Goal: Transaction & Acquisition: Purchase product/service

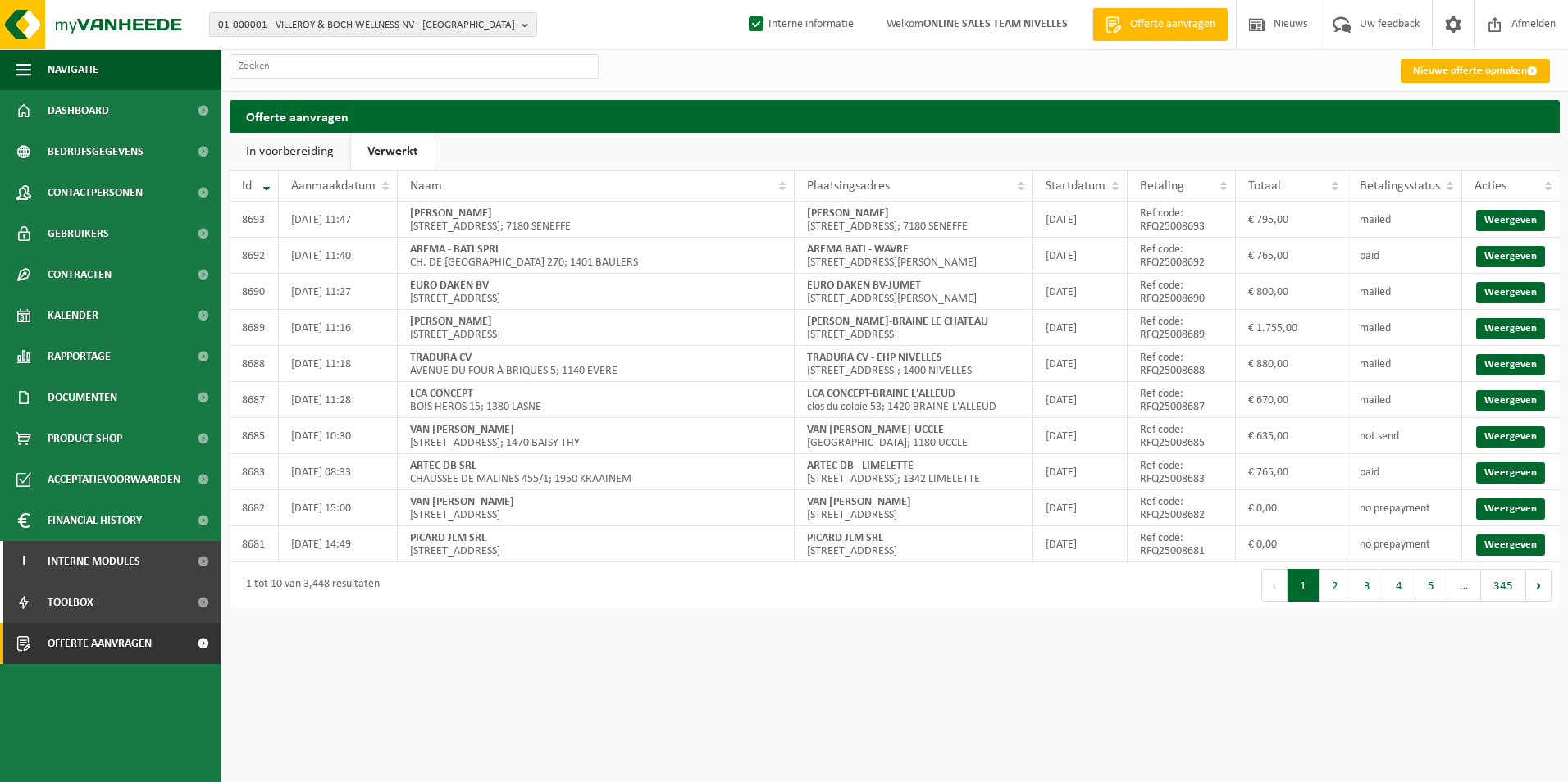
click at [1436, 67] on link "Nieuwe offerte opmaken" at bounding box center [1475, 71] width 149 height 24
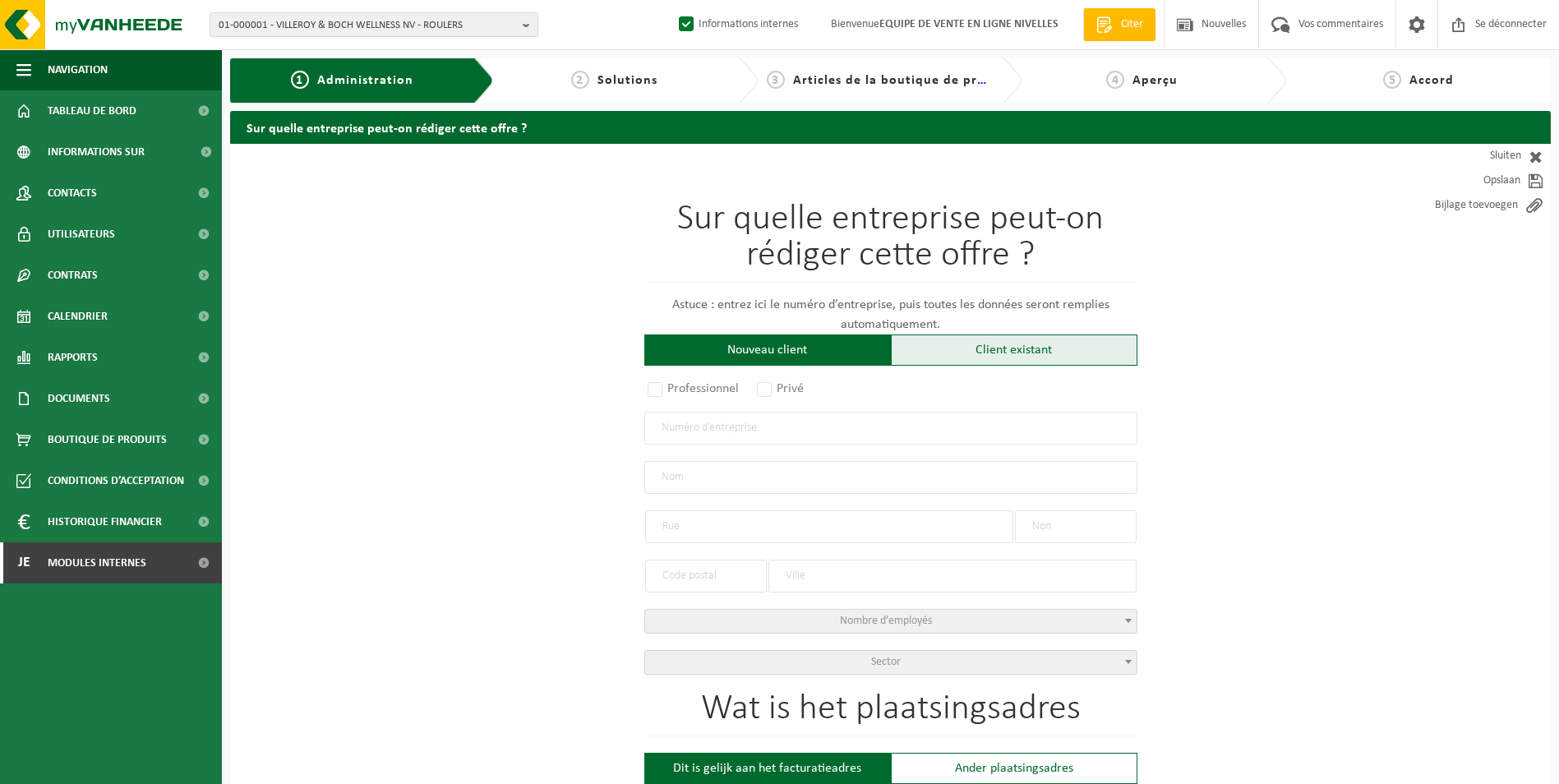
click at [962, 349] on div "Client existant" at bounding box center [1014, 350] width 247 height 31
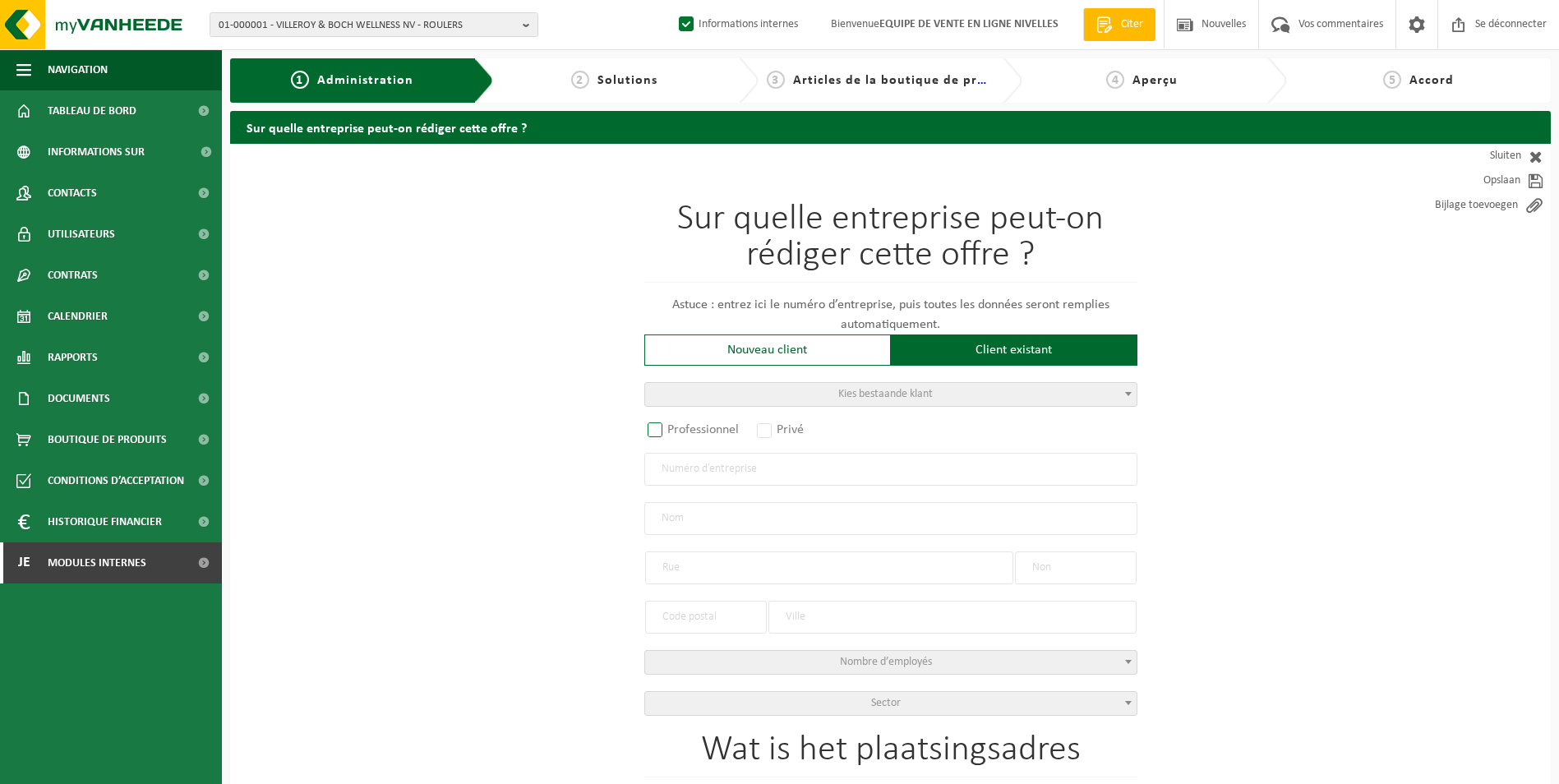
click at [660, 426] on label "Professionnel" at bounding box center [694, 430] width 100 height 23
click at [672, 426] on input "Professionnel" at bounding box center [677, 430] width 11 height 11
radio input "true"
click at [711, 476] on input "text" at bounding box center [891, 469] width 493 height 33
paste input "BE 0437.730.712"
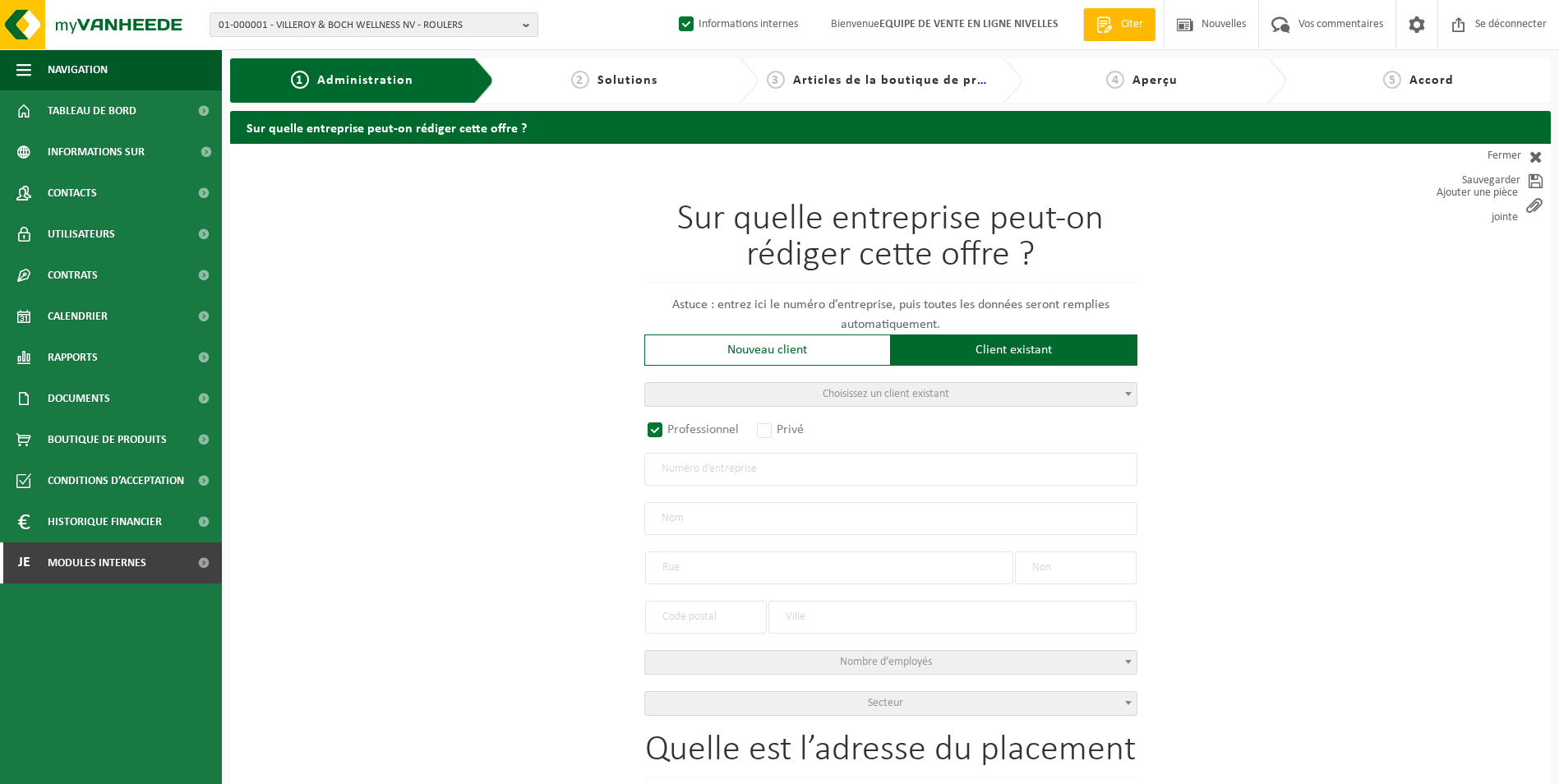
type input "BE 0437.730.712"
radio input "true"
radio input "false"
select select
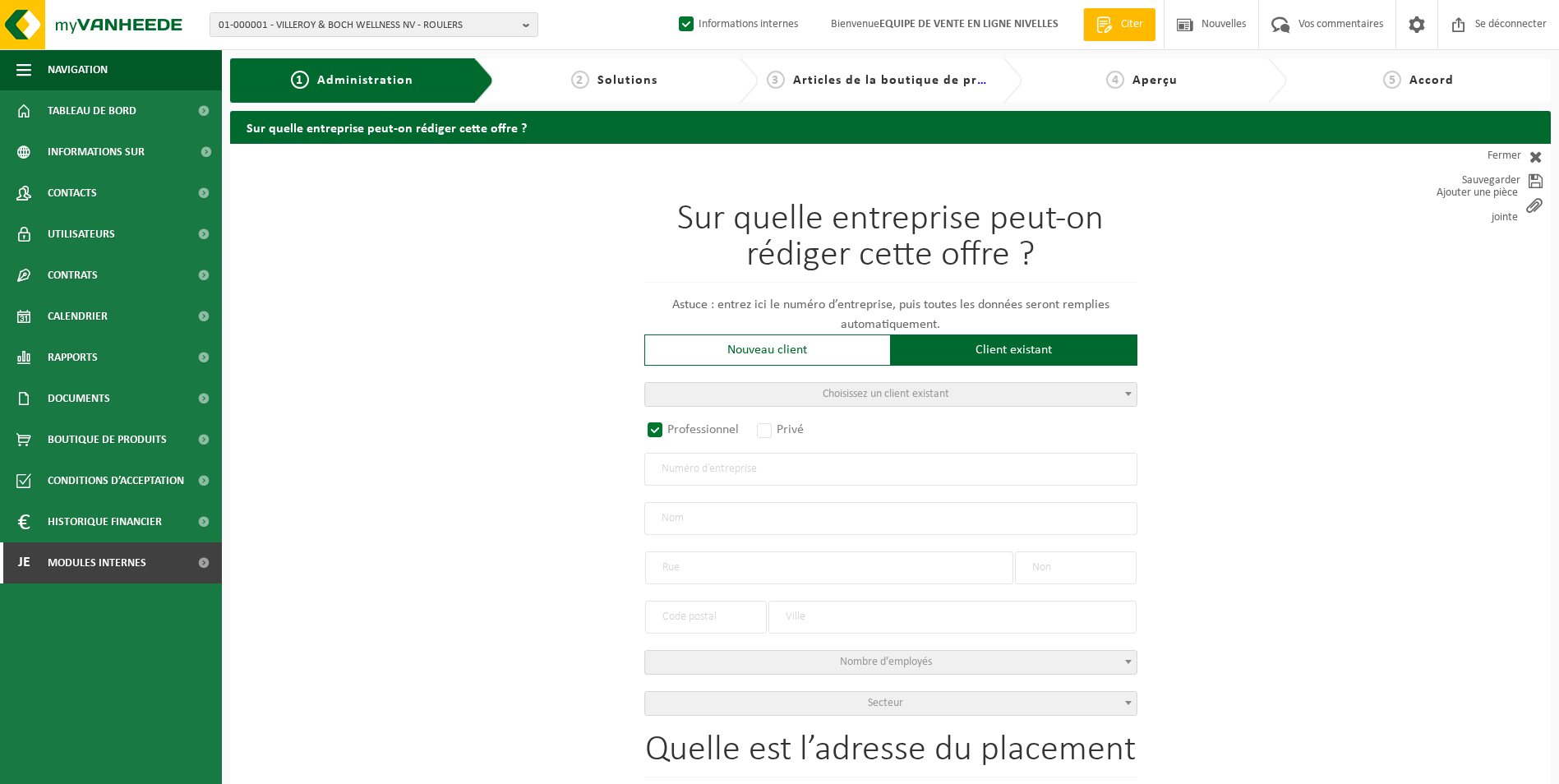
type input "ELICO SCRL"
type input "RUE AU BOIS"
type input "563B"
type input "1150"
type input "WOLUWE-SAINT-PIERRE"
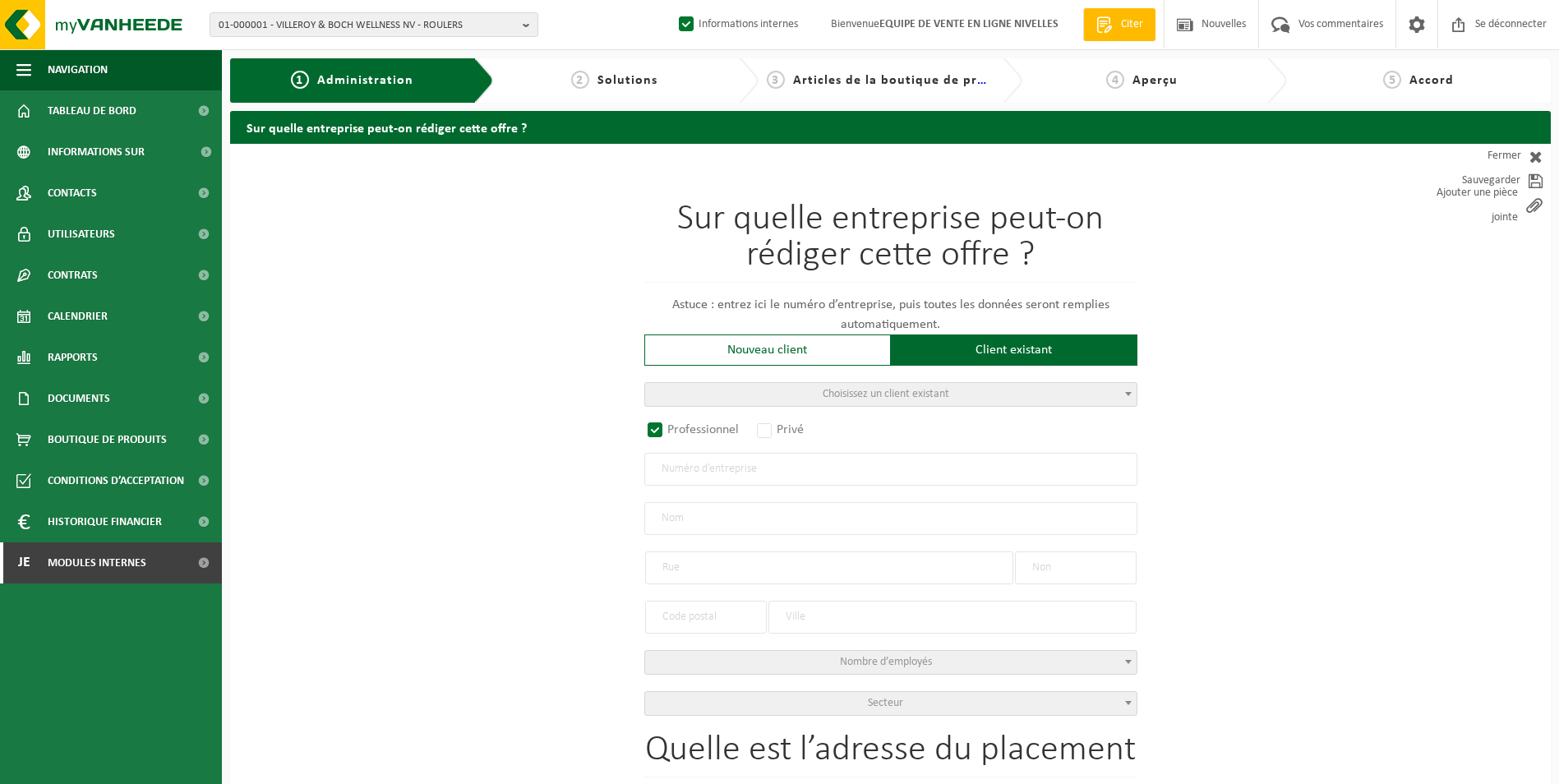
type input "2045014970"
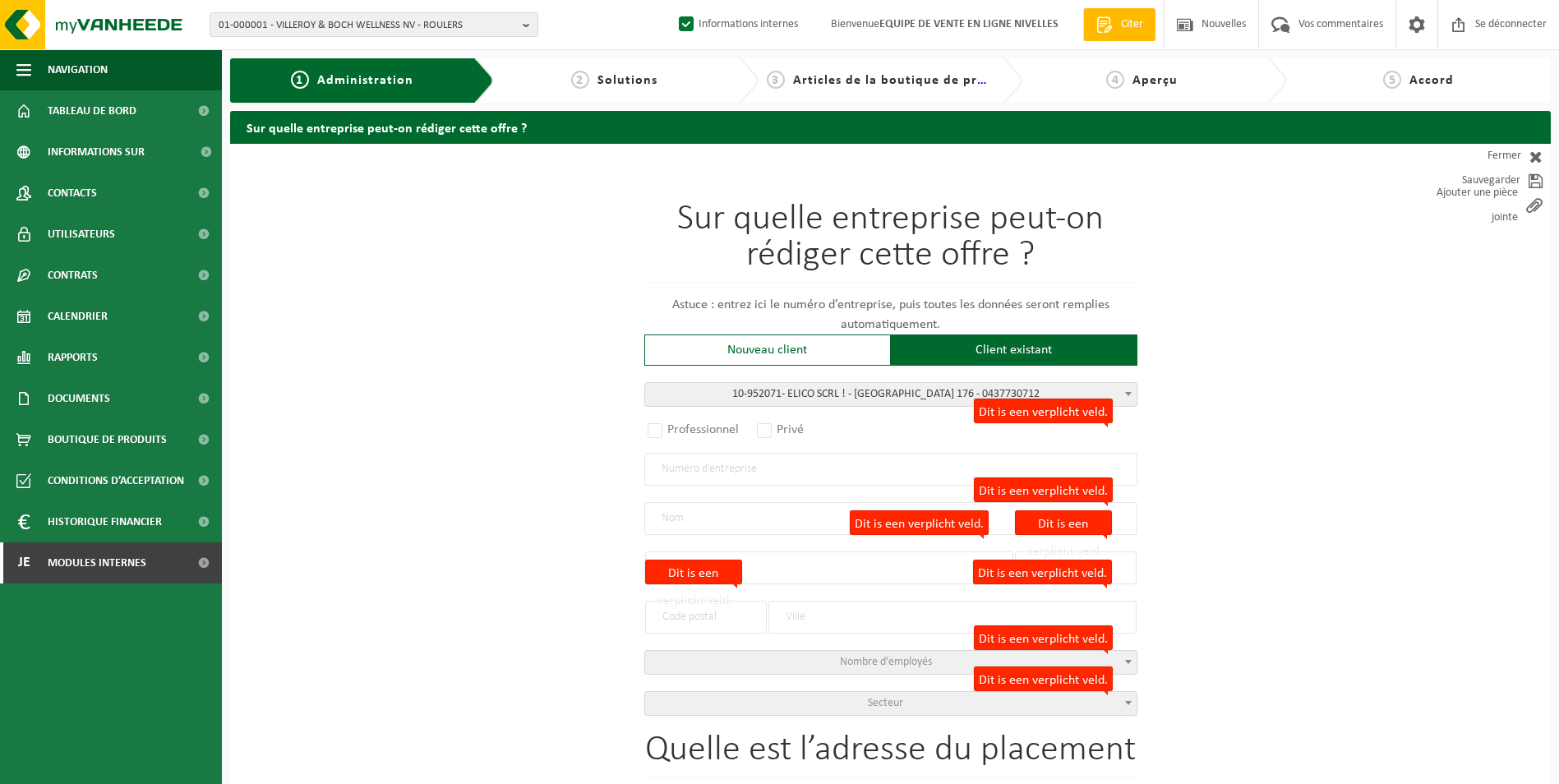
radio input "true"
select select "145207"
type input "0437.730.712"
type input "ELICO SCRL !"
type input "RUE LINTHOUT"
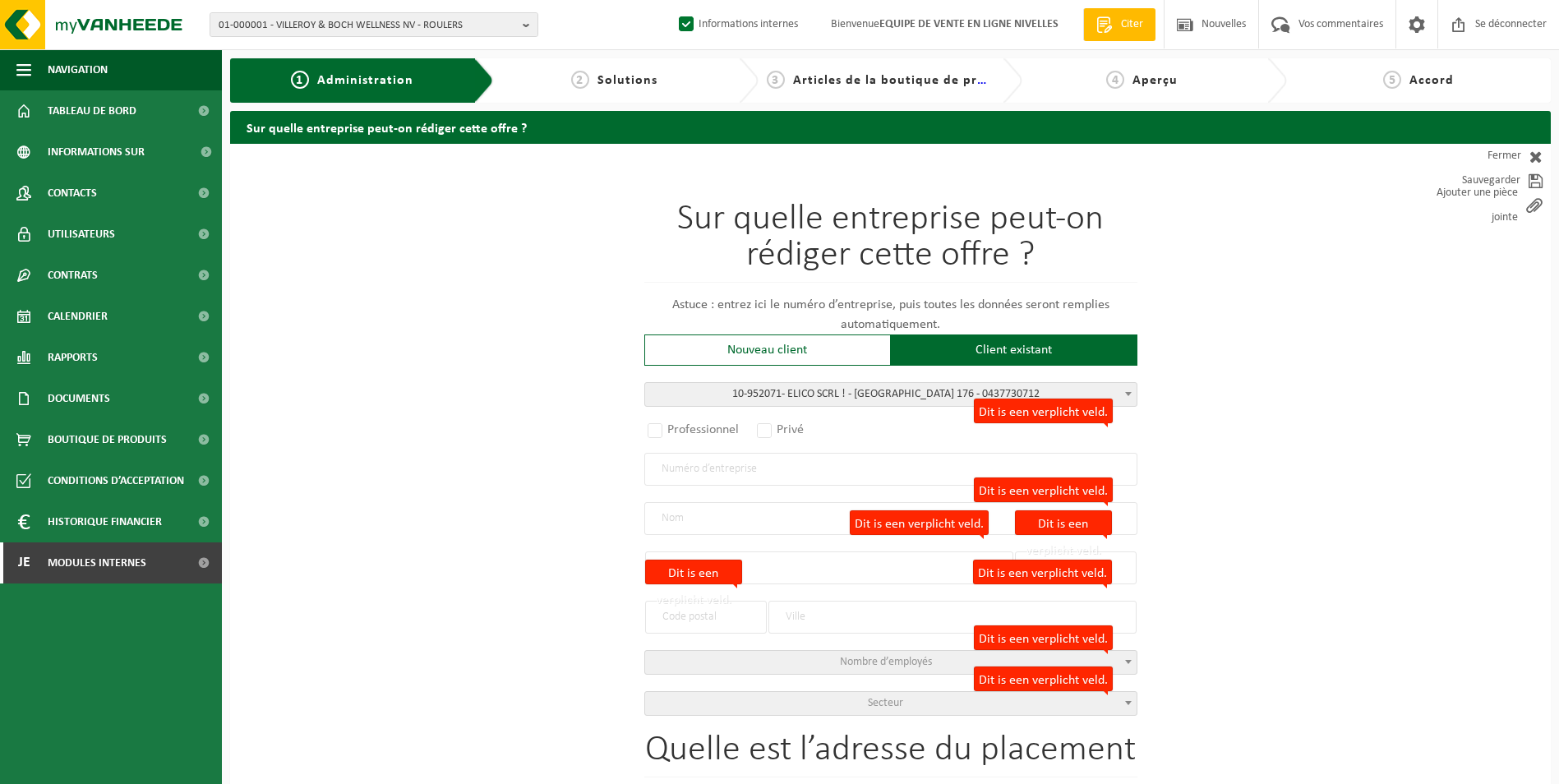
type input "176"
type input "1040"
type input "ETTERBEEK"
select select "11"
type input "ELICO SCRL !"
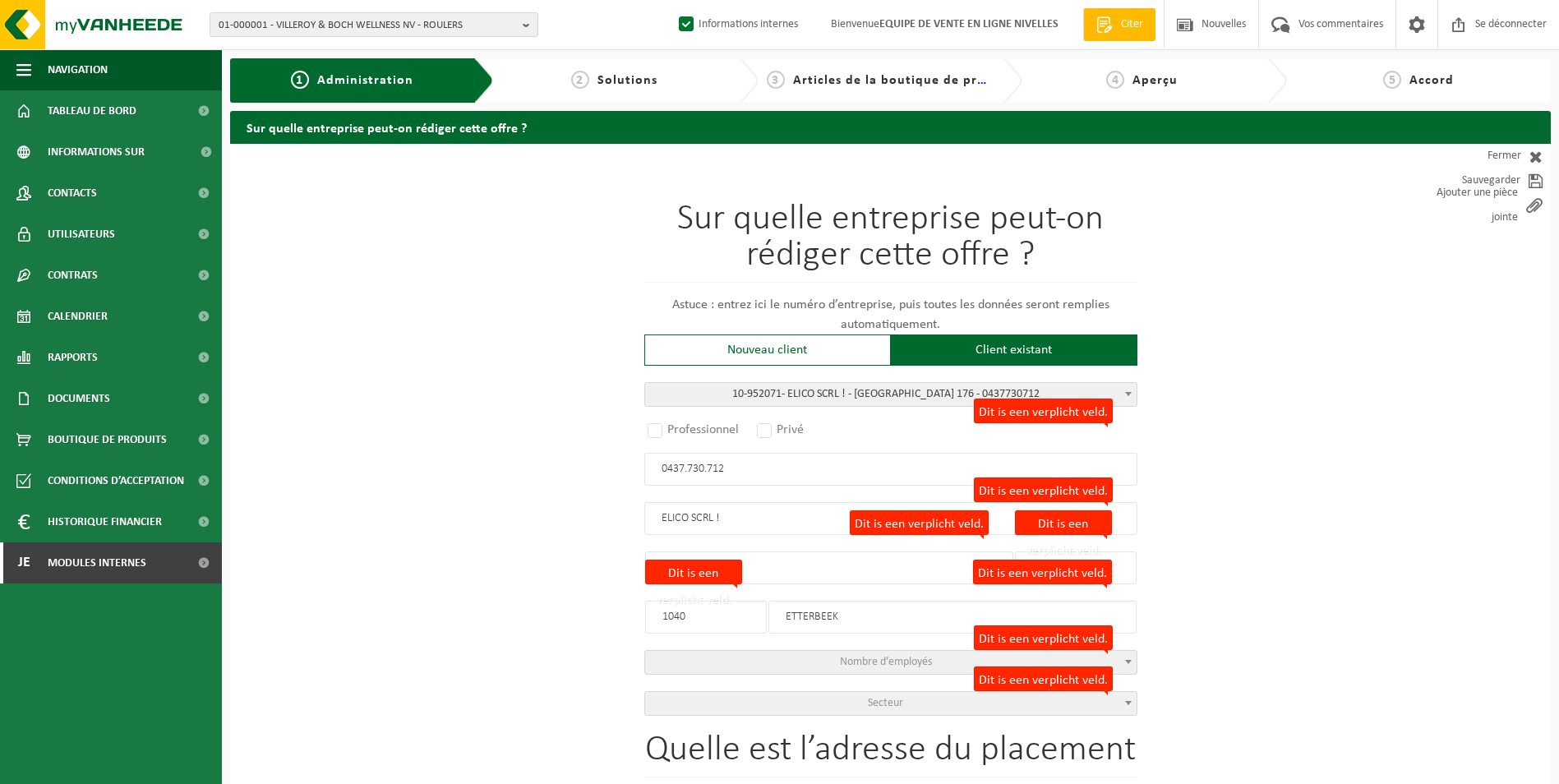
type input "RUE LINTHOUT"
type input "176"
type input "1040"
type input "ETTERBEEK"
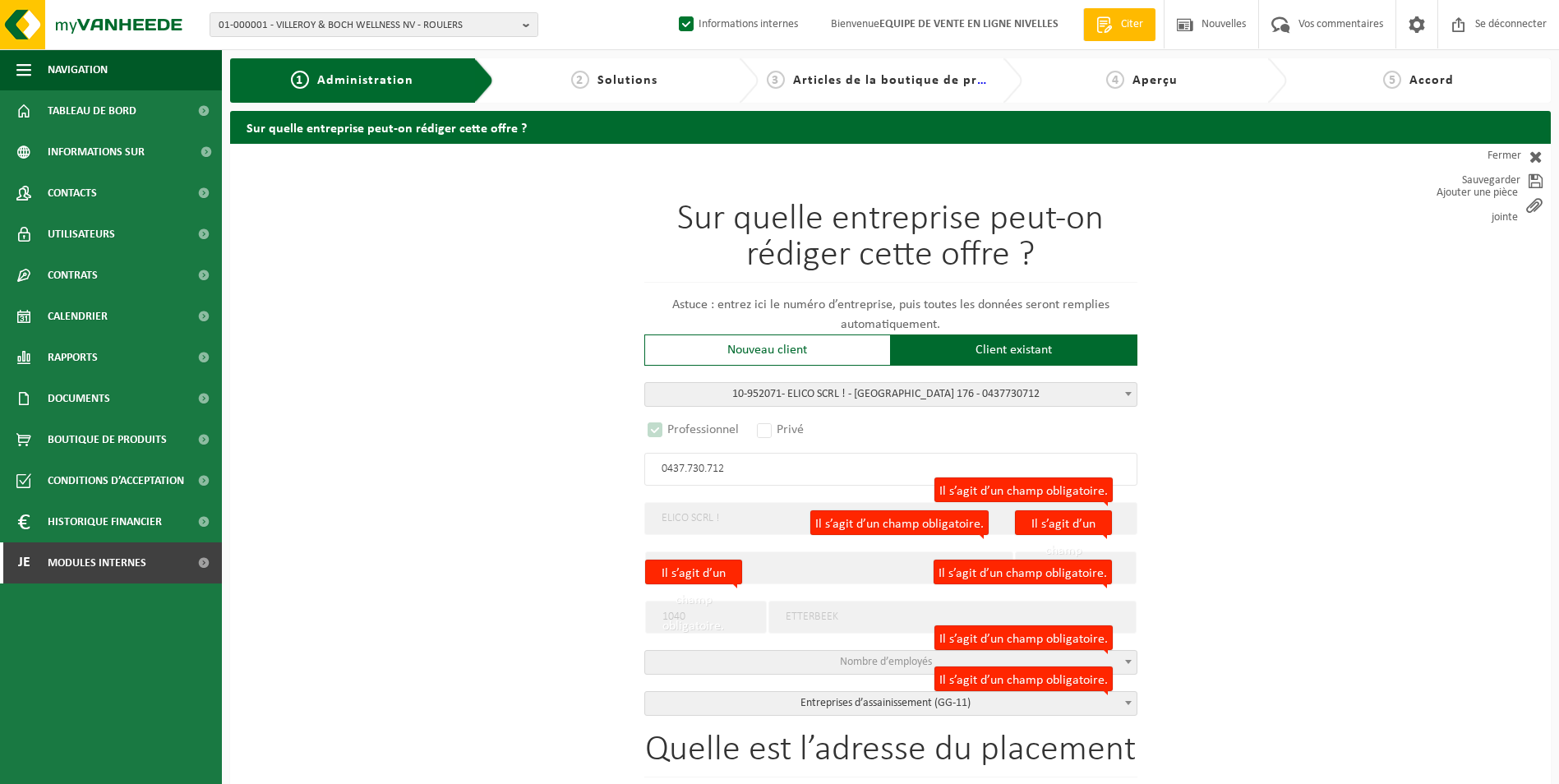
select select "D"
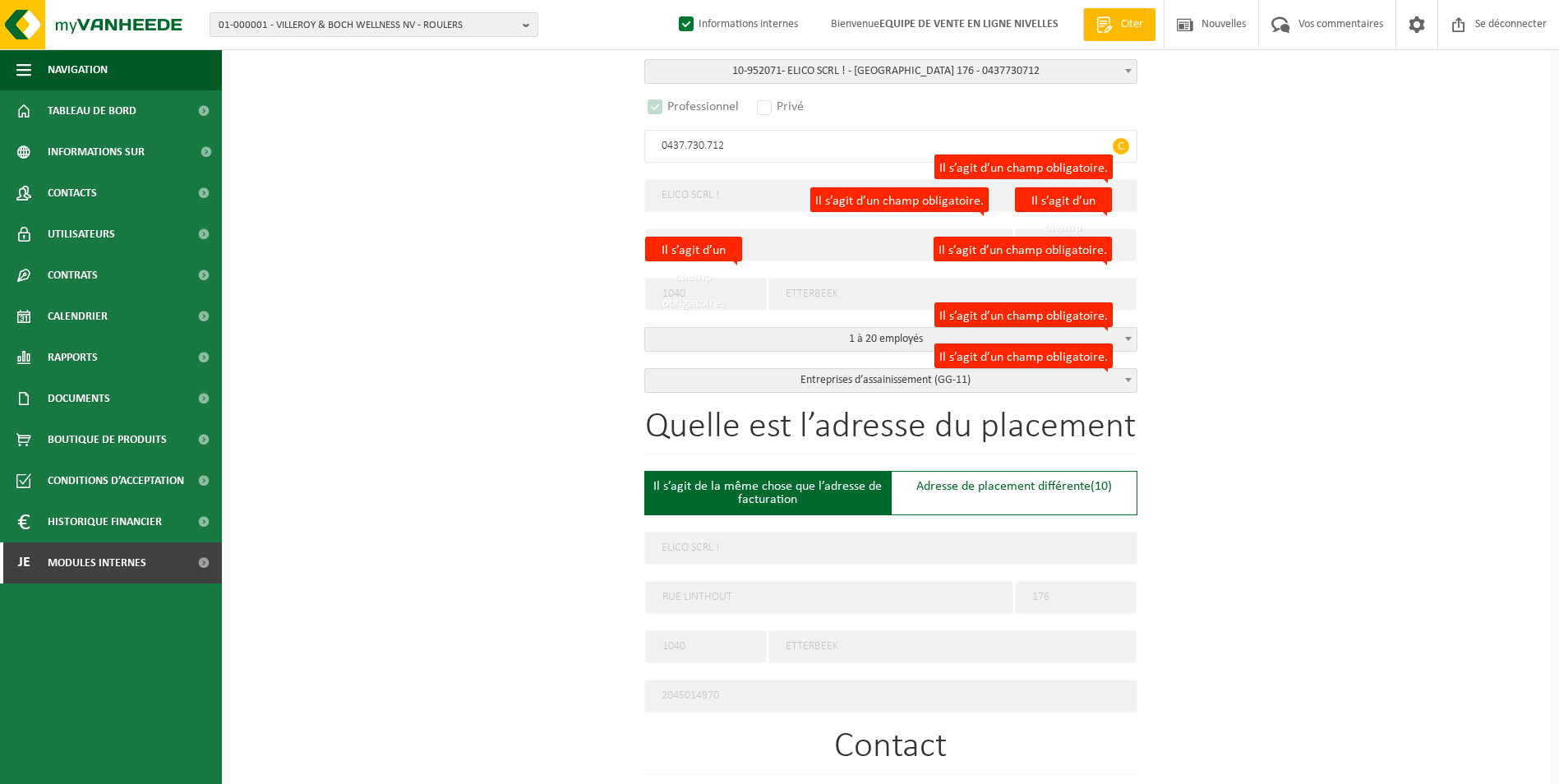
scroll to position [329, 0]
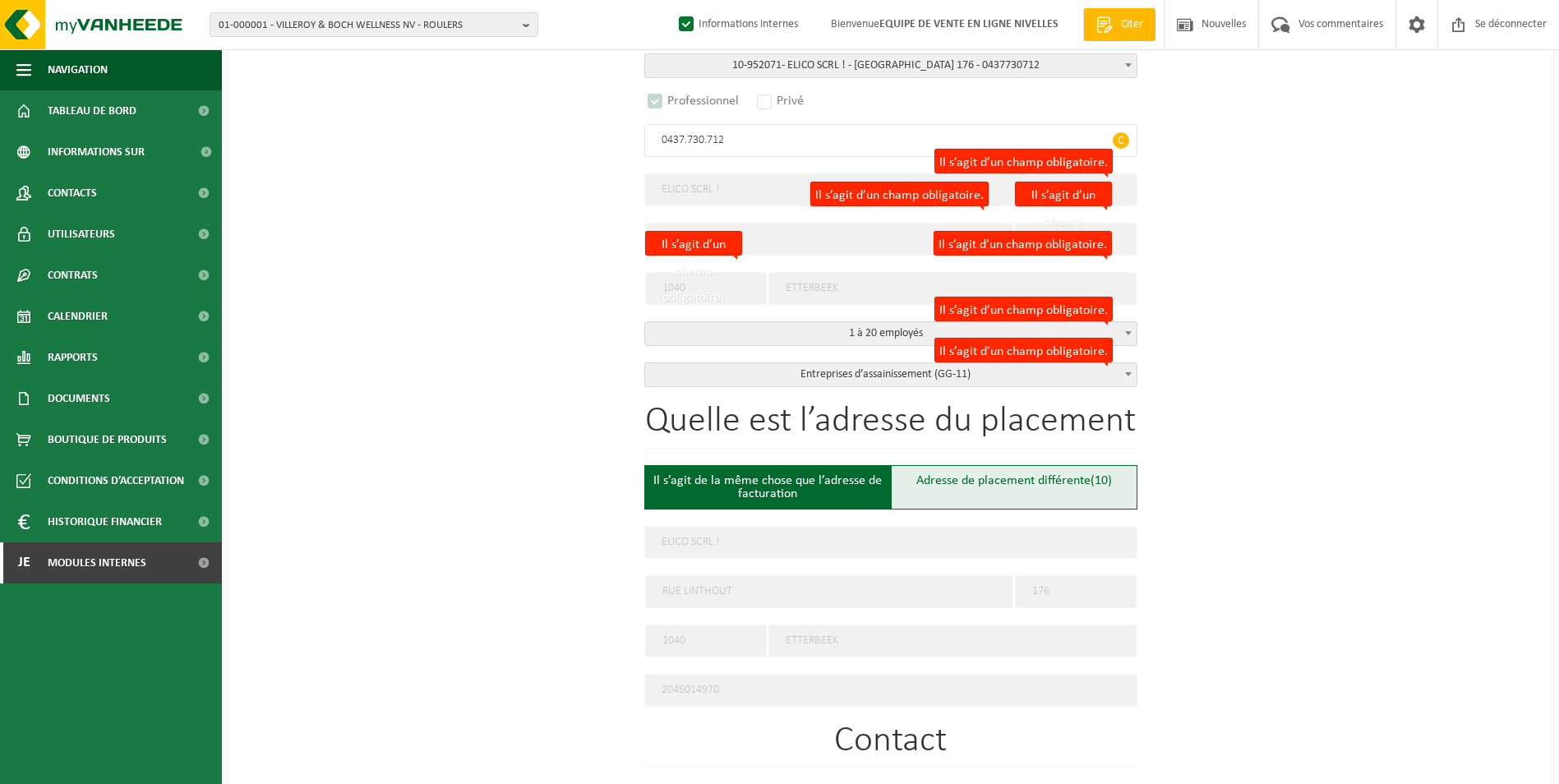
click at [993, 492] on div "Adresse de placement différente (10)" at bounding box center [1014, 487] width 247 height 45
type input "Werf -"
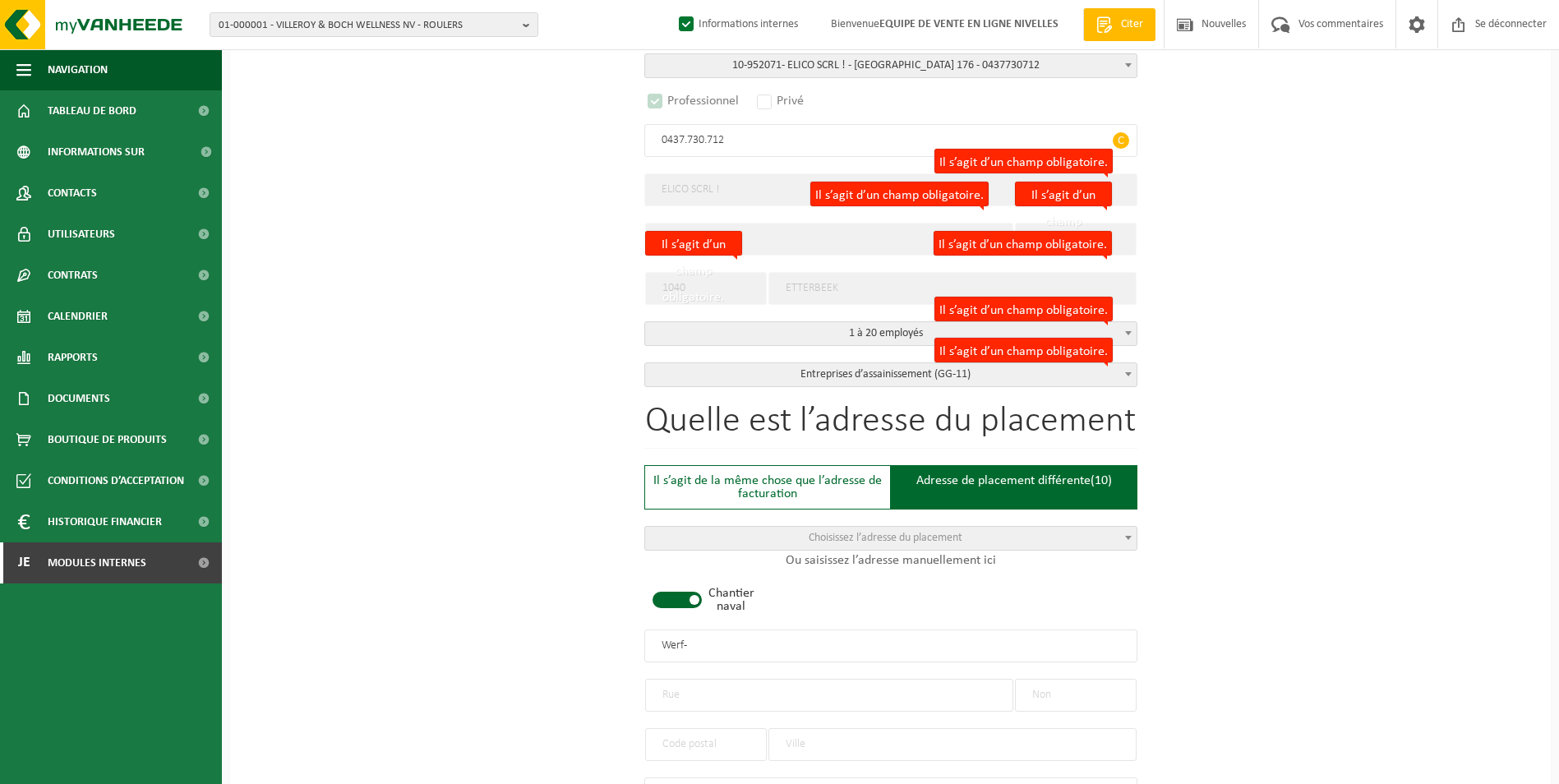
click at [681, 600] on span at bounding box center [678, 600] width 49 height 16
click at [745, 648] on input "text" at bounding box center [891, 646] width 493 height 33
type input "e"
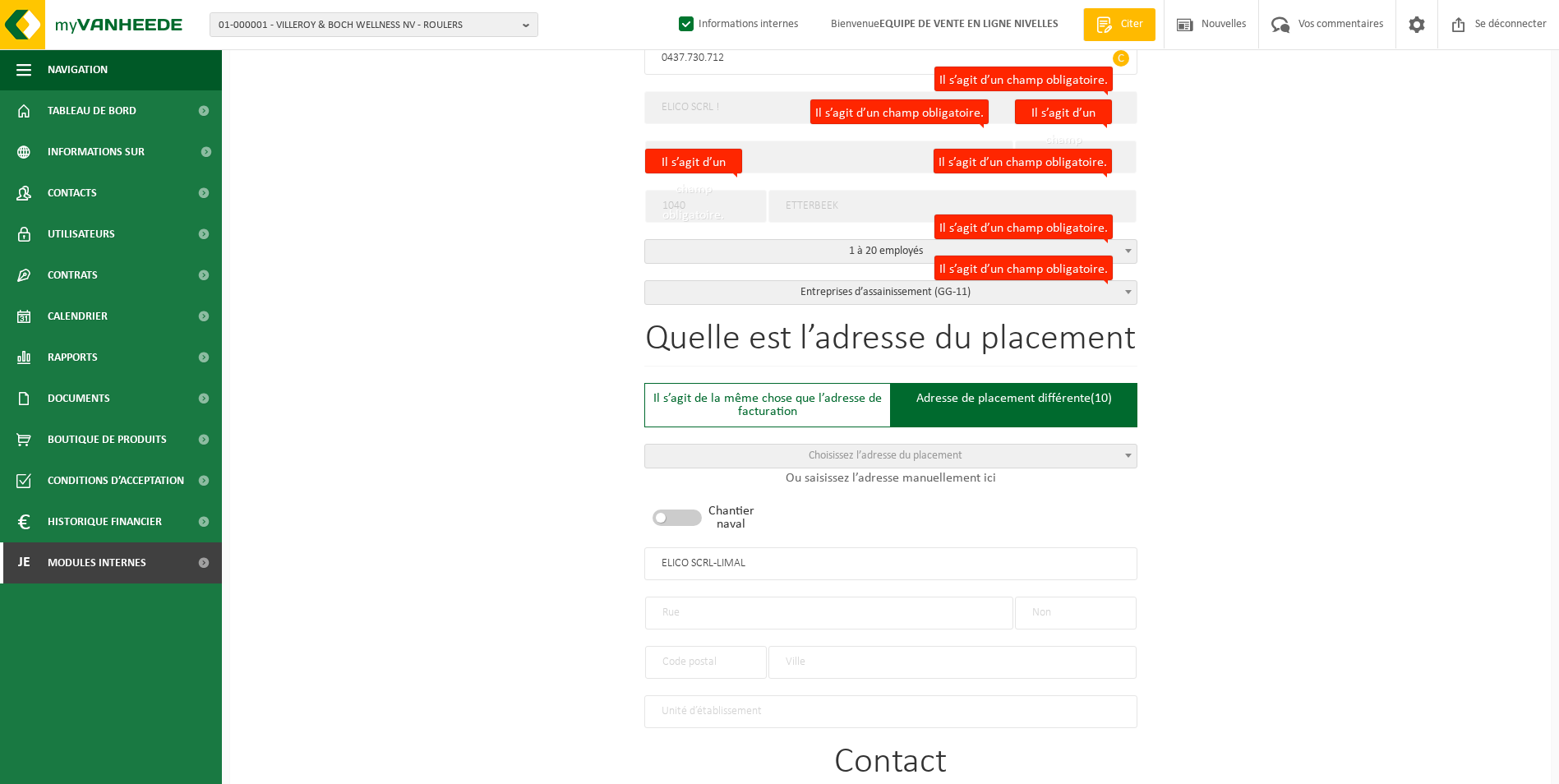
scroll to position [493, 0]
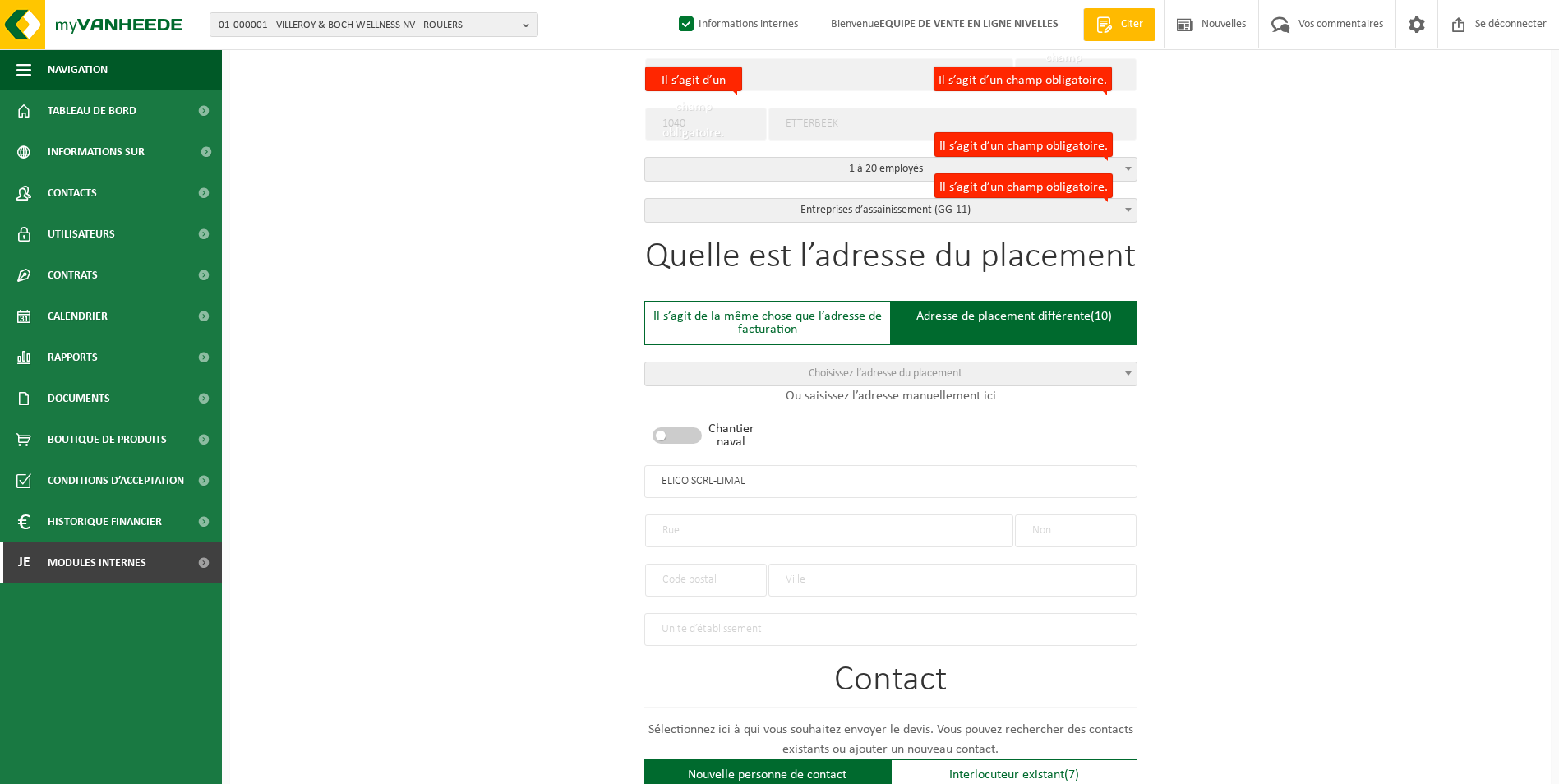
type input "ELICO SCRL-LIMAL"
click at [765, 528] on input "text" at bounding box center [829, 531] width 369 height 33
type input "JOSEPH MATHIEU"
click at [1061, 528] on input "text" at bounding box center [1076, 531] width 122 height 33
type input "8"
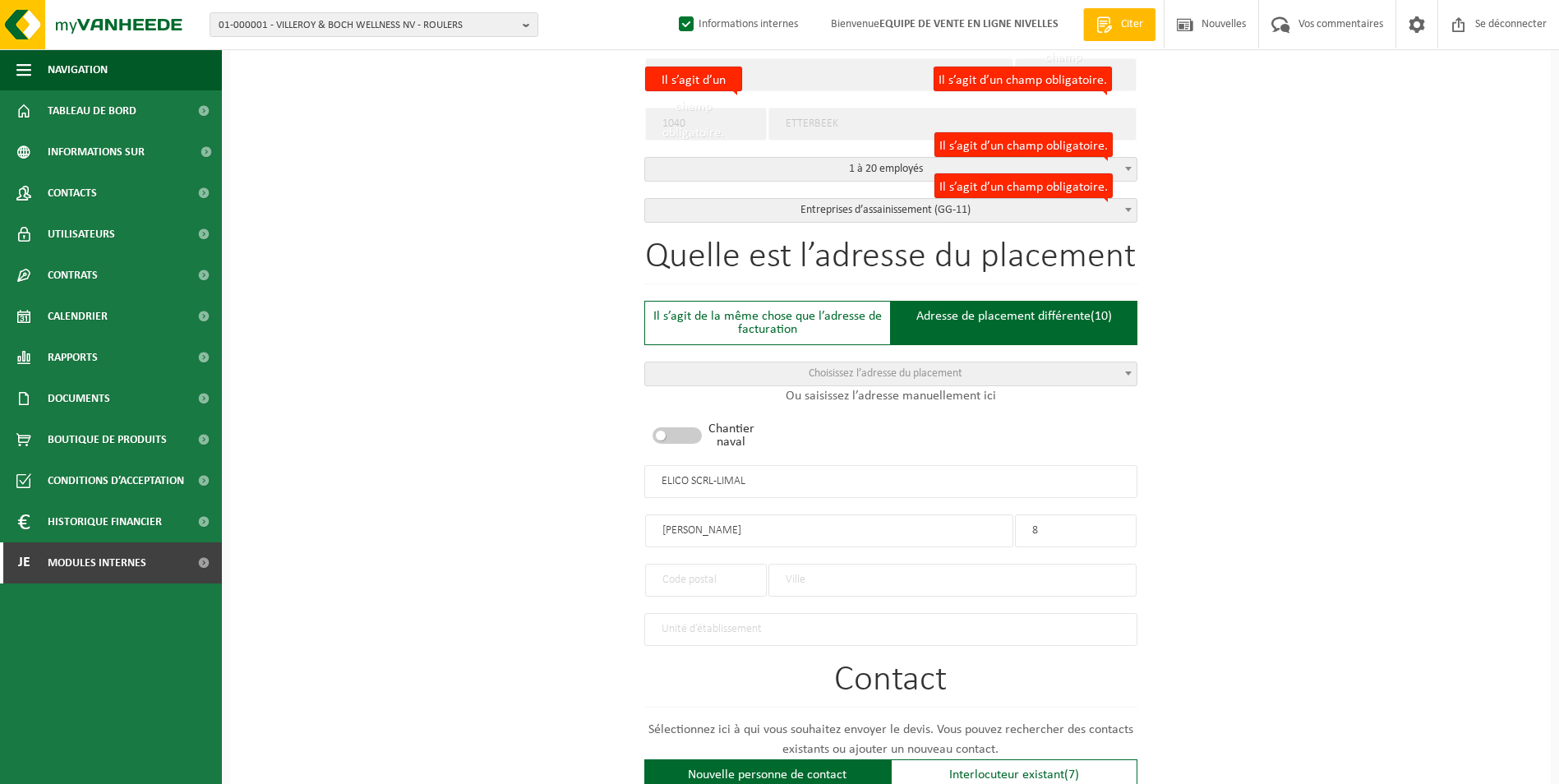
click at [693, 564] on input "text" at bounding box center [707, 580] width 122 height 33
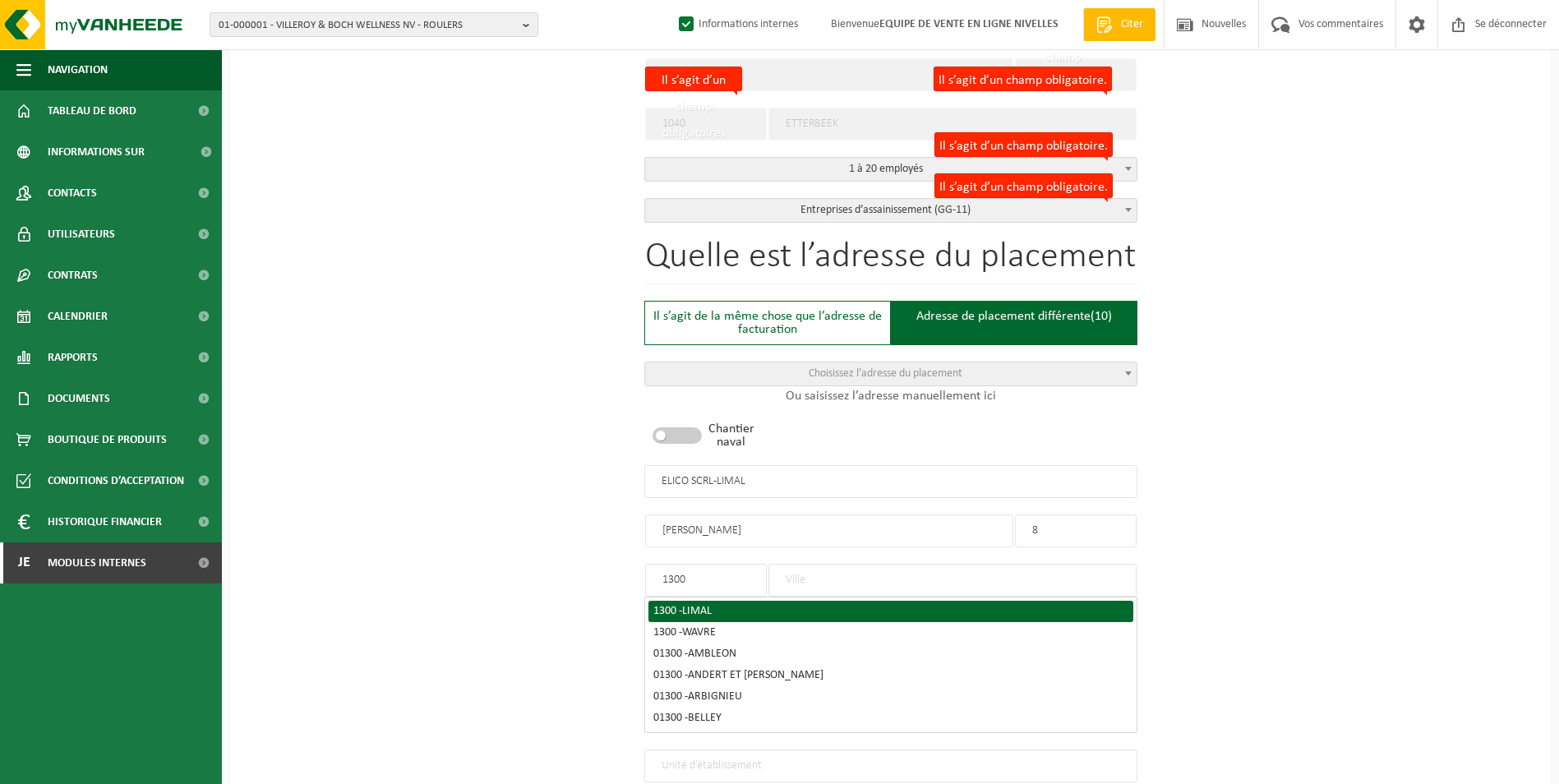
type input "1300"
click at [740, 606] on div "1300 - LIMAL" at bounding box center [891, 612] width 475 height 12
type input "LIMAL"
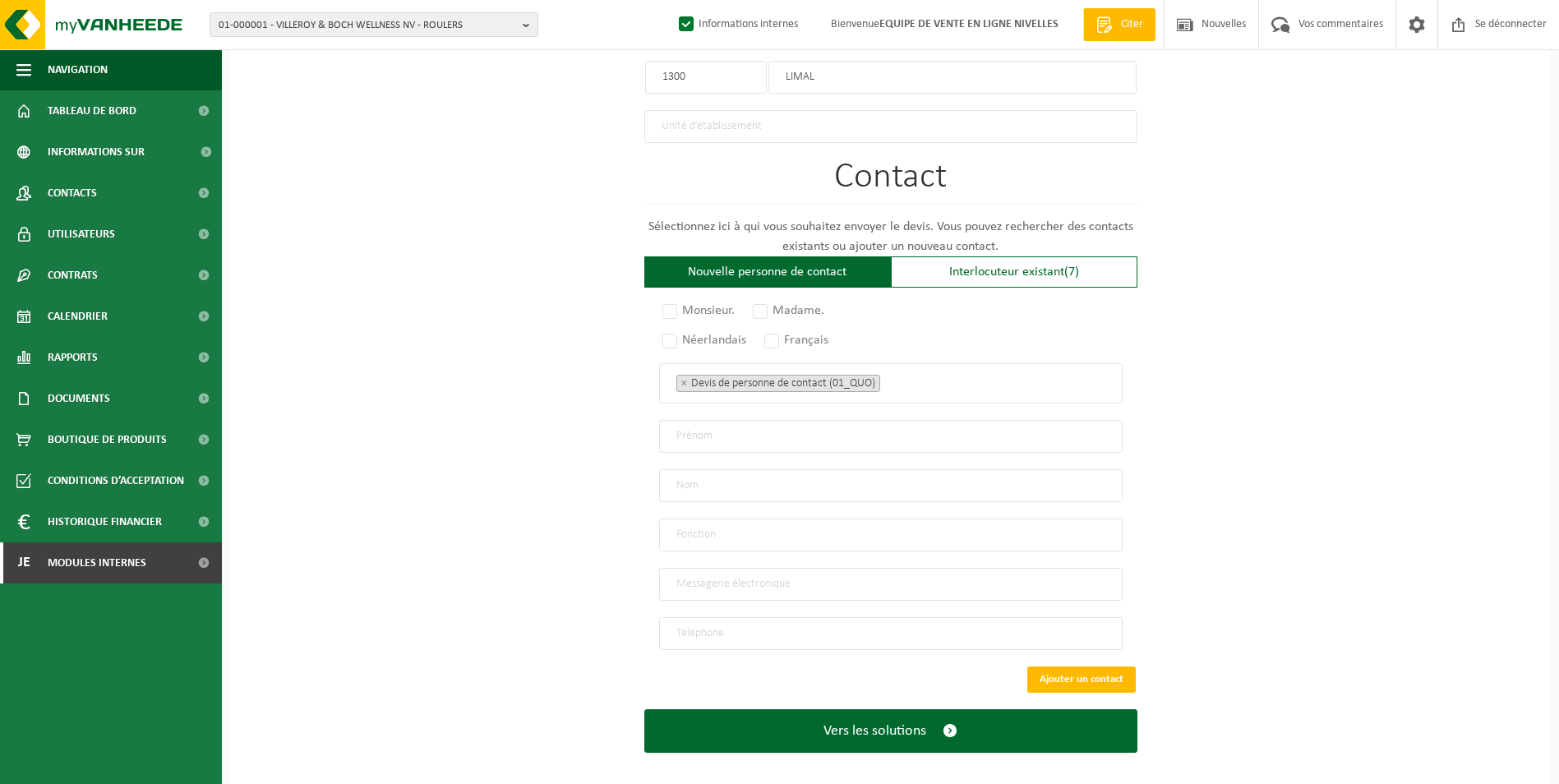
scroll to position [1002, 0]
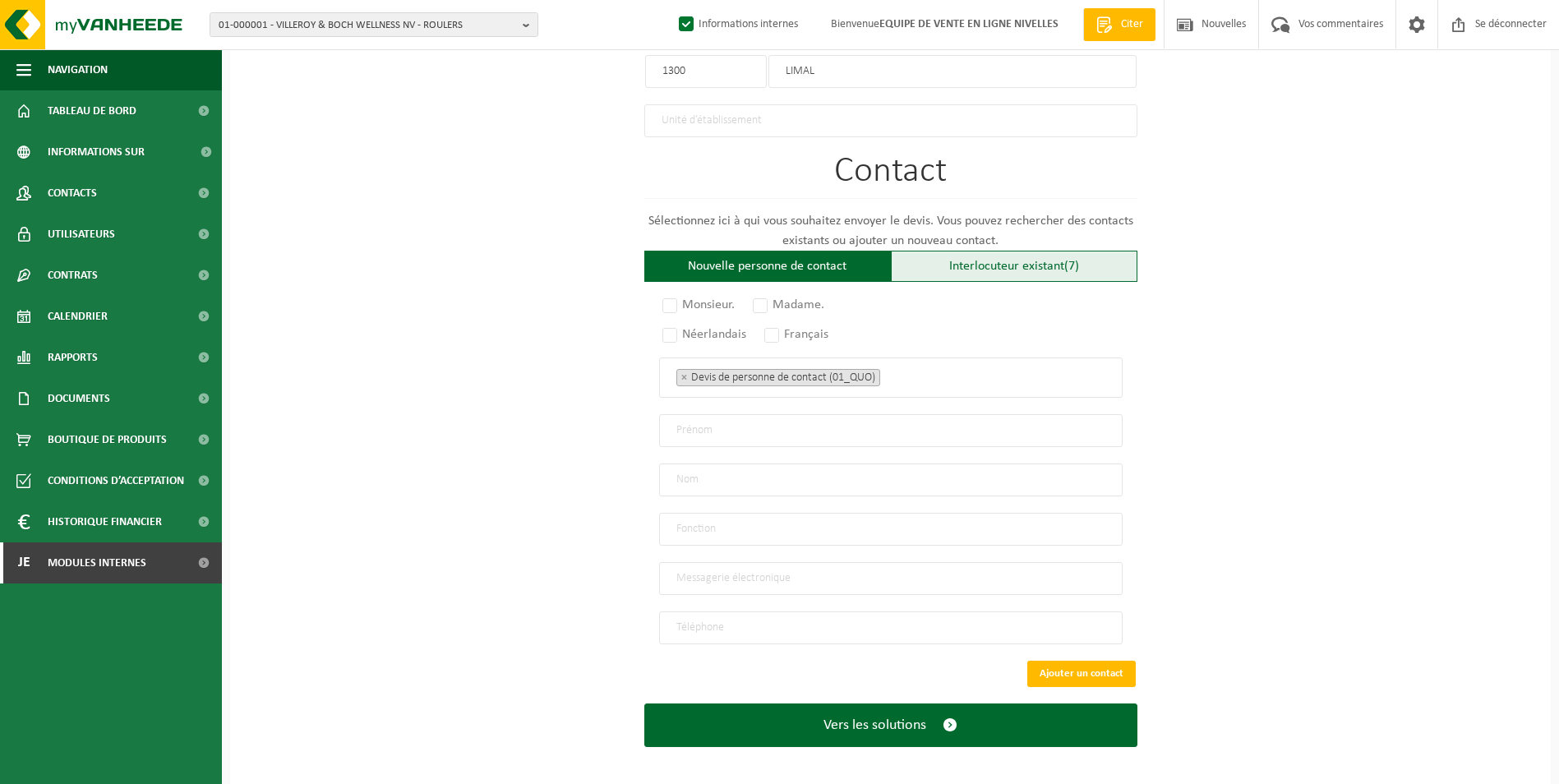
click at [1017, 272] on div "Interlocuteur existant (7)" at bounding box center [1014, 266] width 247 height 31
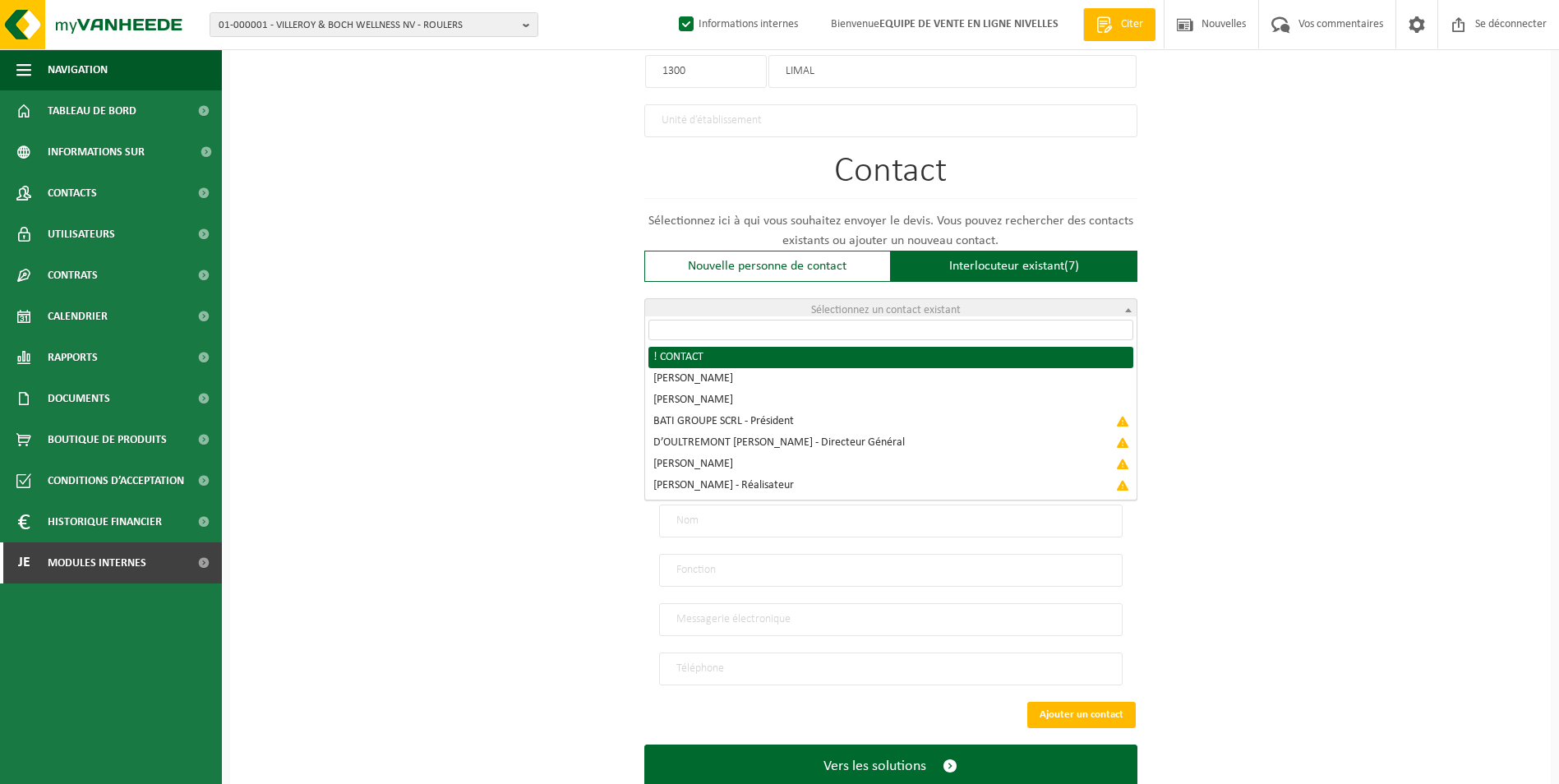
click at [981, 299] on span "Sélectionnez un contact existant" at bounding box center [891, 311] width 491 height 23
radio input "true"
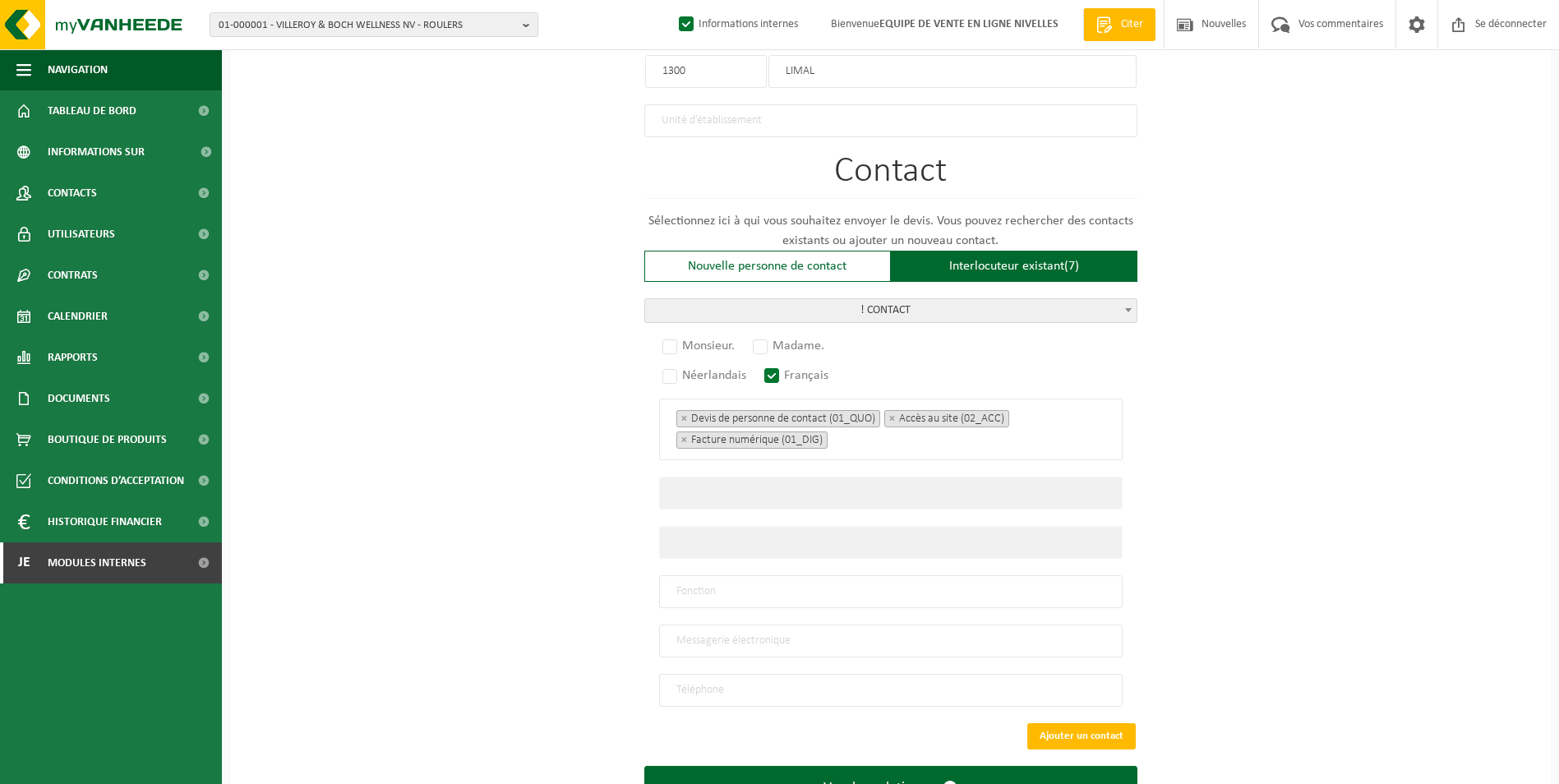
select select "{"code":"10-952072","firstname":"CONTACT","surname":"!","gender":"Unknown","pos…"
type input "CONTACT"
type input "!"
type input "info@elico.be"
type input "0473/450,927"
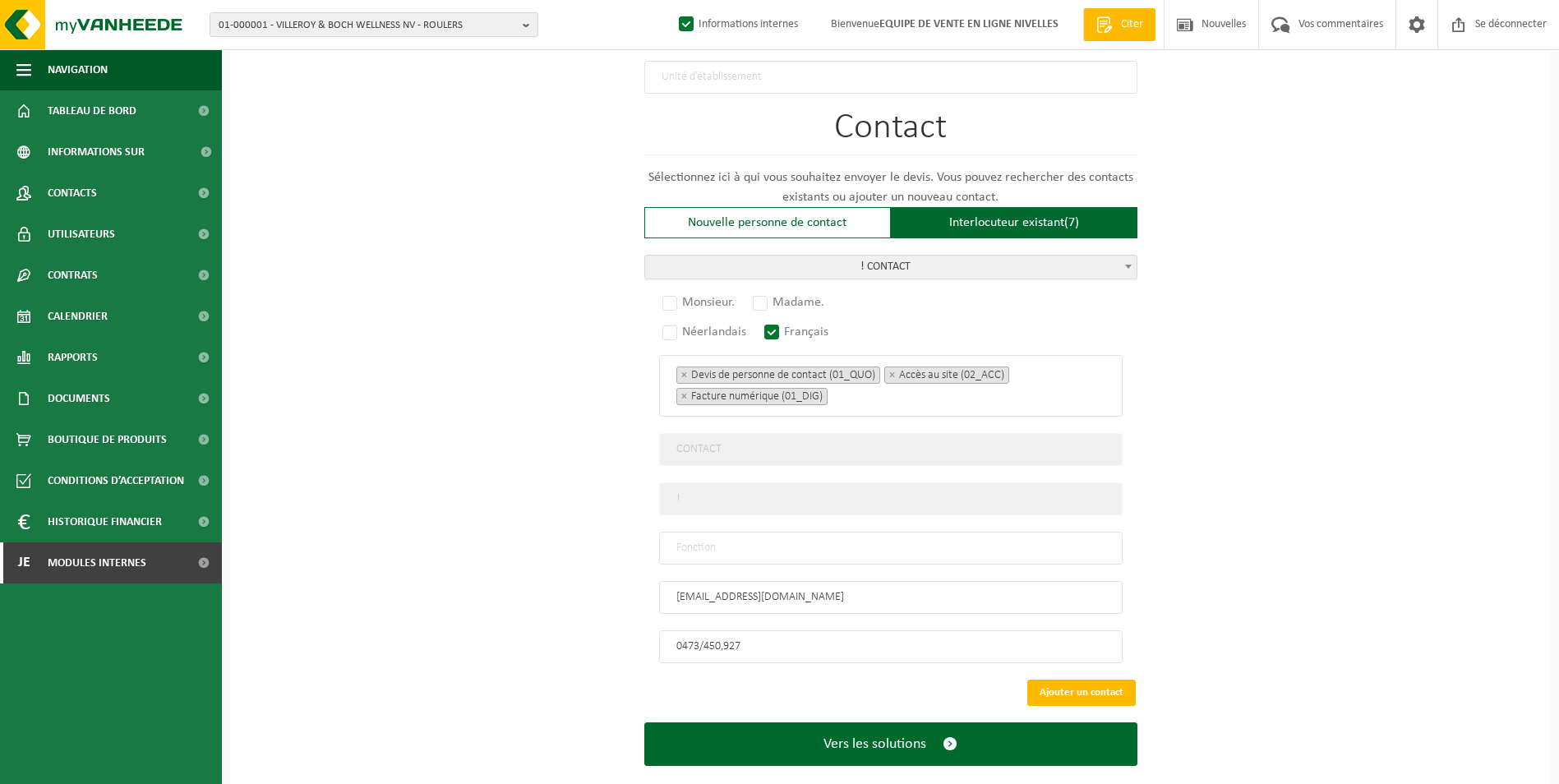
scroll to position [1064, 0]
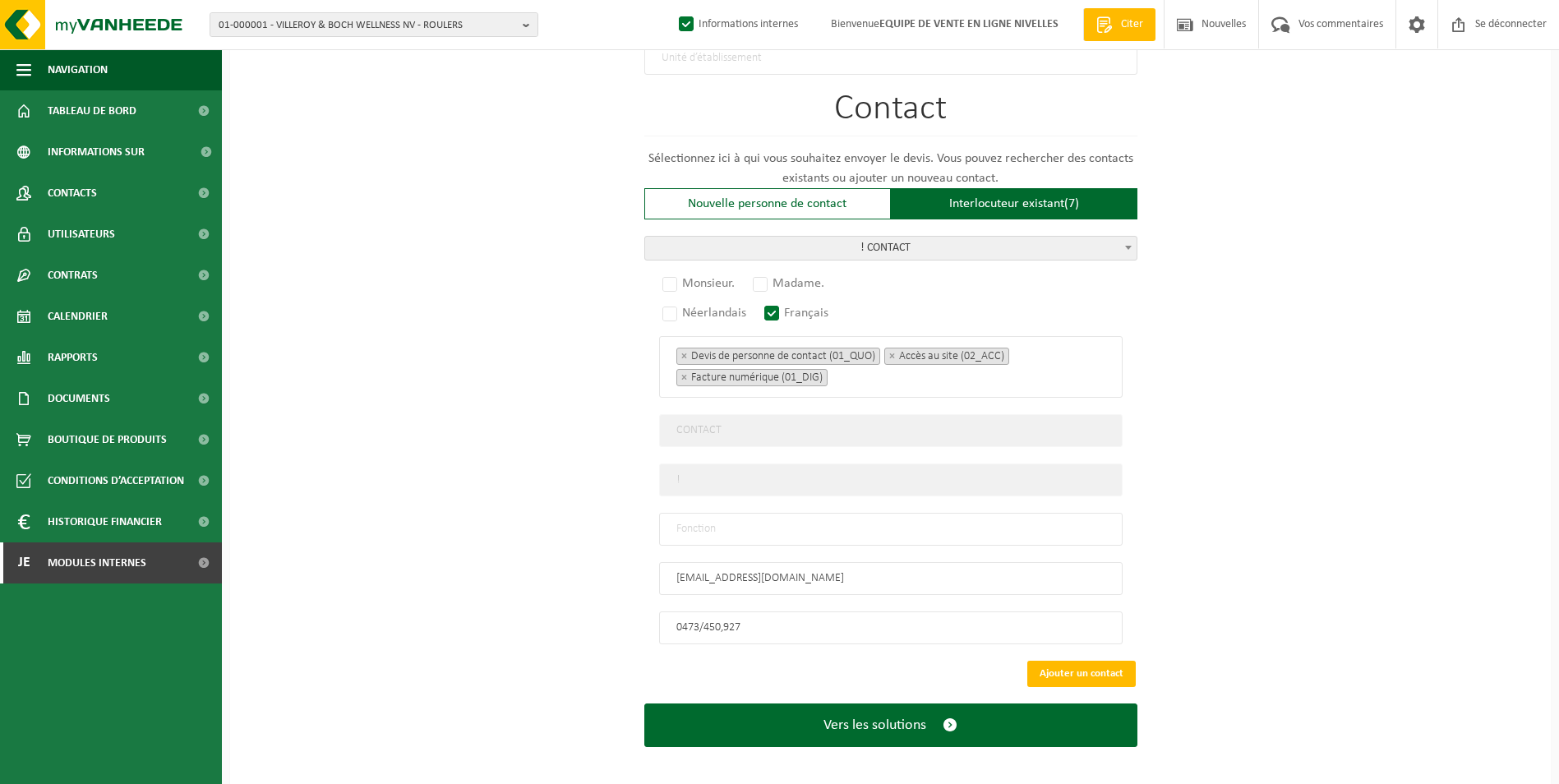
click at [770, 528] on input "text" at bounding box center [891, 529] width 463 height 33
type input "CONTACT"
click at [982, 237] on span "! CONTACT" at bounding box center [891, 248] width 491 height 23
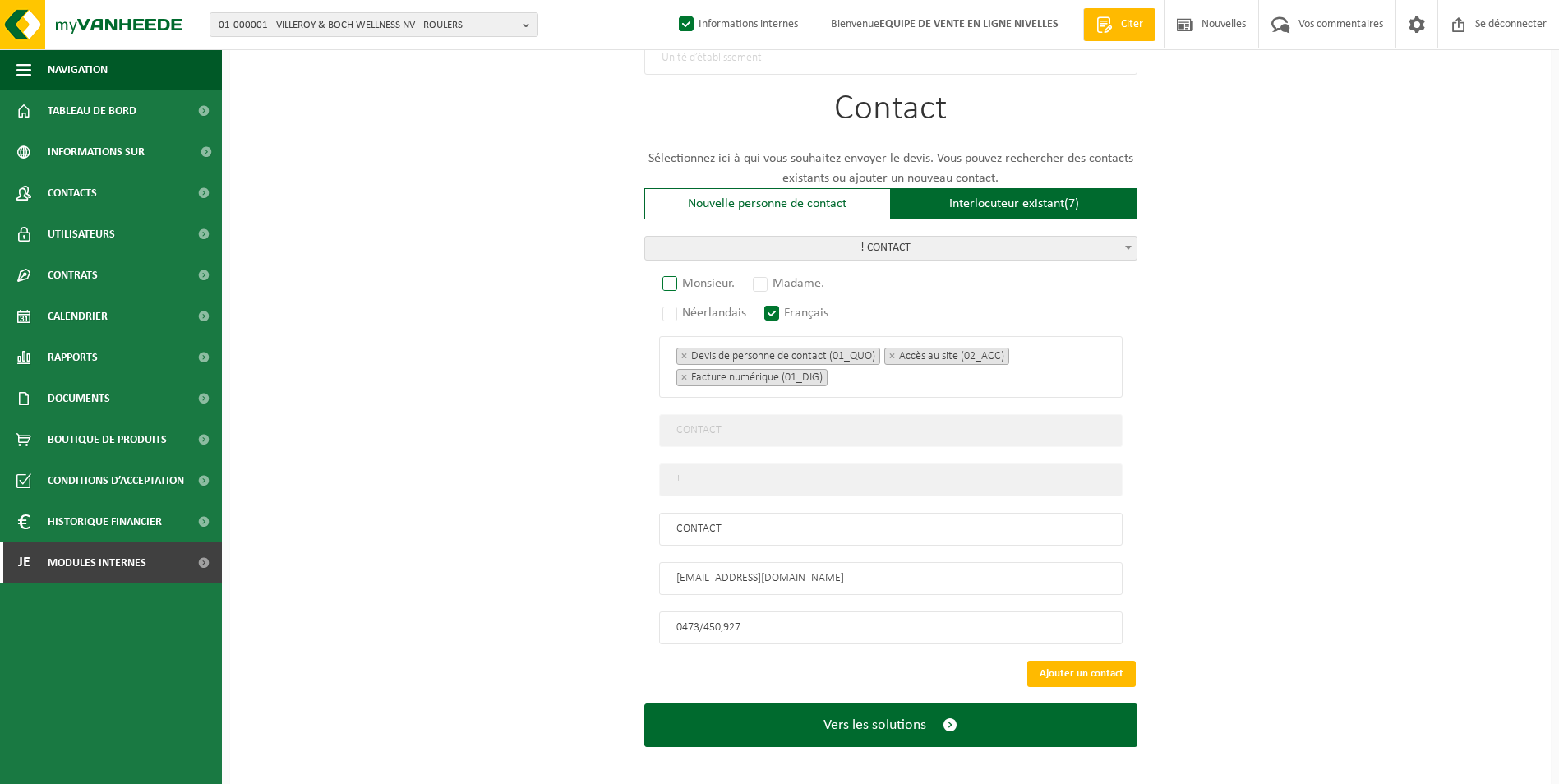
click at [673, 272] on label "Monsieur." at bounding box center [700, 284] width 81 height 23
radio input "true"
click at [1124, 664] on button "Ajouter un contact" at bounding box center [1082, 674] width 109 height 26
click at [810, 622] on input "0473/450,927" at bounding box center [891, 628] width 463 height 33
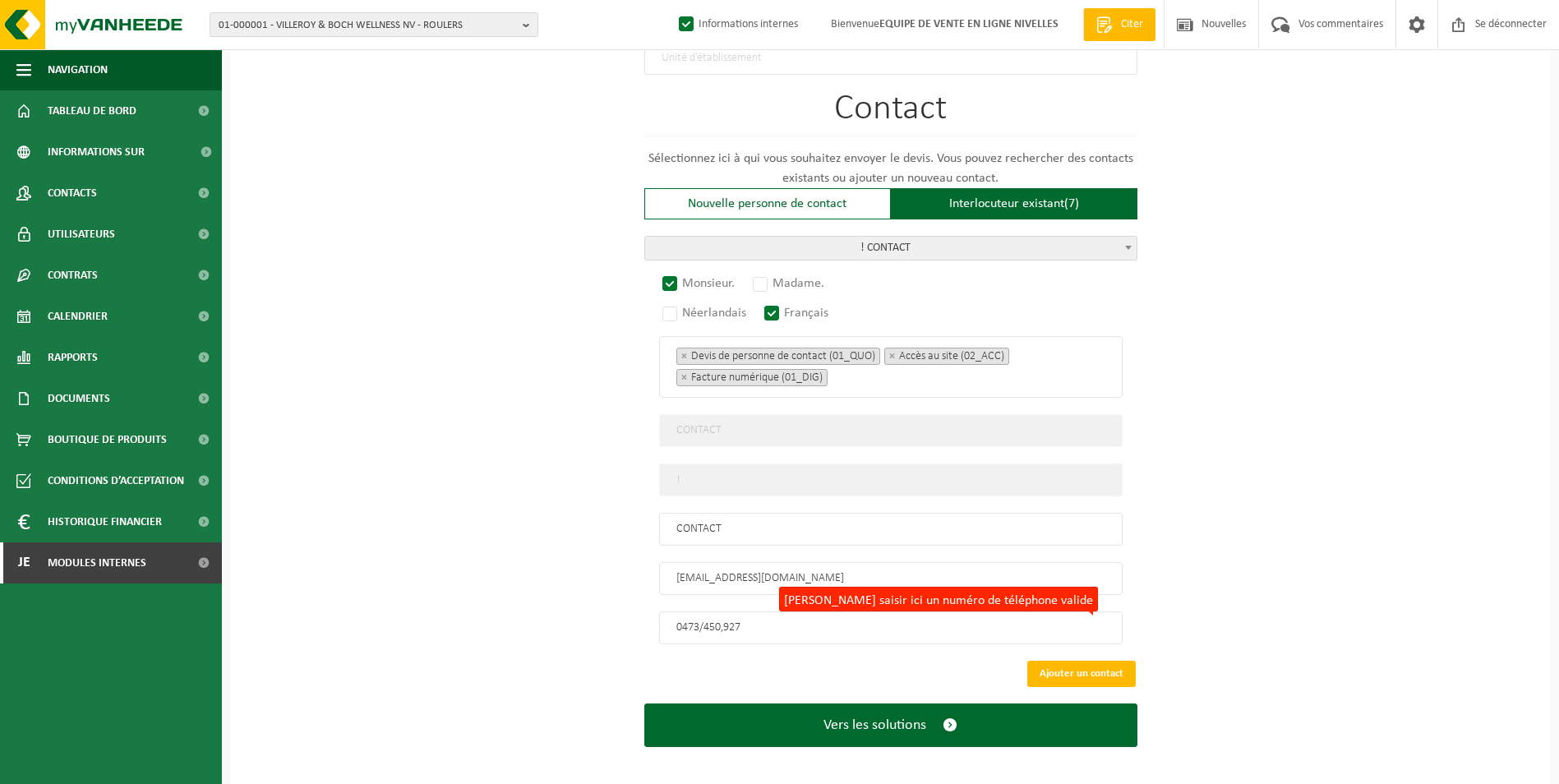
click at [707, 615] on input "0473/450,927" at bounding box center [891, 628] width 463 height 33
click at [721, 616] on input "0473450,927" at bounding box center [891, 628] width 463 height 33
type input "+32 473 45 09 27"
click at [1085, 664] on button "Ajouter un contact" at bounding box center [1082, 674] width 109 height 26
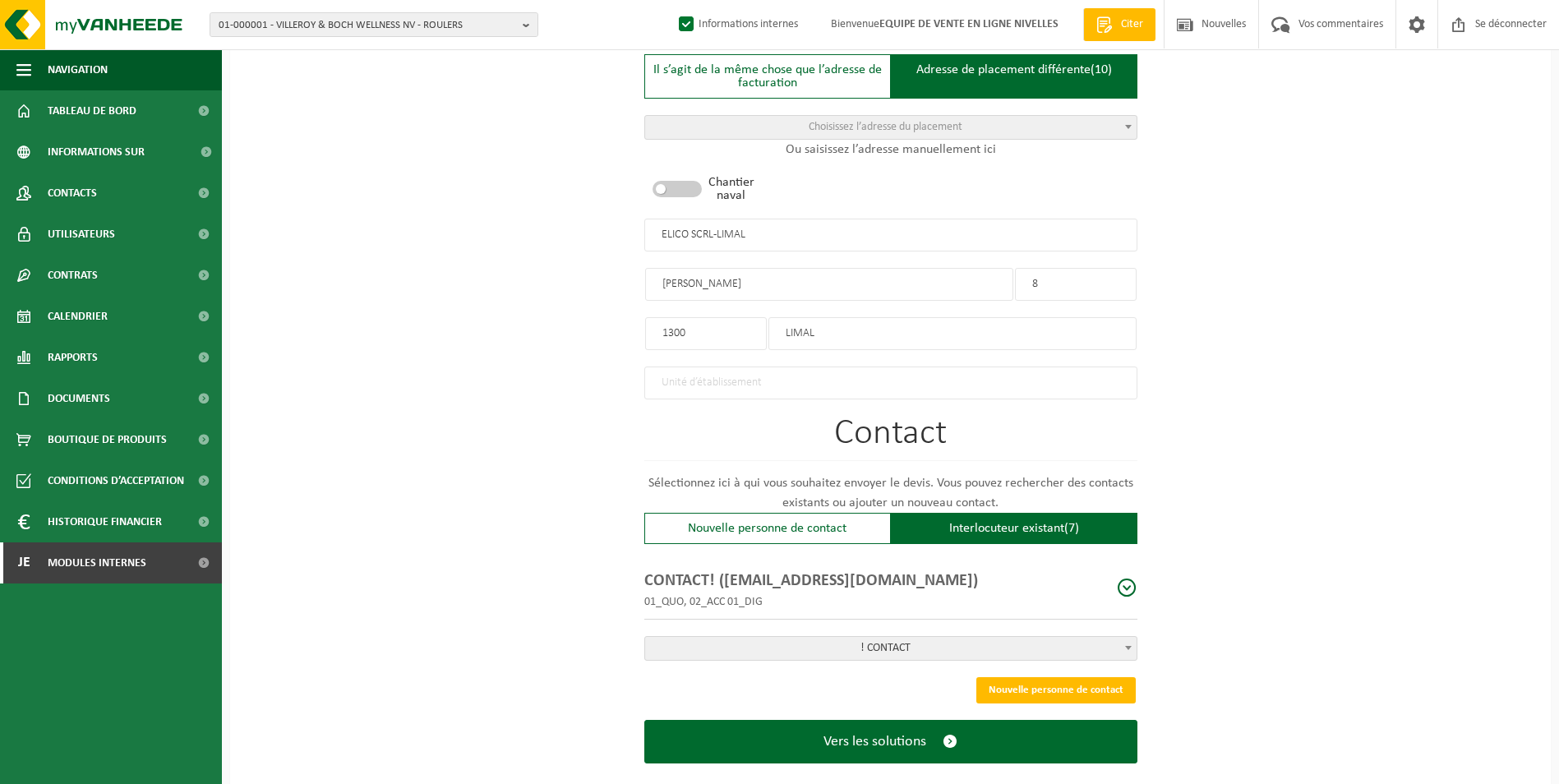
scroll to position [761, 0]
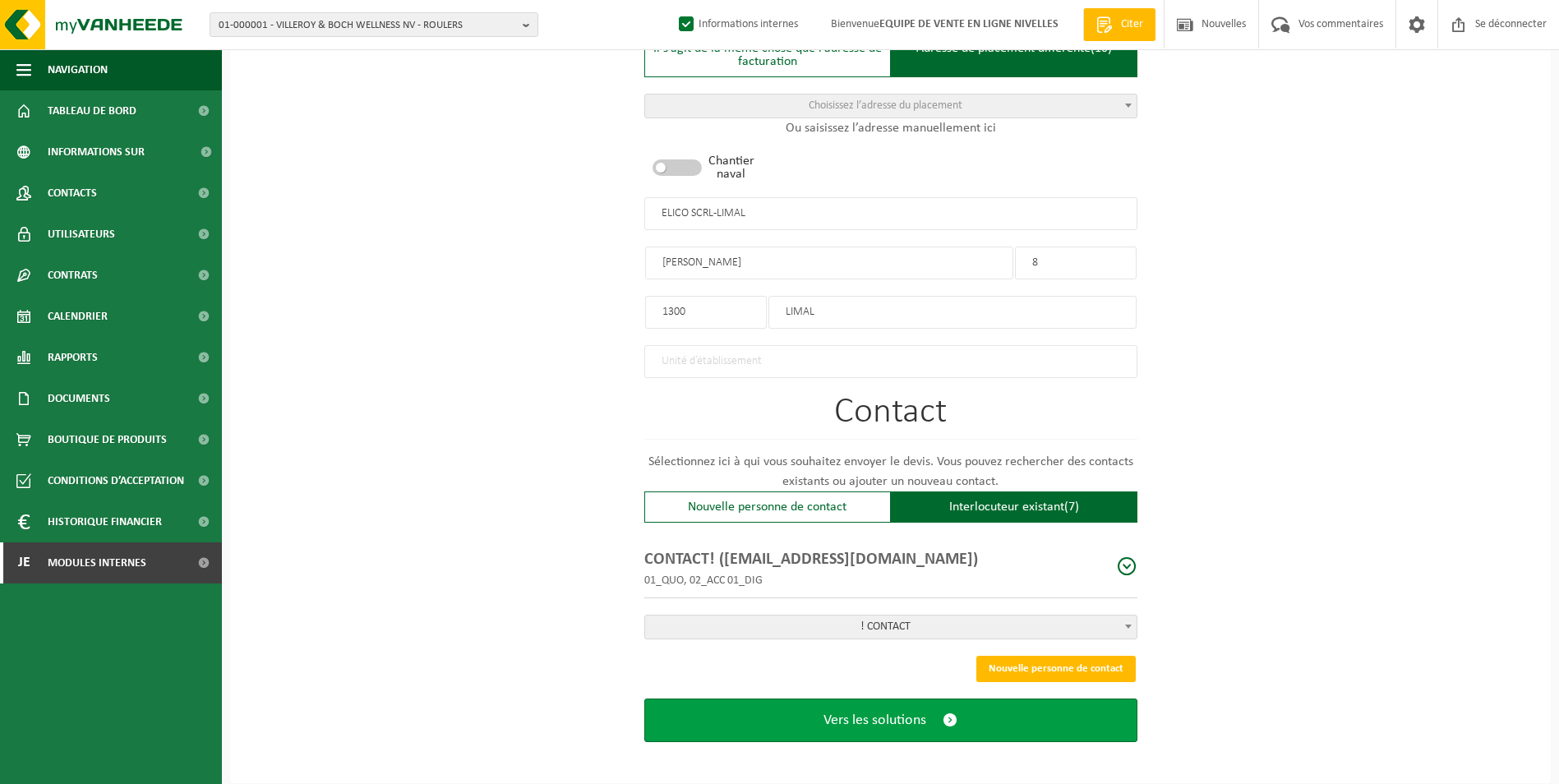
click at [864, 711] on span "Vers les solutions" at bounding box center [875, 720] width 103 height 17
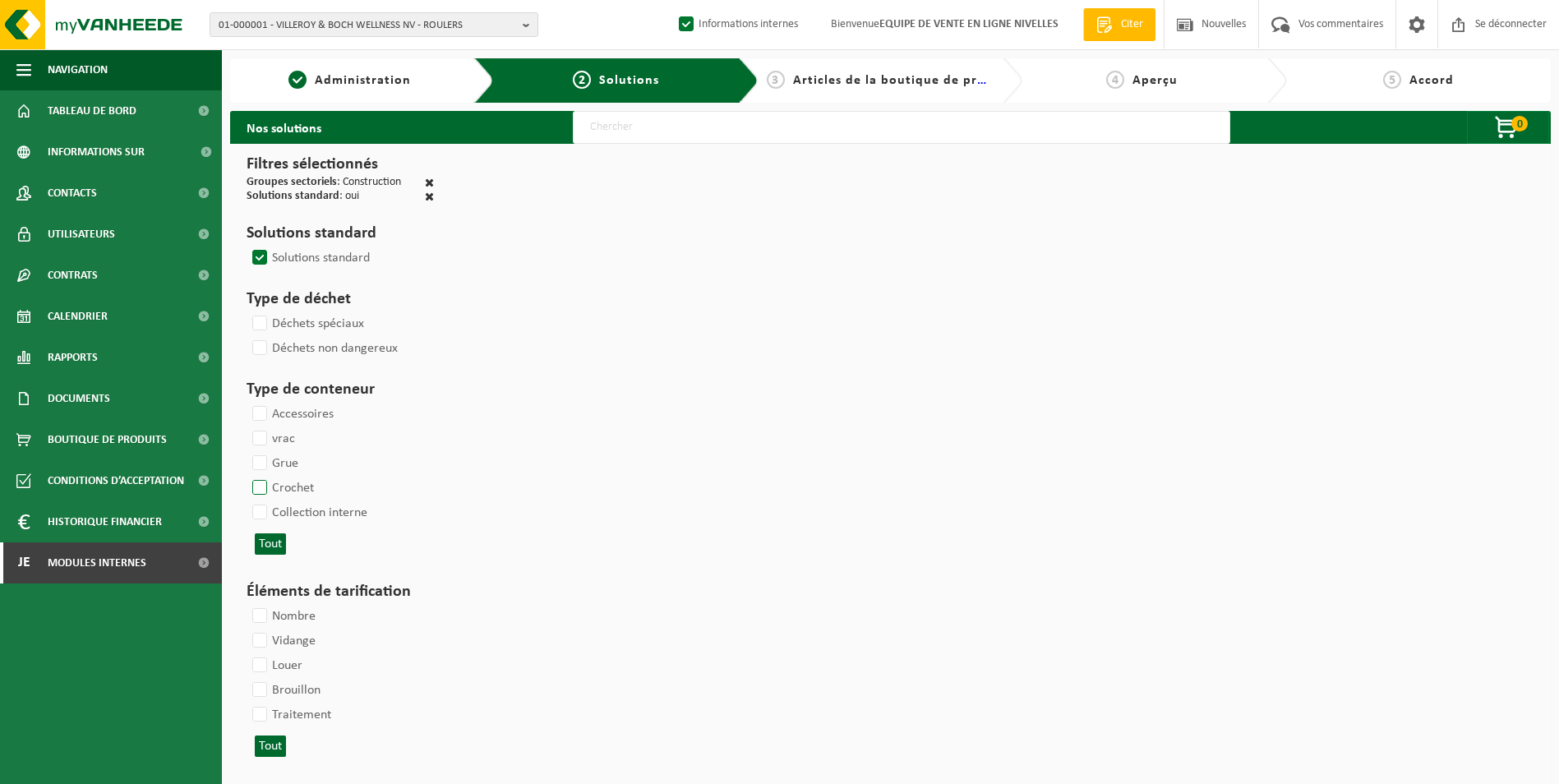
click at [262, 481] on label "Crochet" at bounding box center [281, 488] width 65 height 25
click at [247, 476] on input "Crochet" at bounding box center [246, 475] width 1 height 1
checkbox input "true"
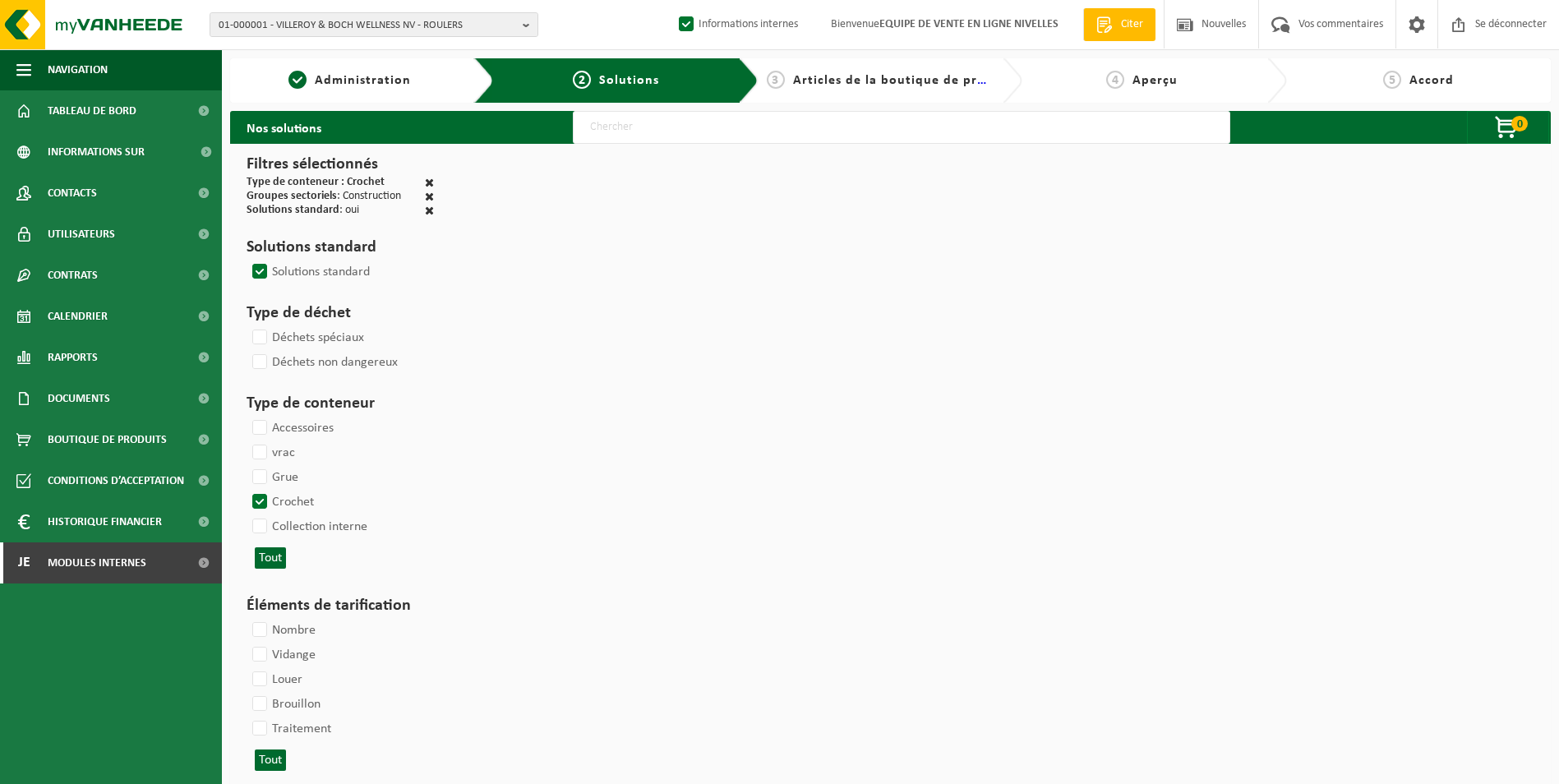
select select
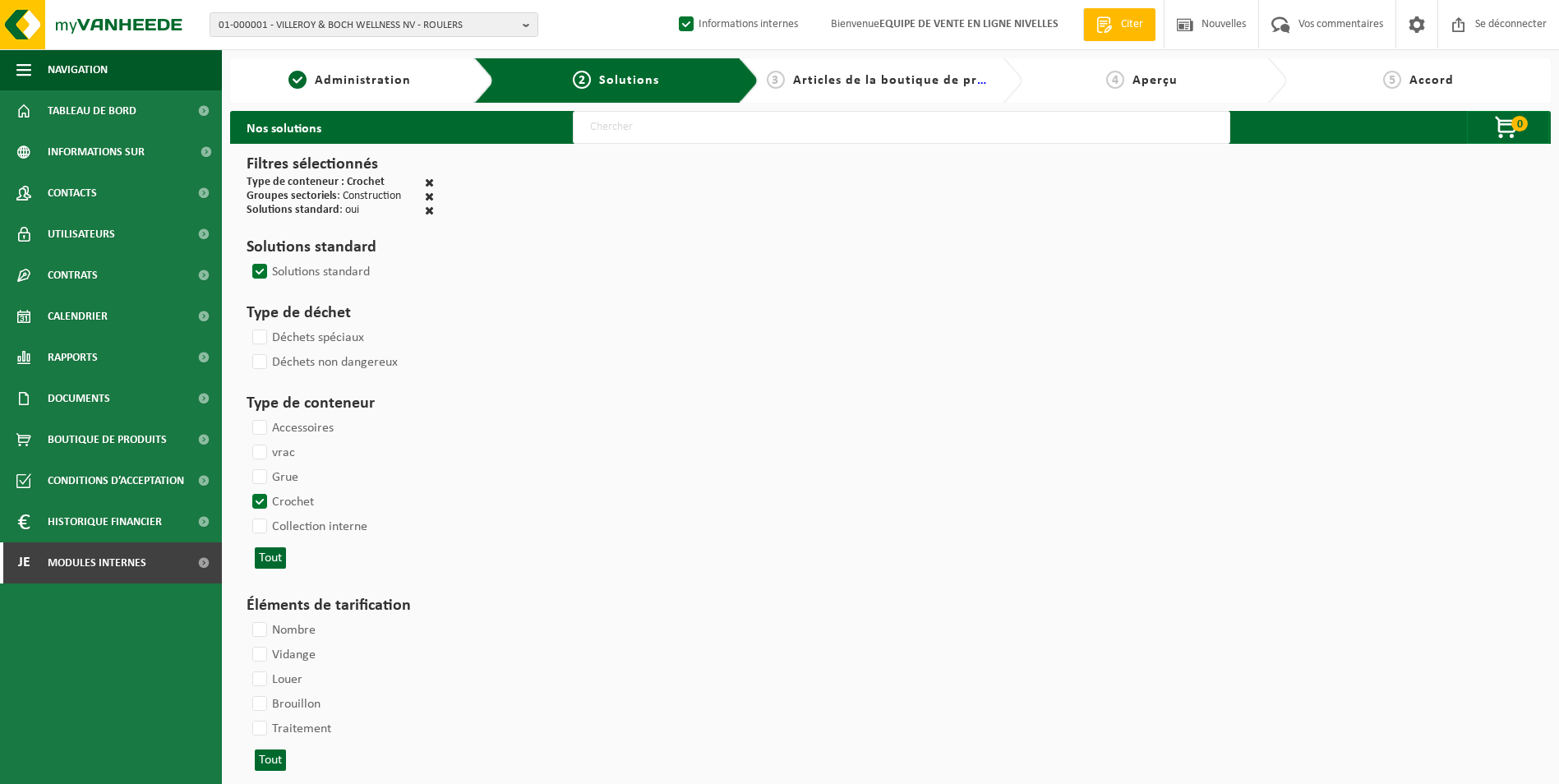
select select
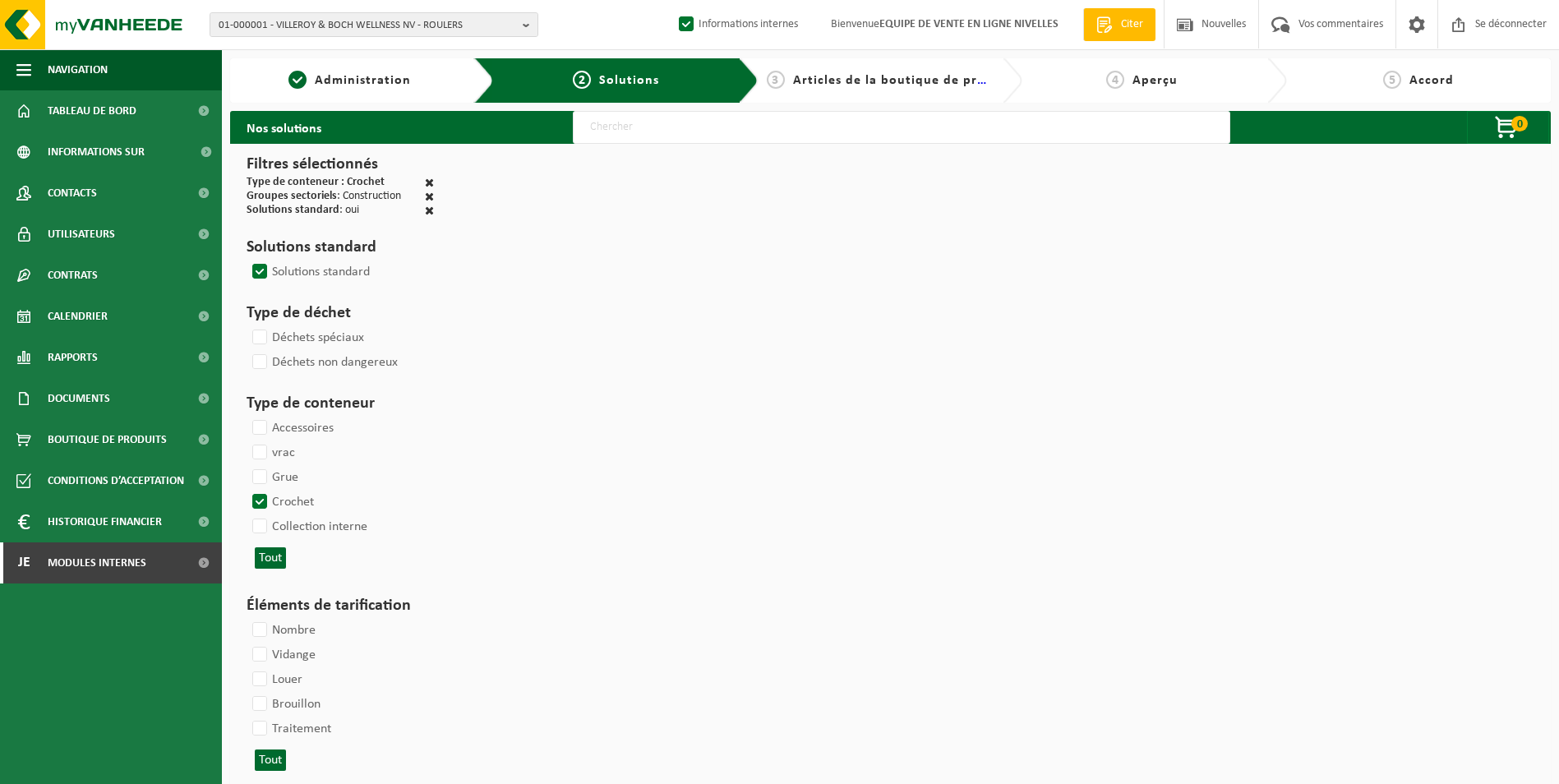
select select
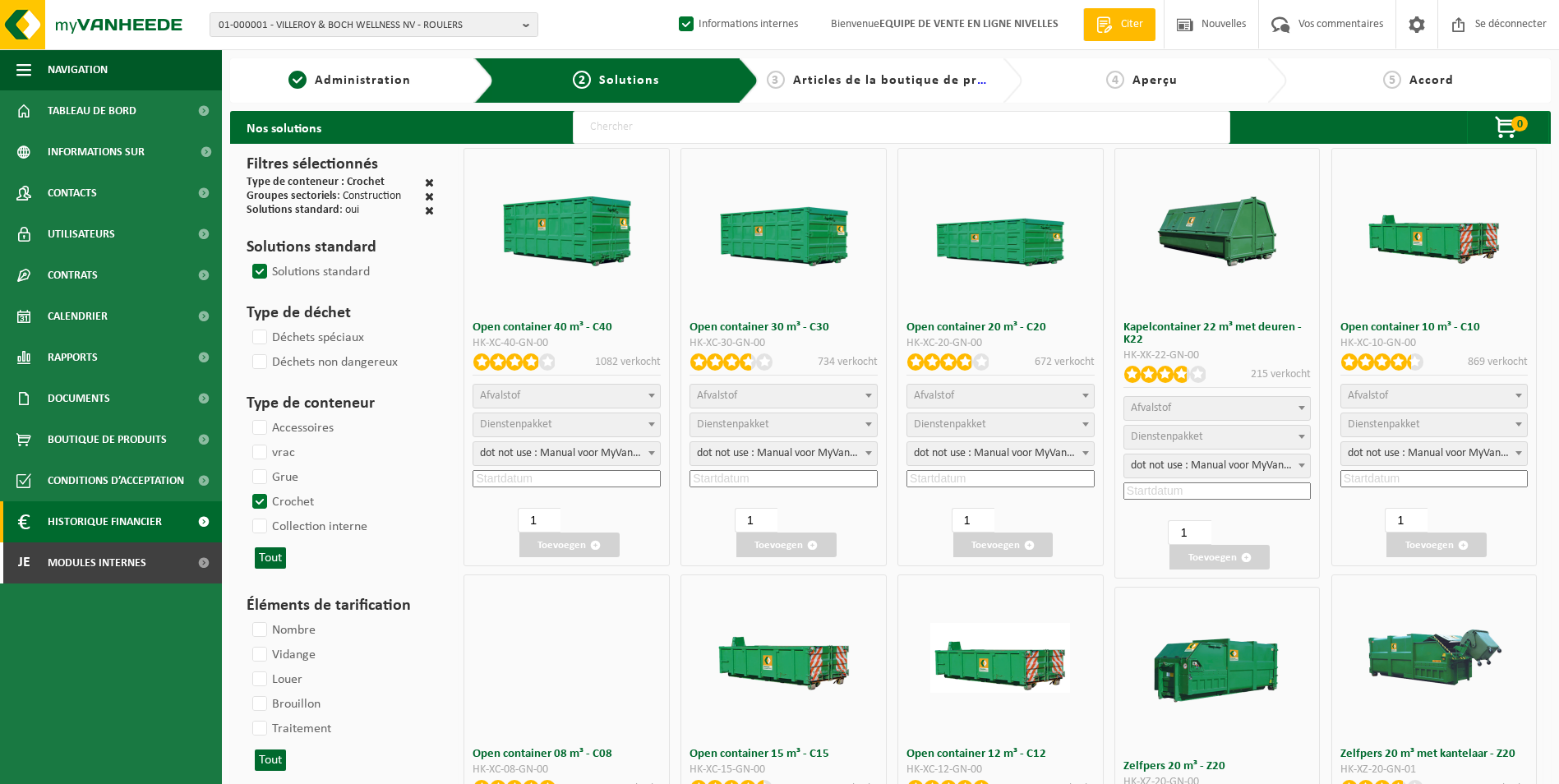
select select
select select "197"
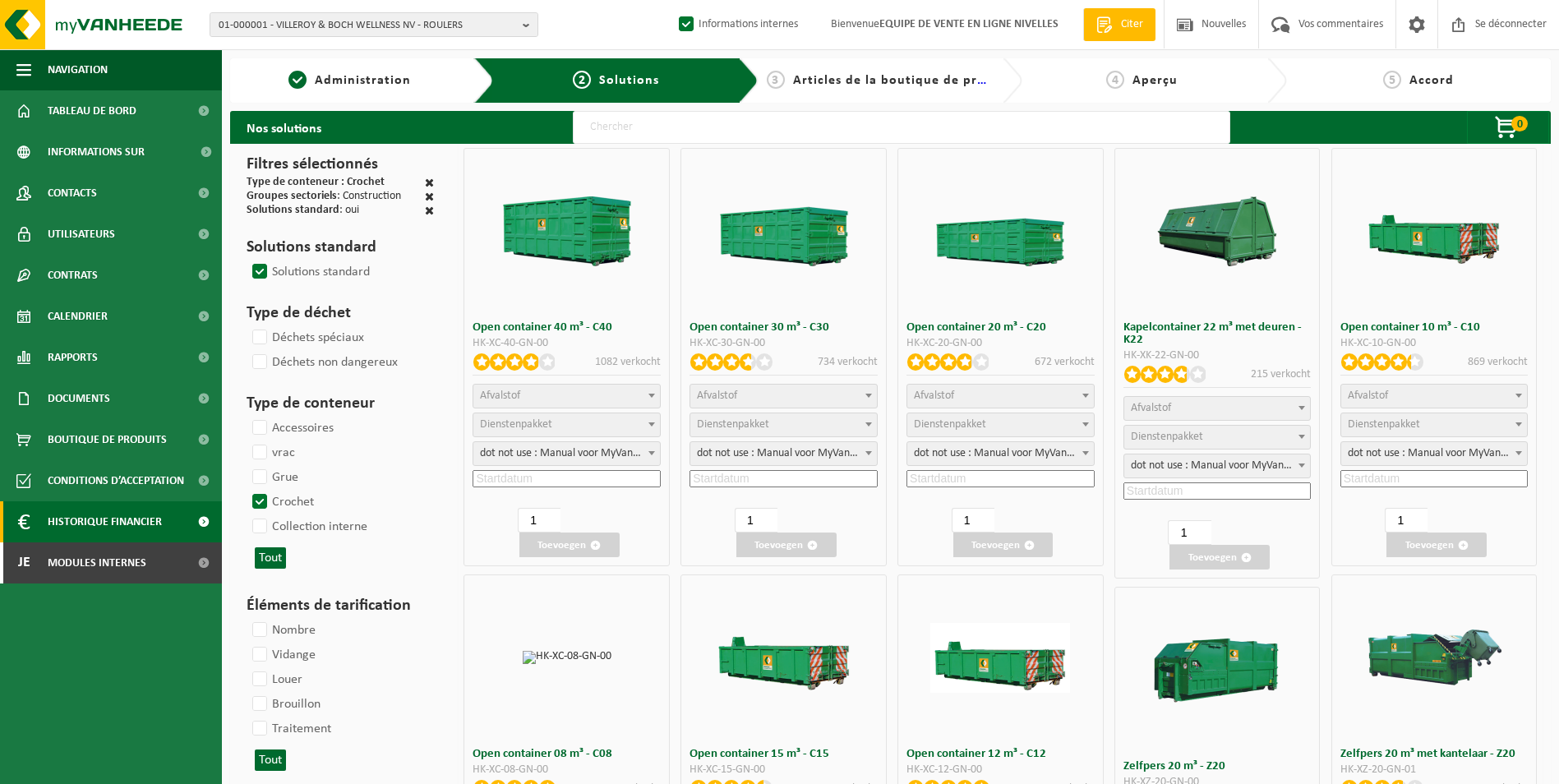
select select "25"
select select
select select "25"
select select "8"
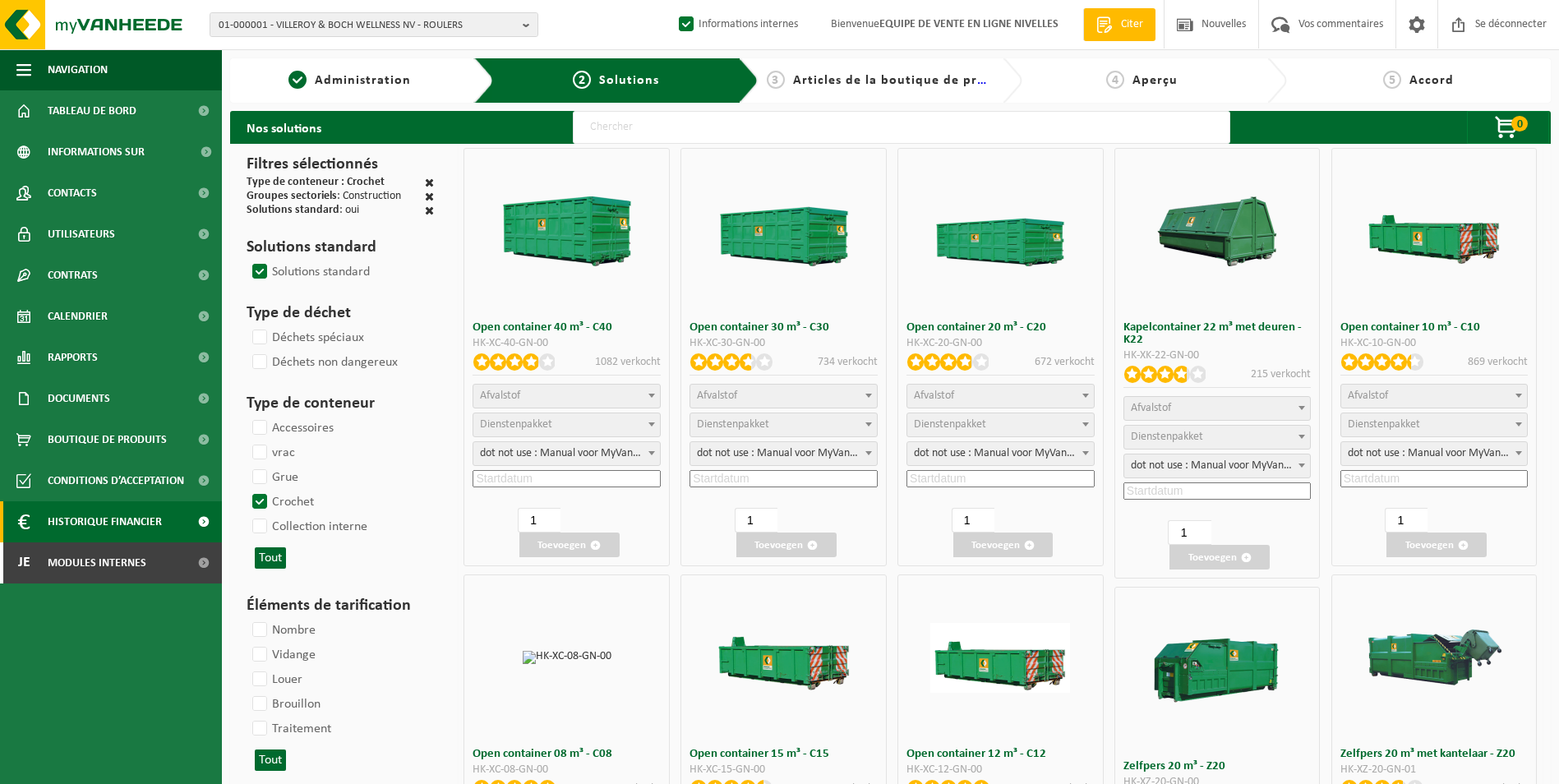
select select
select select "7"
select select
select select "7"
select select
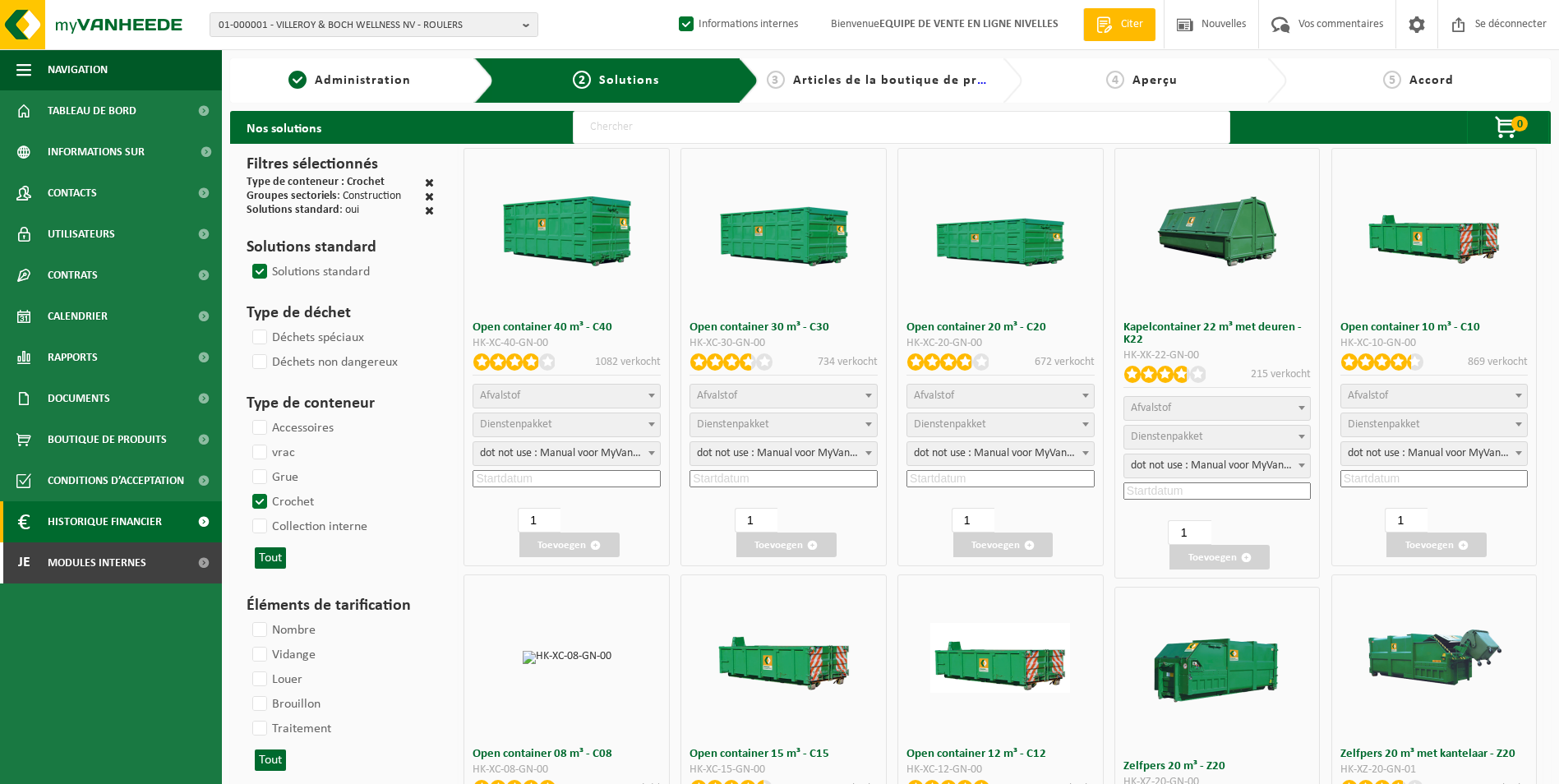
select select "25"
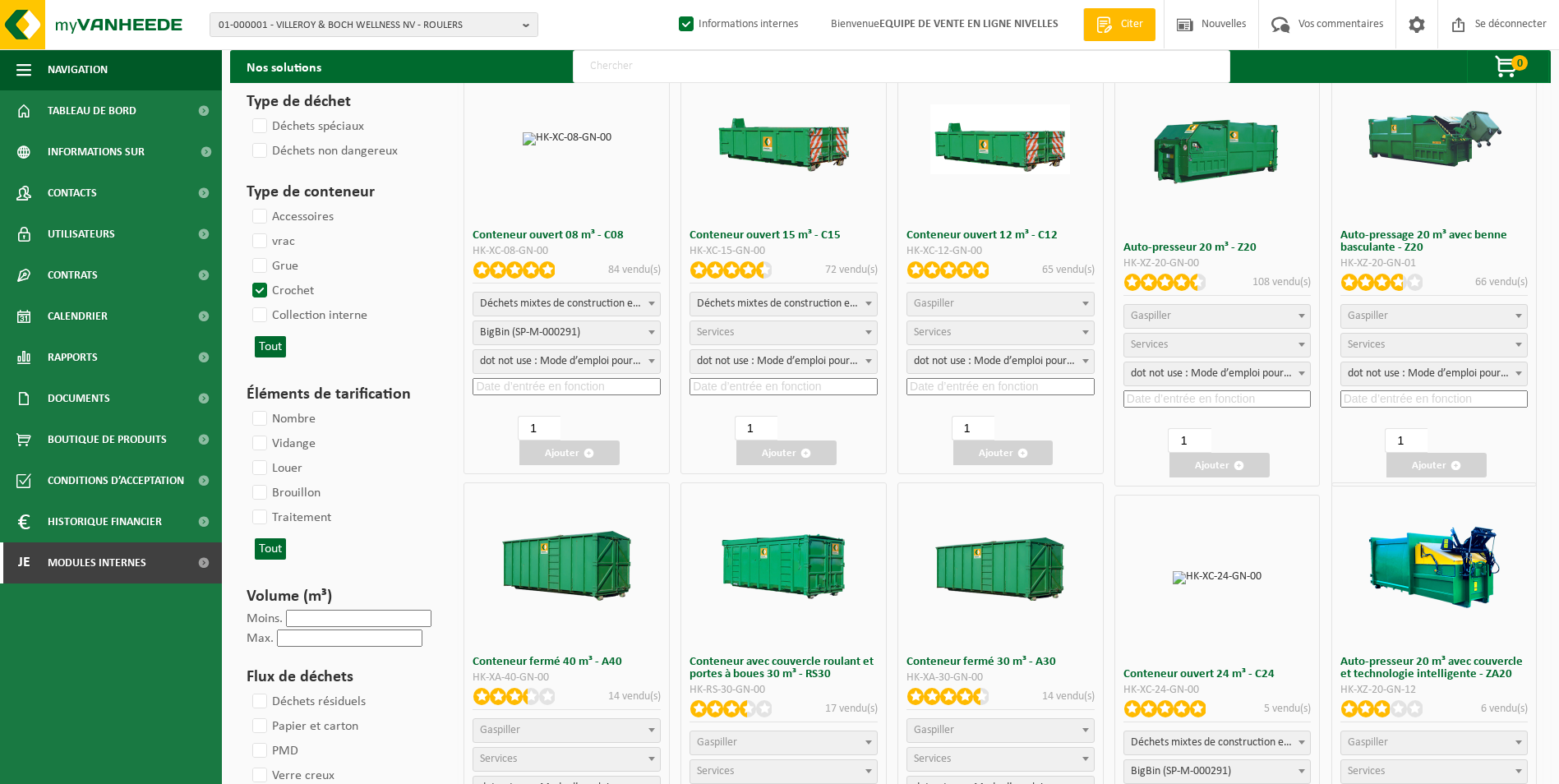
scroll to position [575, 0]
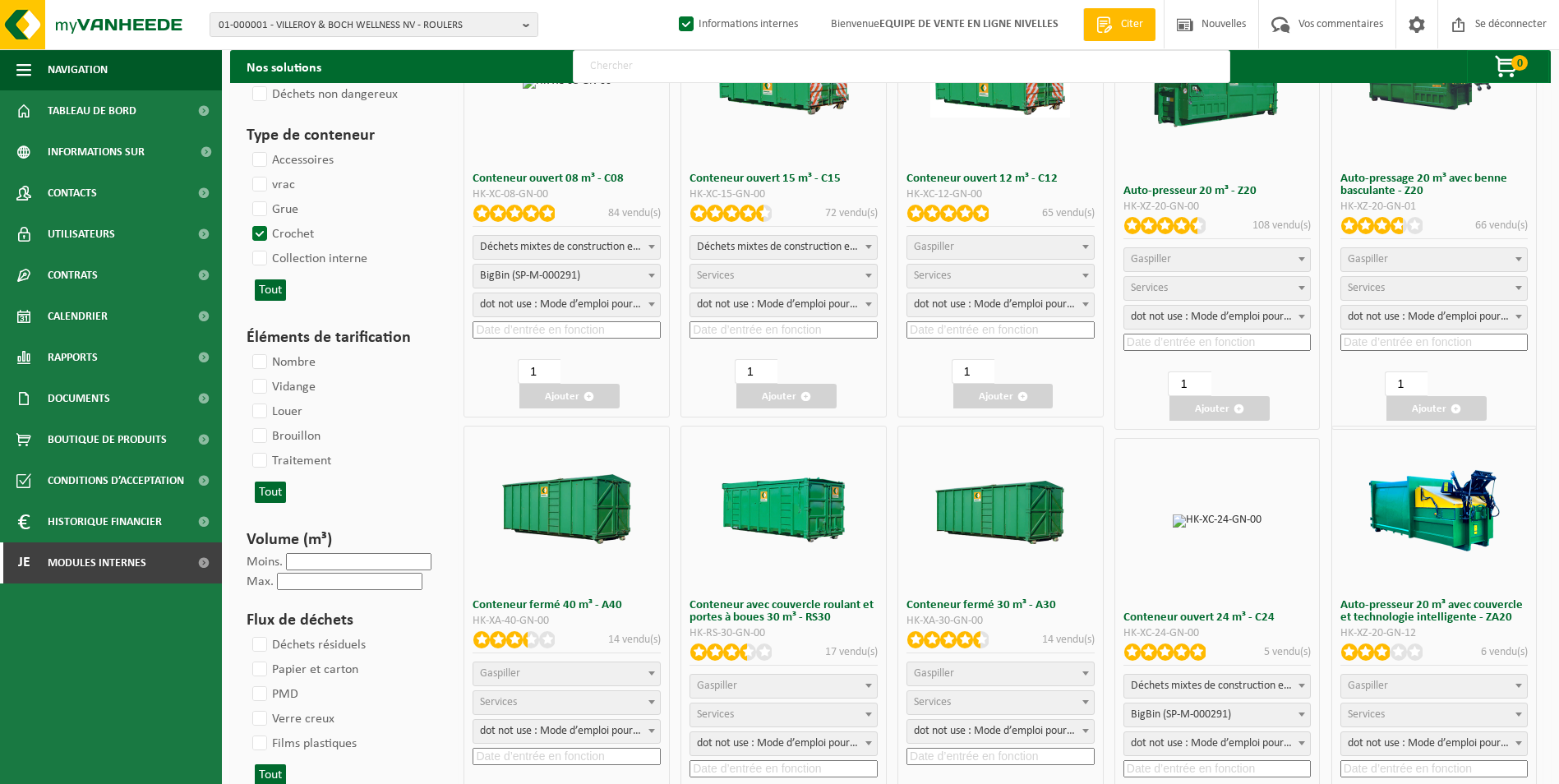
click at [609, 243] on span "Déchets mixtes de construction et de démolition (inertes et non inertes)" at bounding box center [566, 247] width 186 height 23
select select
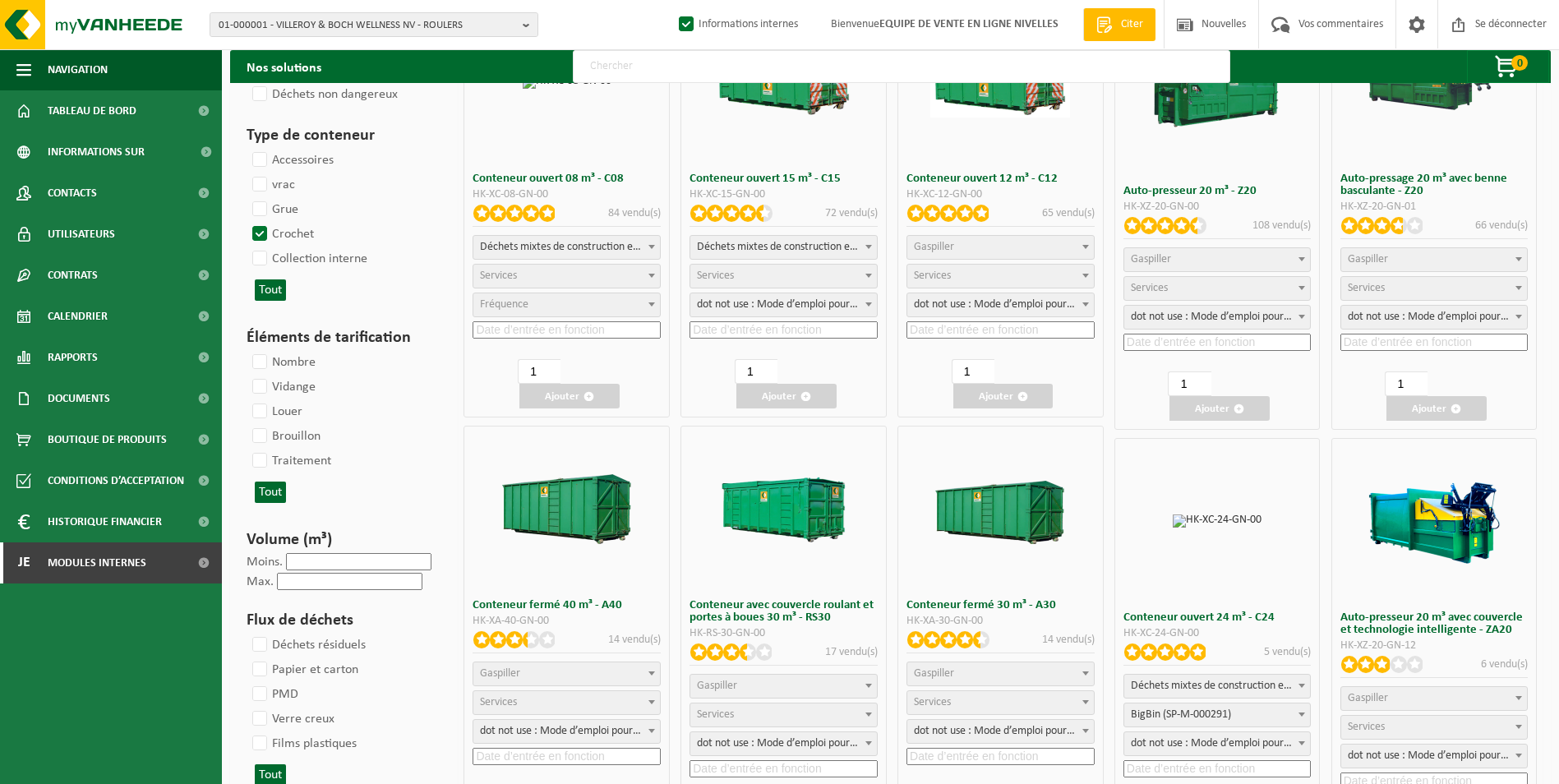
select select "197"
select select "25"
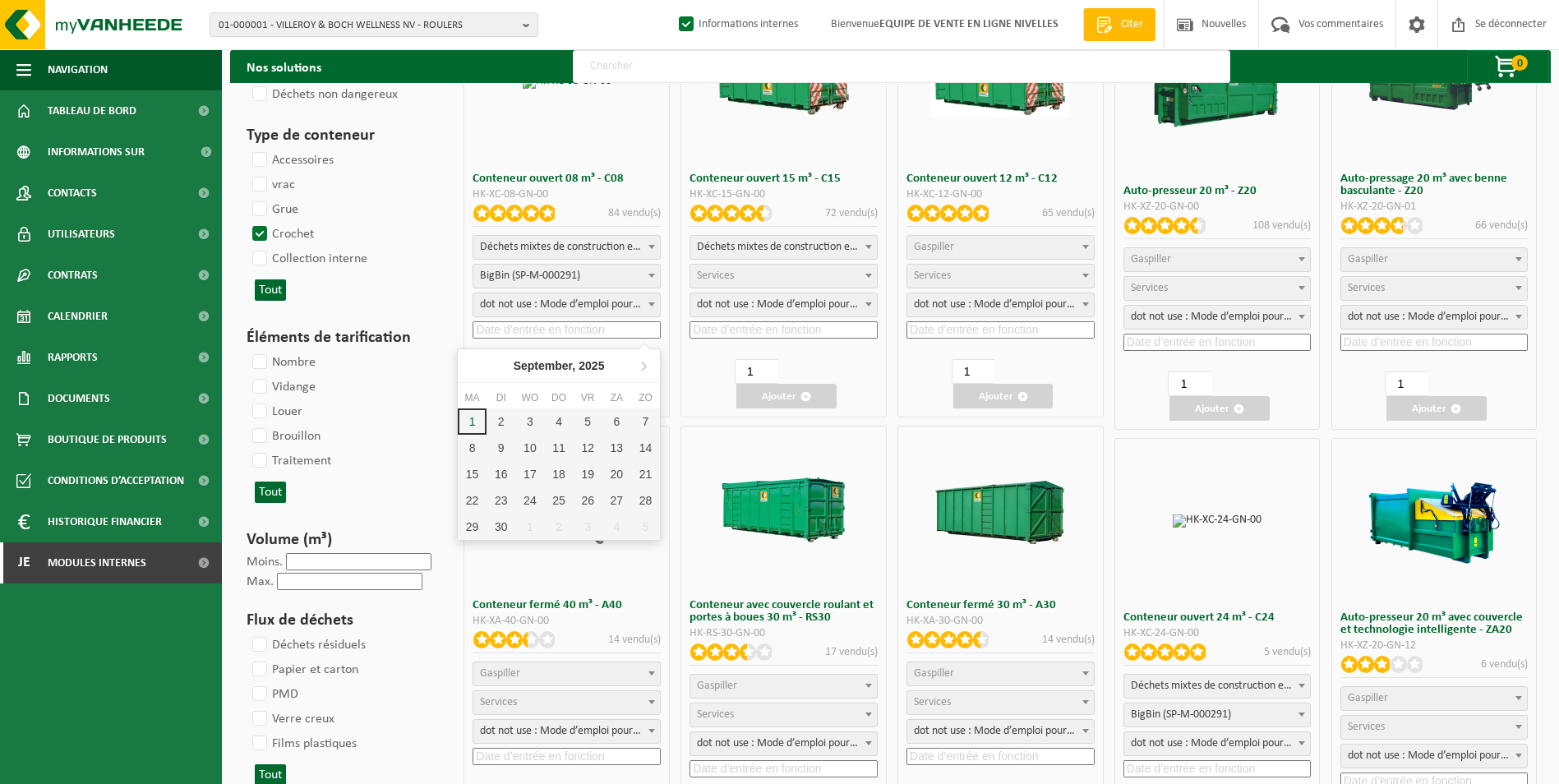
click at [593, 327] on input at bounding box center [566, 330] width 188 height 17
click at [509, 418] on div "2" at bounding box center [509, 422] width 35 height 26
type input "2025-09-02"
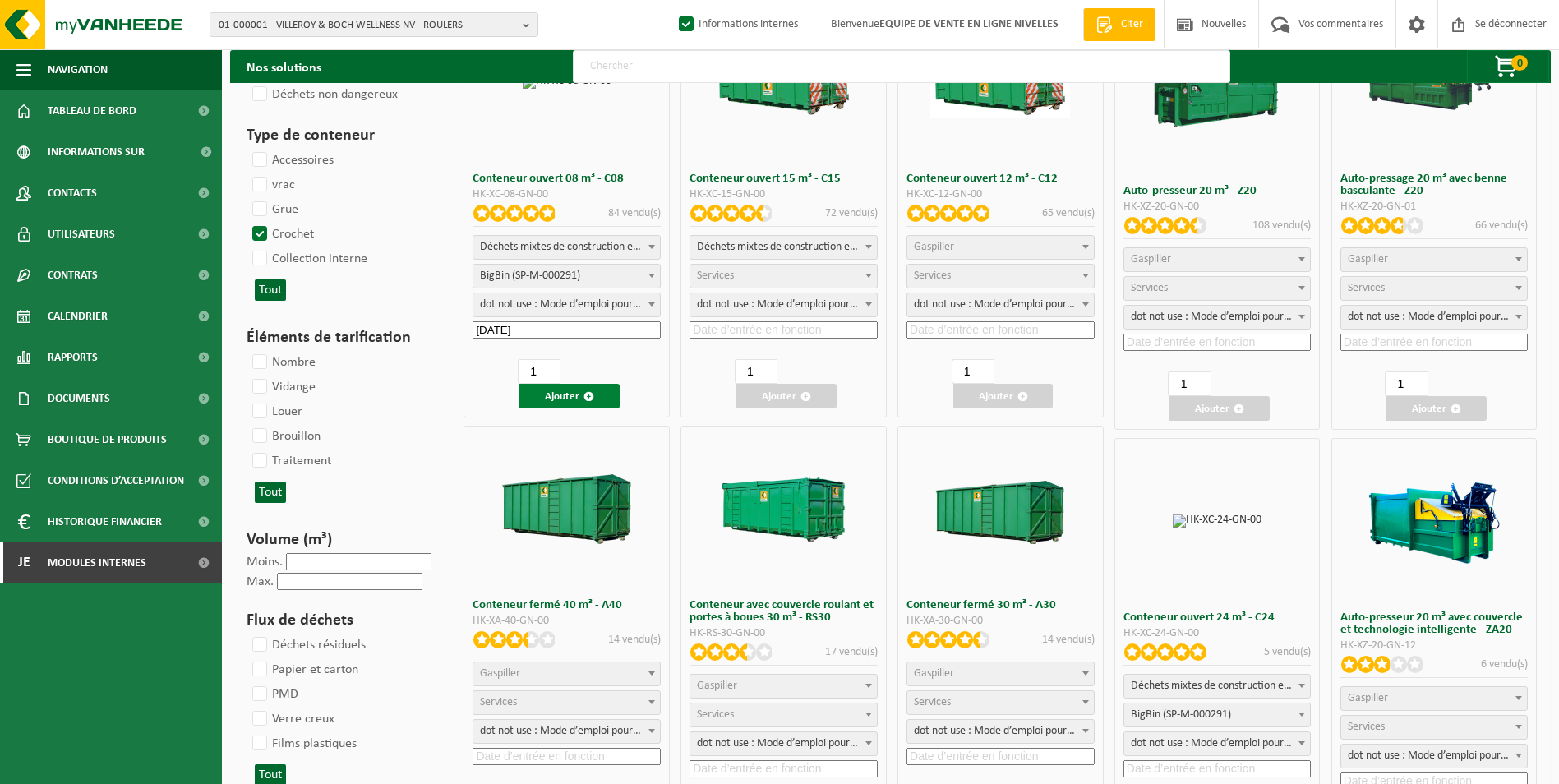
click at [580, 397] on font "Ajouter" at bounding box center [562, 397] width 35 height 11
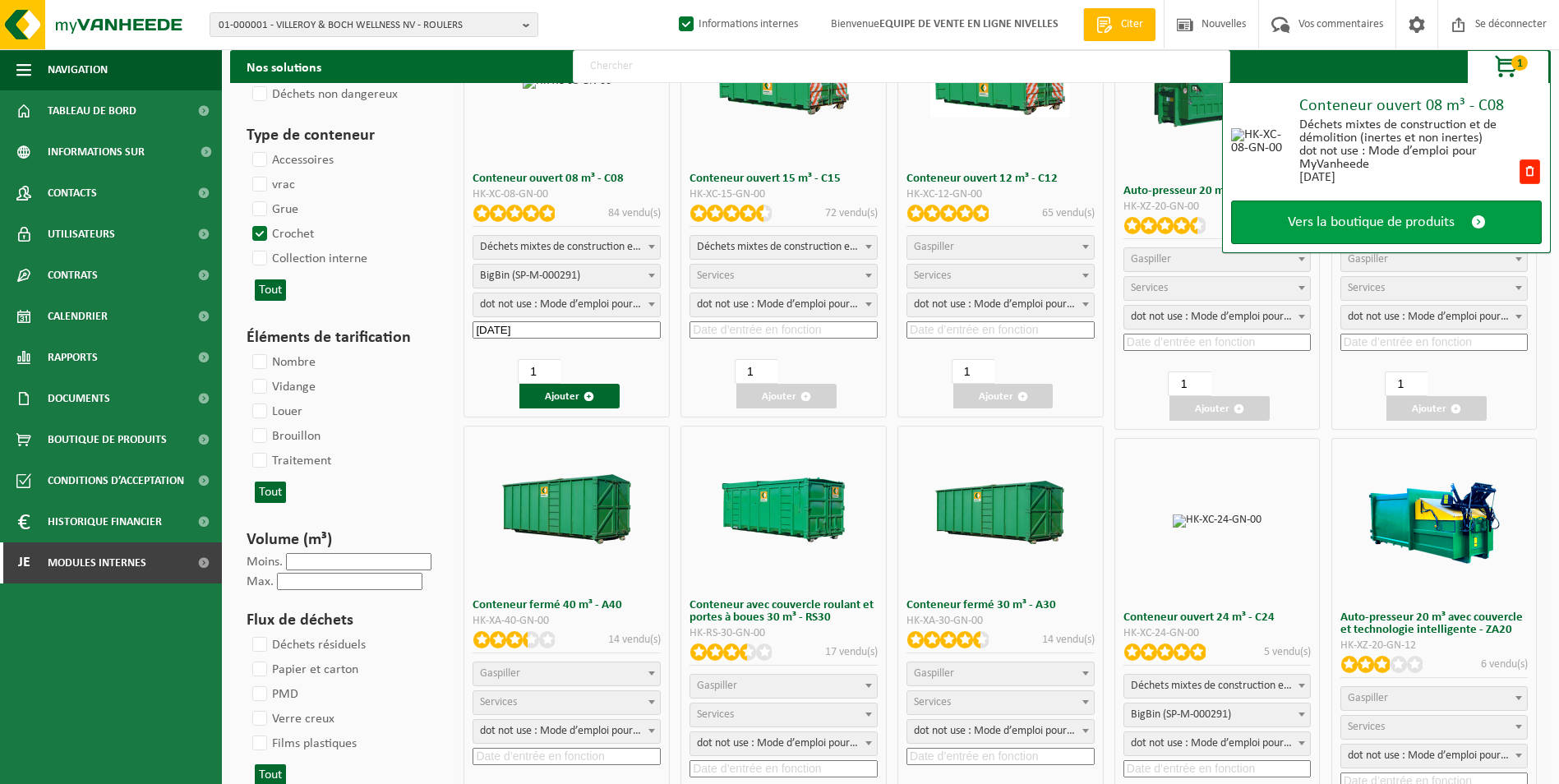
click at [1353, 227] on span "Vers la boutique de produits" at bounding box center [1371, 222] width 167 height 17
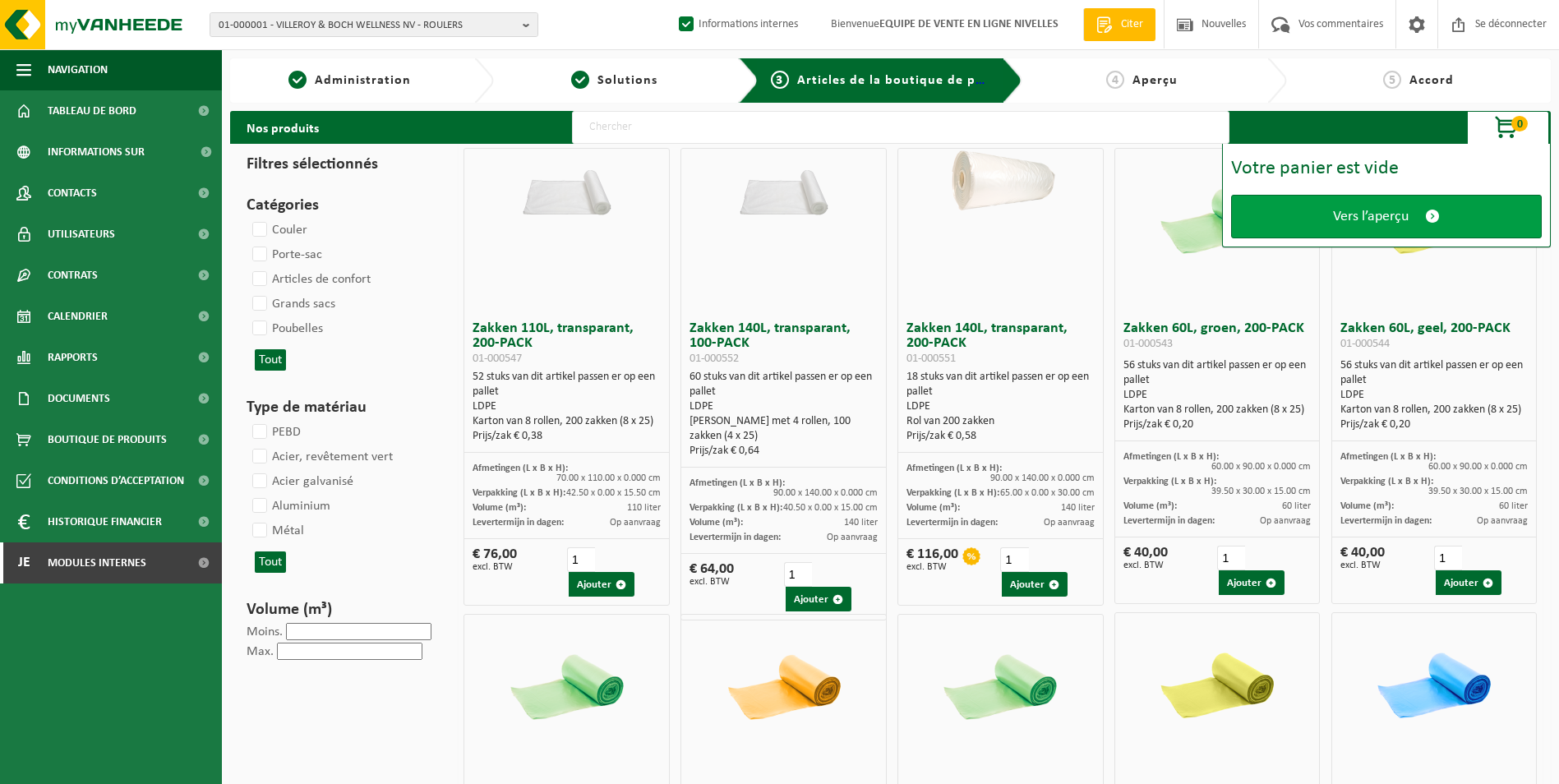
click at [1368, 212] on span "Vers l’aperçu" at bounding box center [1371, 216] width 76 height 17
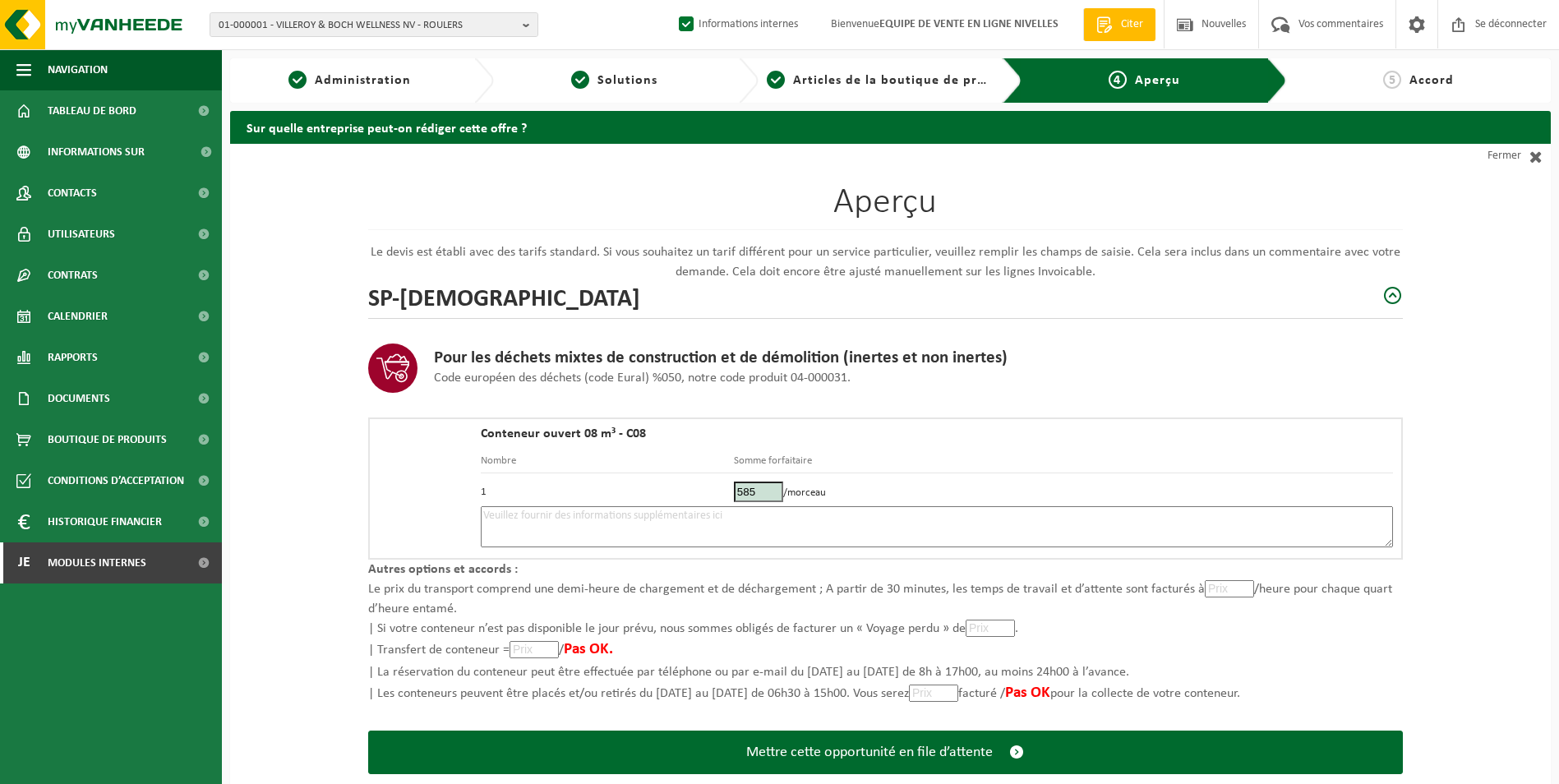
click at [632, 528] on textarea at bounding box center [937, 527] width 913 height 41
type textarea "p"
paste textarea "(!! l'impasse Joseph Mathieu donne dans la rue du même nom)."
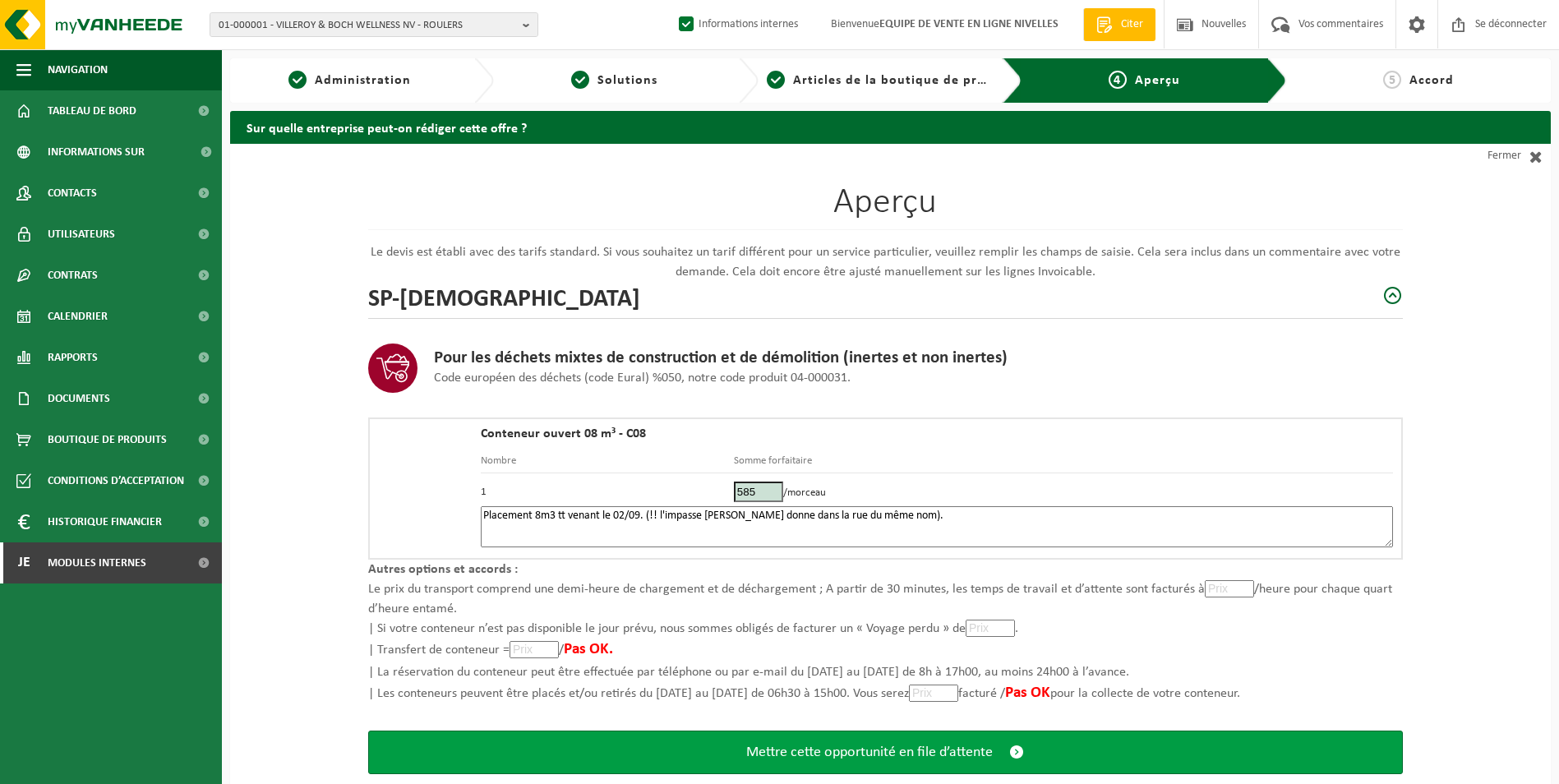
type textarea "Placement 8m3 tt venant le 02/09. (!! l'impasse Joseph Mathieu donne dans la ru…"
click at [934, 751] on span "Mettre cette opportunité en file d’attente" at bounding box center [869, 752] width 247 height 17
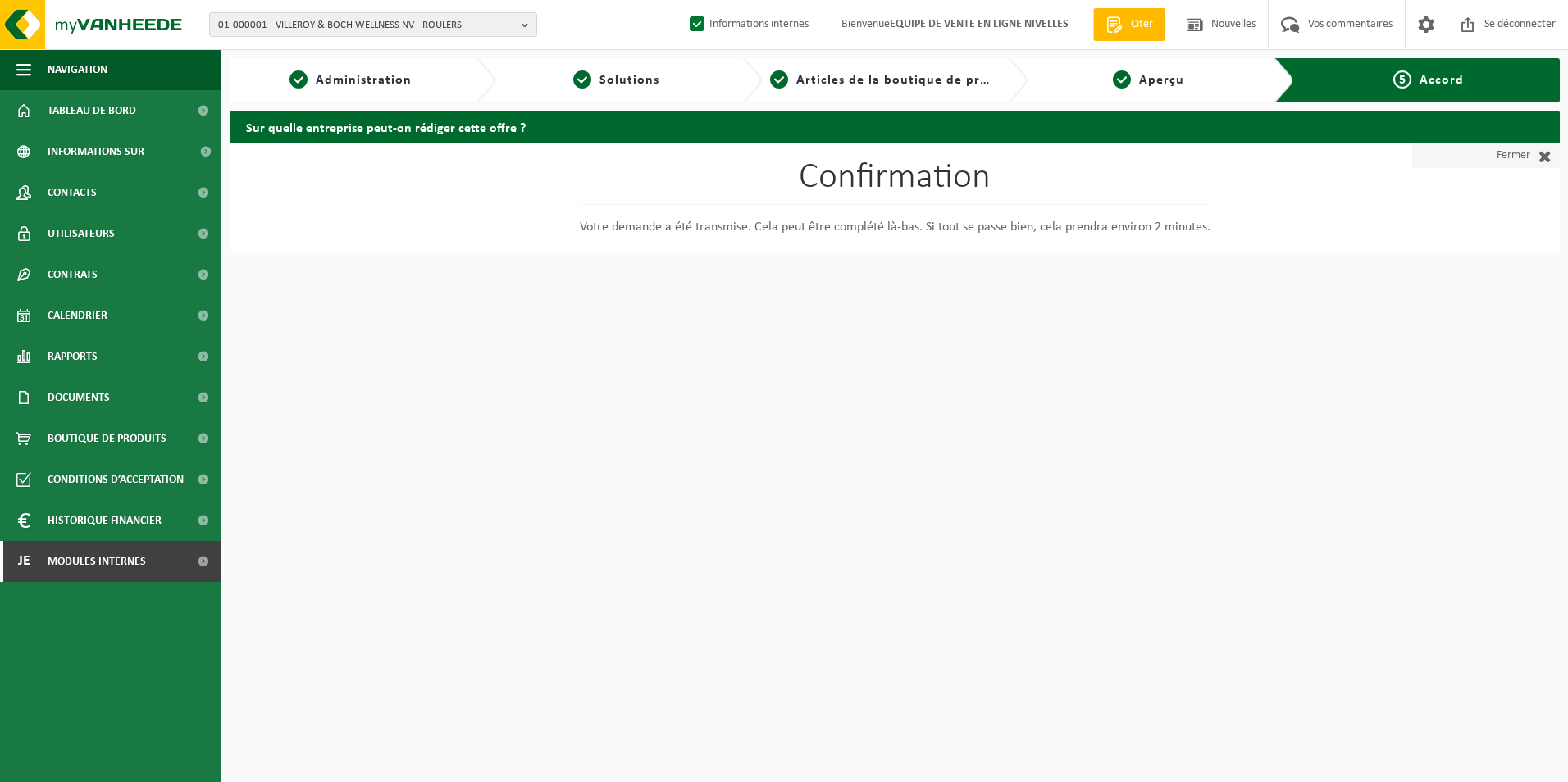
drag, startPoint x: 1494, startPoint y: 155, endPoint x: 1481, endPoint y: 147, distance: 15.3
click at [1494, 155] on link "Fermer" at bounding box center [1486, 155] width 147 height 25
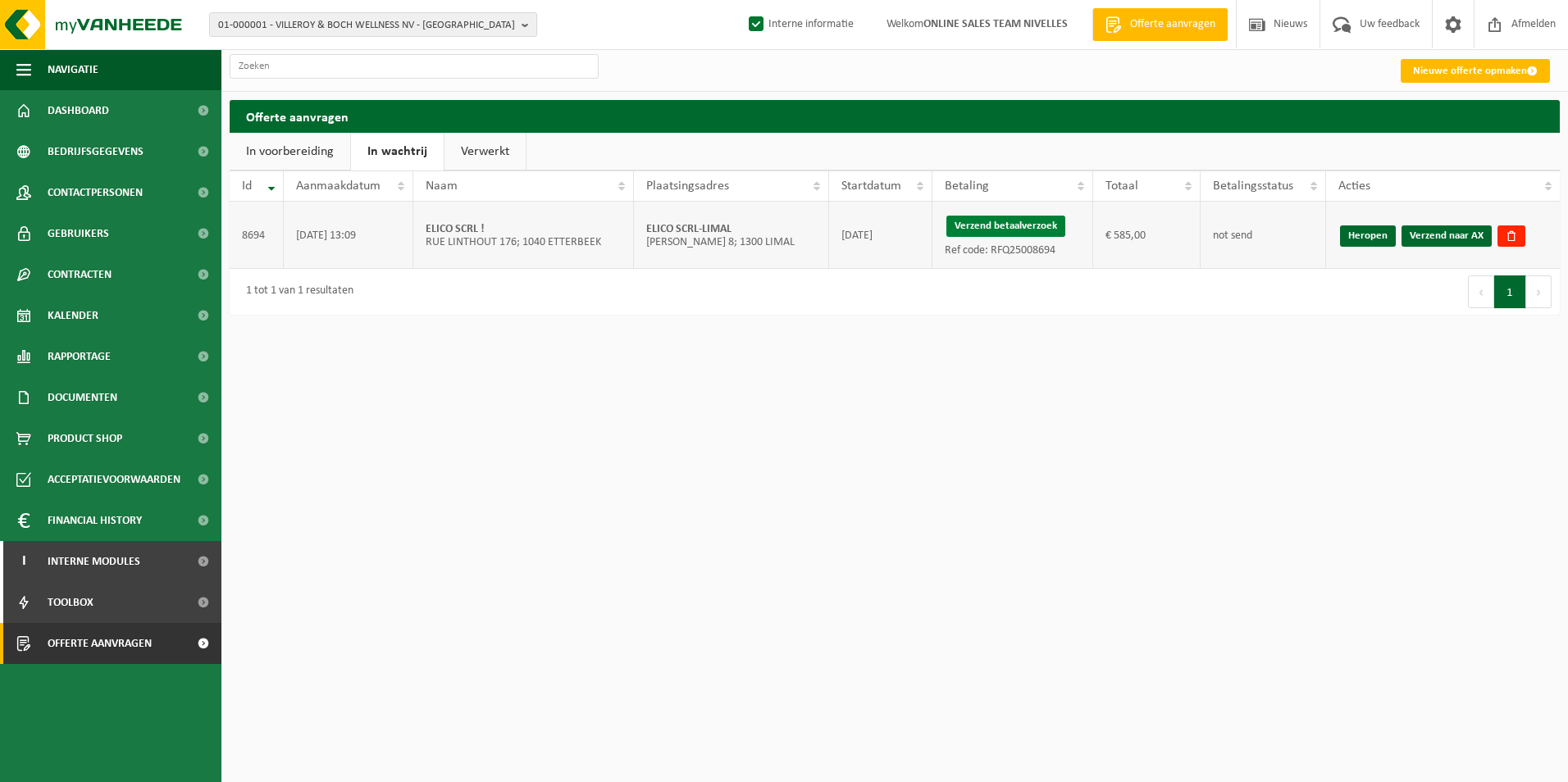
click at [1000, 225] on button "Verzend betaalverzoek" at bounding box center [1006, 226] width 119 height 21
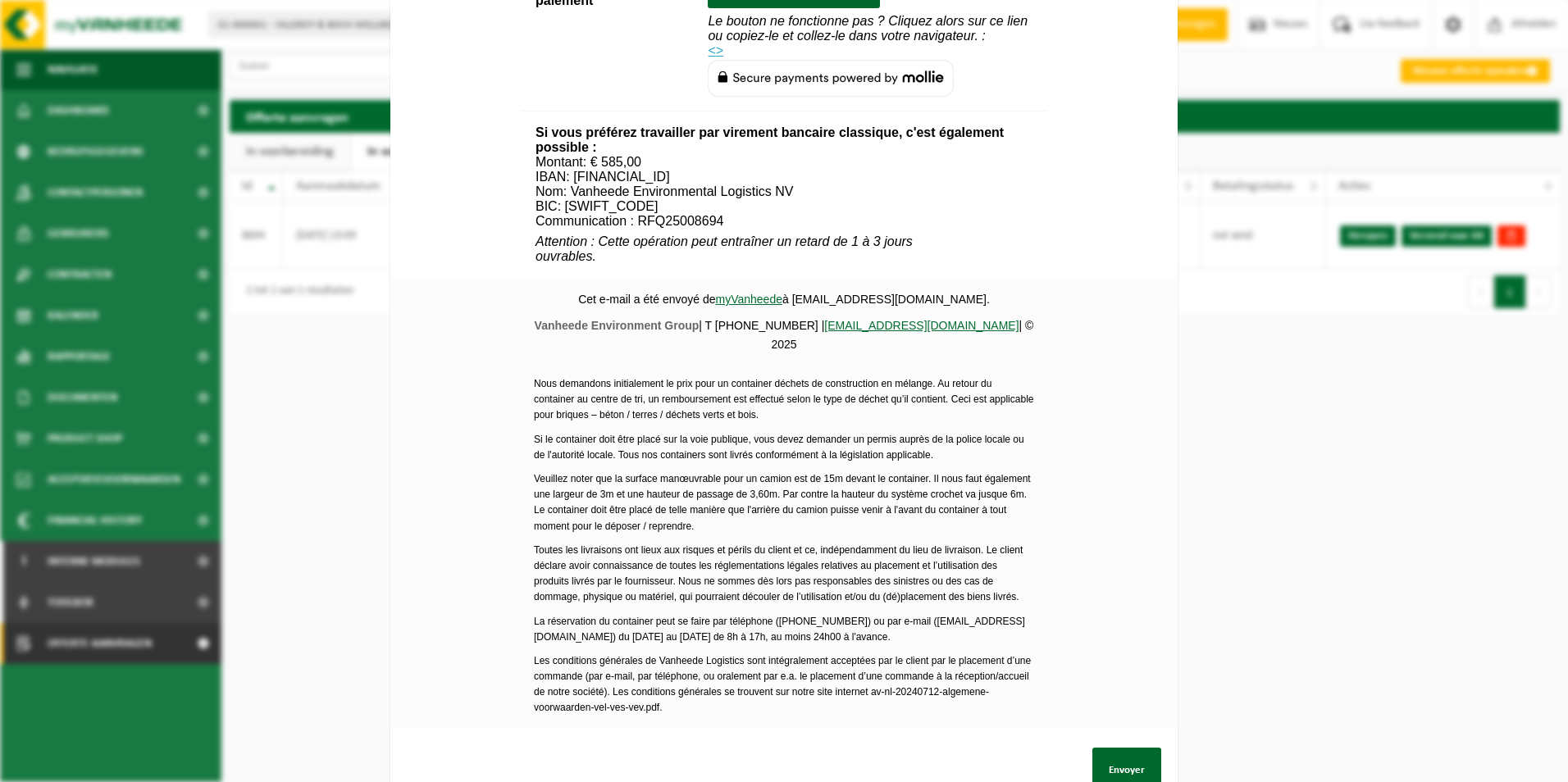
scroll to position [559, 0]
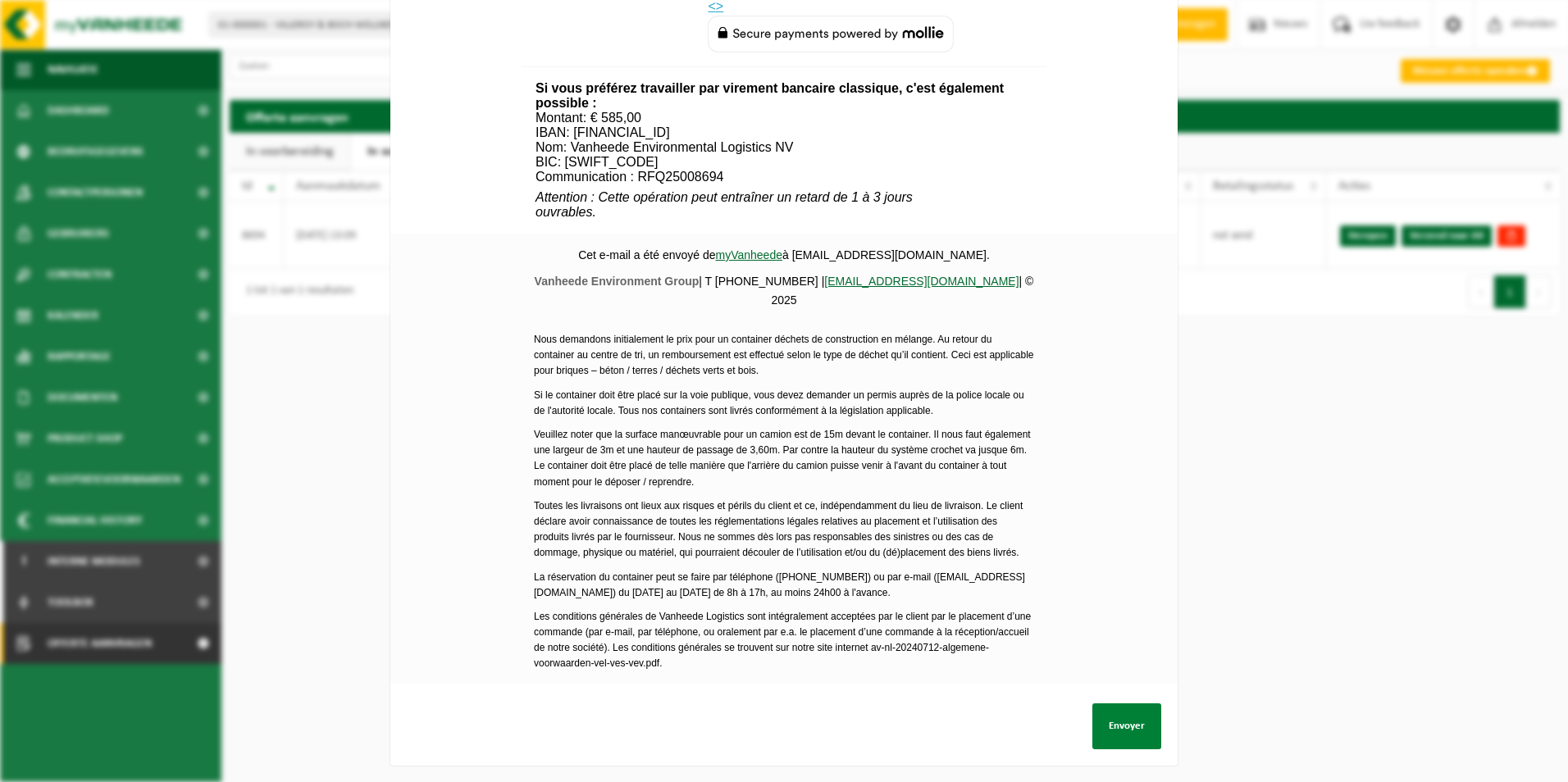
click at [1118, 709] on button "Envoyer" at bounding box center [1127, 726] width 69 height 46
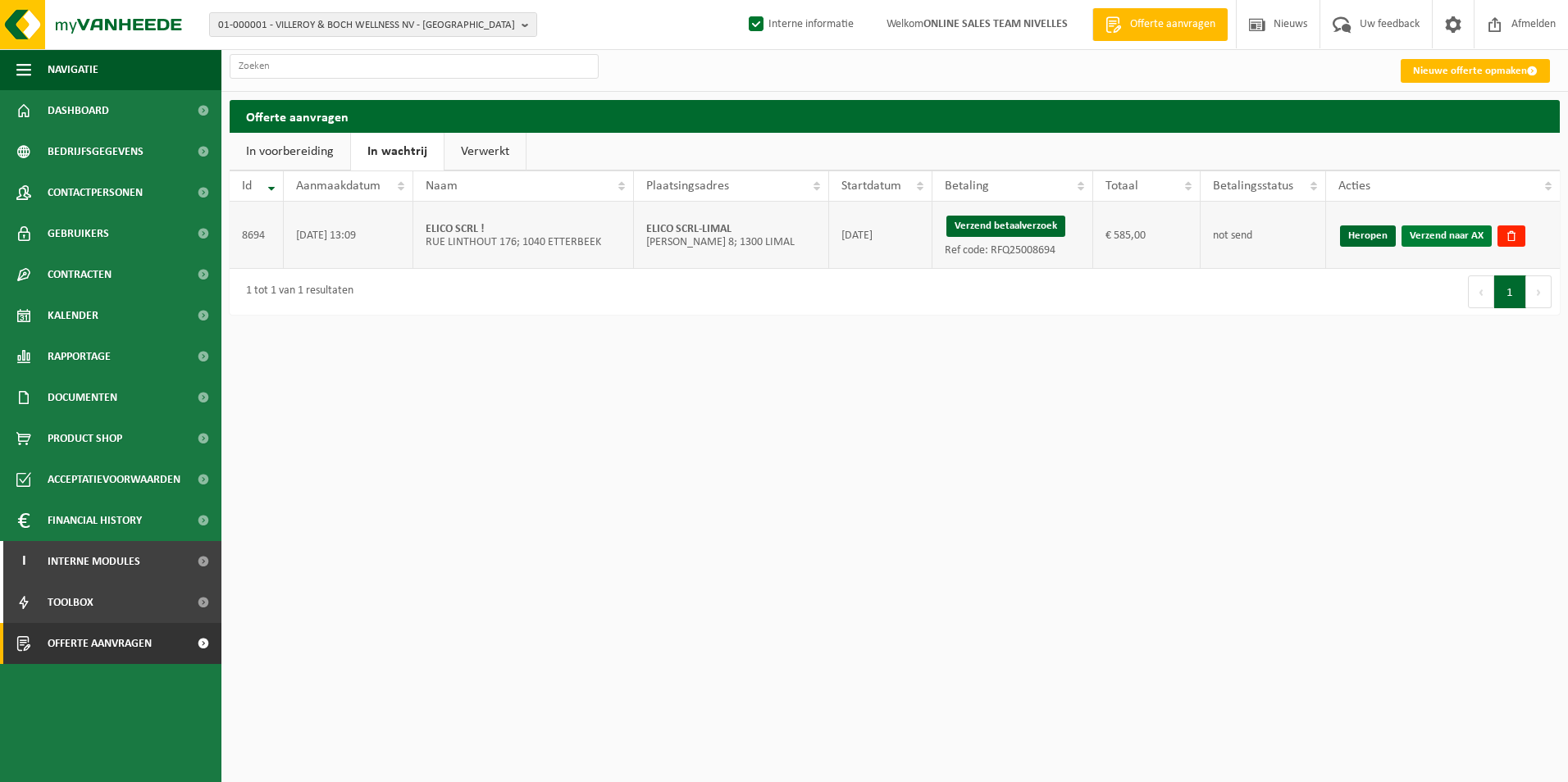
click at [1453, 238] on link "Verzend naar AX" at bounding box center [1447, 236] width 90 height 21
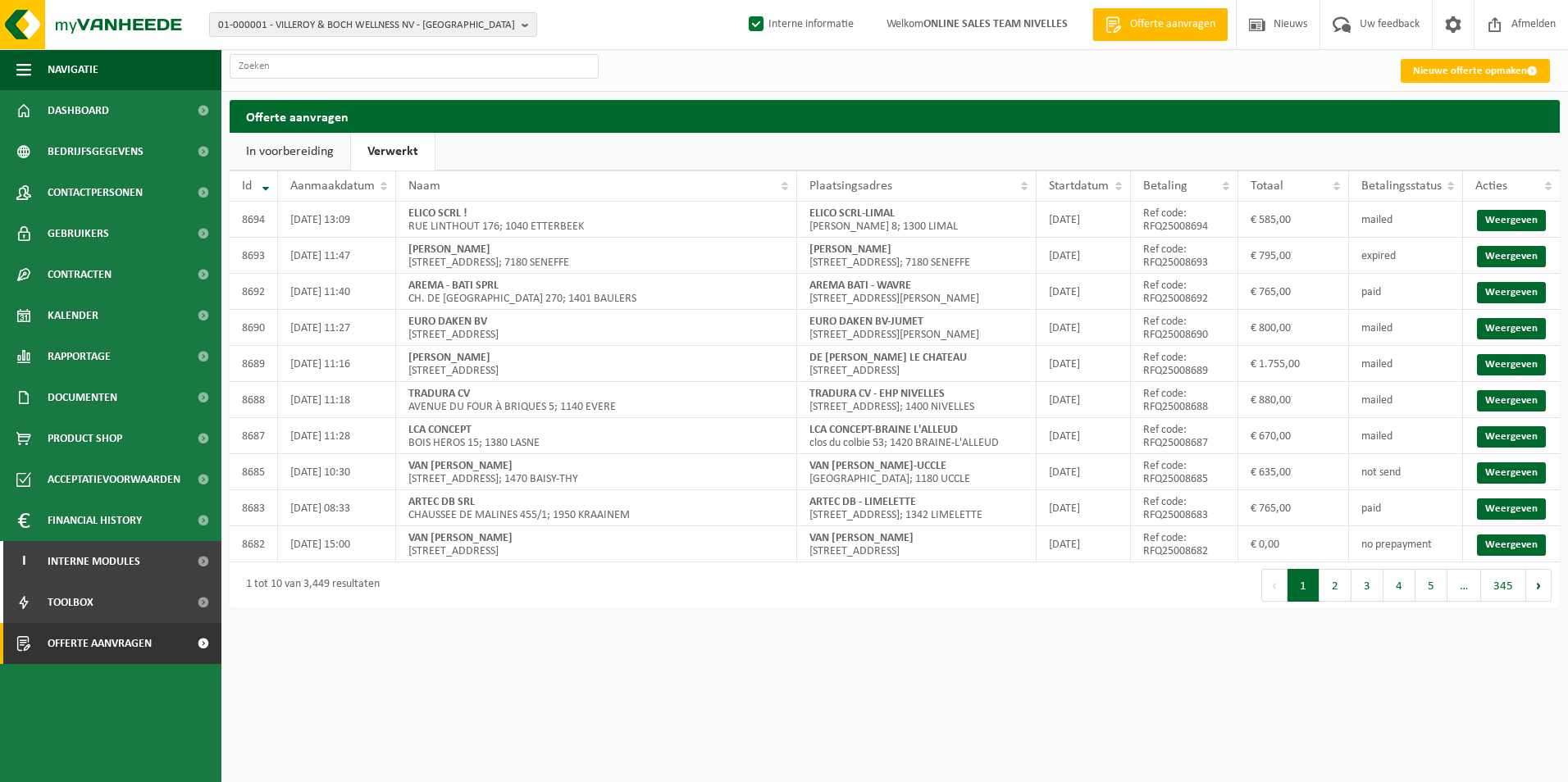
click at [397, 161] on link "Verwerkt" at bounding box center [393, 152] width 84 height 38
drag, startPoint x: 810, startPoint y: 215, endPoint x: 916, endPoint y: 213, distance: 106.0
click at [916, 213] on td "[PERSON_NAME] 8; 1300 LIMAL" at bounding box center [916, 220] width 239 height 36
copy strong "ELICO SCRL-LIMAL"
click at [310, 75] on input "text" at bounding box center [414, 67] width 369 height 25
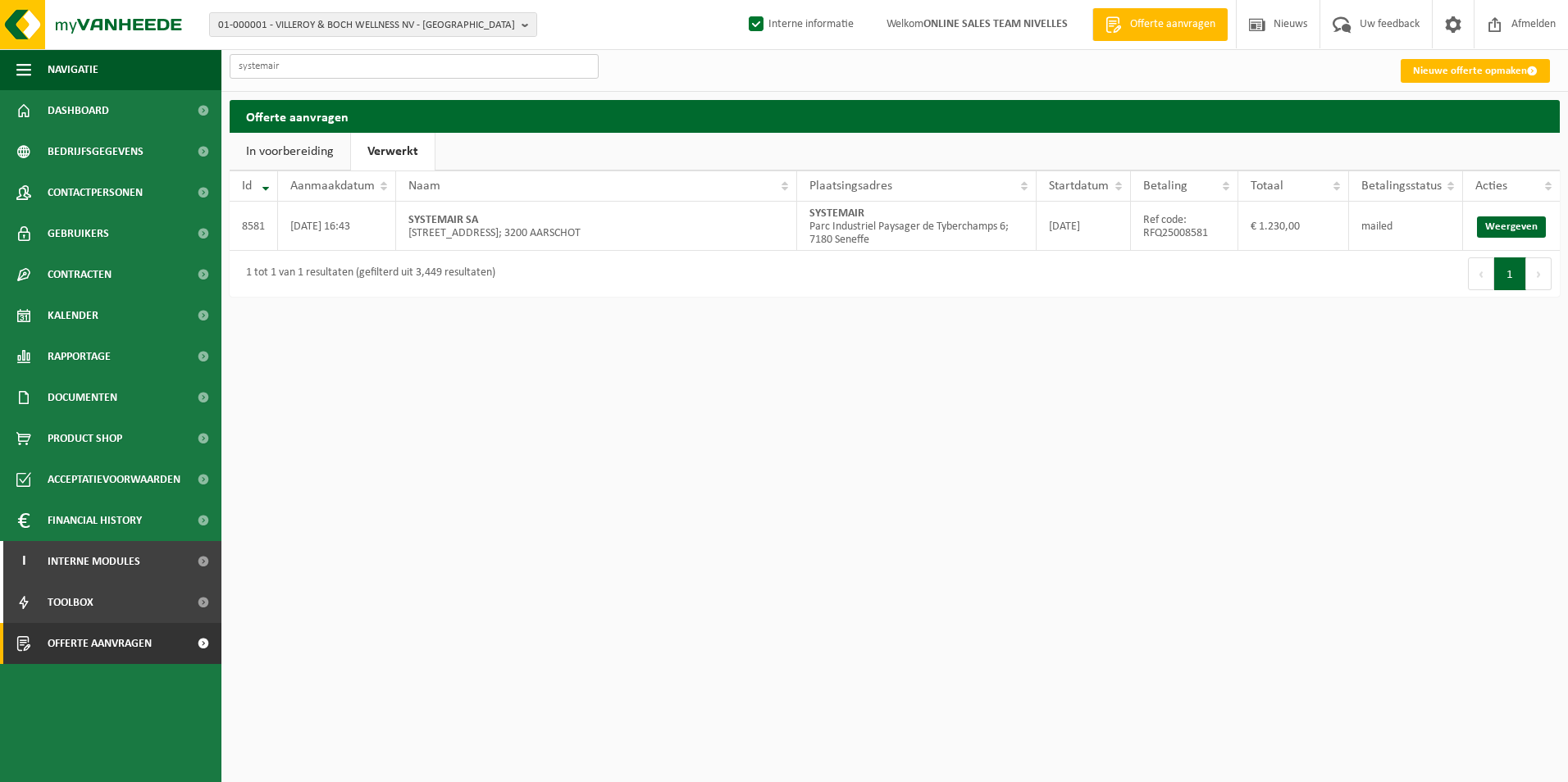
type input "systemair"
click at [1518, 226] on link "Weergeven" at bounding box center [1512, 227] width 69 height 21
click at [86, 643] on span "Offerte aanvragen" at bounding box center [100, 644] width 104 height 41
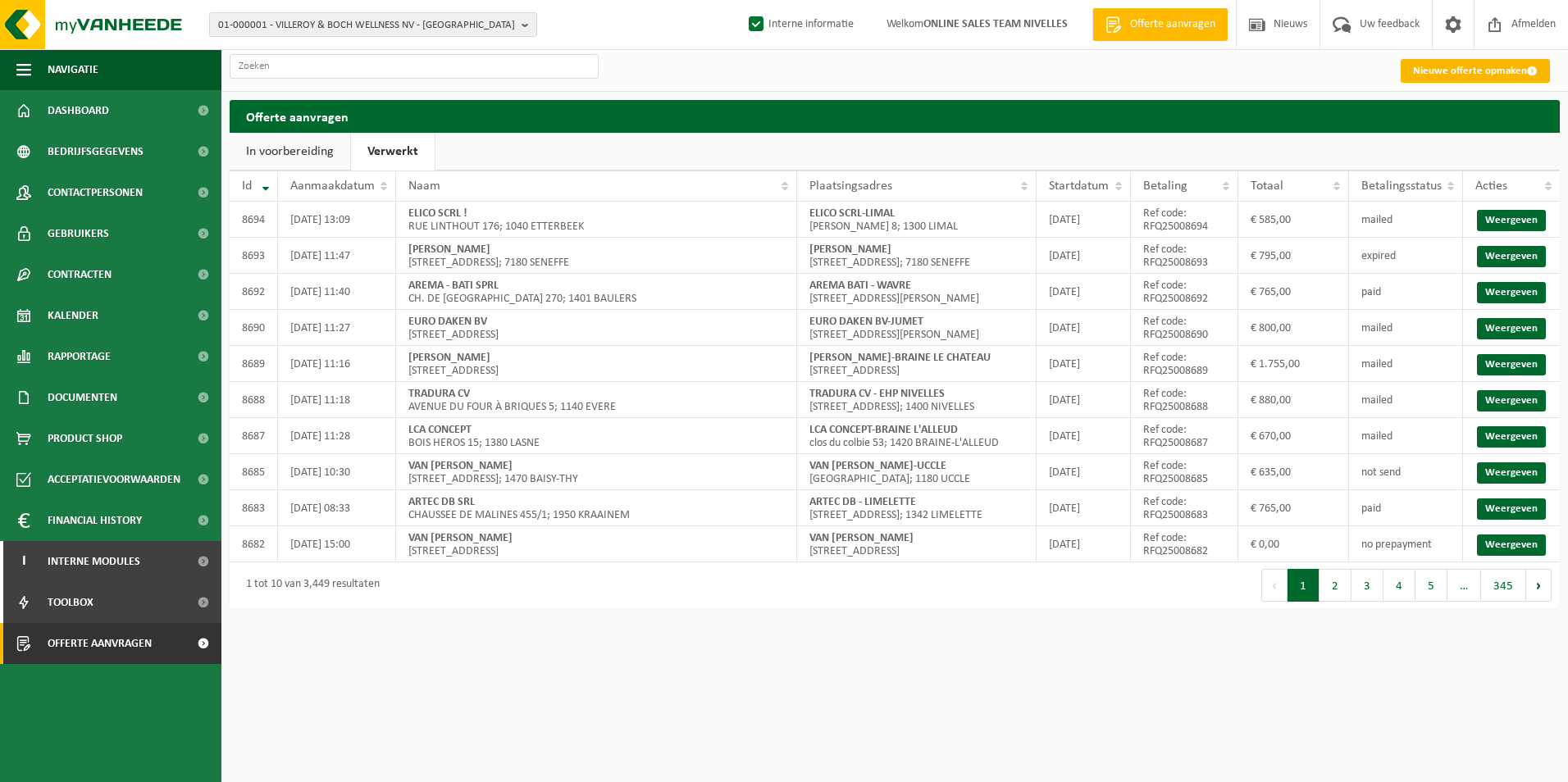
click at [1426, 76] on link "Nieuwe offerte opmaken" at bounding box center [1475, 71] width 149 height 24
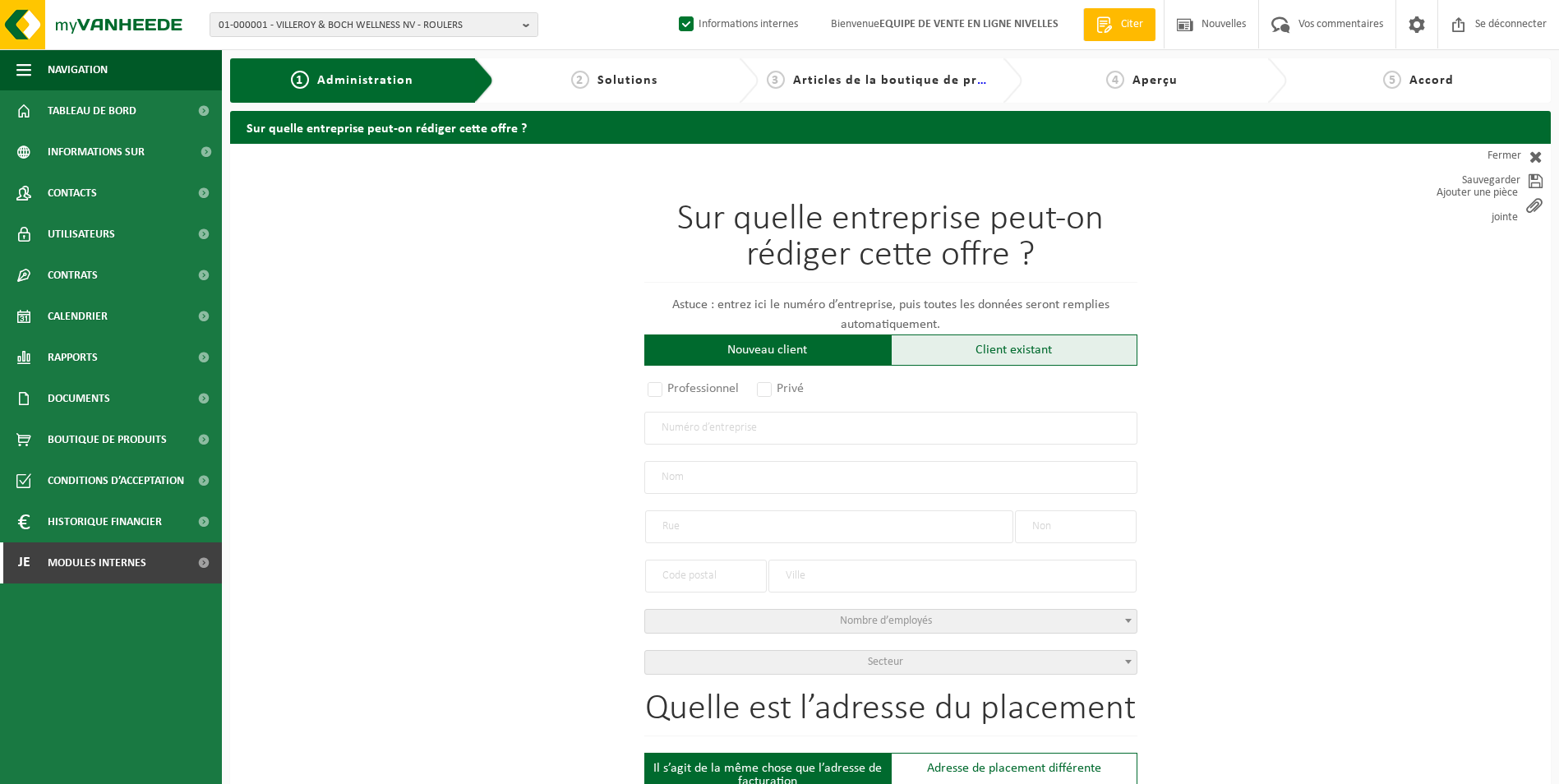
click at [969, 354] on div "Client existant" at bounding box center [1014, 350] width 247 height 31
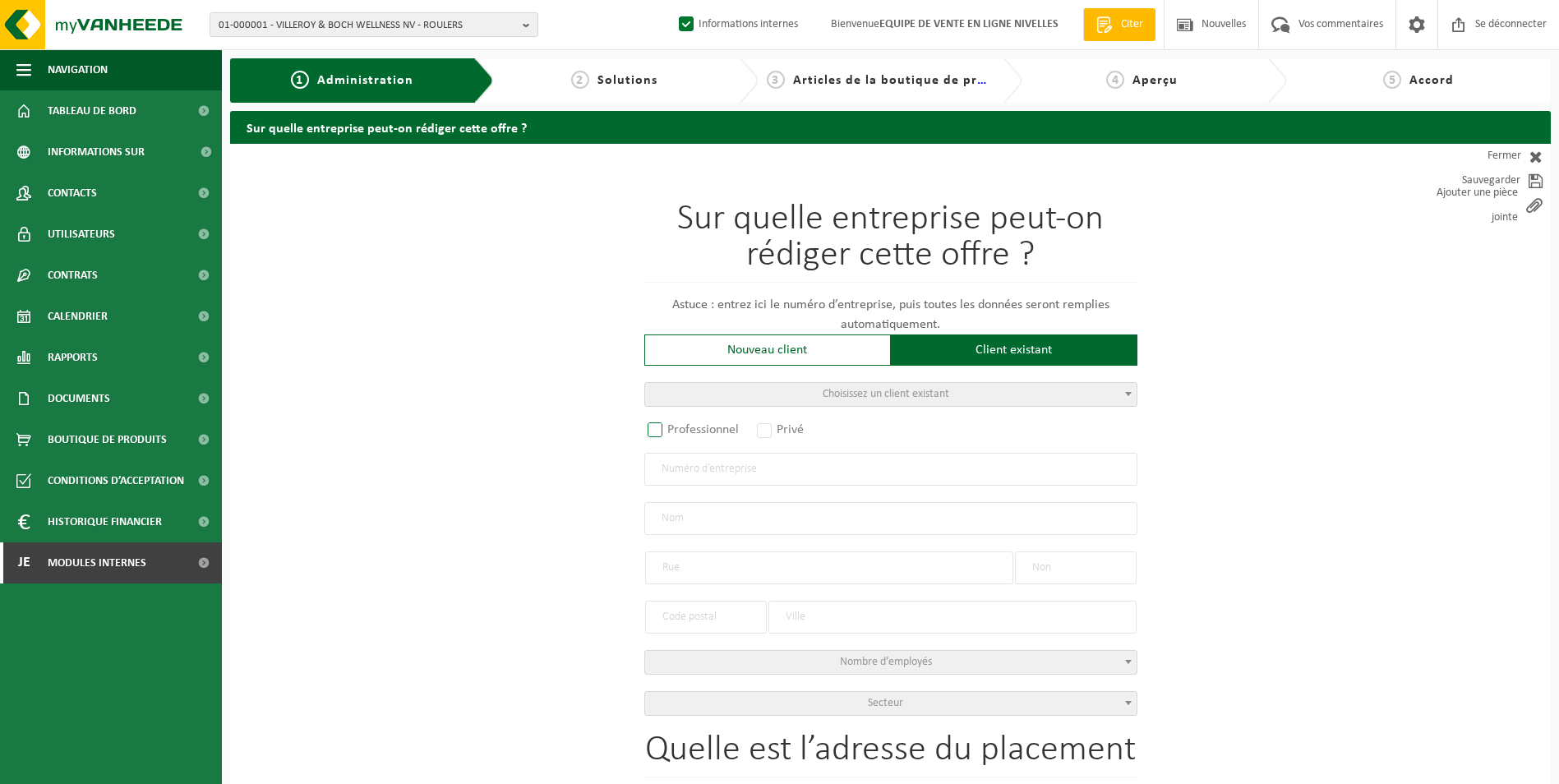
click at [682, 437] on label "Professionnel" at bounding box center [694, 430] width 100 height 23
click at [682, 436] on input "Professionnel" at bounding box center [677, 430] width 11 height 11
radio input "true"
click at [703, 474] on input "text" at bounding box center [891, 469] width 493 height 33
click at [768, 460] on input "text" at bounding box center [891, 469] width 493 height 33
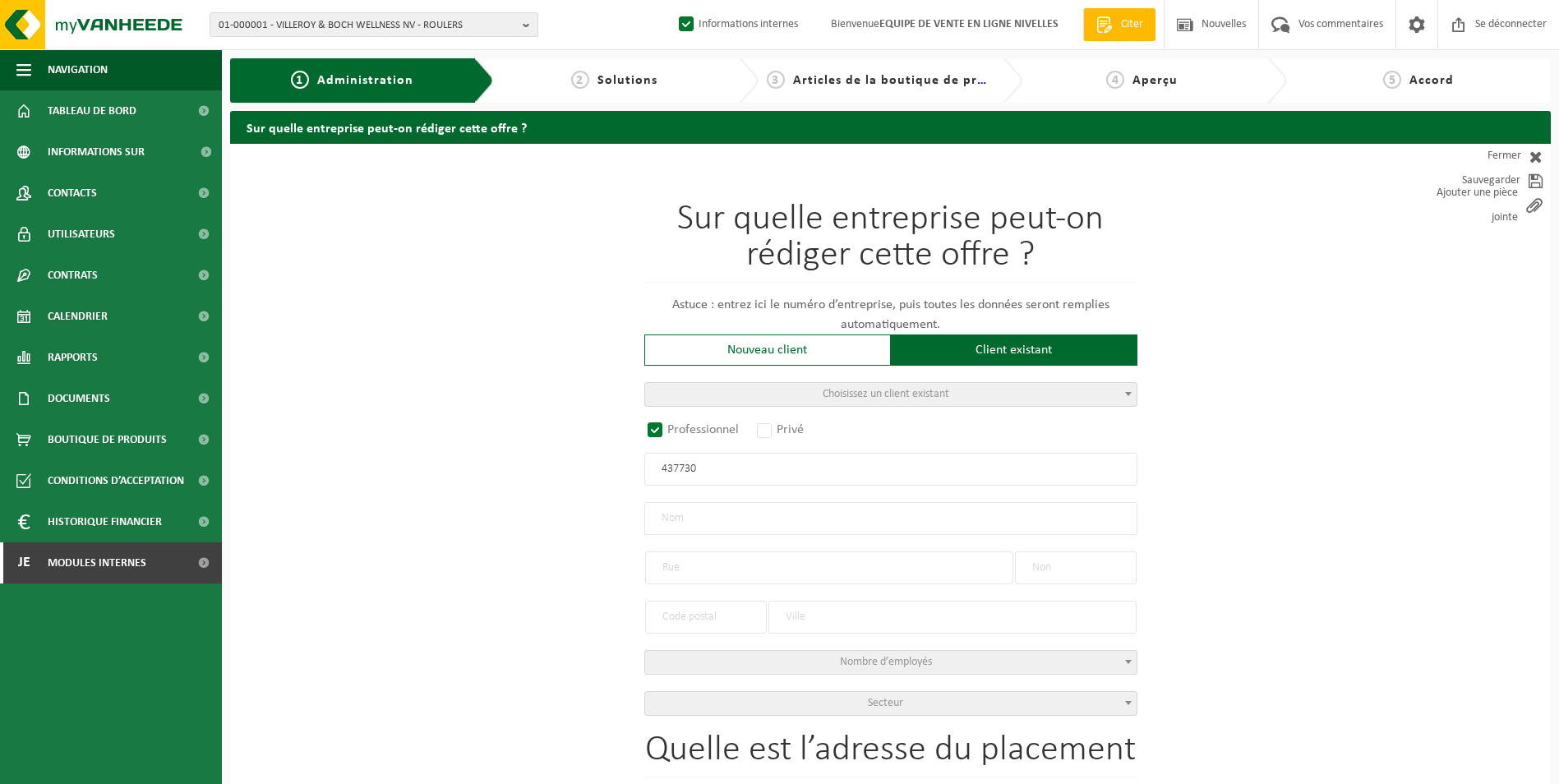
click at [658, 472] on input "437730" at bounding box center [891, 469] width 493 height 33
click at [719, 472] on input "0437730" at bounding box center [891, 469] width 493 height 33
type input "0437730712"
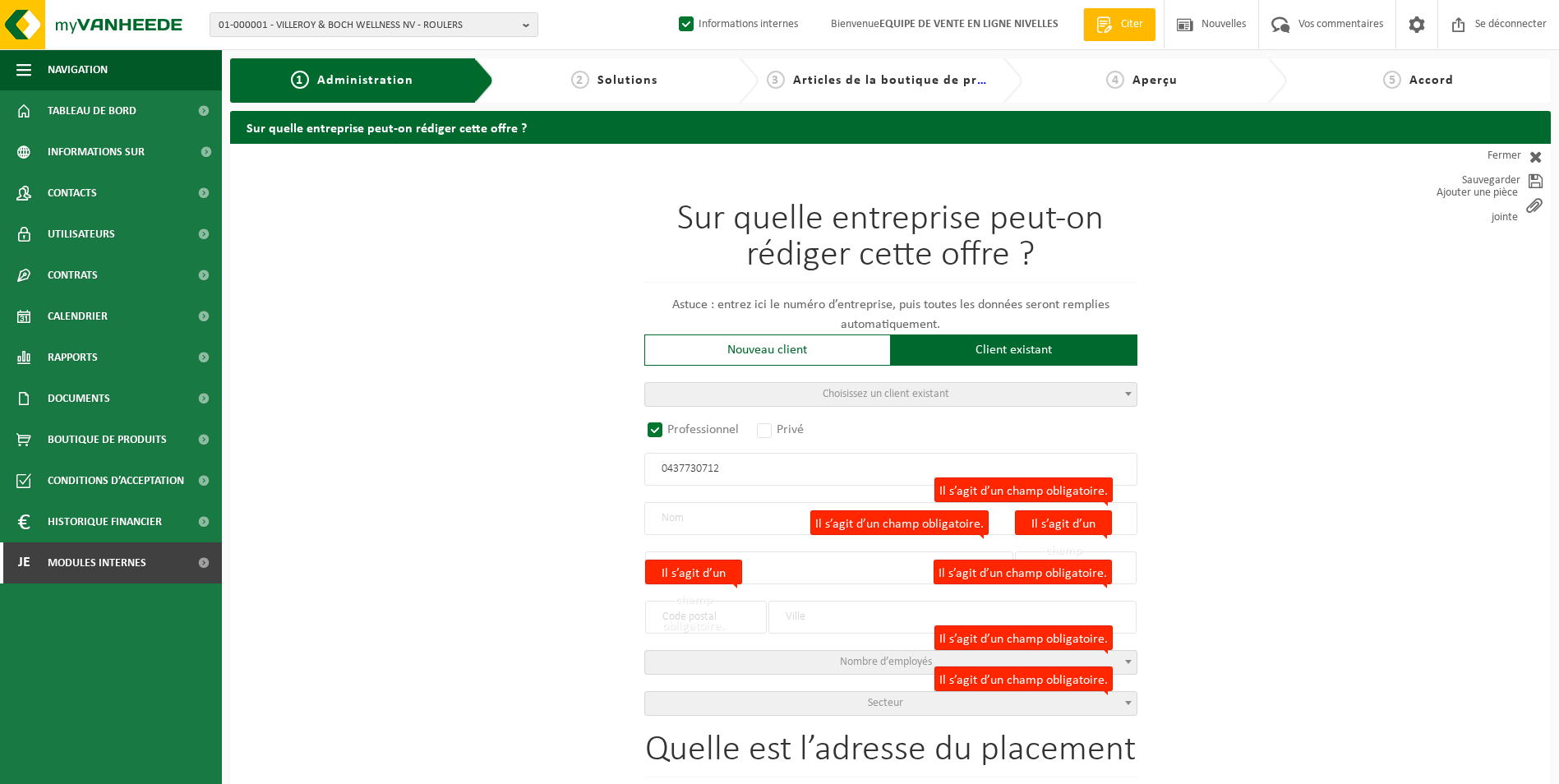
radio input "false"
select select
type input "ELICO SCRL"
type input "RUE AU BOIS"
type input "563B"
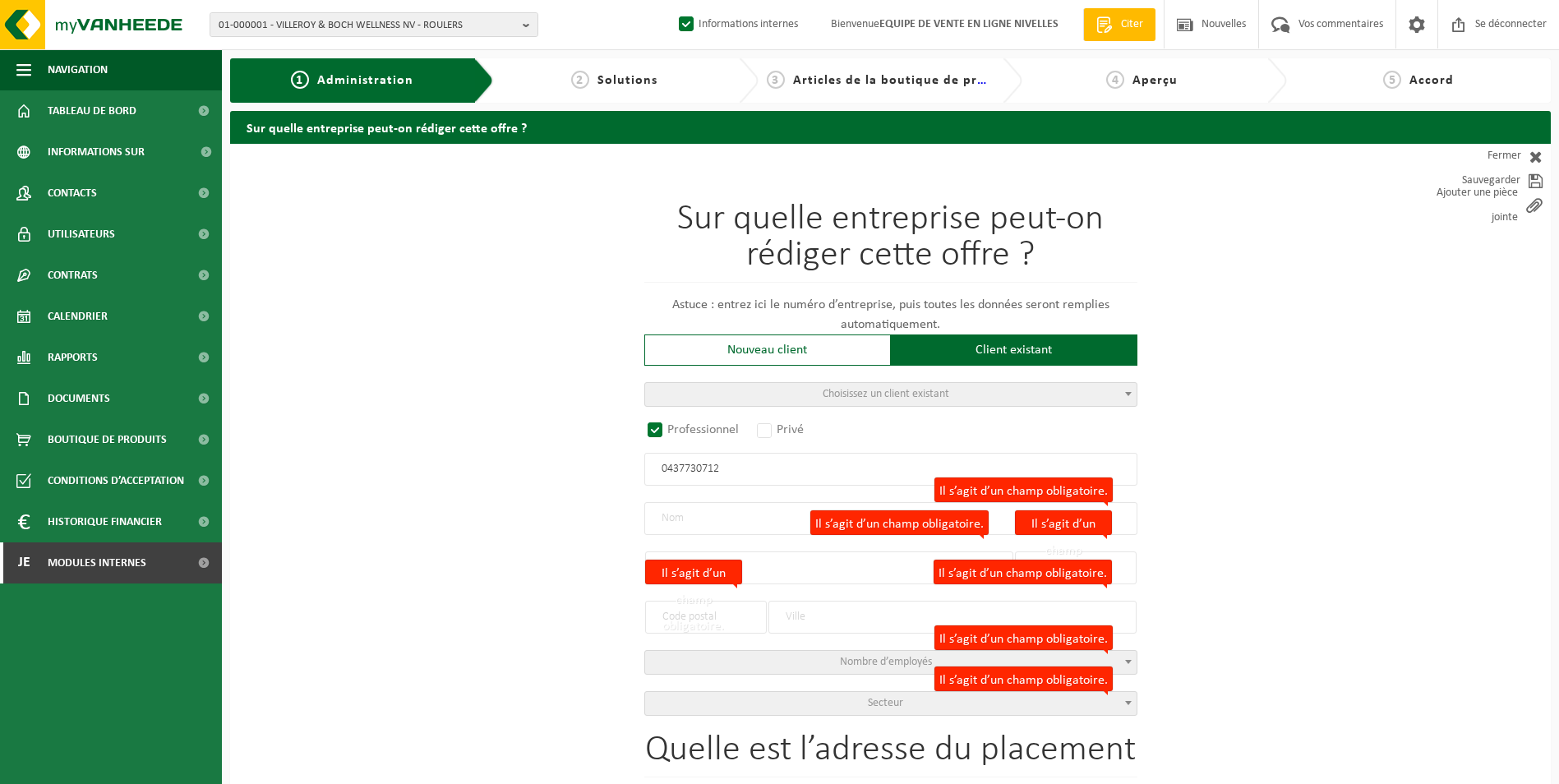
type input "1150"
type input "WOLUWE-SAINT-PIERRE"
type input "2045014970"
radio input "true"
select select "145207"
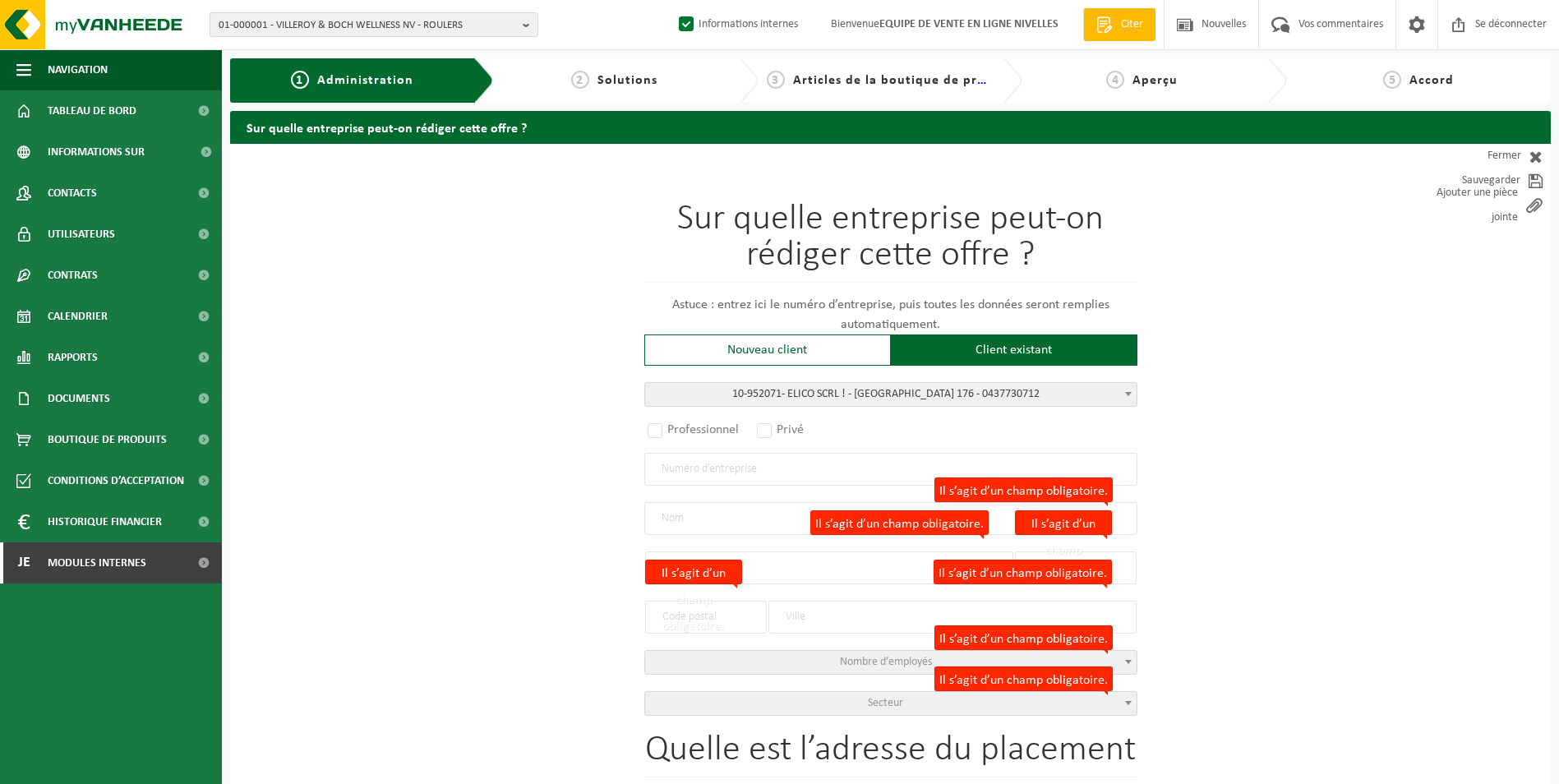
type input "0437.730.712"
type input "ELICO SCRL !"
type input "RUE LINTHOUT"
type input "176"
type input "1040"
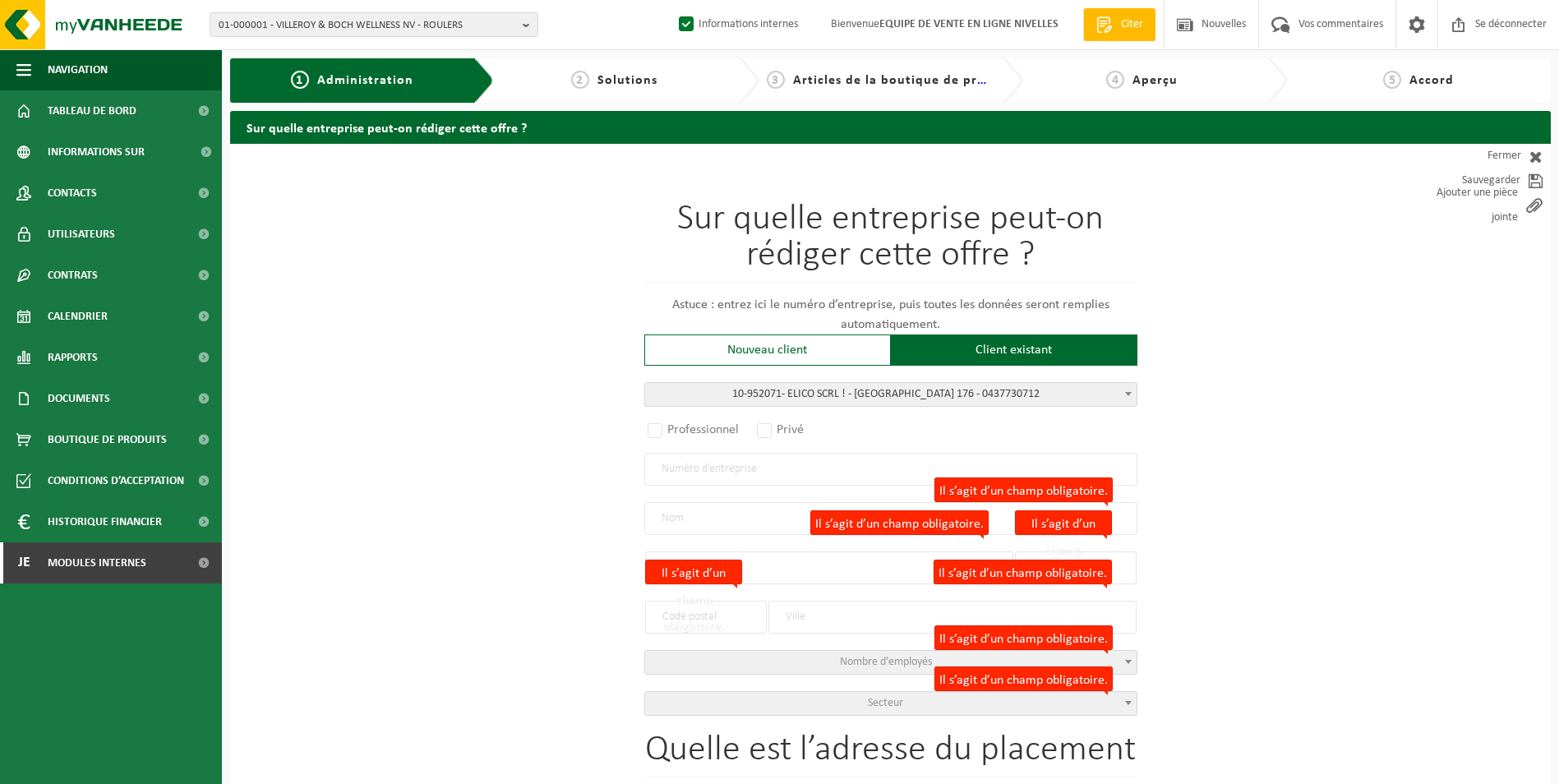
type input "ETTERBEEK"
select select "11"
type input "ELICO SCRL !"
type input "RUE LINTHOUT"
type input "176"
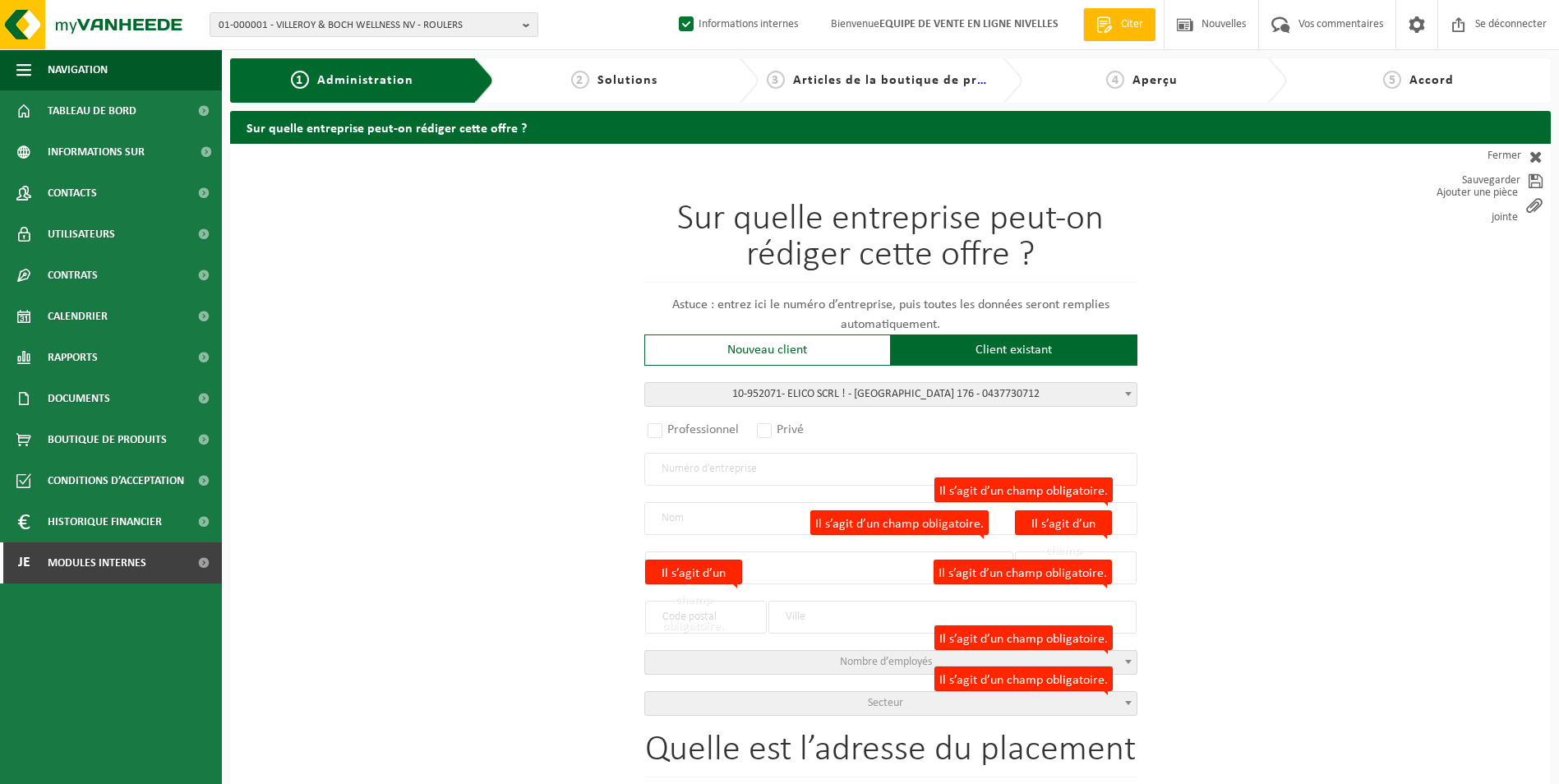
type input "1040"
type input "ETTERBEEK"
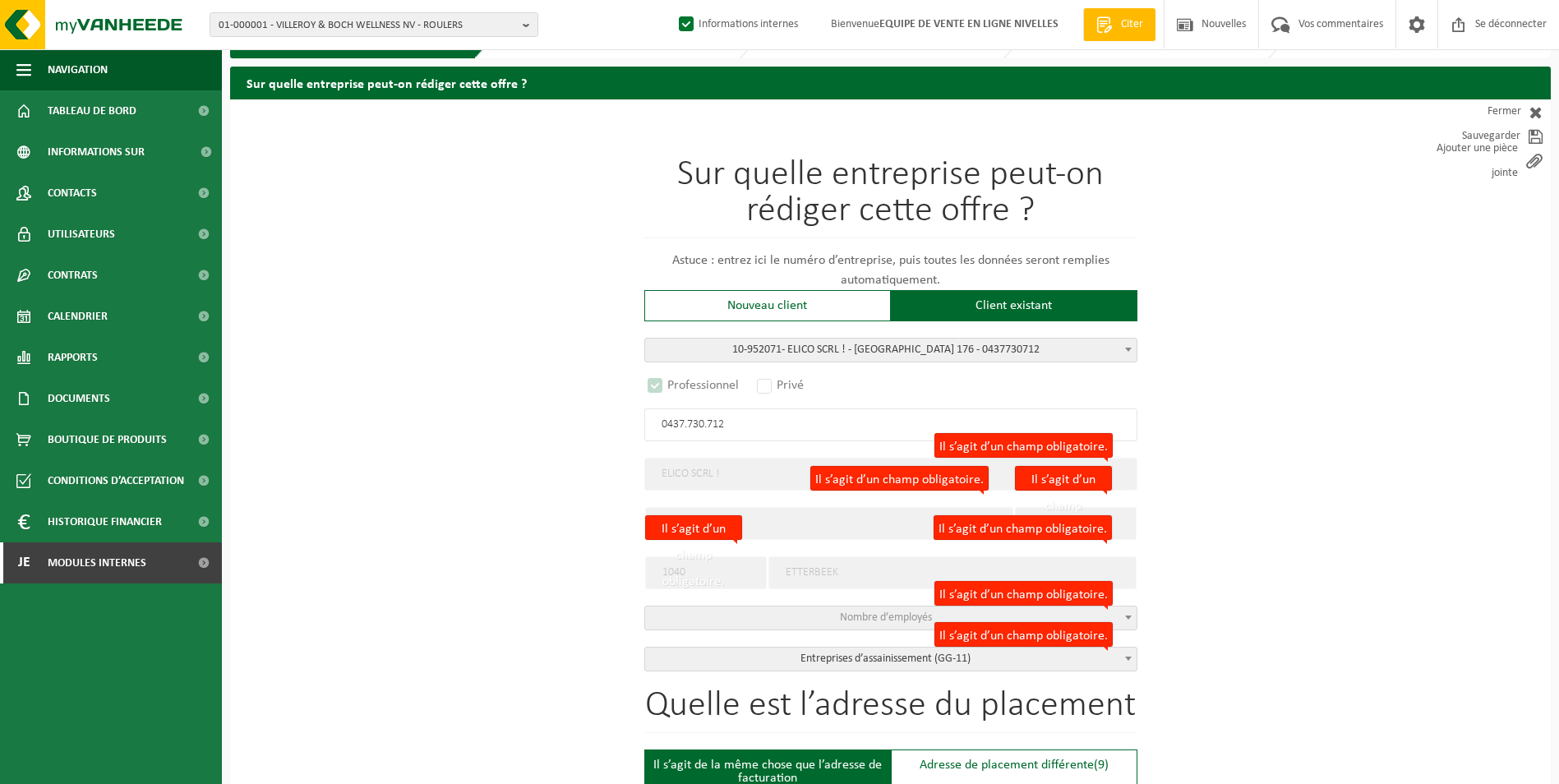
select select "D"
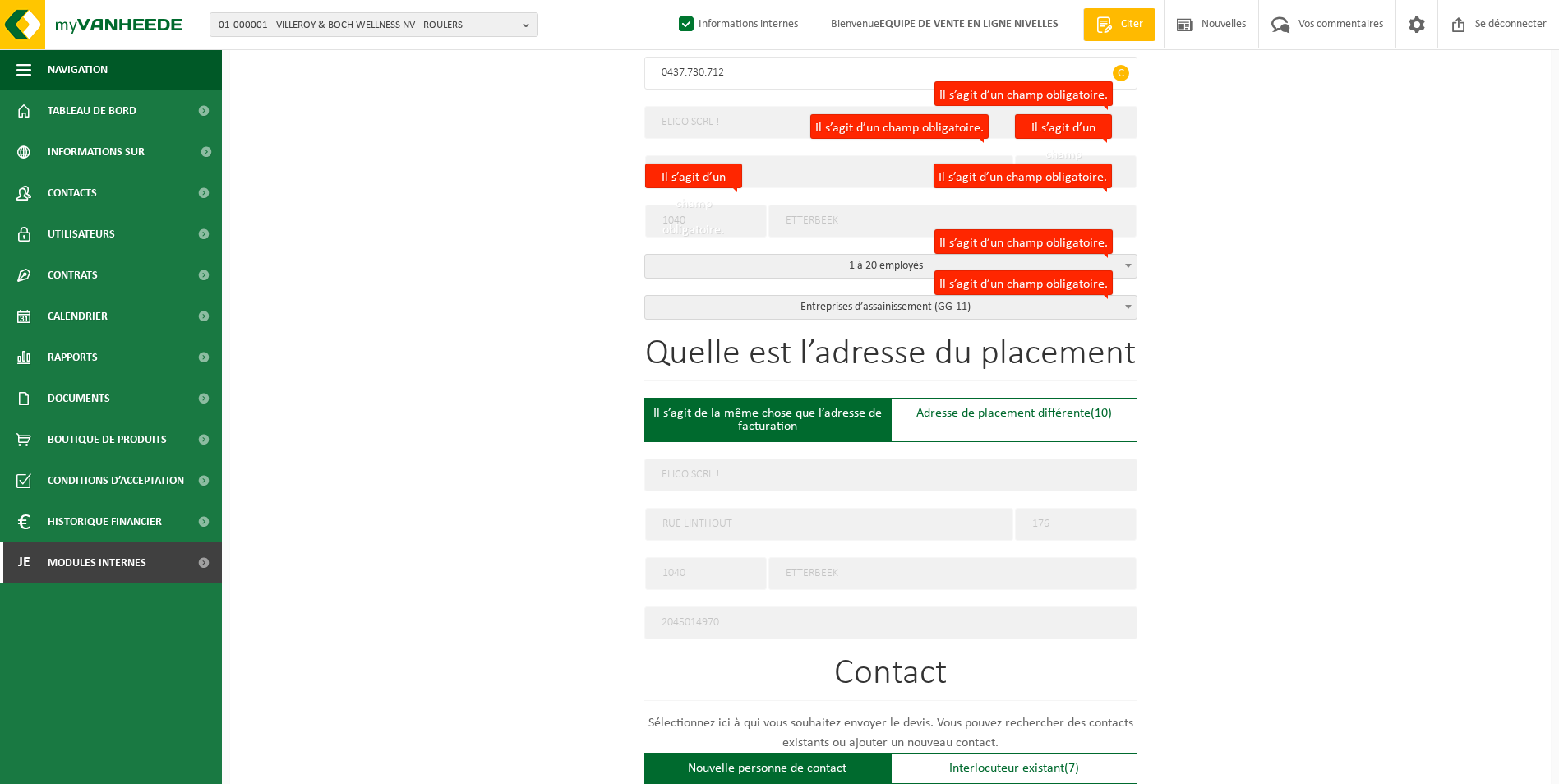
scroll to position [411, 0]
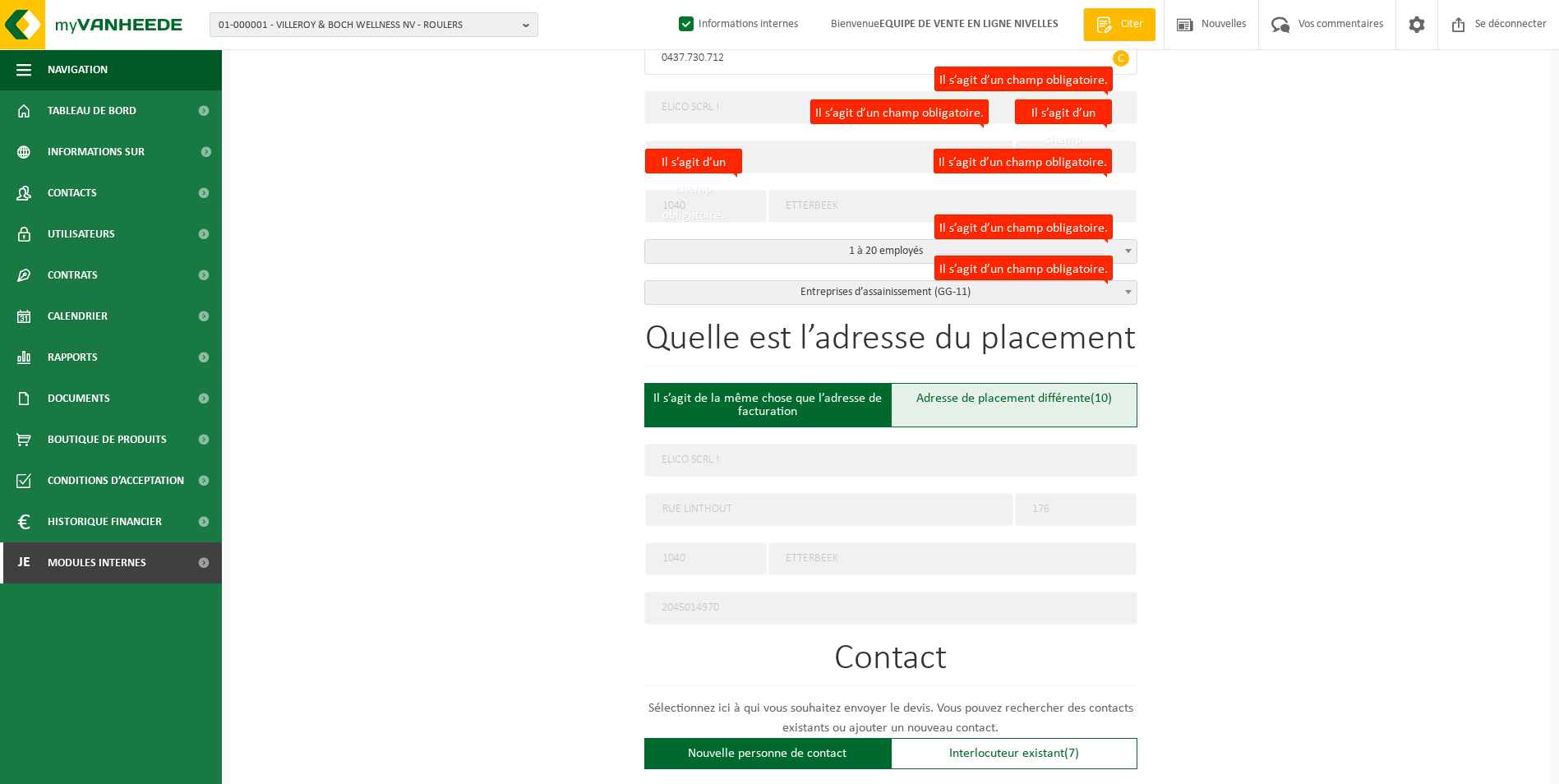
click at [942, 397] on font "Adresse de placement différente" at bounding box center [1003, 399] width 174 height 13
type input "Werf -"
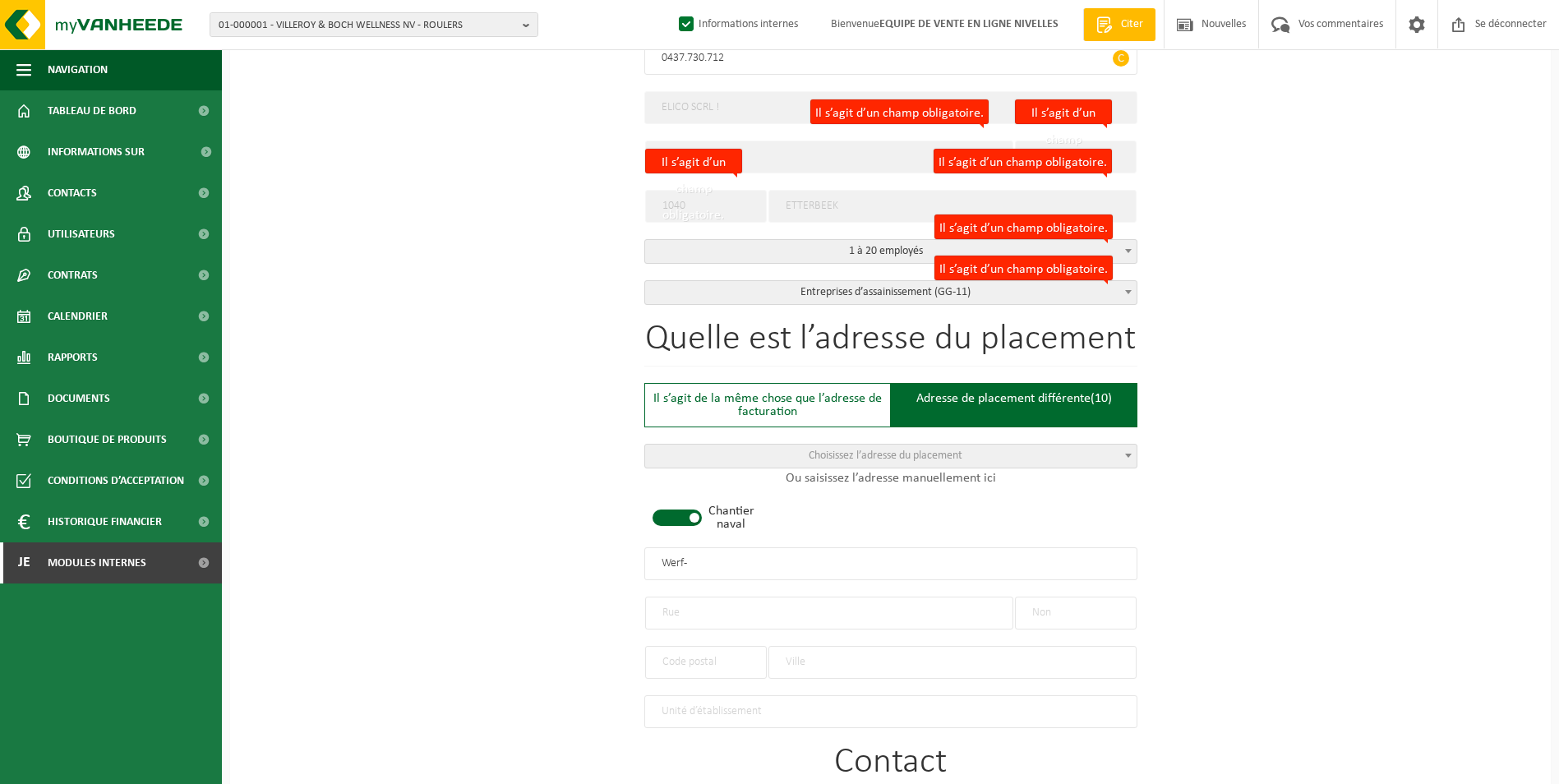
click at [671, 512] on span at bounding box center [678, 518] width 49 height 16
click at [693, 613] on input "text" at bounding box center [829, 613] width 369 height 33
click at [1042, 610] on input "text" at bounding box center [1076, 613] width 122 height 33
type input "41"
click at [886, 617] on input "text" at bounding box center [829, 613] width 369 height 33
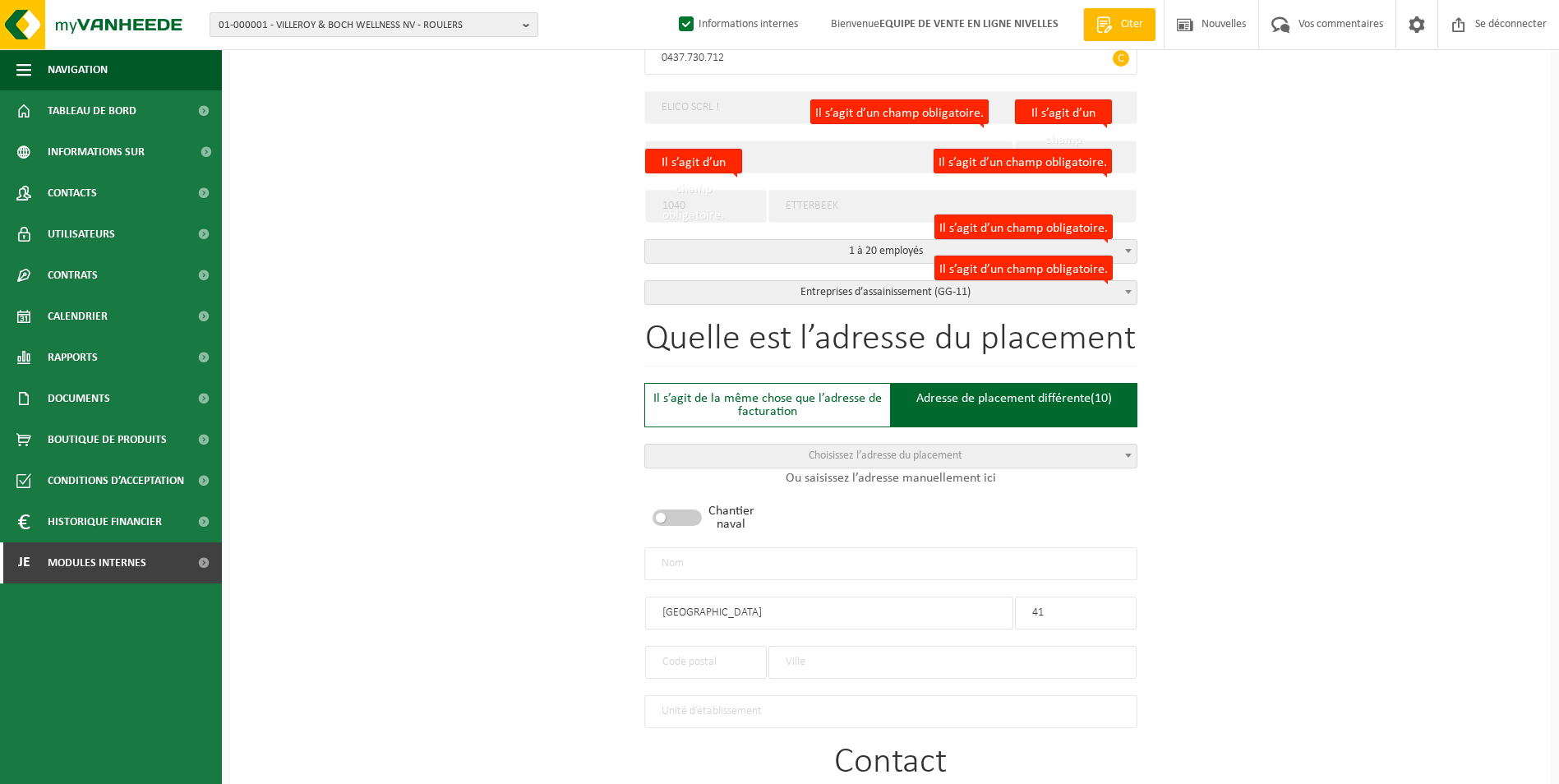
type input "RUE HAUTE"
click at [838, 655] on input "text" at bounding box center [952, 663] width 369 height 33
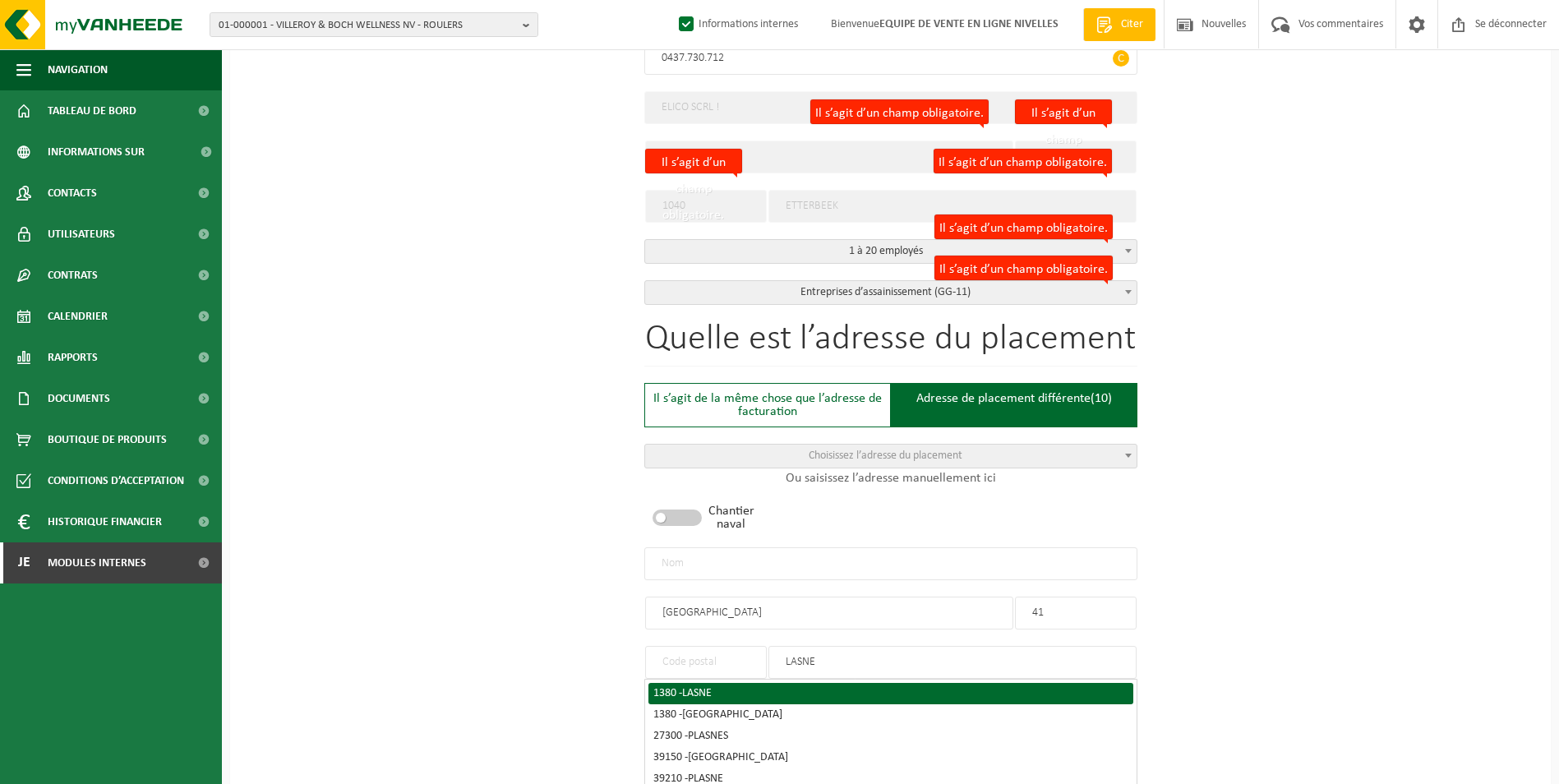
type input "LASNE"
click at [781, 688] on div "1380 - LASNE" at bounding box center [891, 694] width 475 height 12
type input "1380"
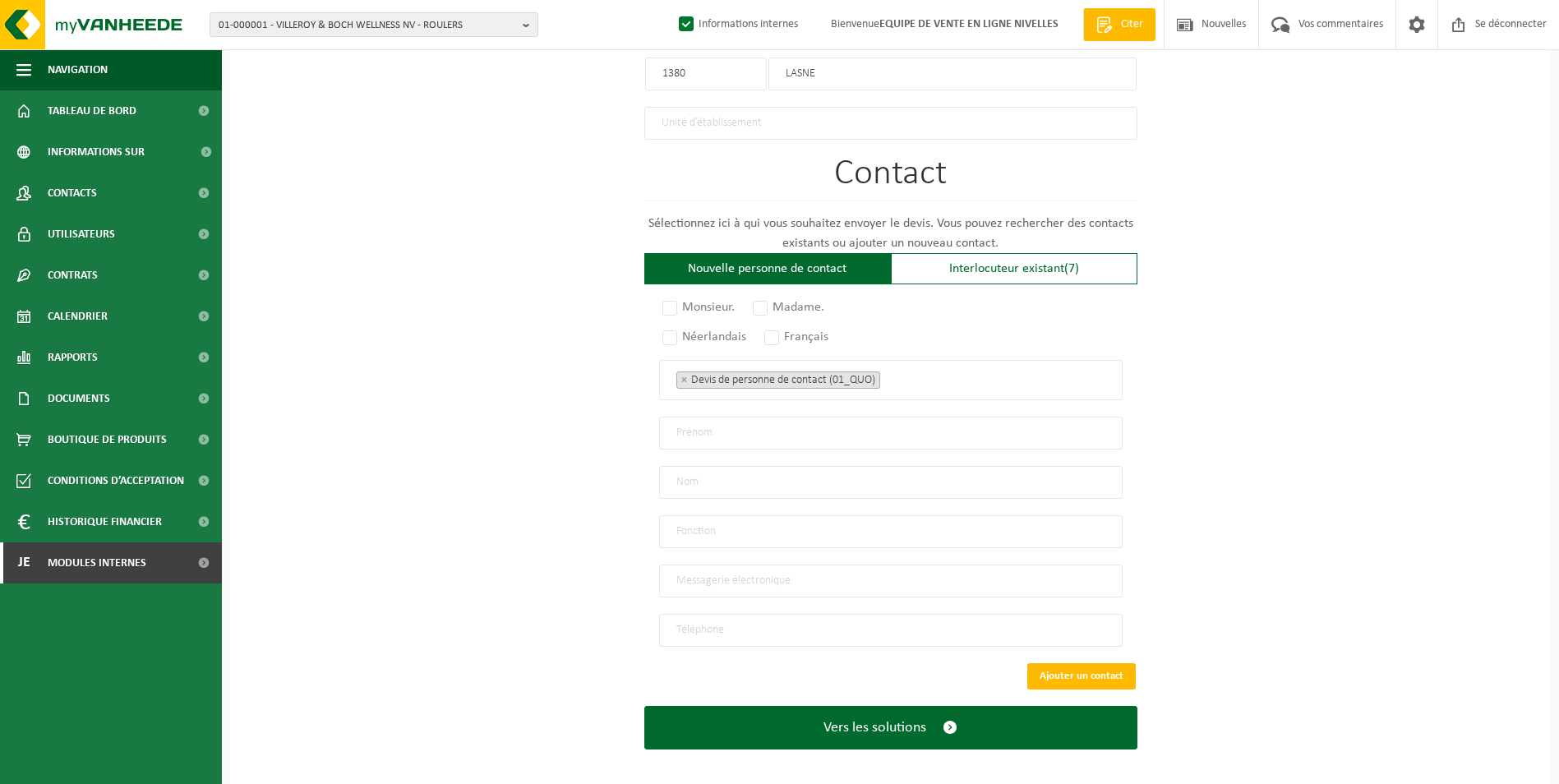
scroll to position [1002, 0]
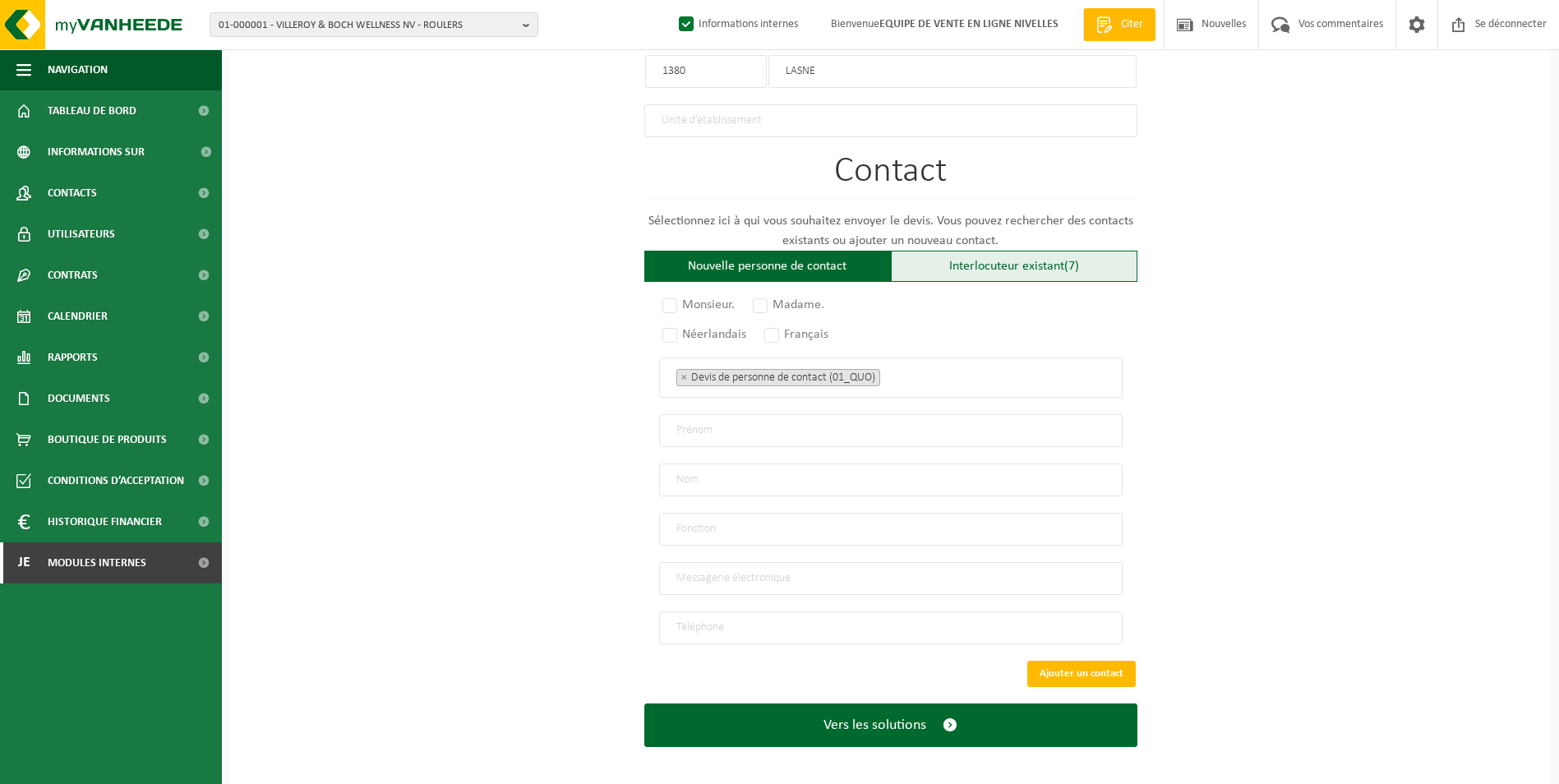
click at [1014, 268] on div "Interlocuteur existant (7)" at bounding box center [1014, 266] width 247 height 31
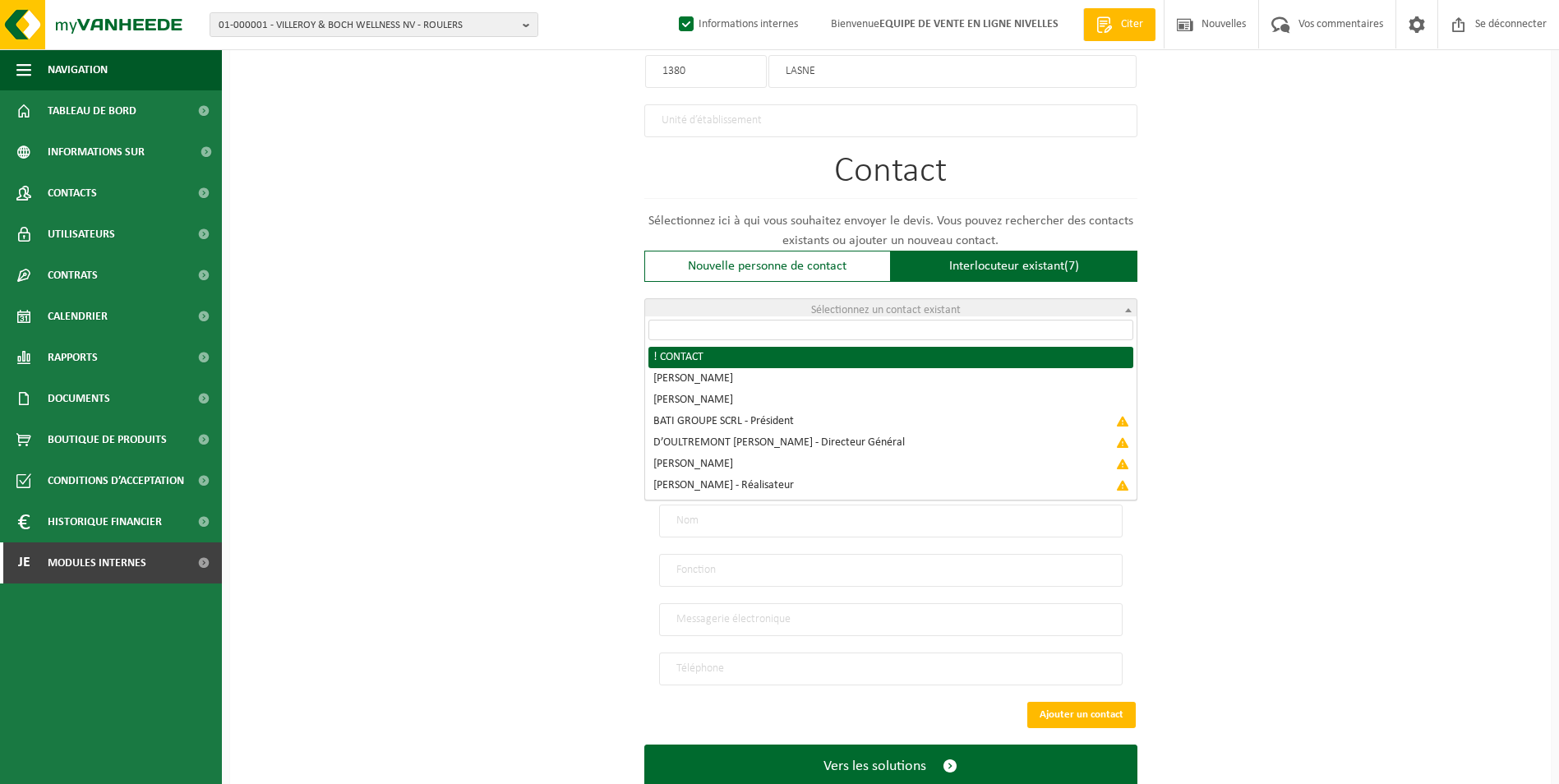
click at [956, 304] on span "Sélectionnez un contact existant" at bounding box center [885, 310] width 149 height 12
radio input "true"
select select "{"code":"10-952072","firstname":"CONTACT","surname":"!","gender":"Unknown","pos…"
type input "CONTACT"
type input "!"
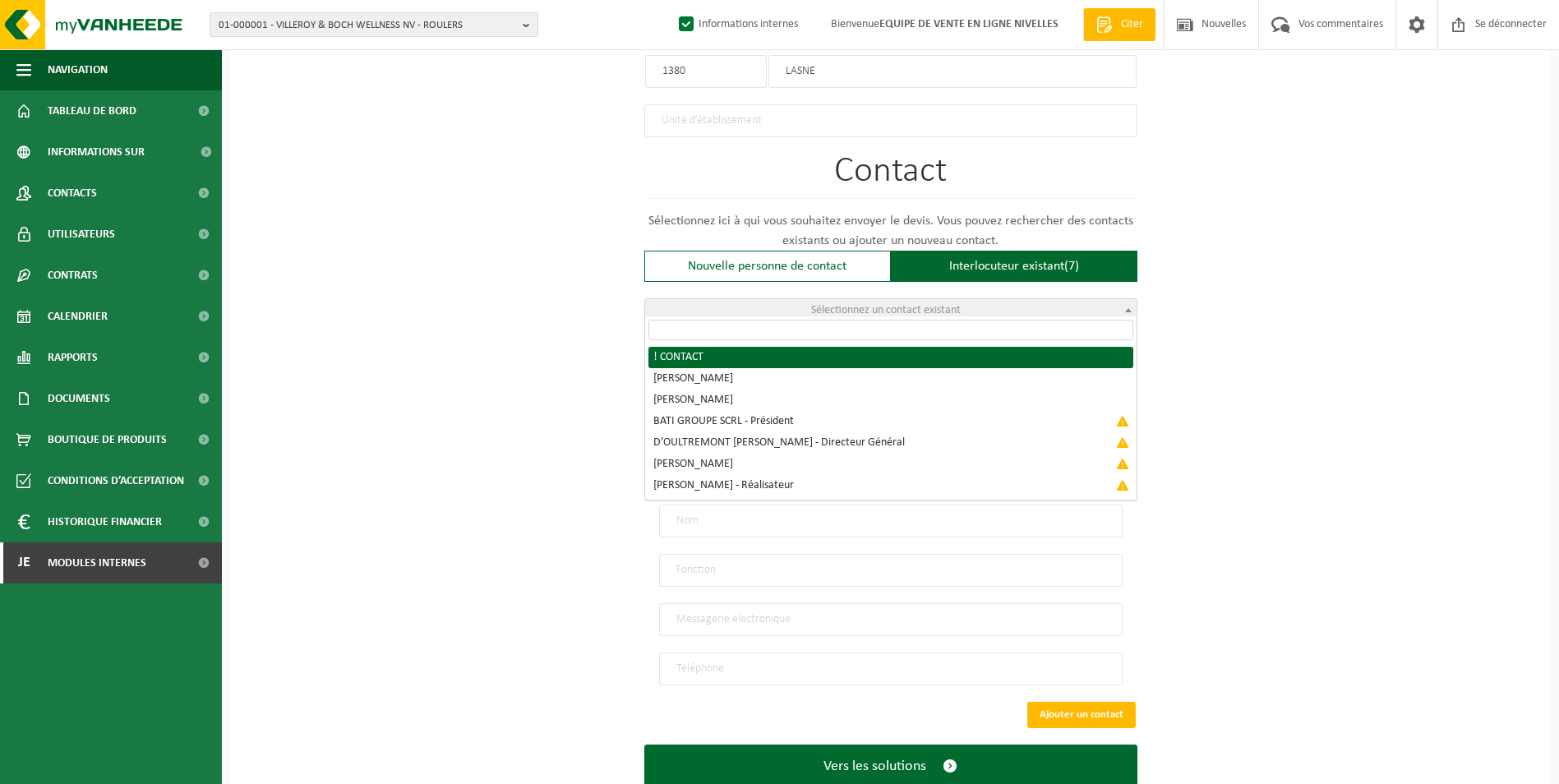
type input "info@elico.be"
type input "0473/450,927"
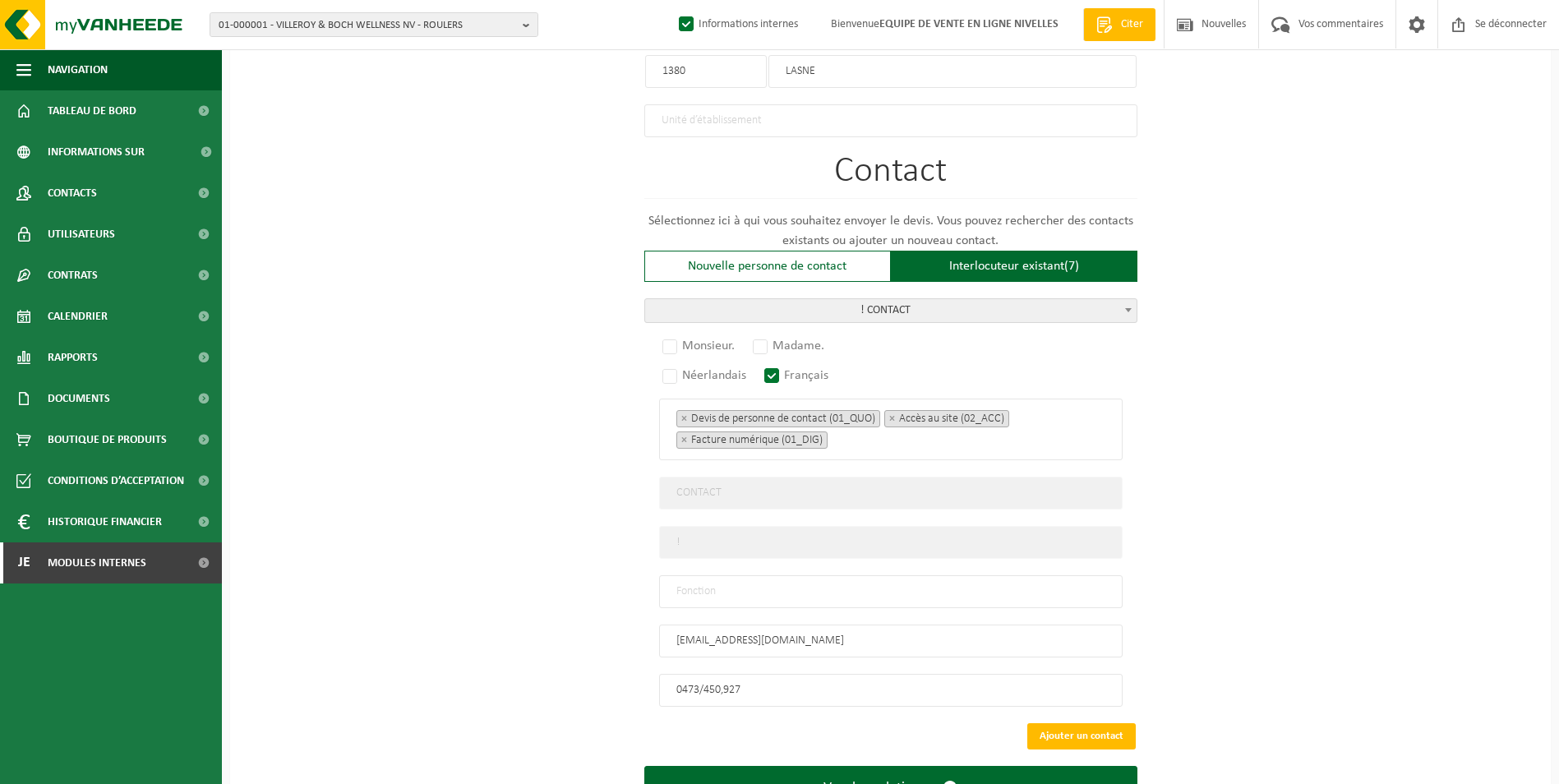
click at [833, 575] on input "text" at bounding box center [891, 592] width 463 height 33
type input "CONTACT"
click at [665, 342] on label "Monsieur." at bounding box center [700, 346] width 81 height 23
radio input "true"
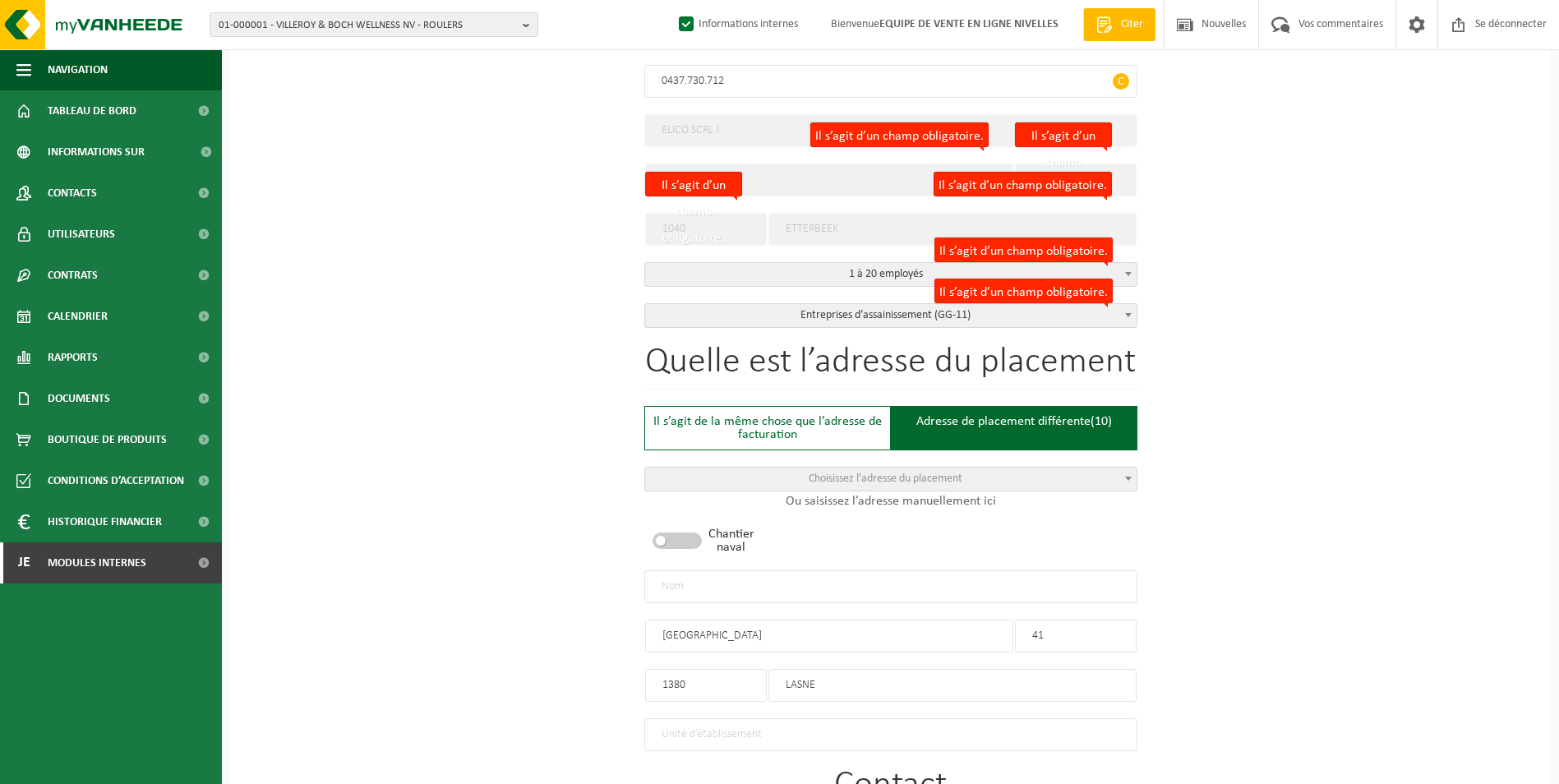
scroll to position [426, 0]
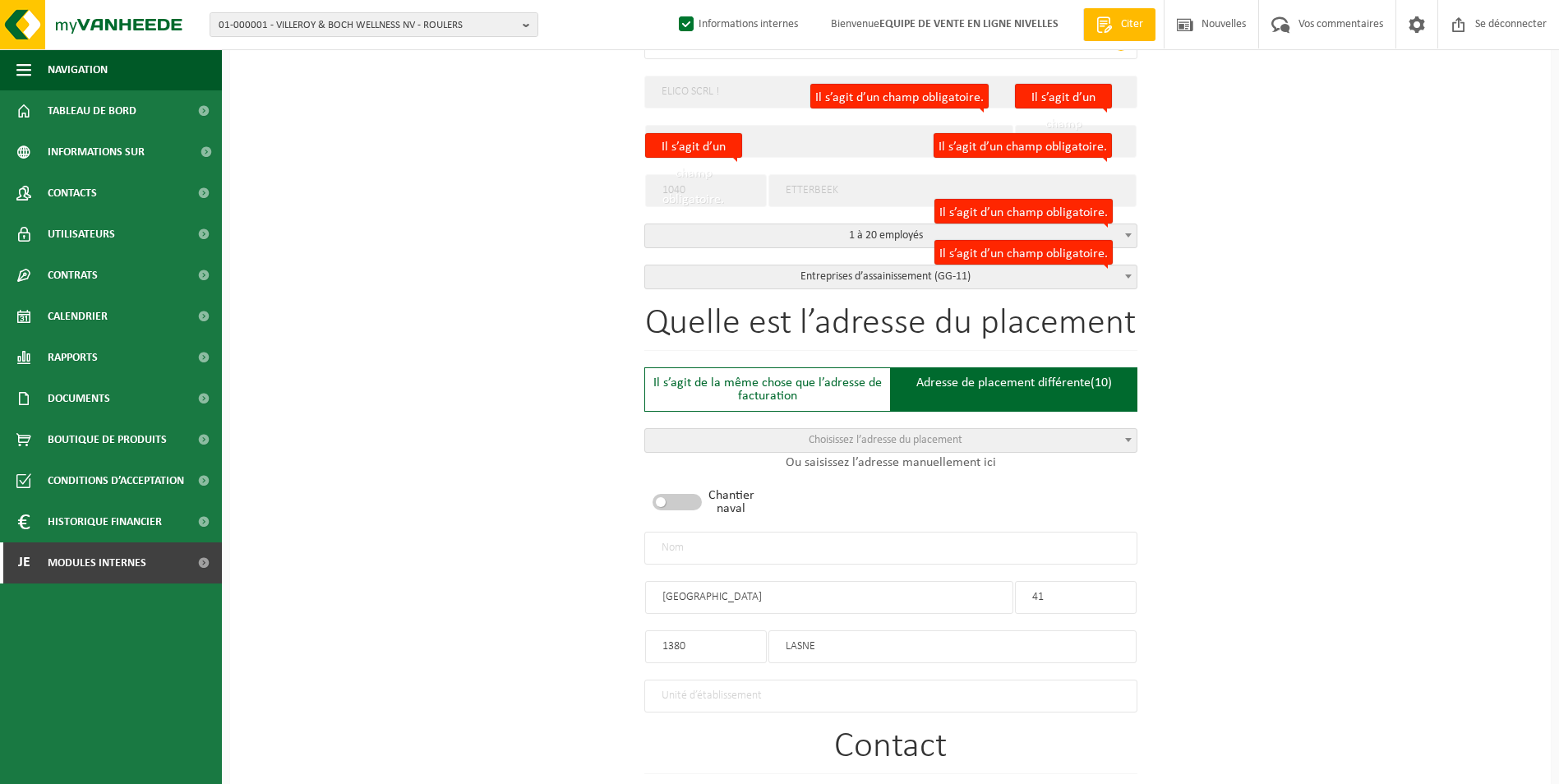
click at [832, 540] on input "text" at bounding box center [891, 548] width 493 height 33
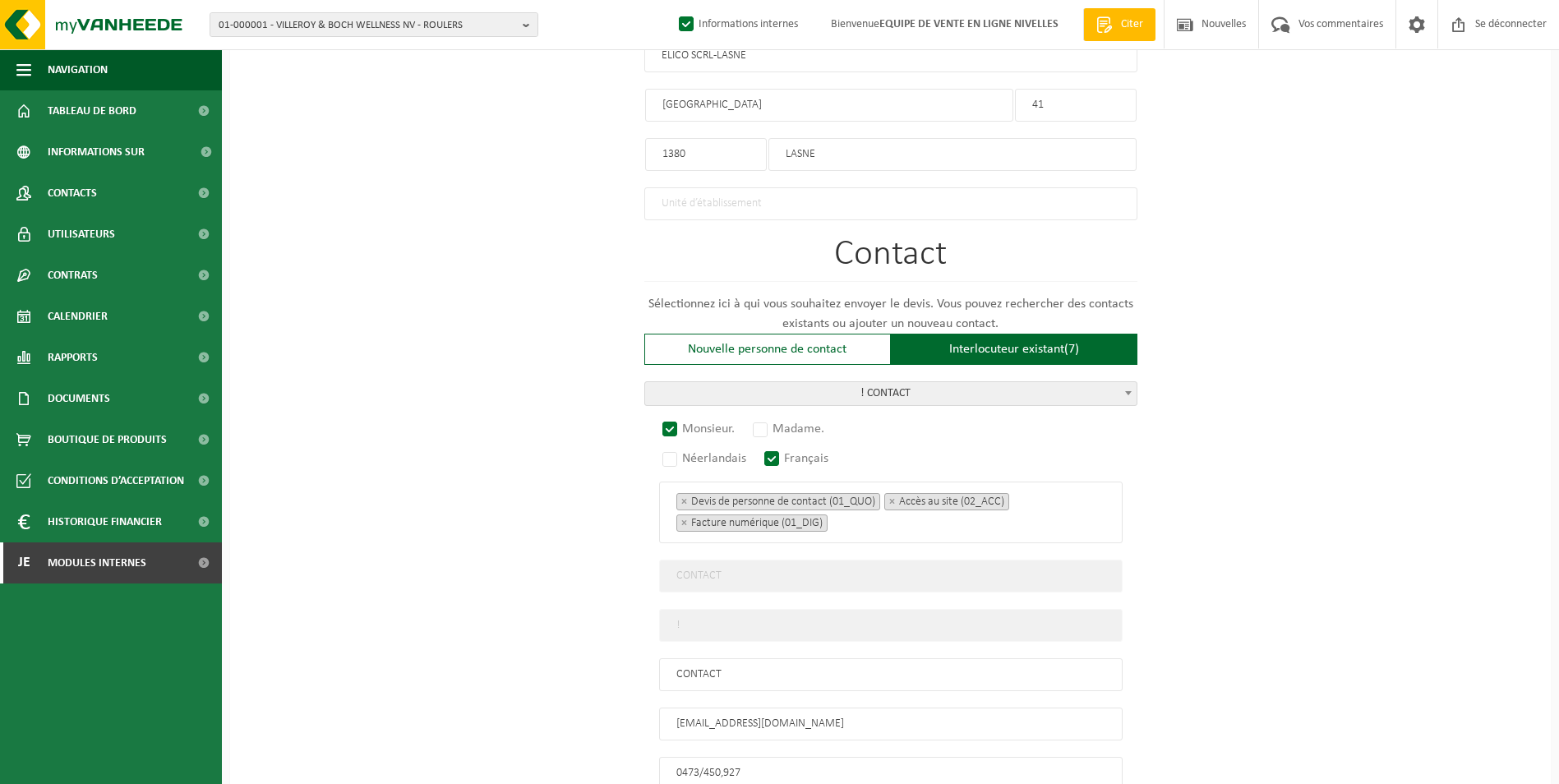
scroll to position [1064, 0]
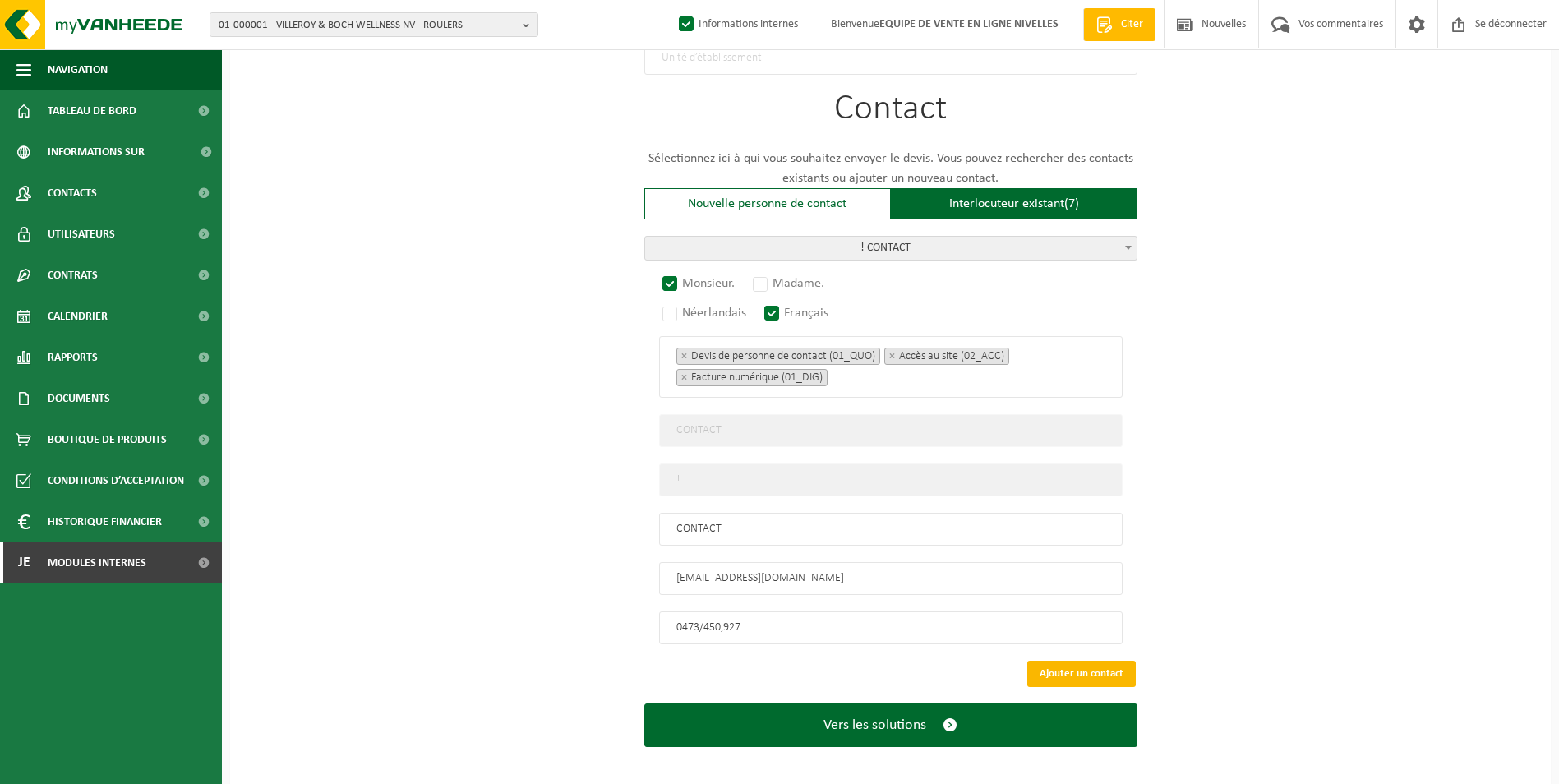
type input "ELICO SCRL-LASNE"
click at [1119, 661] on button "Ajouter un contact" at bounding box center [1082, 674] width 109 height 26
click at [833, 622] on input "0473/450,927" at bounding box center [891, 628] width 463 height 33
click at [678, 618] on input "0473/450,927" at bounding box center [891, 628] width 463 height 33
click at [703, 617] on input "0473/450,927" at bounding box center [891, 628] width 463 height 33
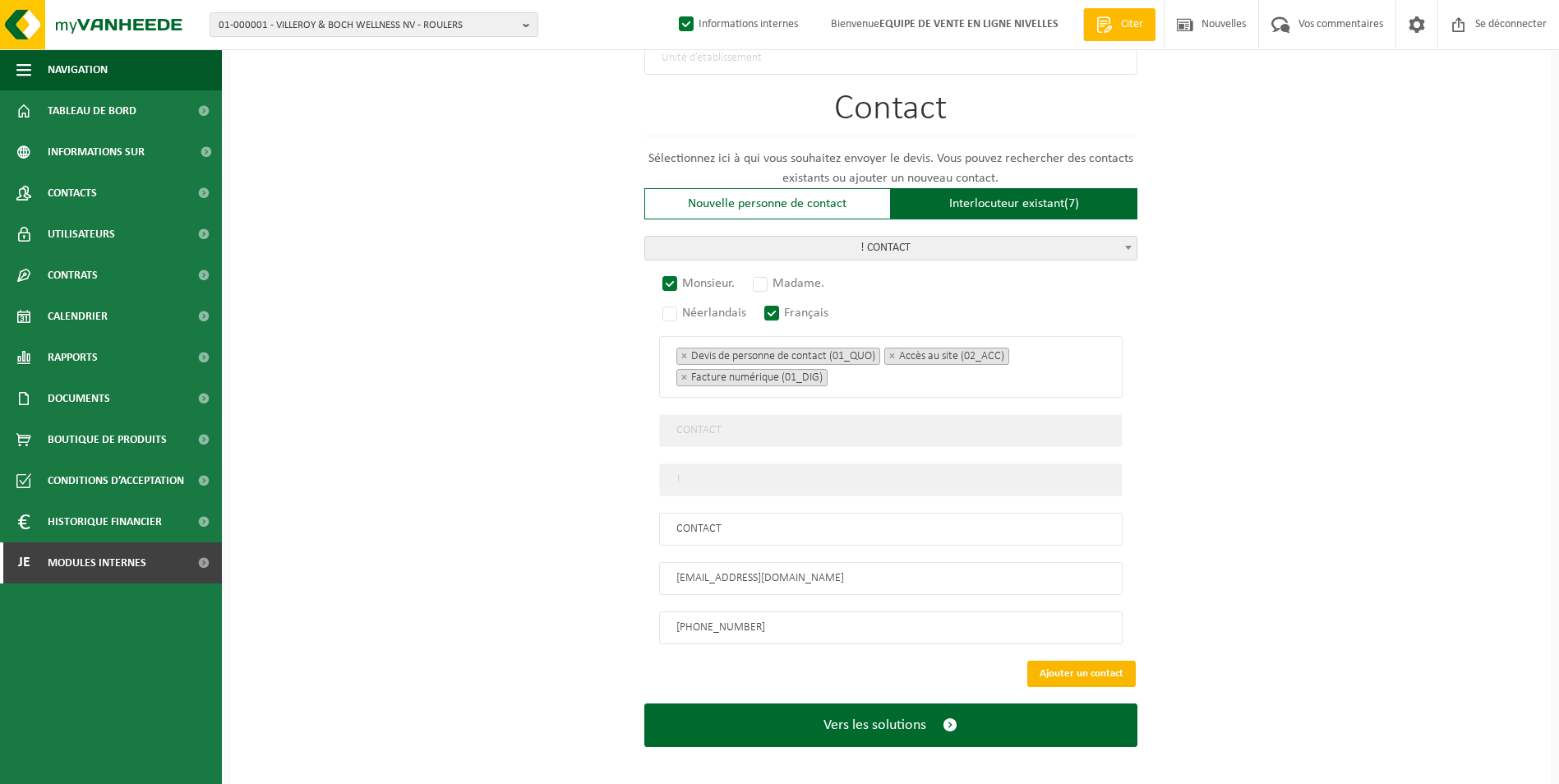
type input "+32 473 45 09 27"
click at [1038, 662] on button "Ajouter un contact" at bounding box center [1082, 674] width 109 height 26
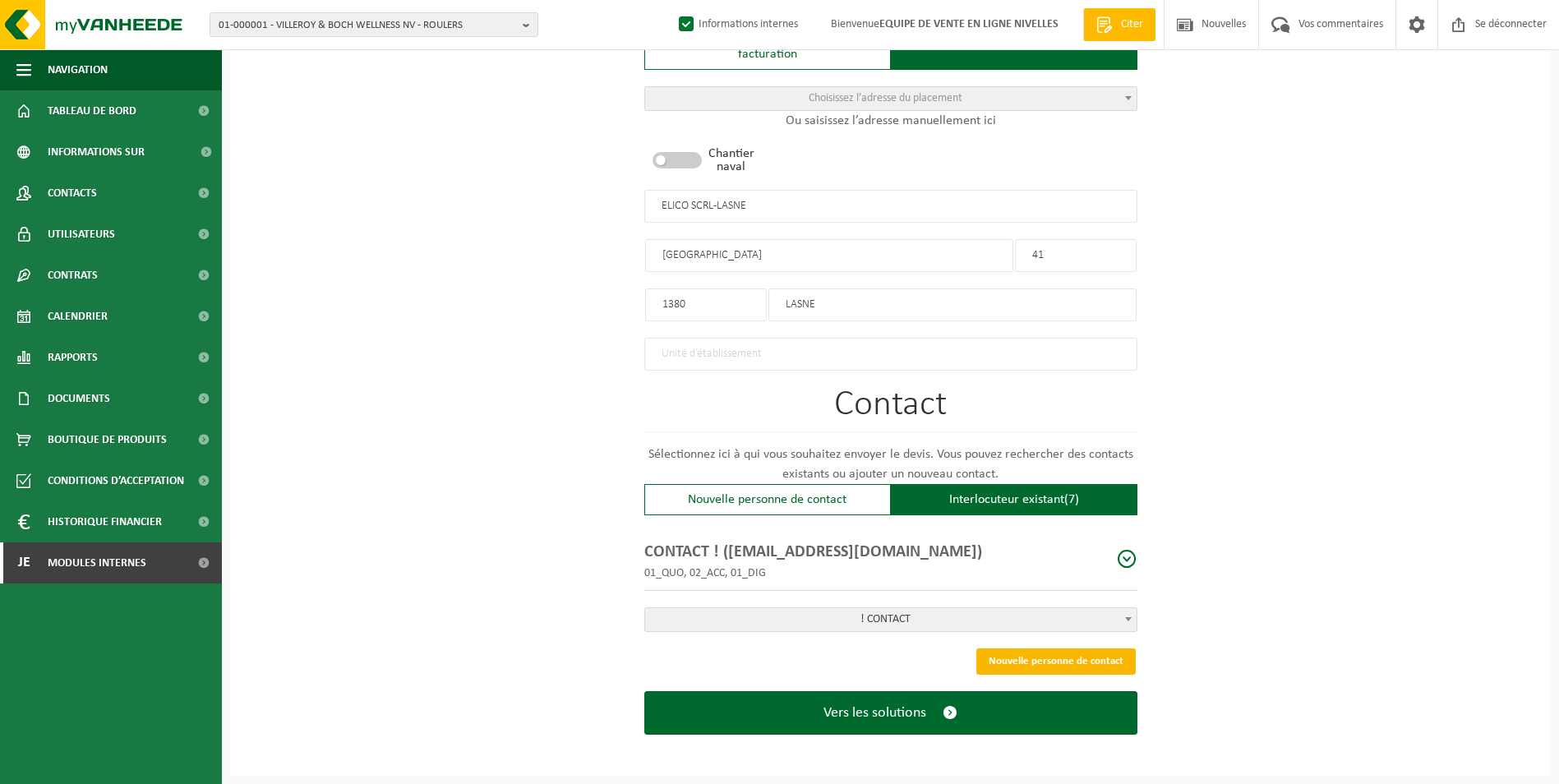
scroll to position [761, 0]
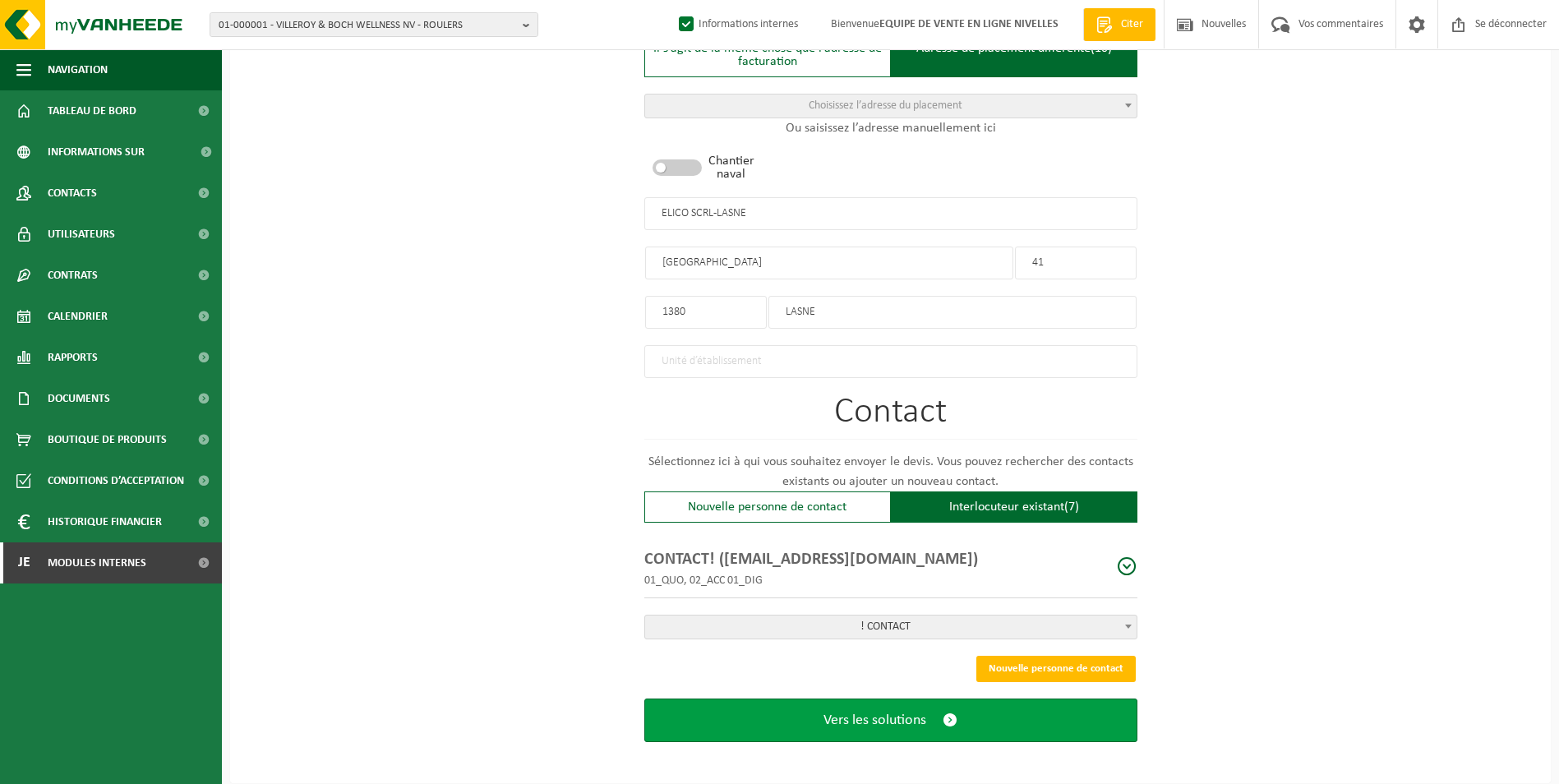
click at [923, 719] on span "Vers les solutions" at bounding box center [875, 720] width 103 height 17
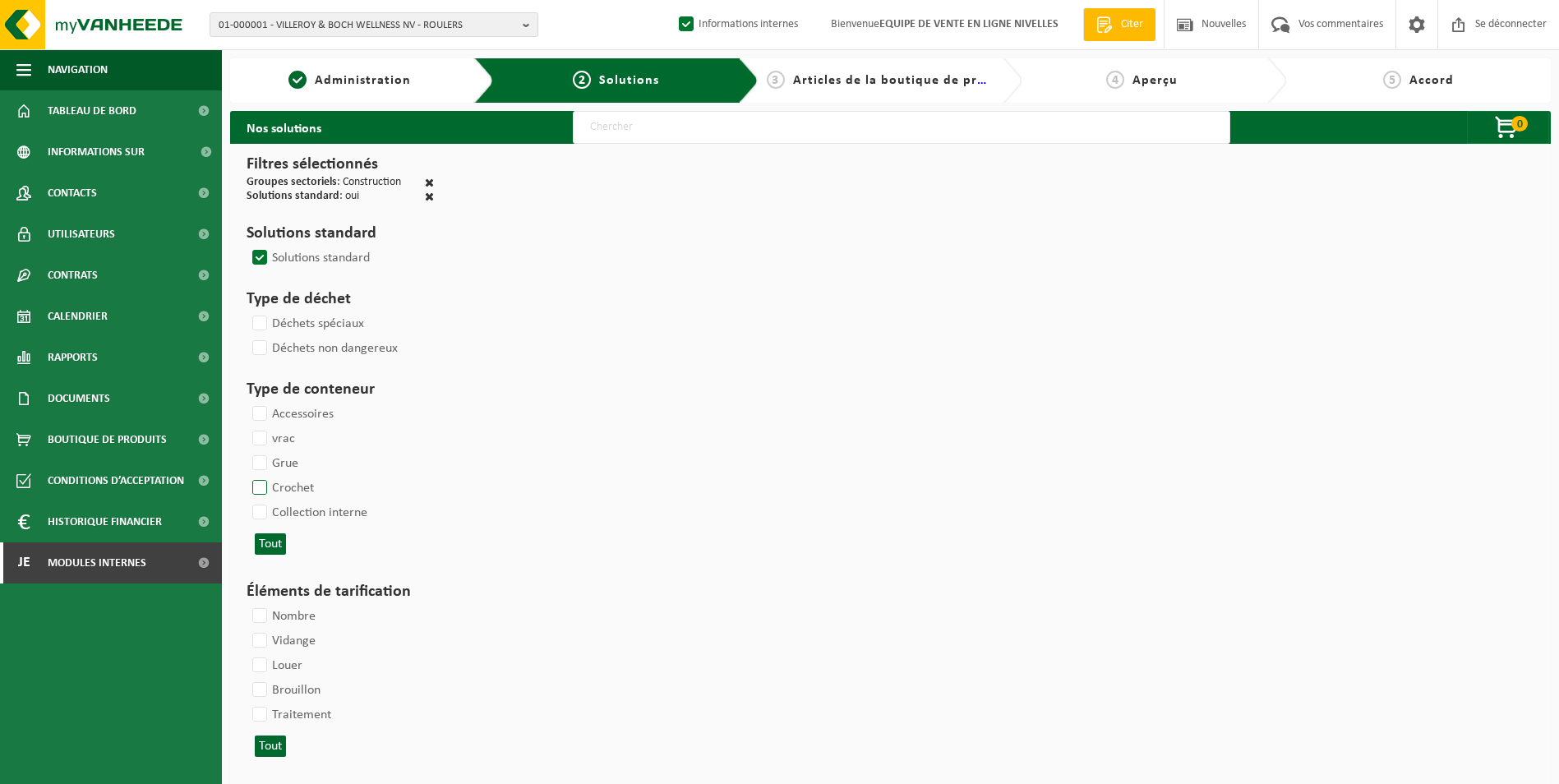
click at [259, 482] on label "Crochet" at bounding box center [281, 488] width 65 height 25
click at [247, 476] on input "Crochet" at bounding box center [246, 475] width 1 height 1
checkbox input "true"
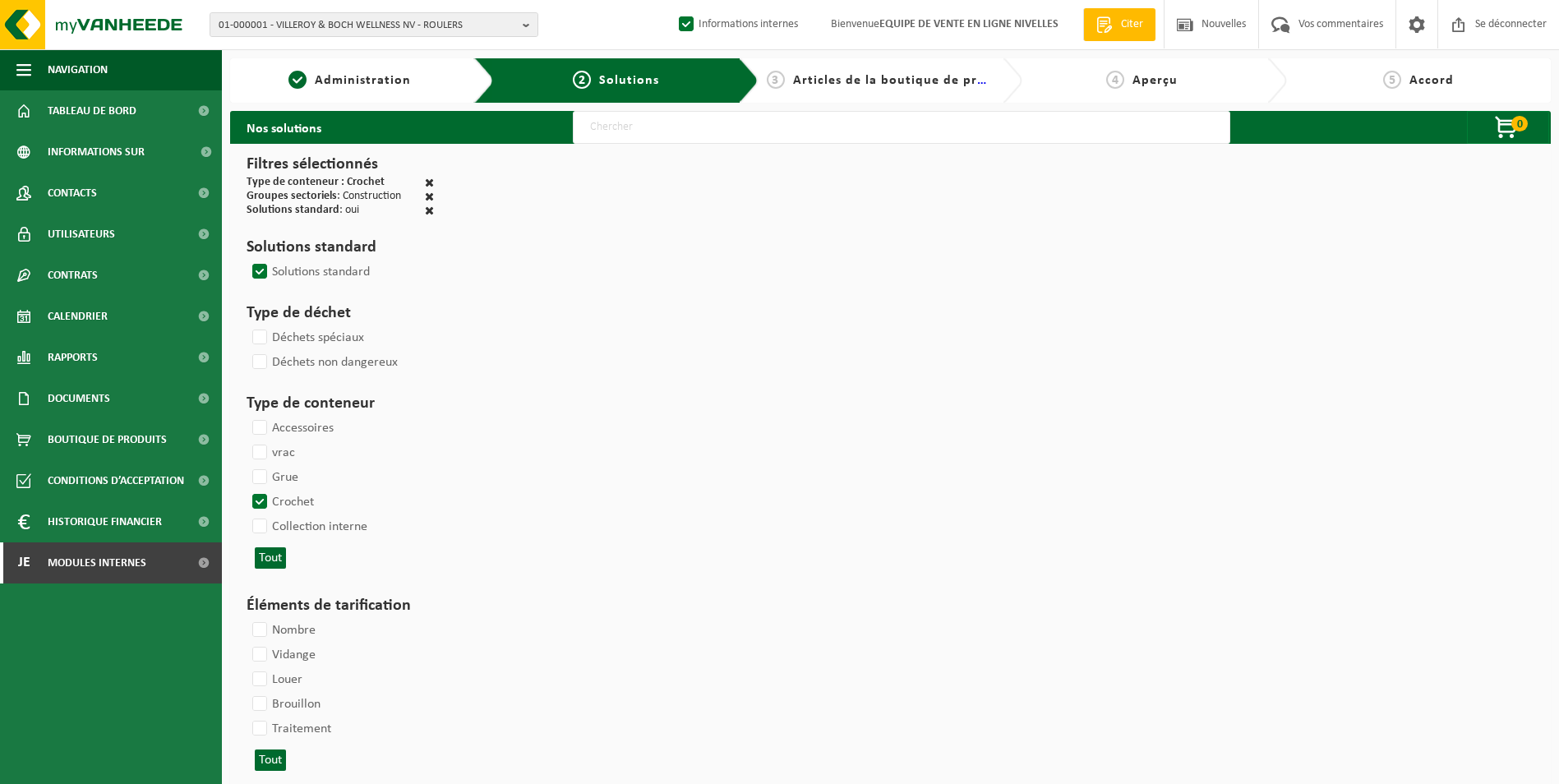
select select
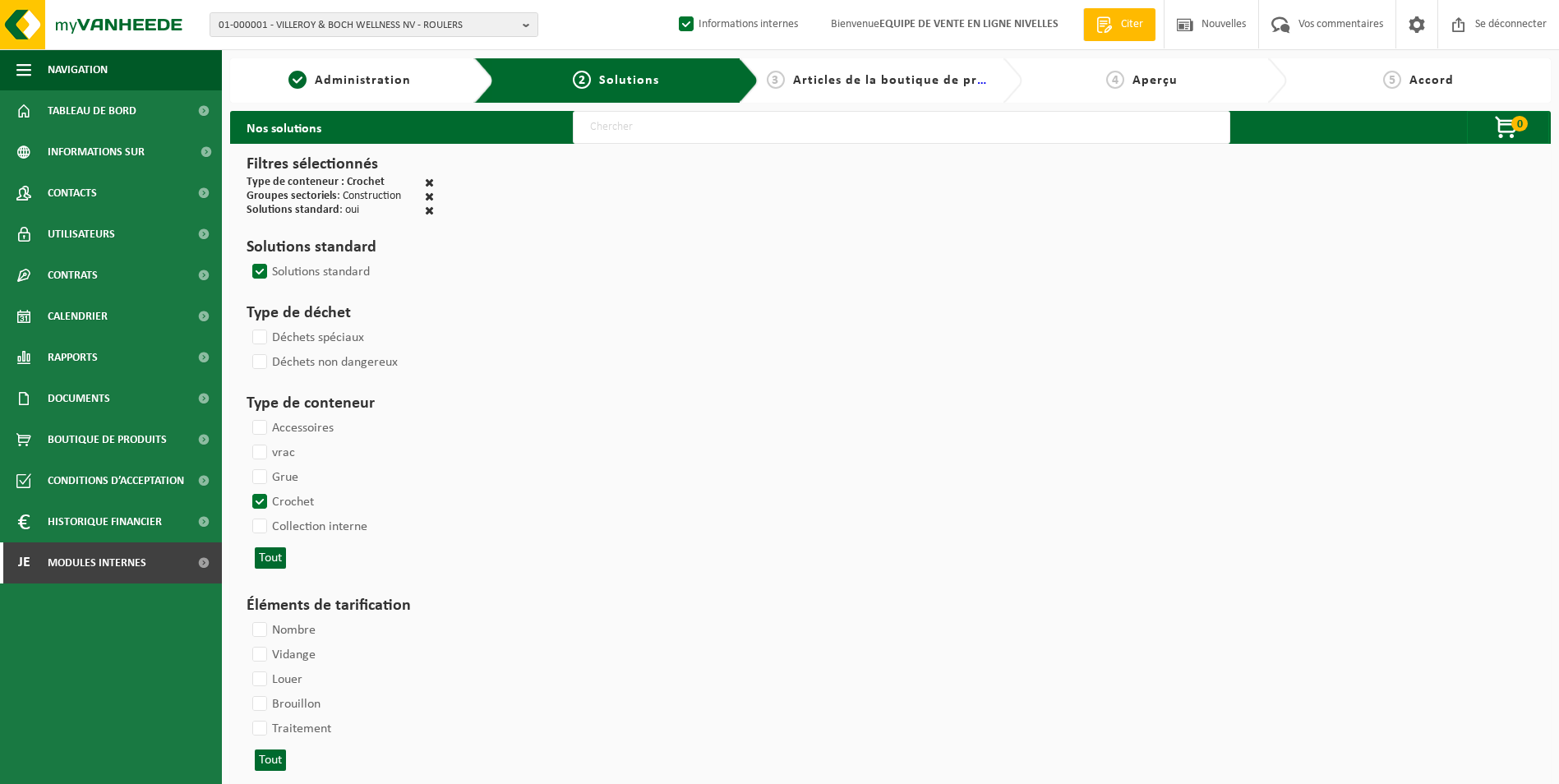
select select
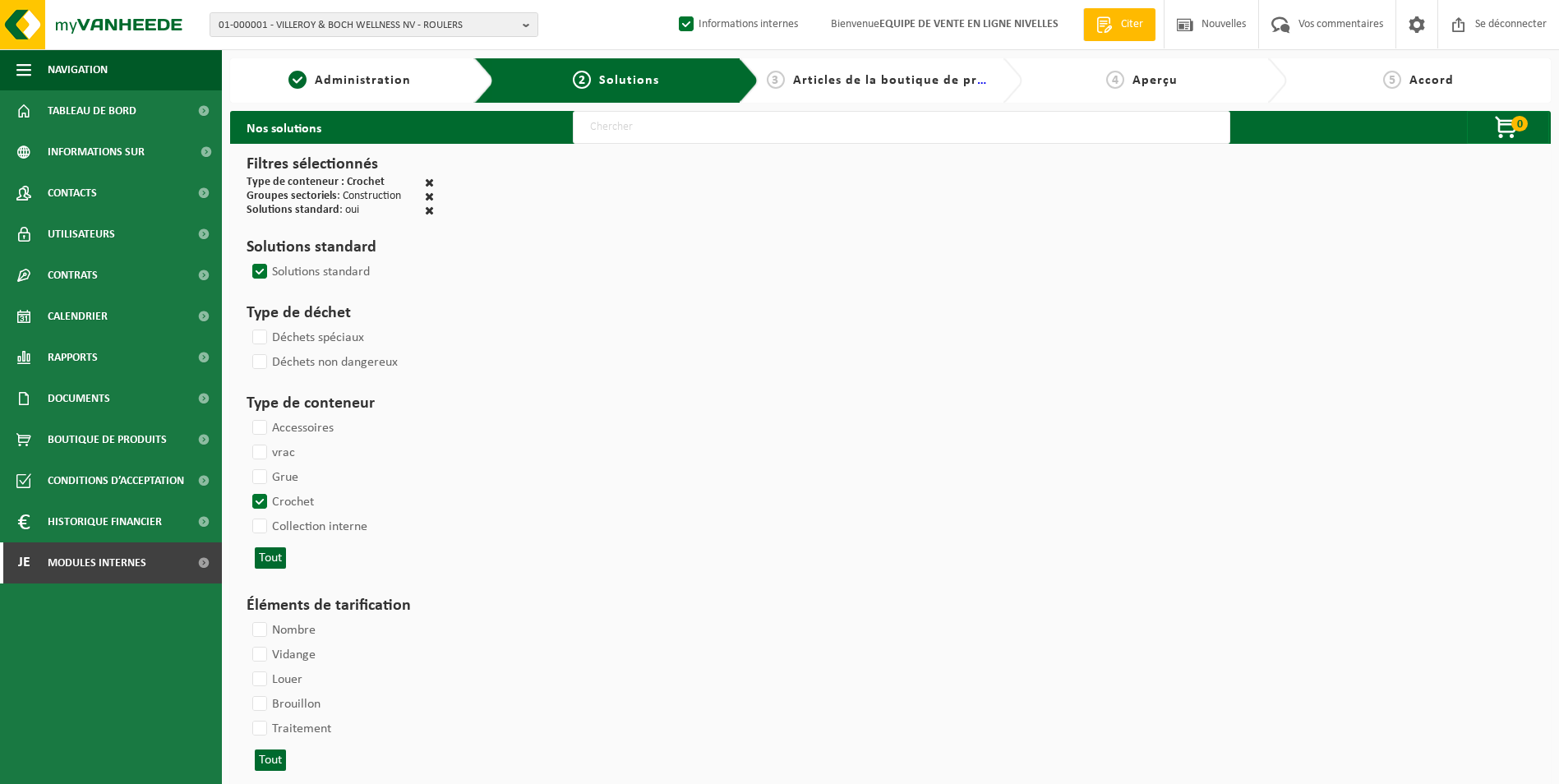
select select
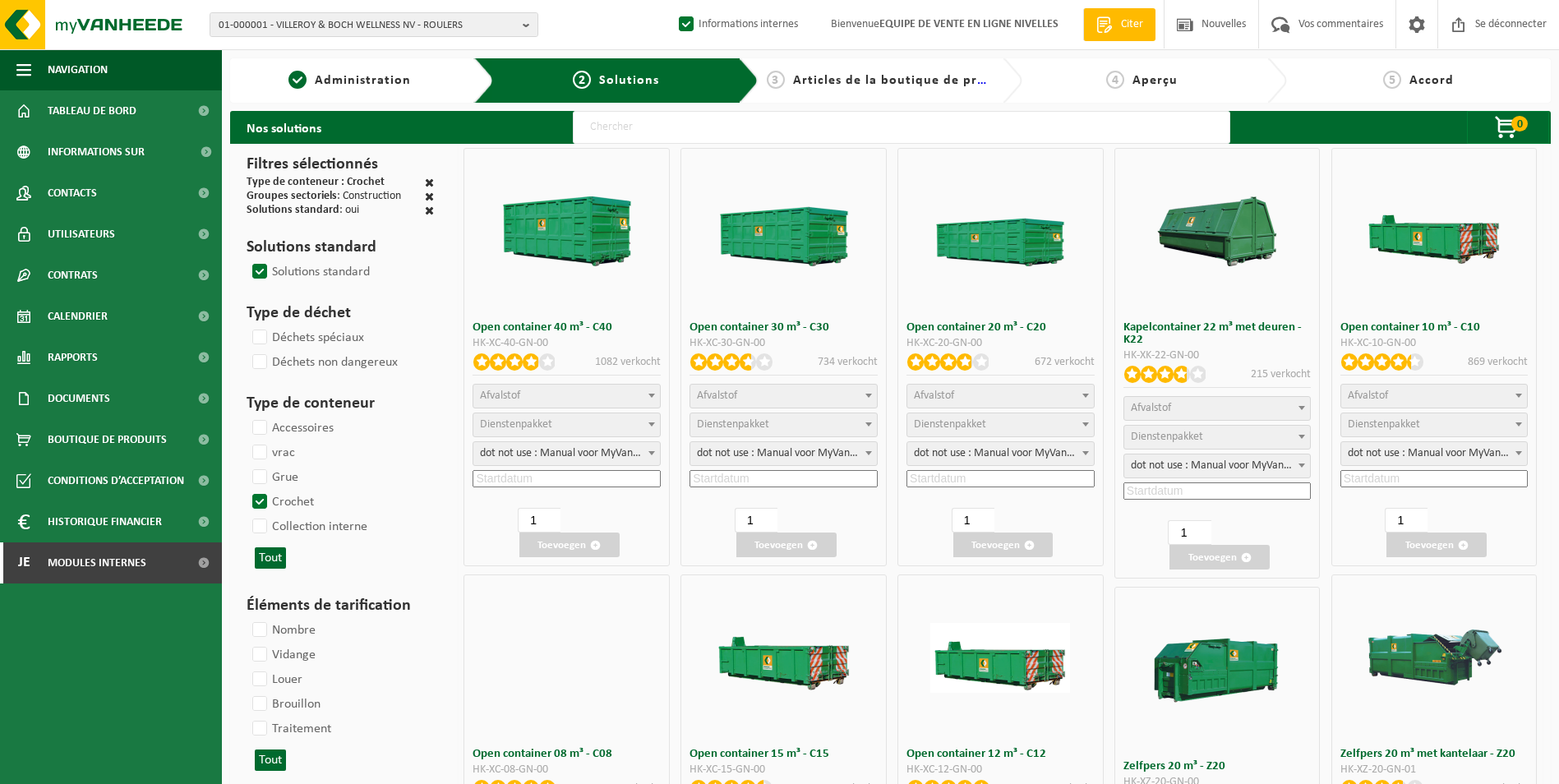
select select
select select "25"
select select
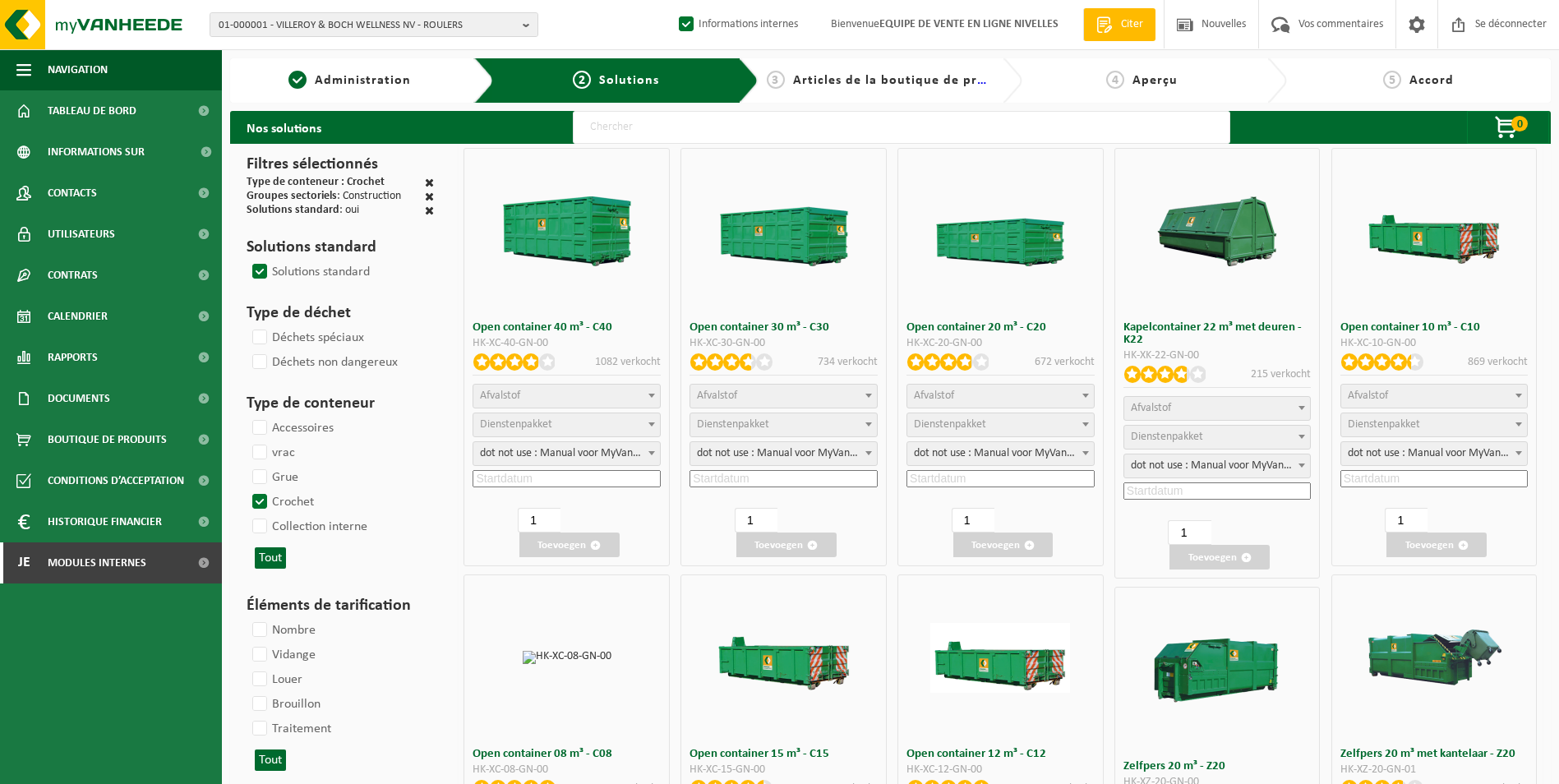
select select
select select "197"
select select "25"
select select "8"
select select
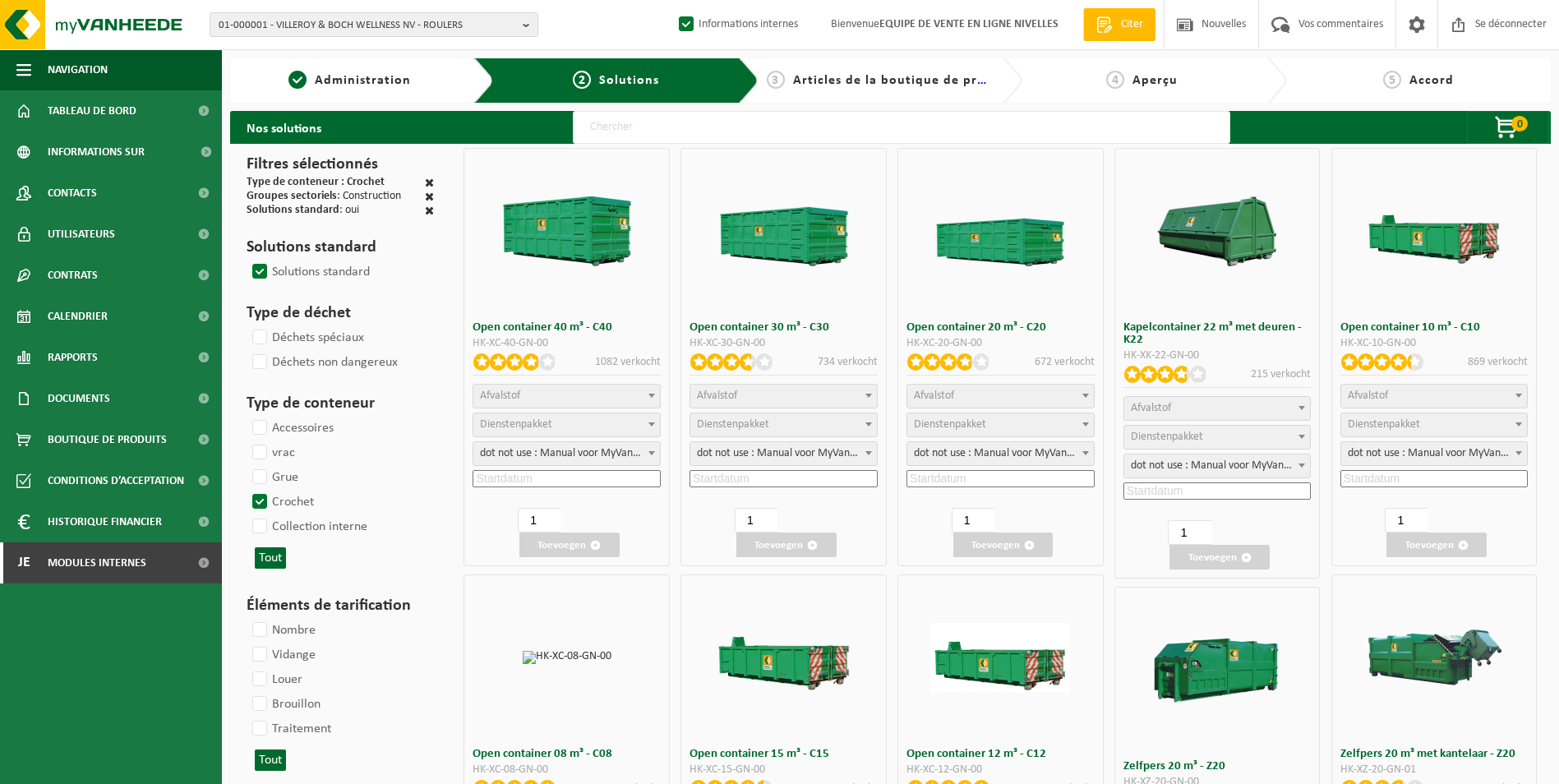
select select "7"
select select
select select "7"
select select
select select "25"
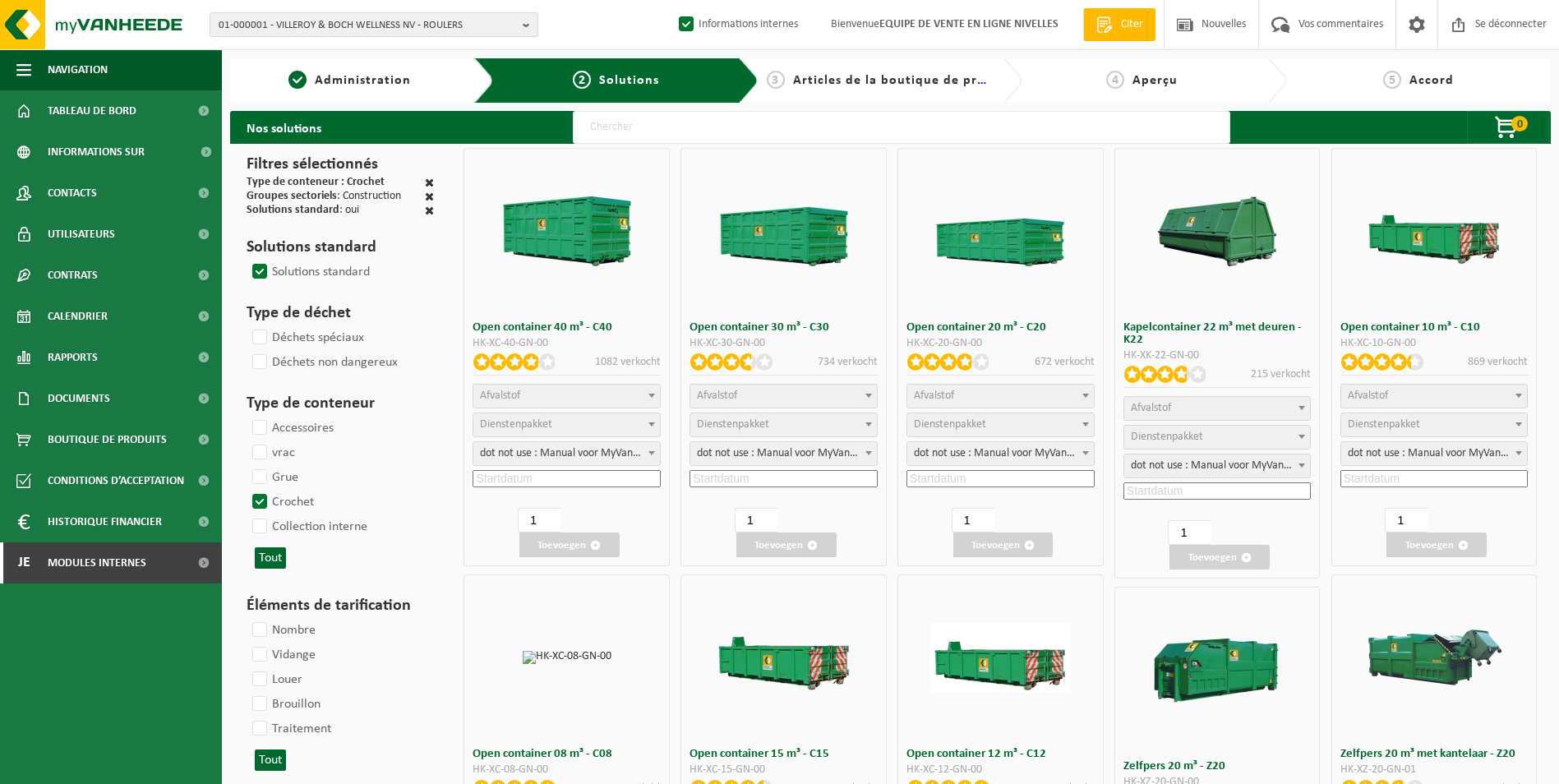
select select "25"
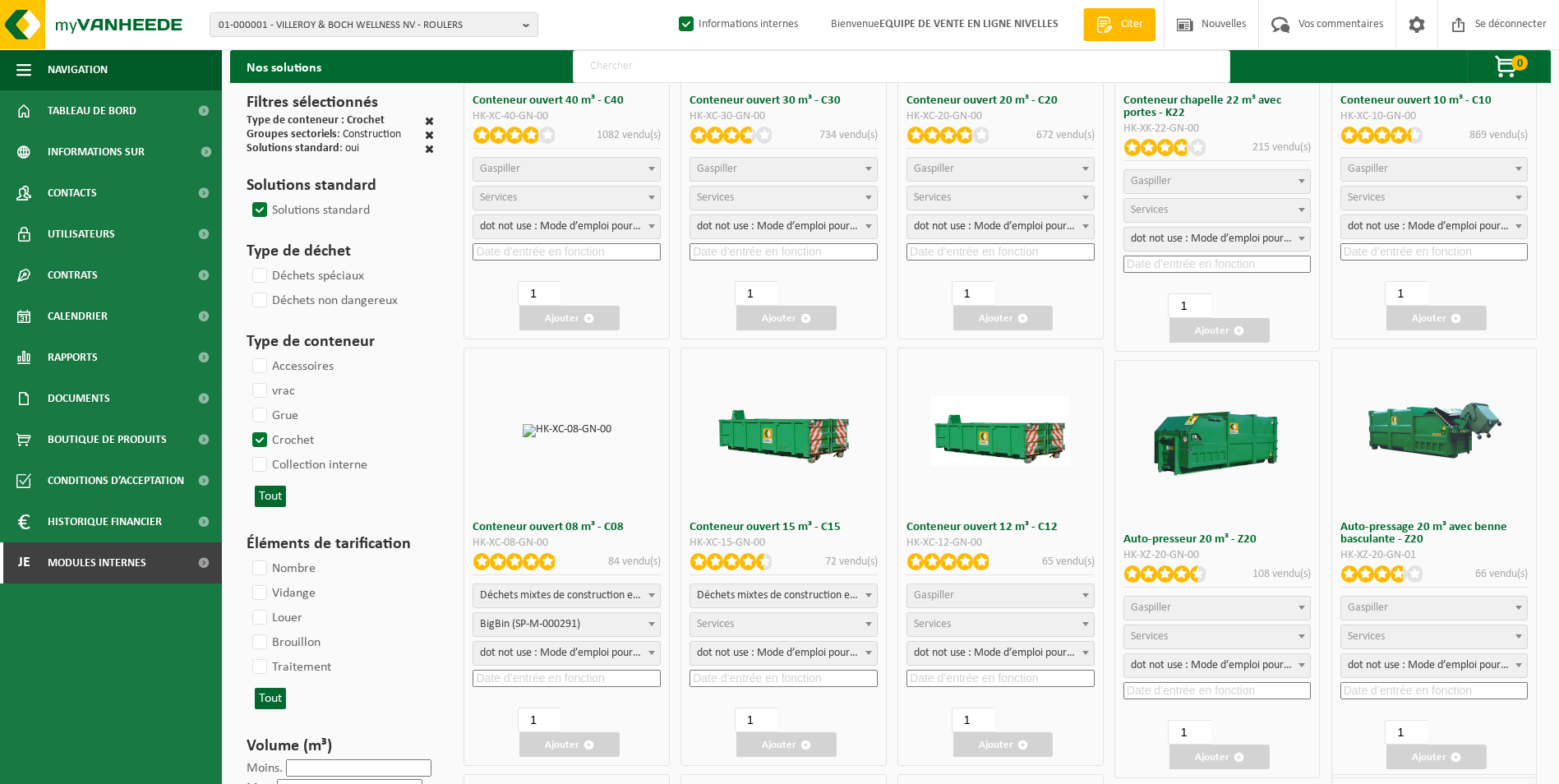
scroll to position [246, 0]
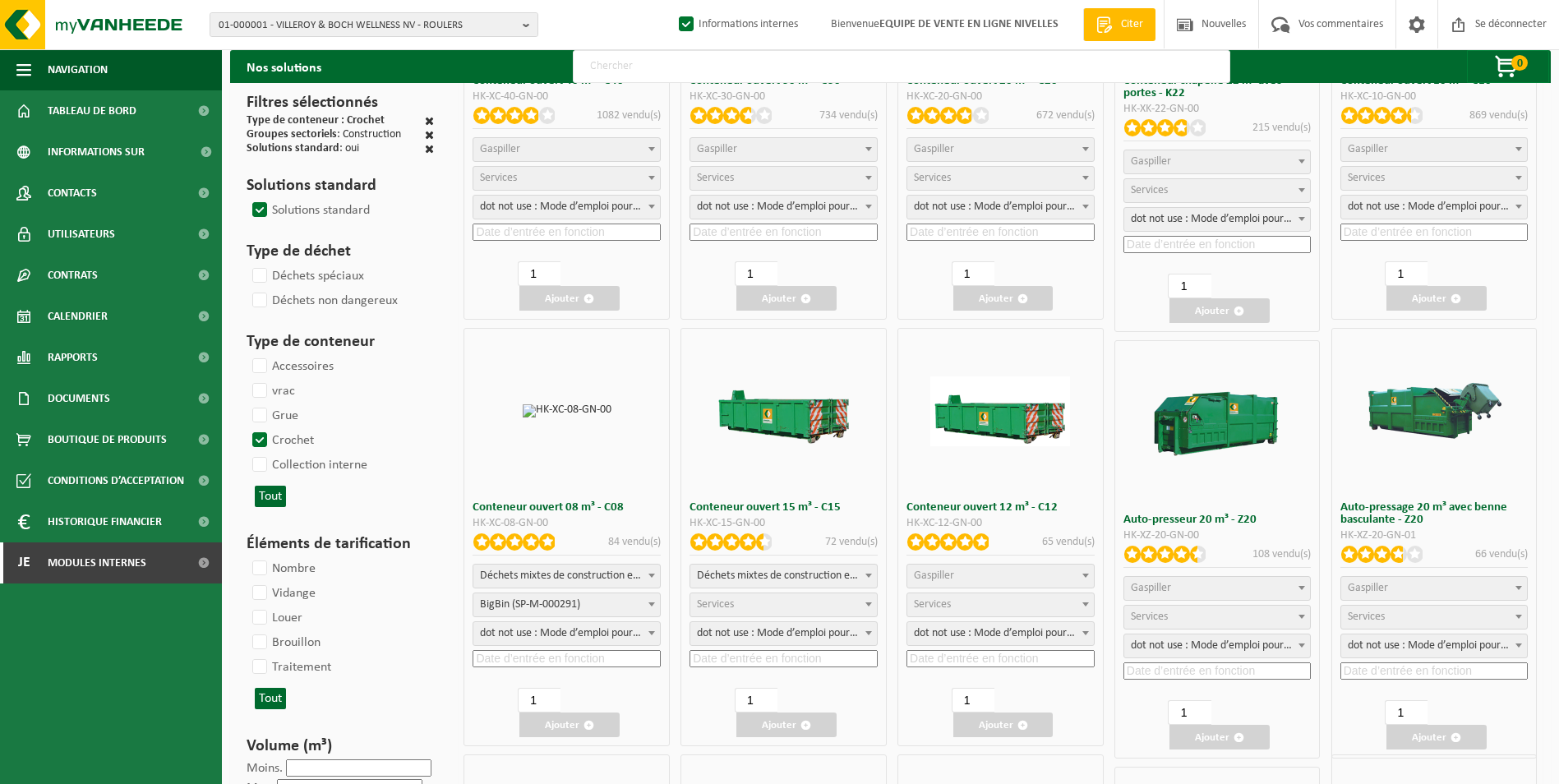
click at [593, 580] on span "Déchets mixtes de construction et de démolition (inertes et non inertes)" at bounding box center [566, 576] width 186 height 23
select select
select select "197"
select select "25"
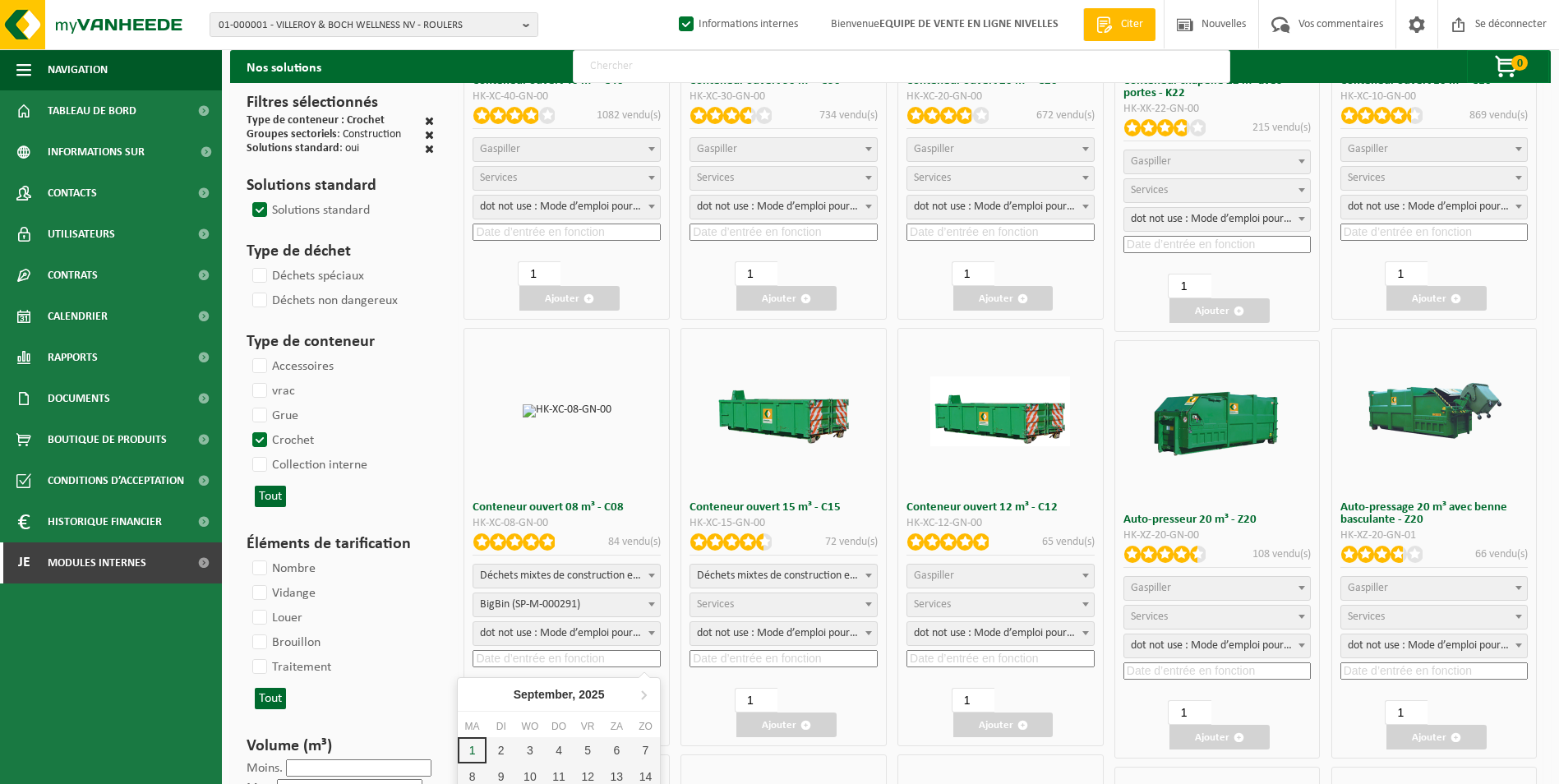
click at [570, 661] on input at bounding box center [566, 659] width 188 height 17
click at [509, 752] on div "2" at bounding box center [509, 750] width 35 height 26
type input "2025-09-02"
click at [563, 723] on font "Ajouter" at bounding box center [562, 725] width 35 height 11
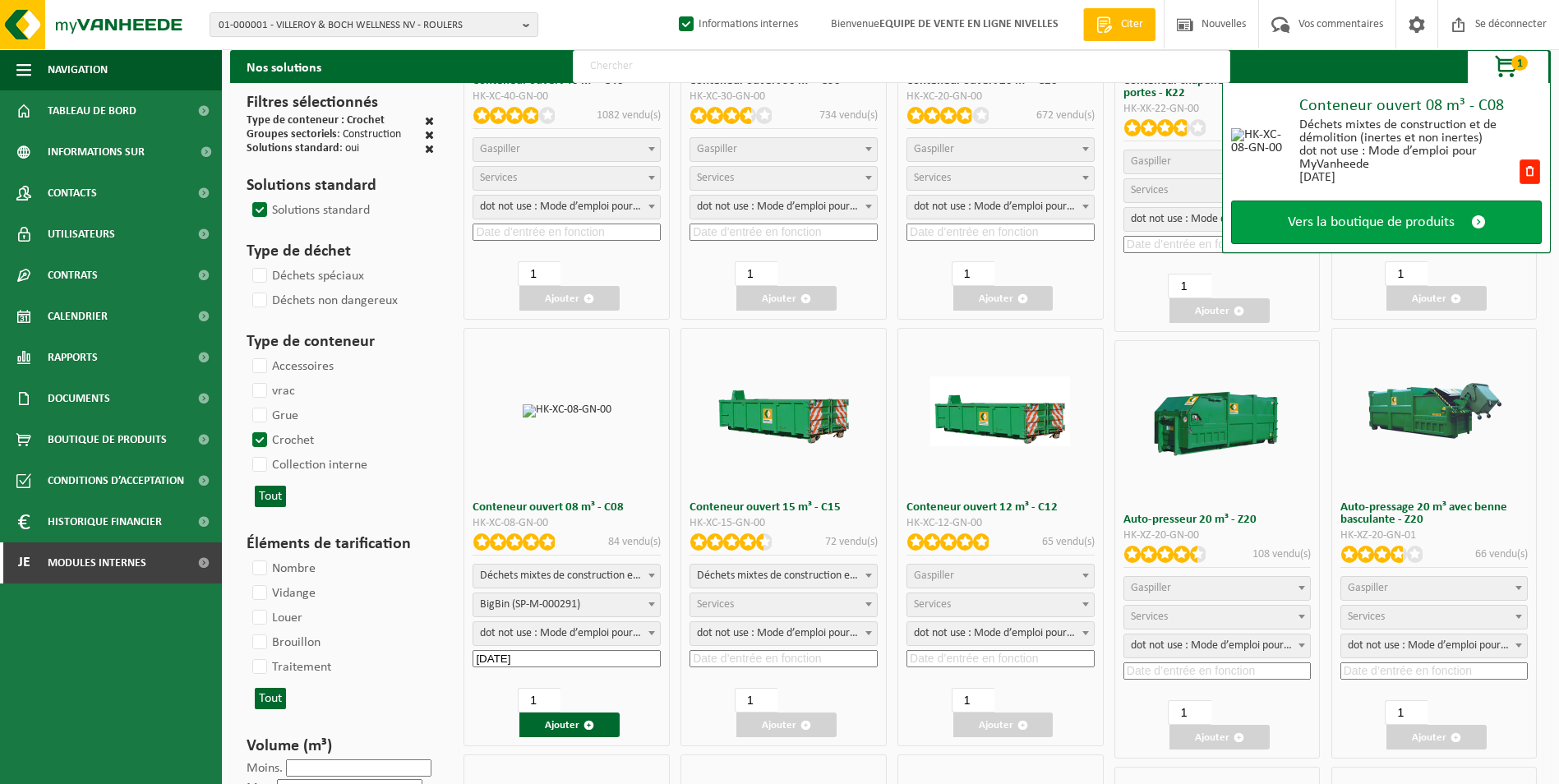
click at [1337, 215] on span "Vers la boutique de produits" at bounding box center [1371, 222] width 167 height 17
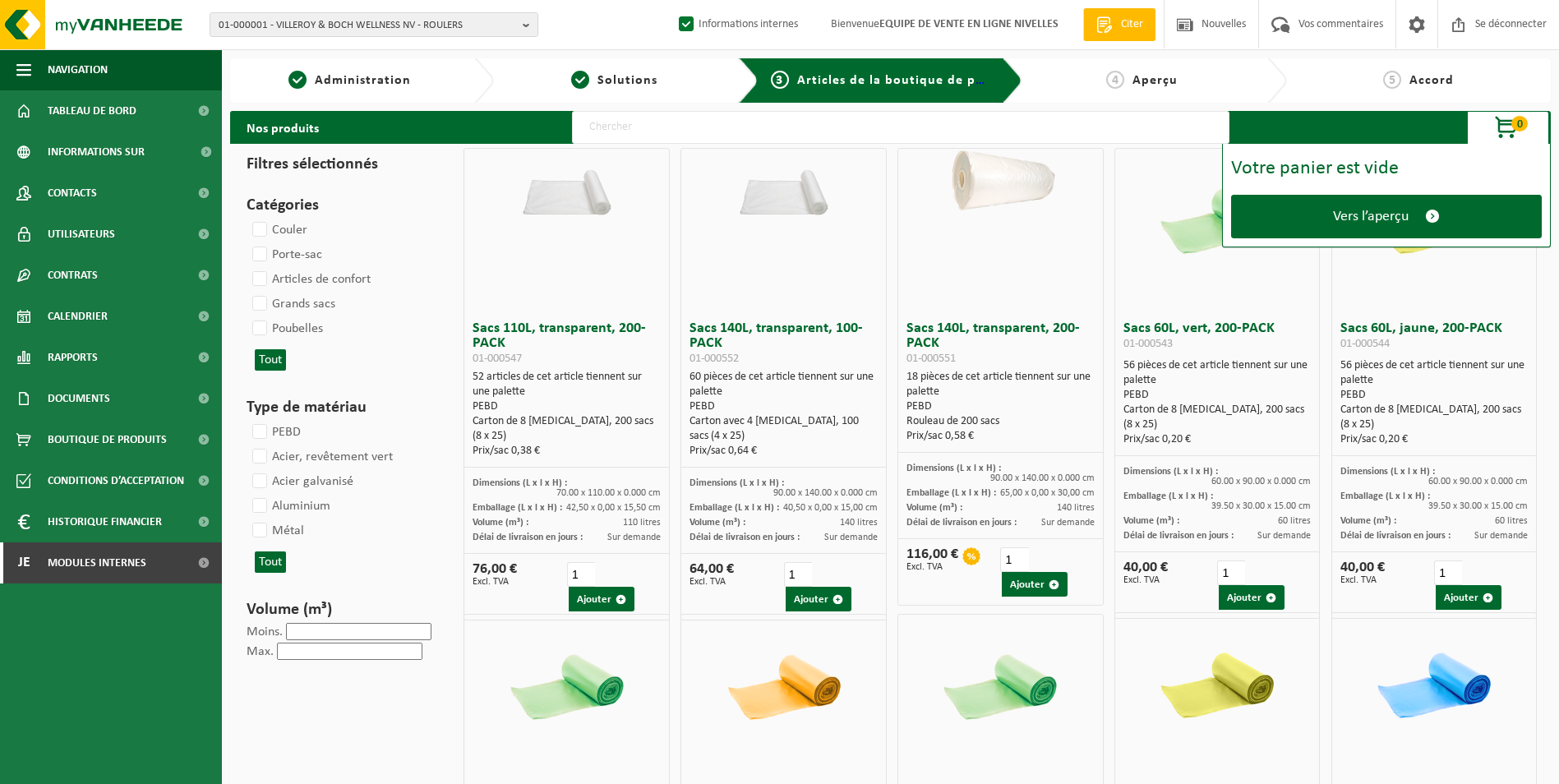
click at [1337, 215] on span "Vers l’aperçu" at bounding box center [1371, 216] width 76 height 17
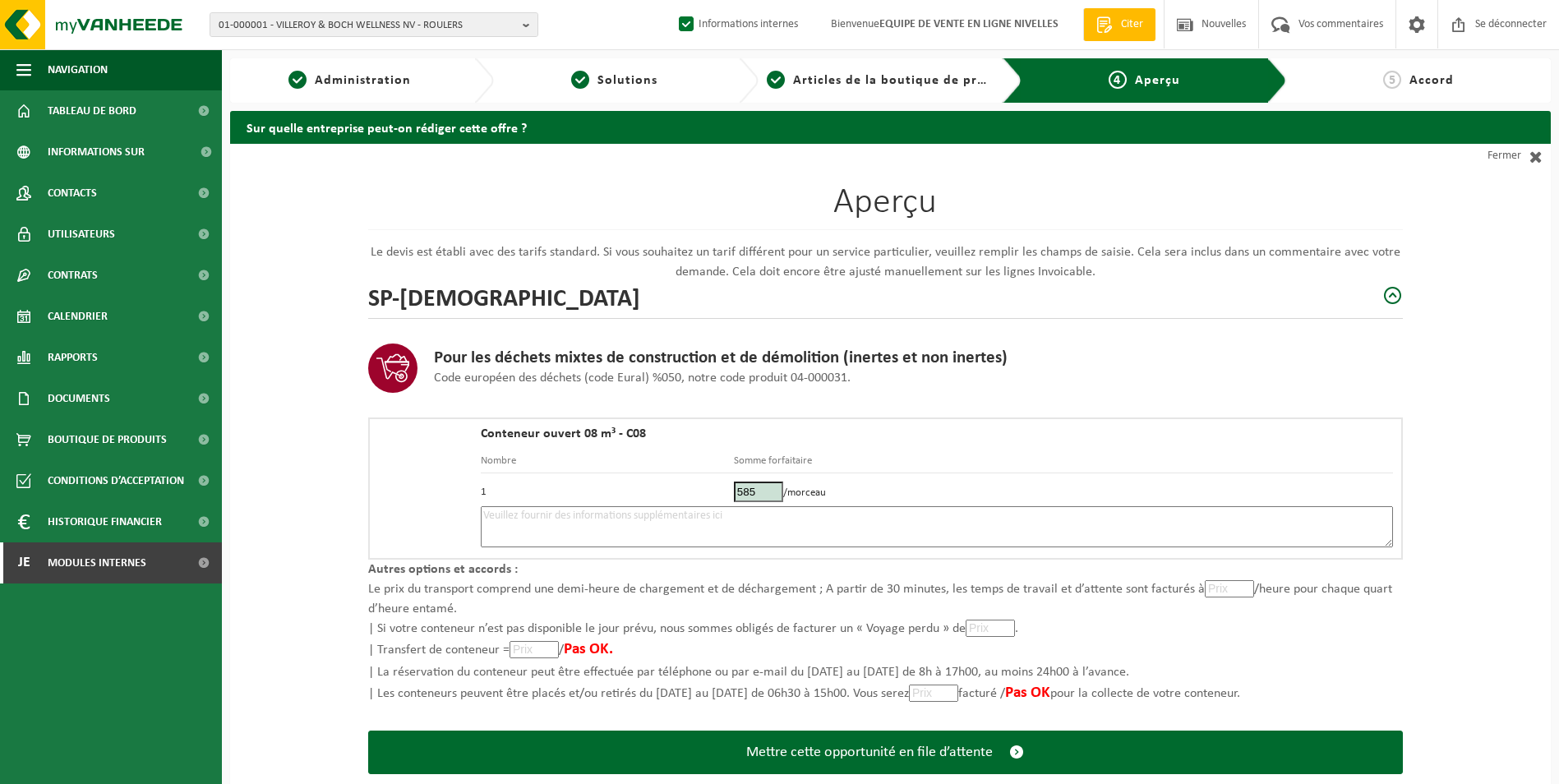
click at [939, 530] on textarea at bounding box center [937, 527] width 913 height 41
type textarea "p"
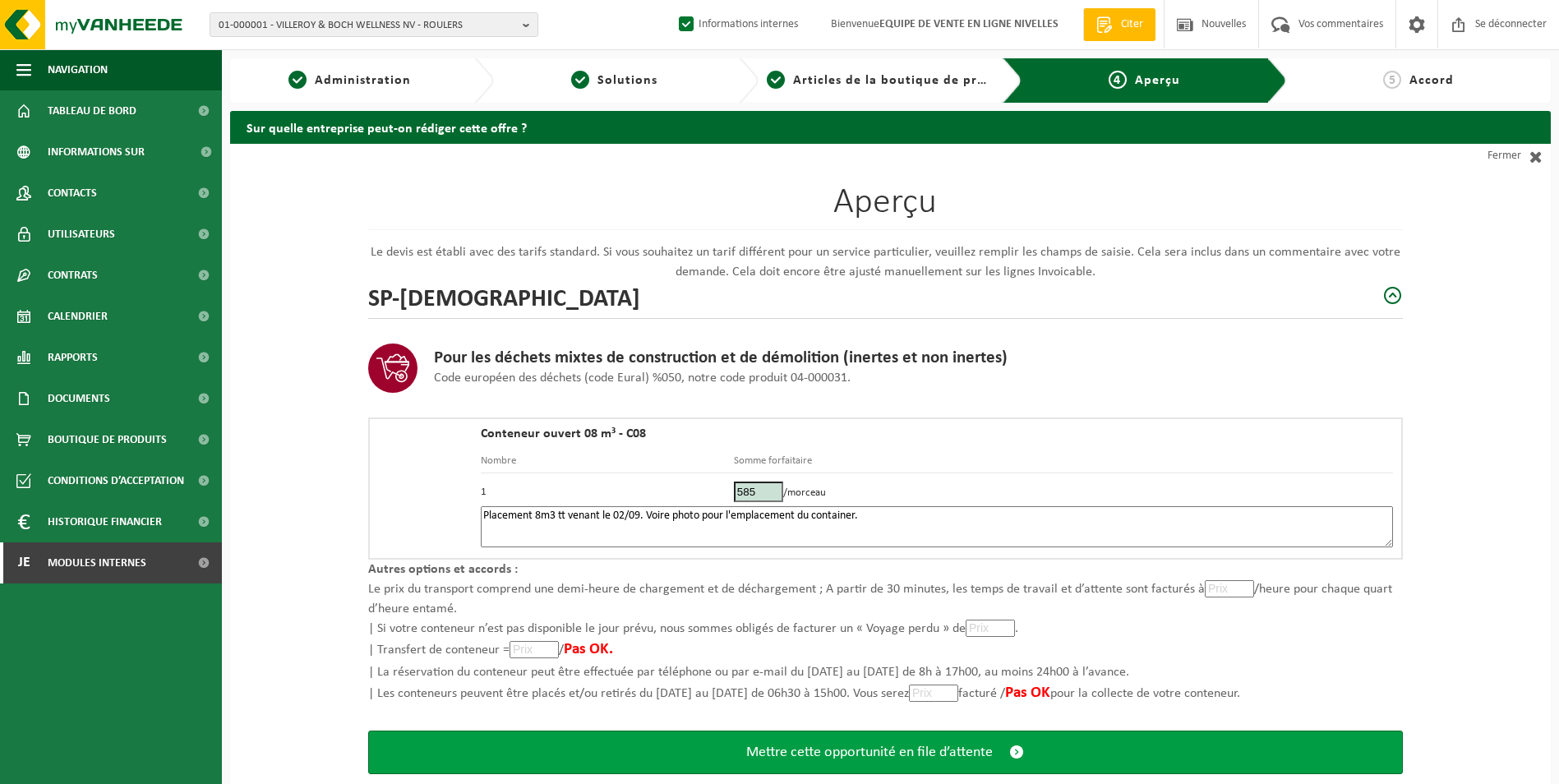
type textarea "Placement 8m3 tt venant le 02/09. Voire photo pour l'emplacement du container."
click at [885, 752] on span "Mettre cette opportunité en file d’attente" at bounding box center [869, 752] width 247 height 17
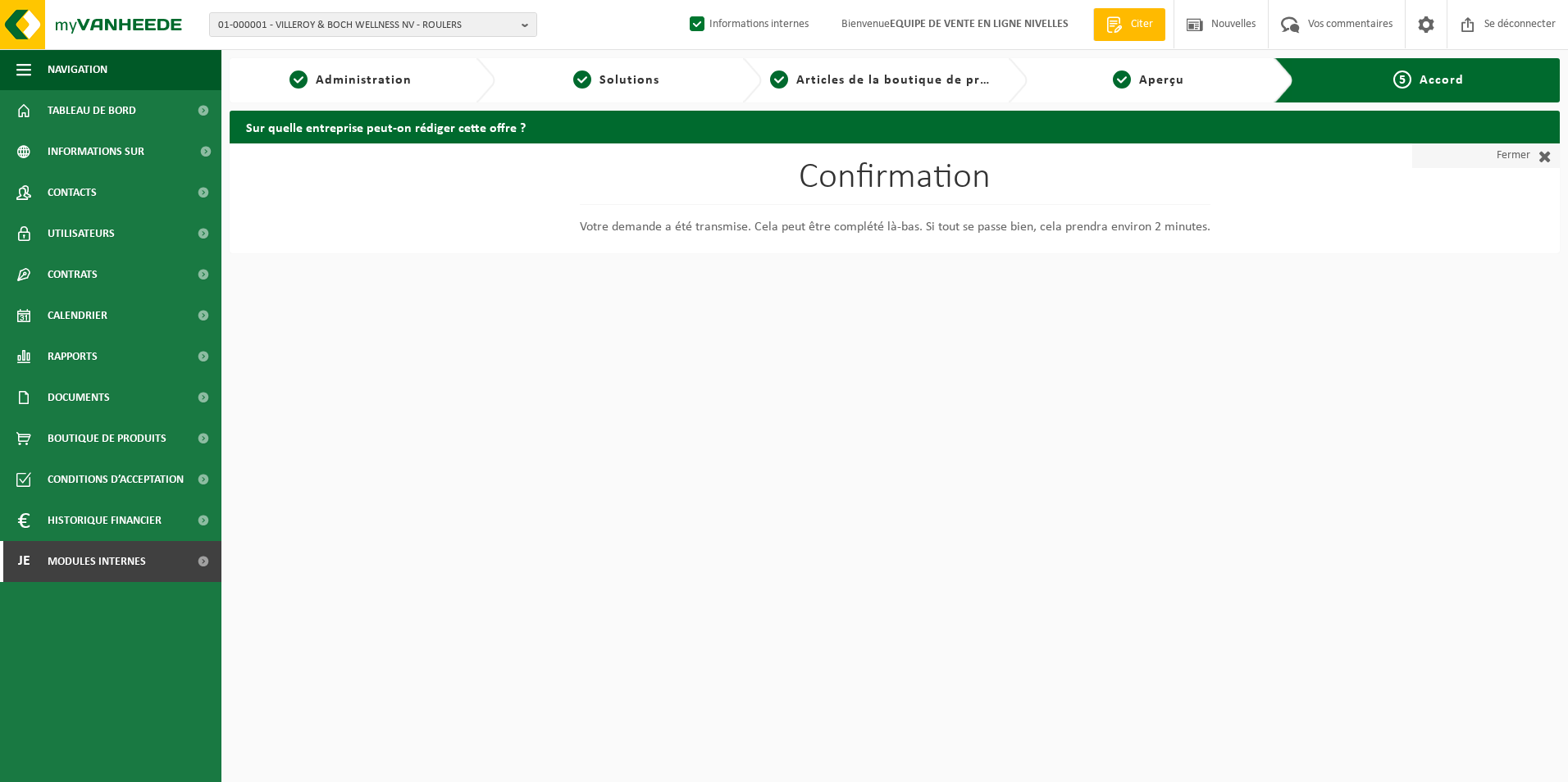
click at [1495, 152] on link "Fermer" at bounding box center [1486, 155] width 147 height 25
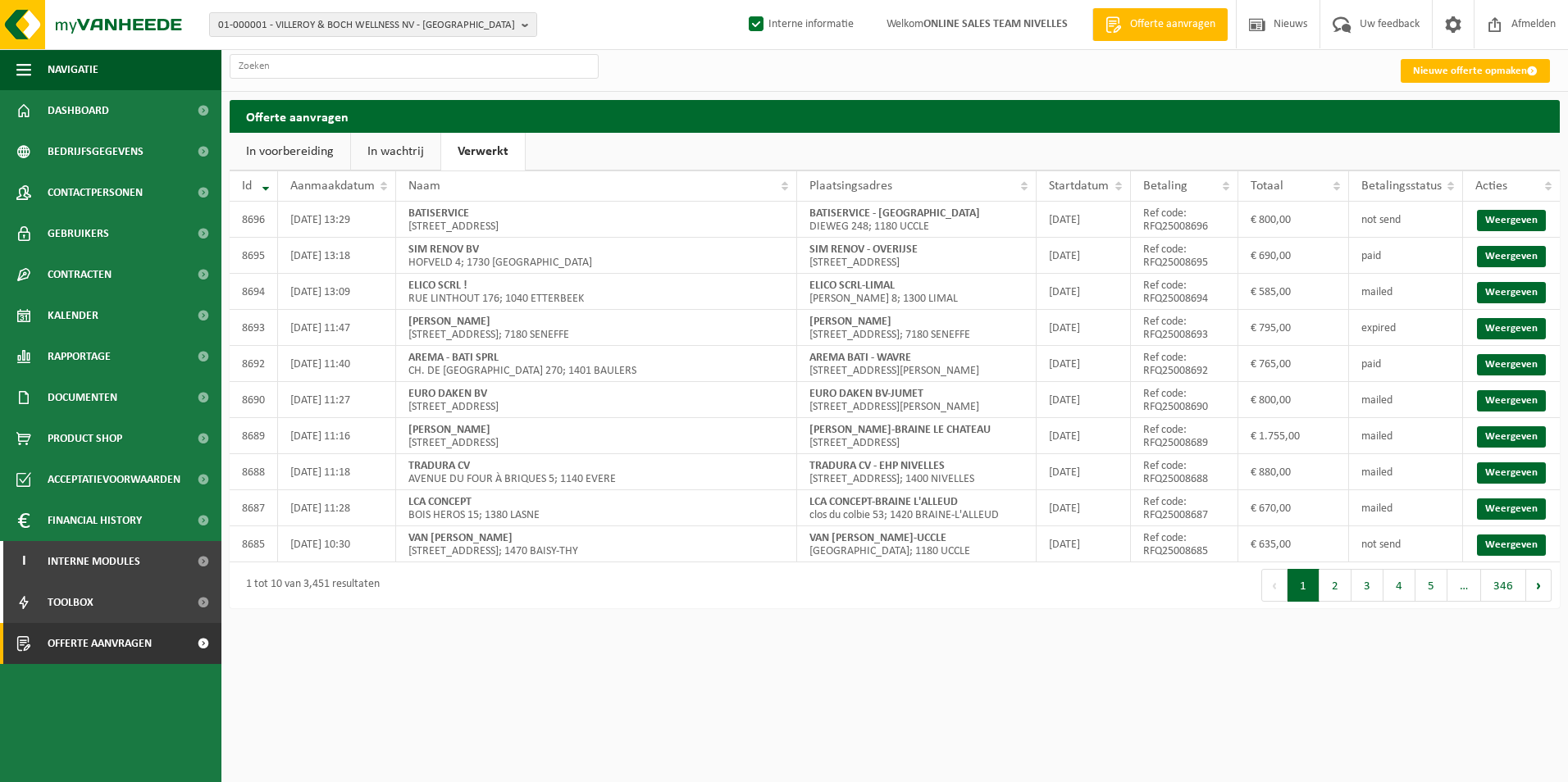
click at [396, 154] on link "In wachtrij" at bounding box center [396, 152] width 90 height 38
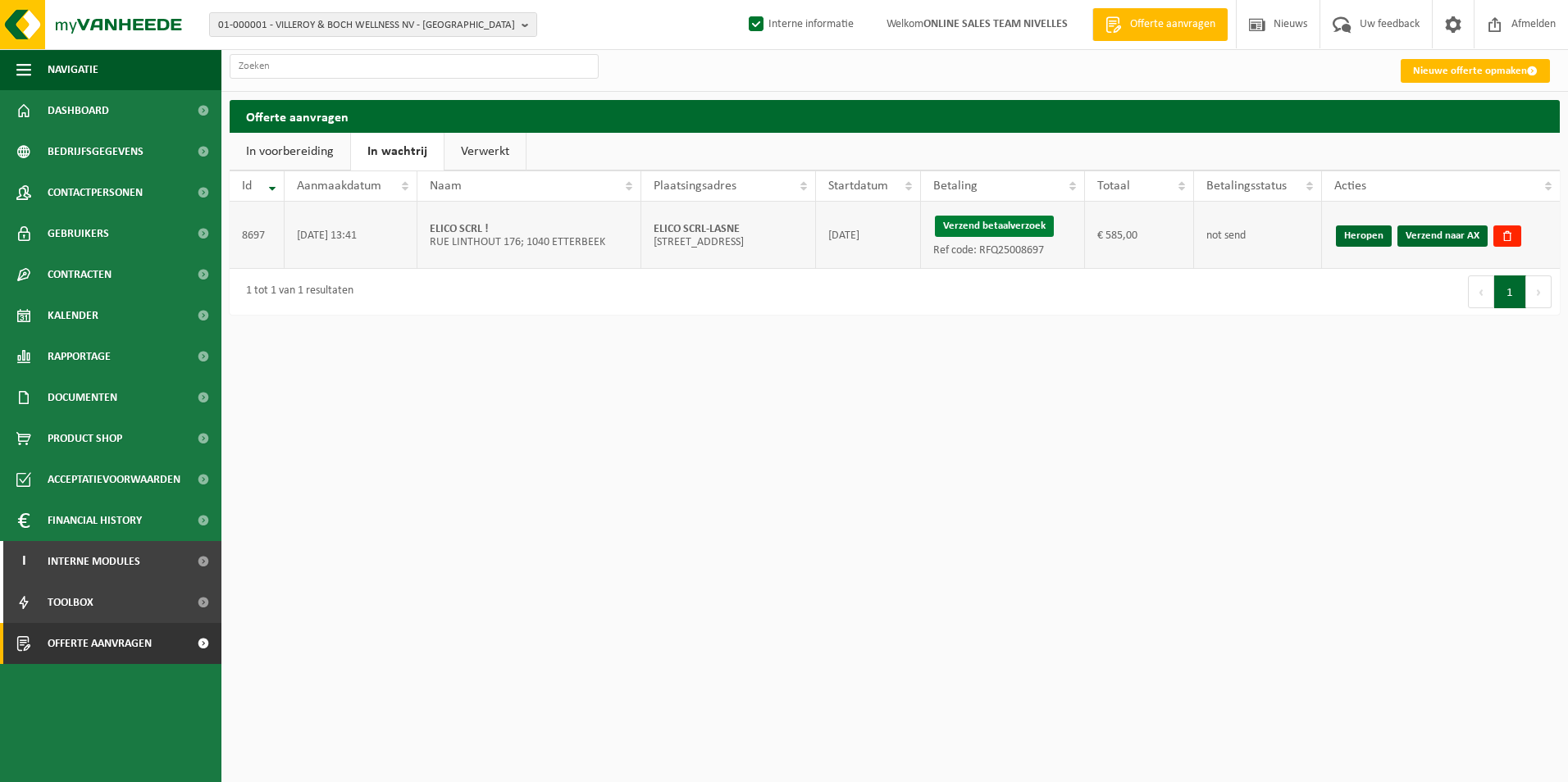
click at [987, 222] on button "Verzend betaalverzoek" at bounding box center [995, 226] width 119 height 21
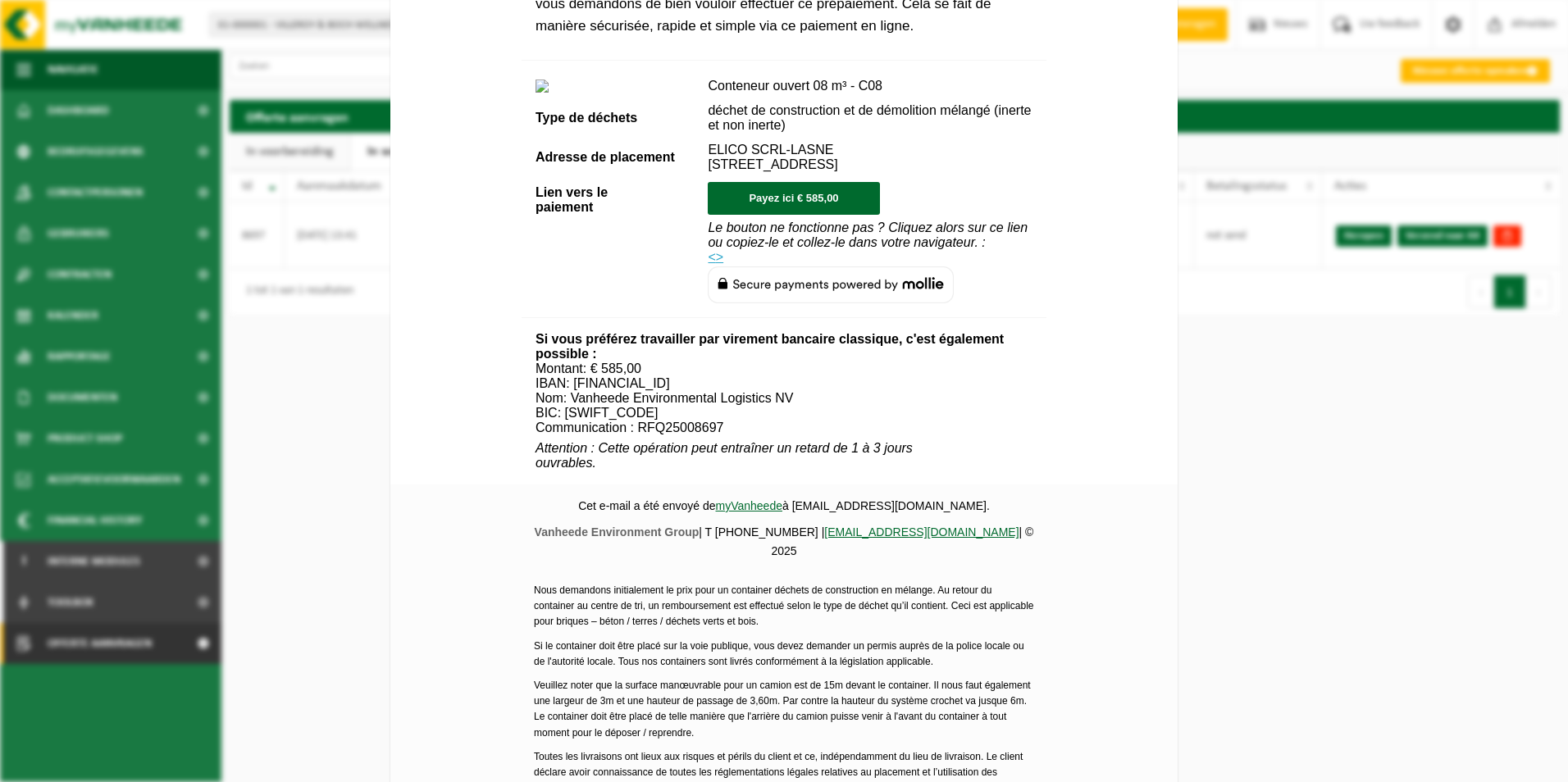
scroll to position [559, 0]
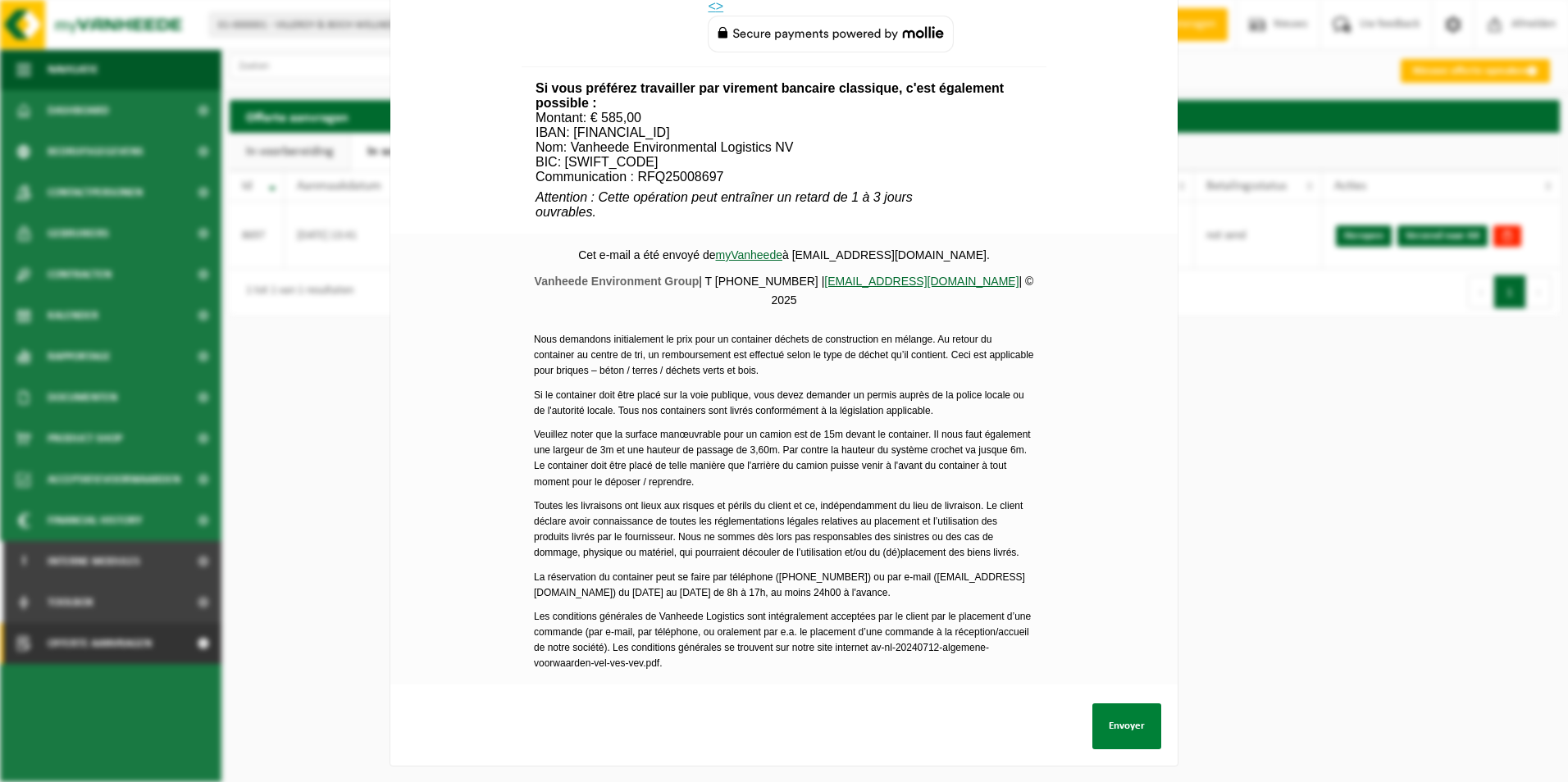
click at [1129, 720] on button "Envoyer" at bounding box center [1127, 726] width 69 height 46
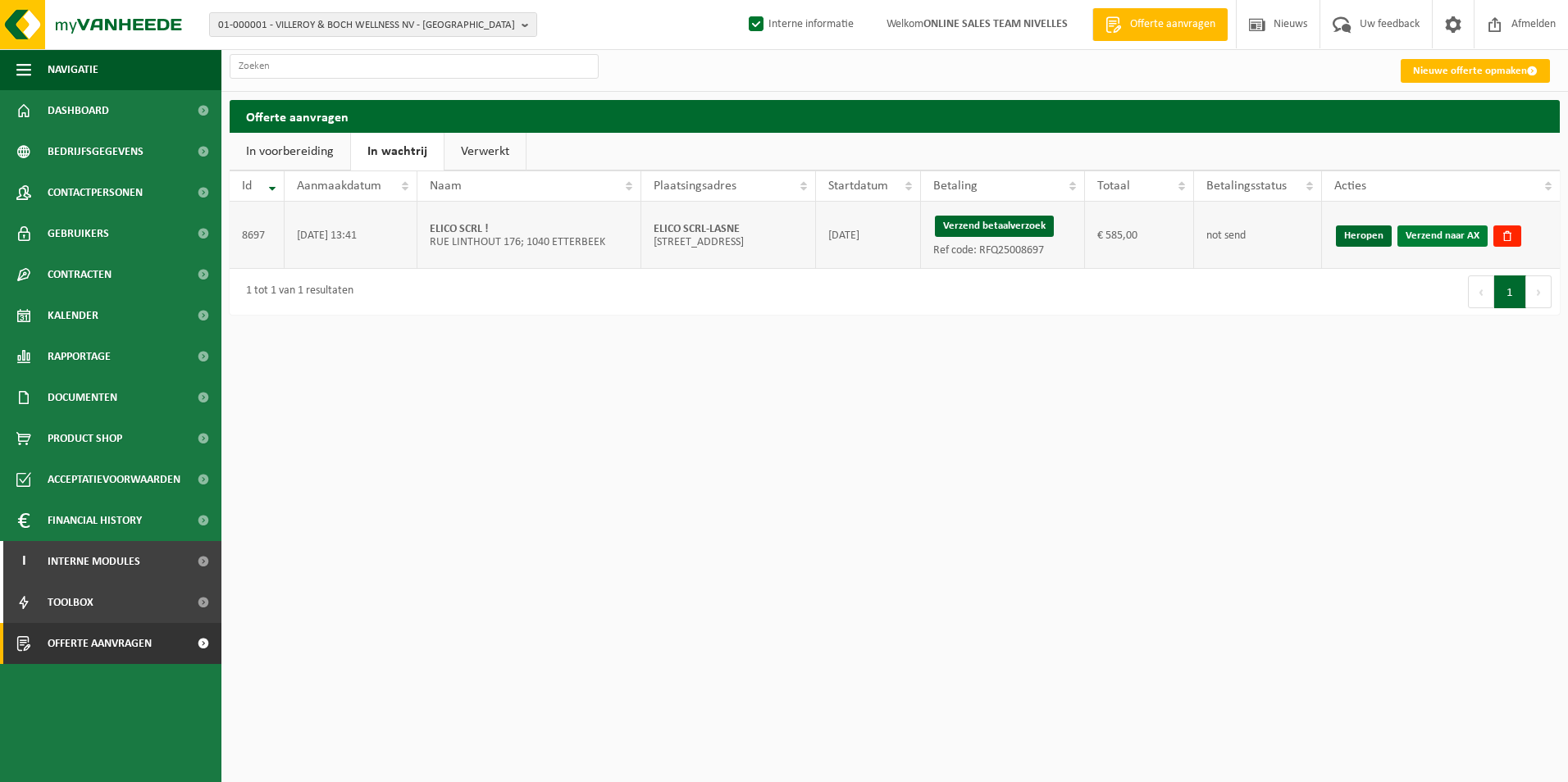
click at [1438, 236] on link "Verzend naar AX" at bounding box center [1443, 236] width 90 height 21
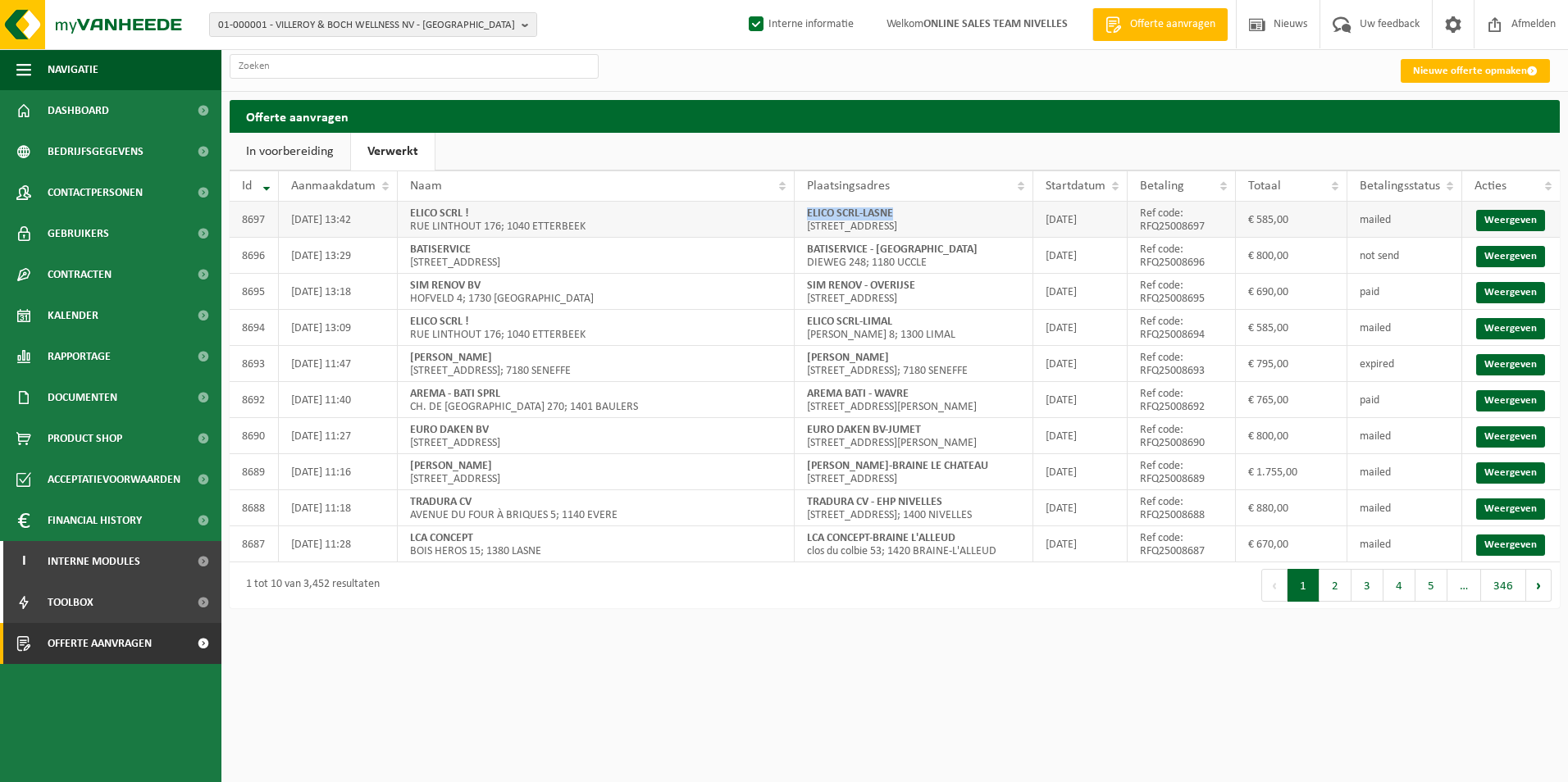
drag, startPoint x: 807, startPoint y: 215, endPoint x: 925, endPoint y: 211, distance: 118.1
click at [925, 211] on td "ELICO SCRL-LASNE RUE HAUTE 41; 1380 LASNE" at bounding box center [913, 220] width 238 height 36
copy strong "ELICO SCRL-LASNE"
click at [1442, 58] on div "Nieuwe offerte opmaken" at bounding box center [1475, 71] width 169 height 33
click at [1442, 76] on link "Nieuwe offerte opmaken" at bounding box center [1475, 71] width 149 height 24
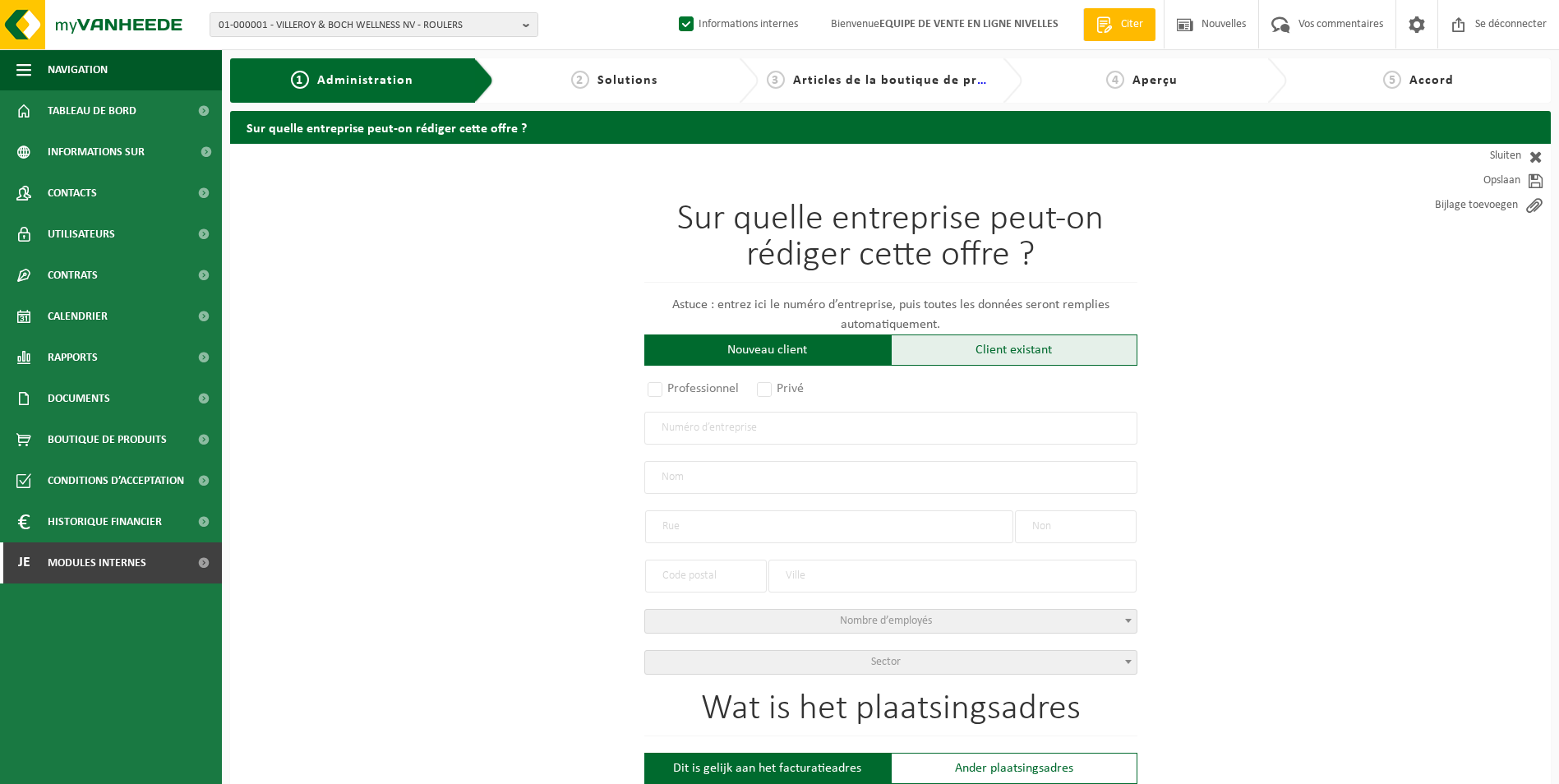
click at [930, 350] on div "Client existant" at bounding box center [1014, 350] width 247 height 31
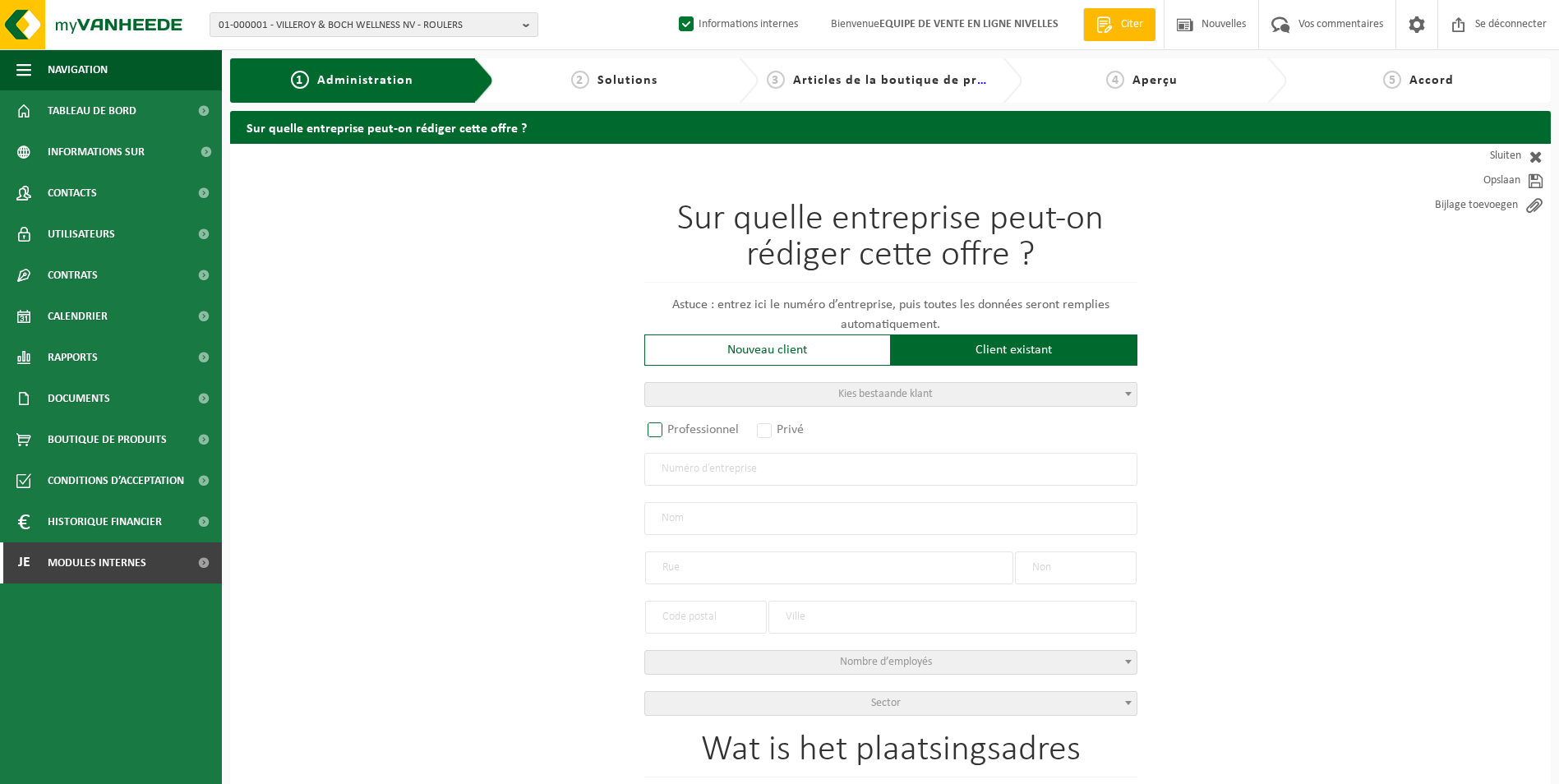
click at [707, 425] on label "Professionnel" at bounding box center [694, 430] width 100 height 23
click at [683, 425] on input "Professionnel" at bounding box center [677, 430] width 11 height 11
radio input "true"
click at [725, 464] on input "text" at bounding box center [891, 469] width 493 height 33
type input "0502800587"
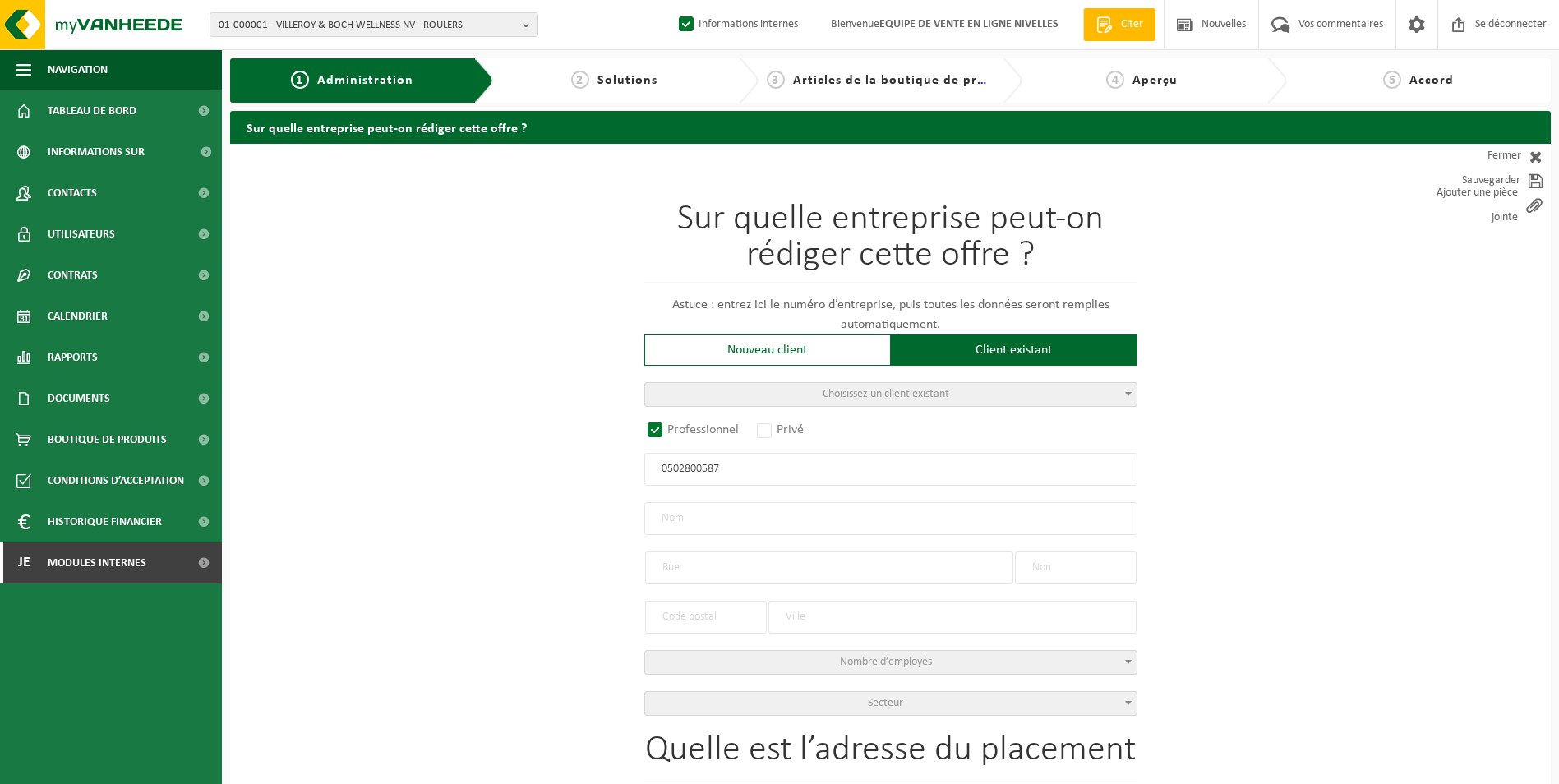
radio input "true"
type input "0502800587"
type input "[PERSON_NAME]"
type input "[GEOGRAPHIC_DATA]"
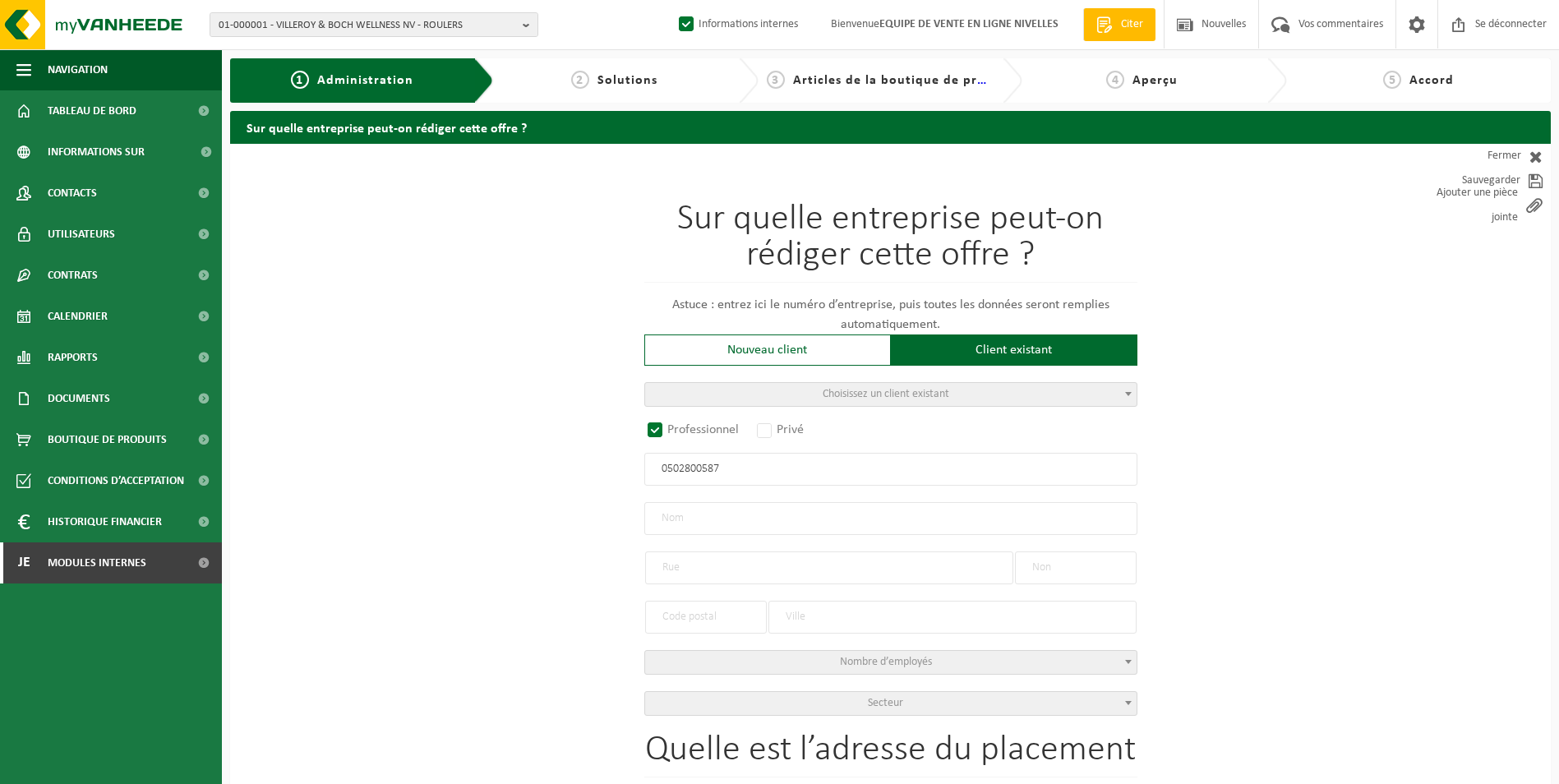
type input "24"
type input "1140"
type input "EVERE"
select select "D"
type input "[PERSON_NAME]"
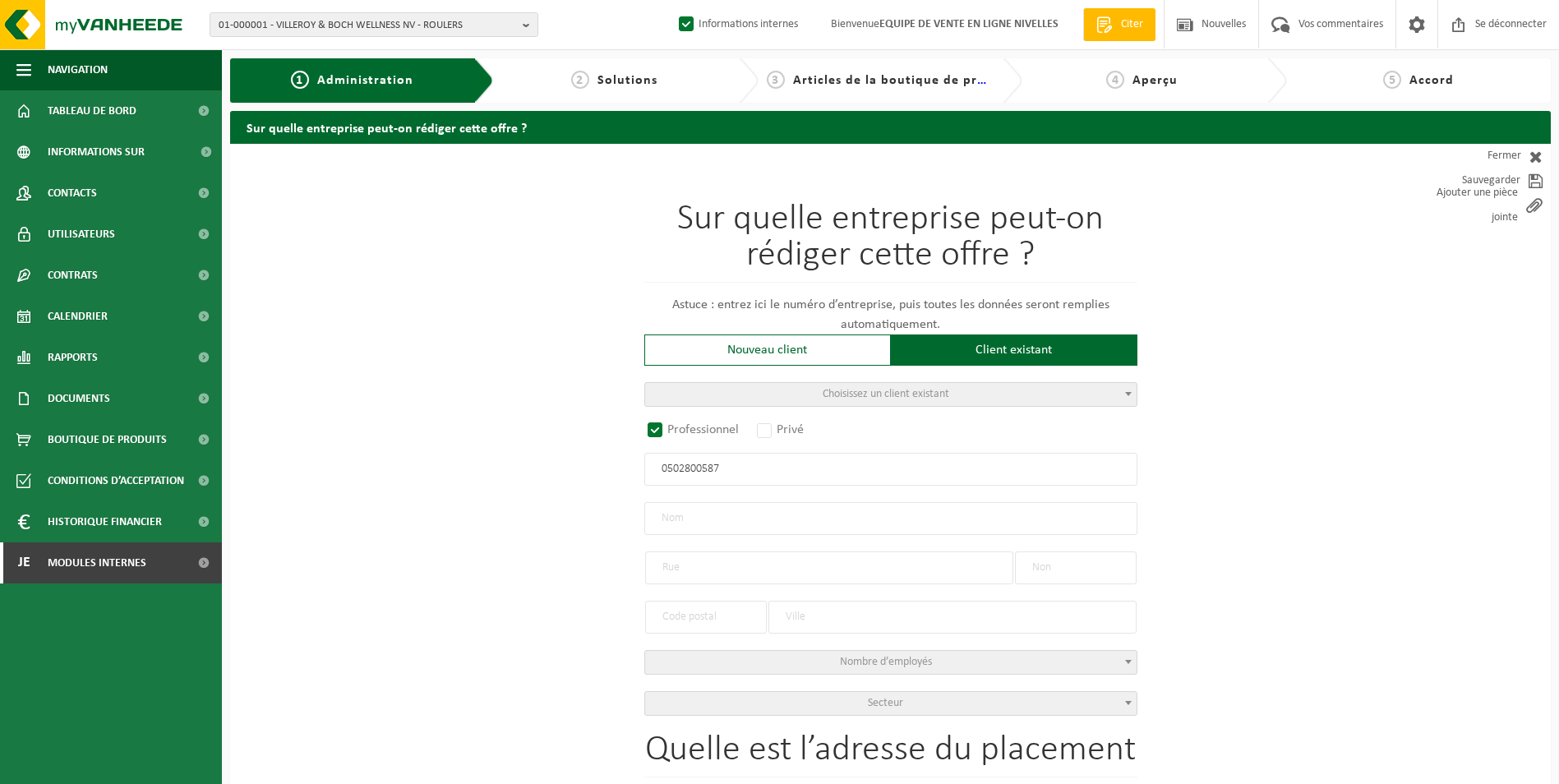
type input "[GEOGRAPHIC_DATA]"
type input "24"
type input "1140"
type input "EVERE"
type input "2215848303"
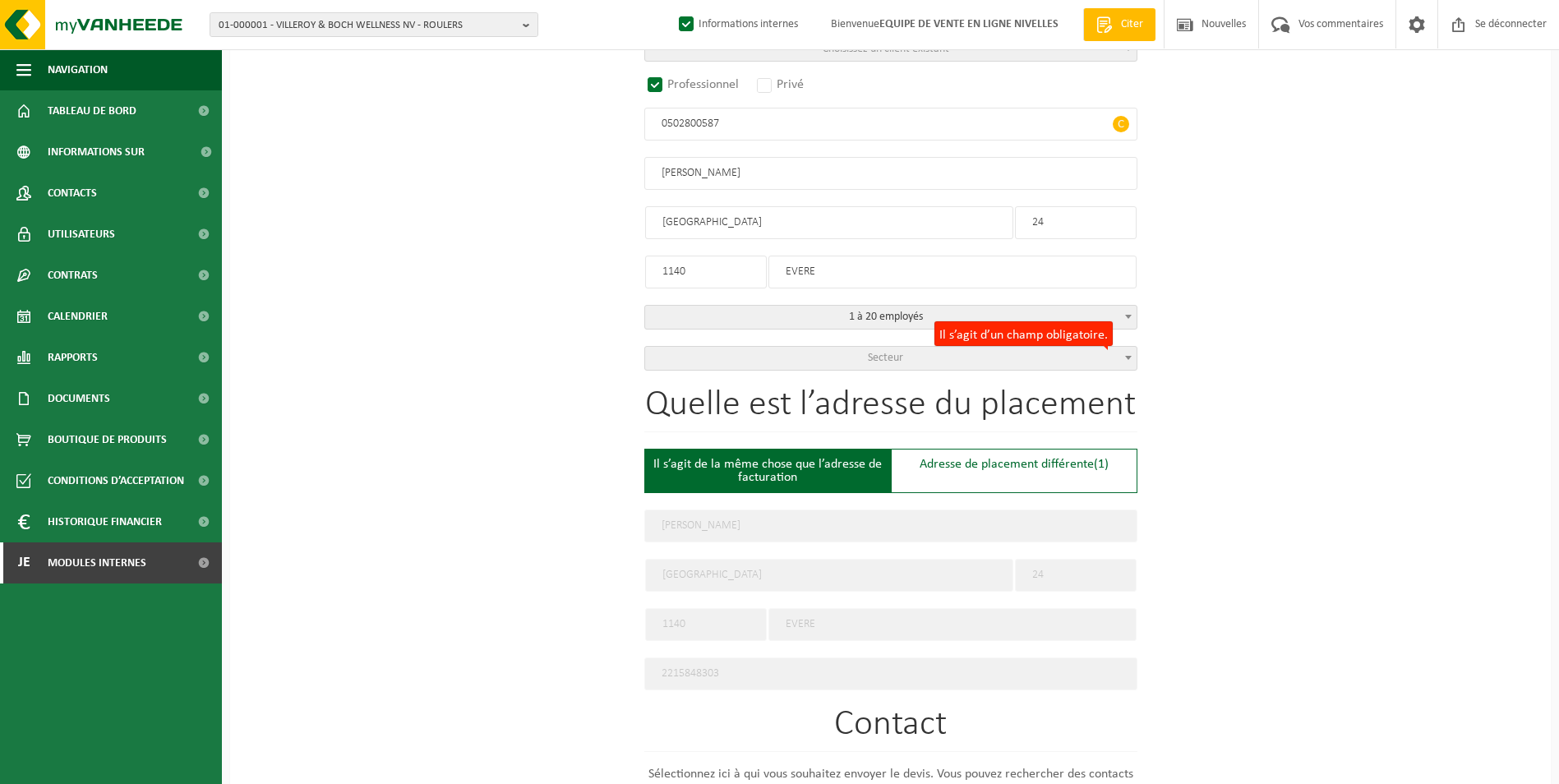
scroll to position [411, 0]
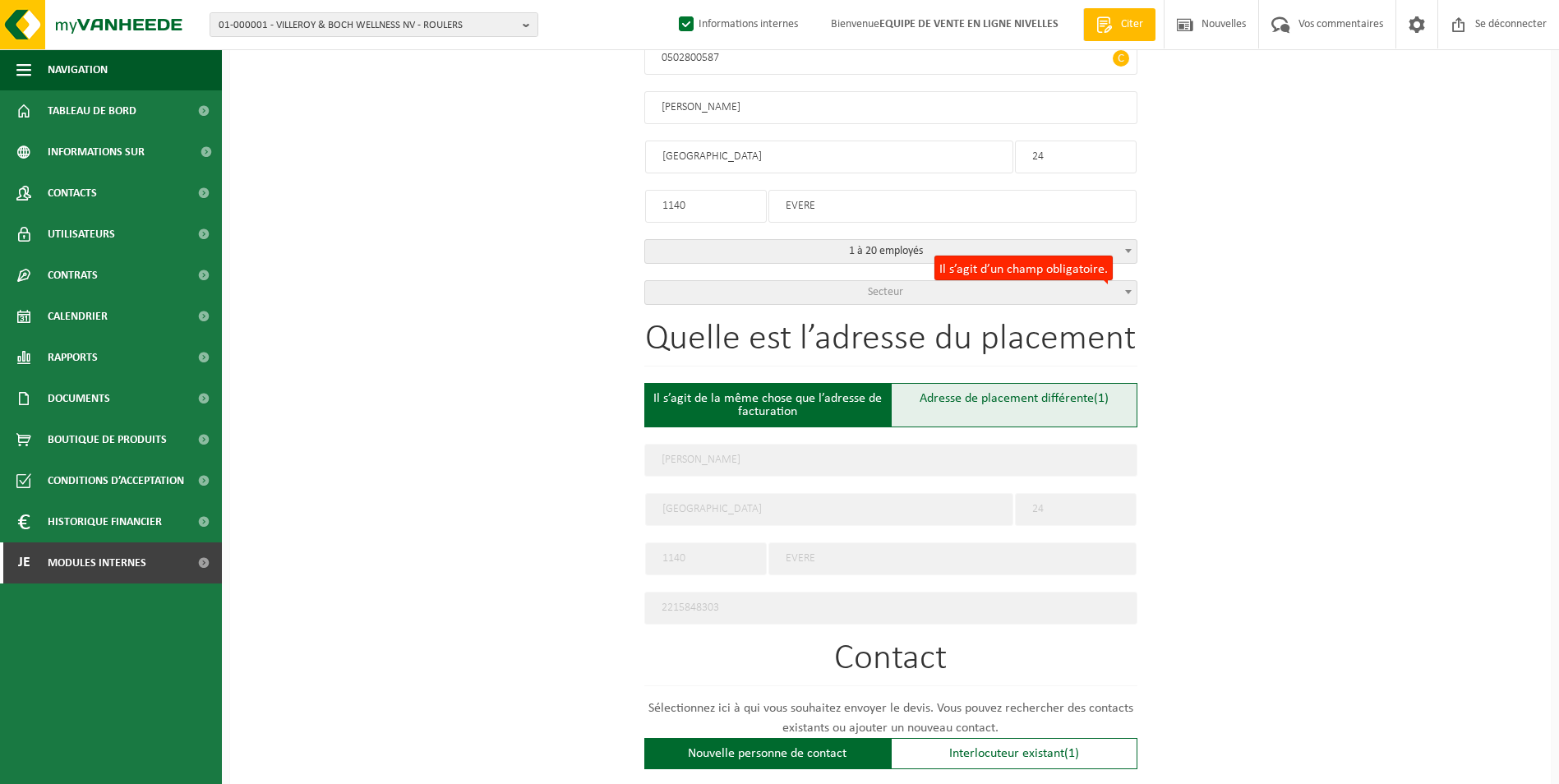
click at [983, 407] on div "Adresse de placement différente (1)" at bounding box center [1014, 406] width 247 height 45
type input "Werf -"
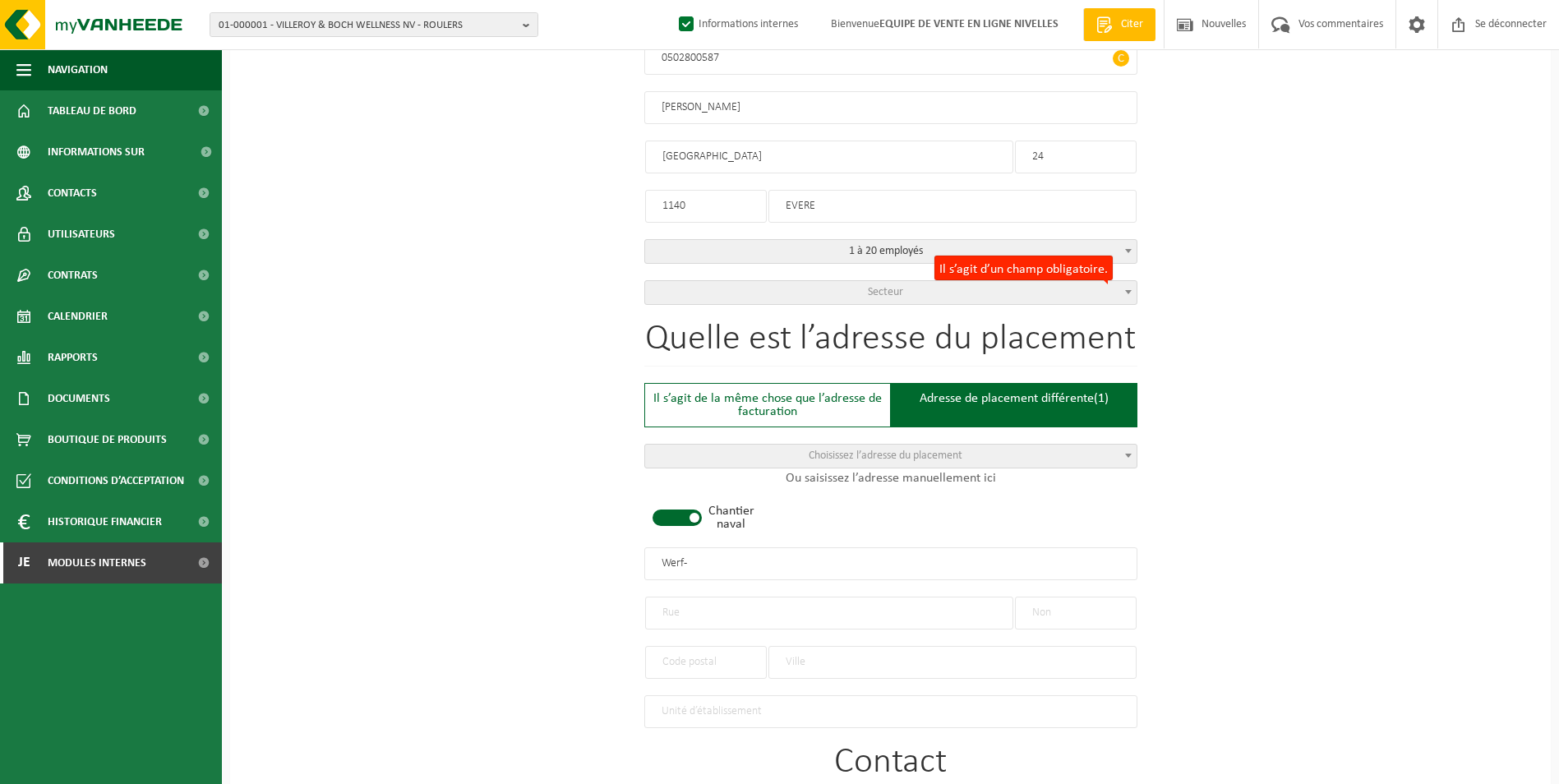
click at [686, 512] on span at bounding box center [678, 518] width 49 height 16
click at [700, 630] on div at bounding box center [707, 655] width 122 height 49
click at [707, 610] on input "text" at bounding box center [829, 613] width 369 height 33
type input "AVENUE DES MILLES METRES"
click at [1054, 611] on input "text" at bounding box center [1076, 613] width 122 height 33
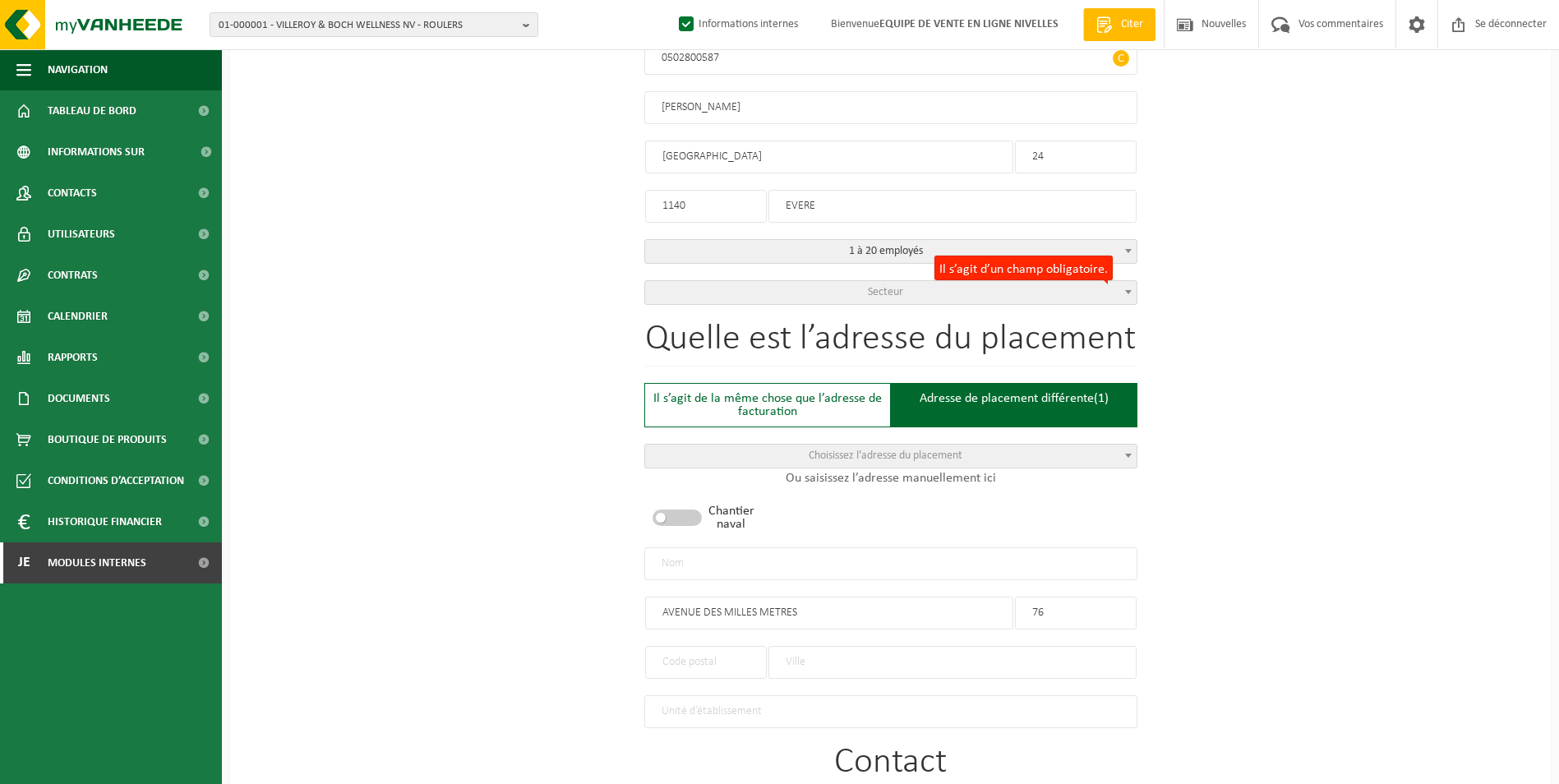
type input "76"
click at [829, 665] on input "text" at bounding box center [952, 663] width 369 height 33
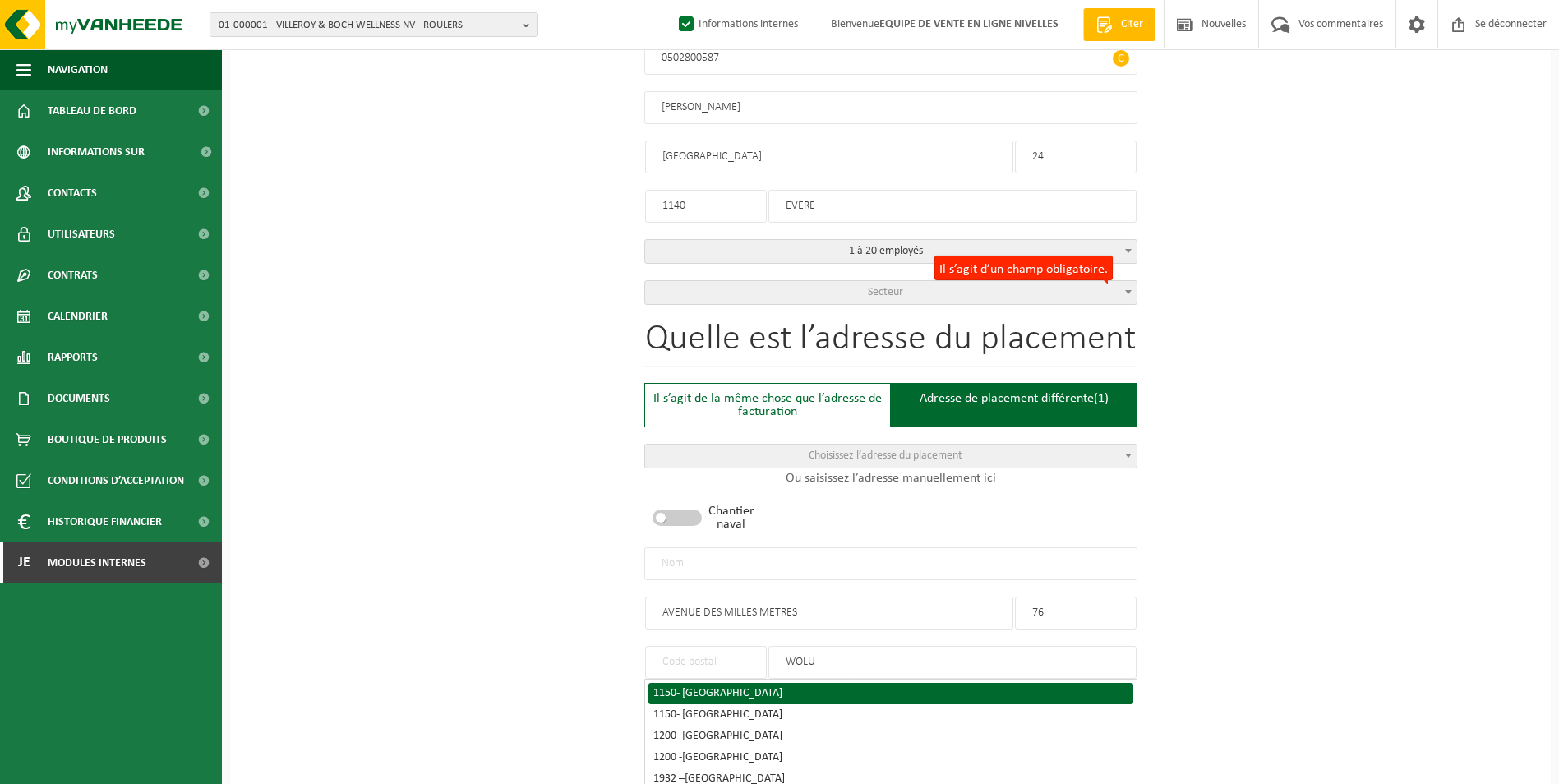
type input "WOLU"
click at [805, 688] on div "1150 - WOLUWE-SAINT-PIERRE" at bounding box center [891, 694] width 475 height 12
type input "1150"
type input "SINT-PIETERS-WOLUWE"
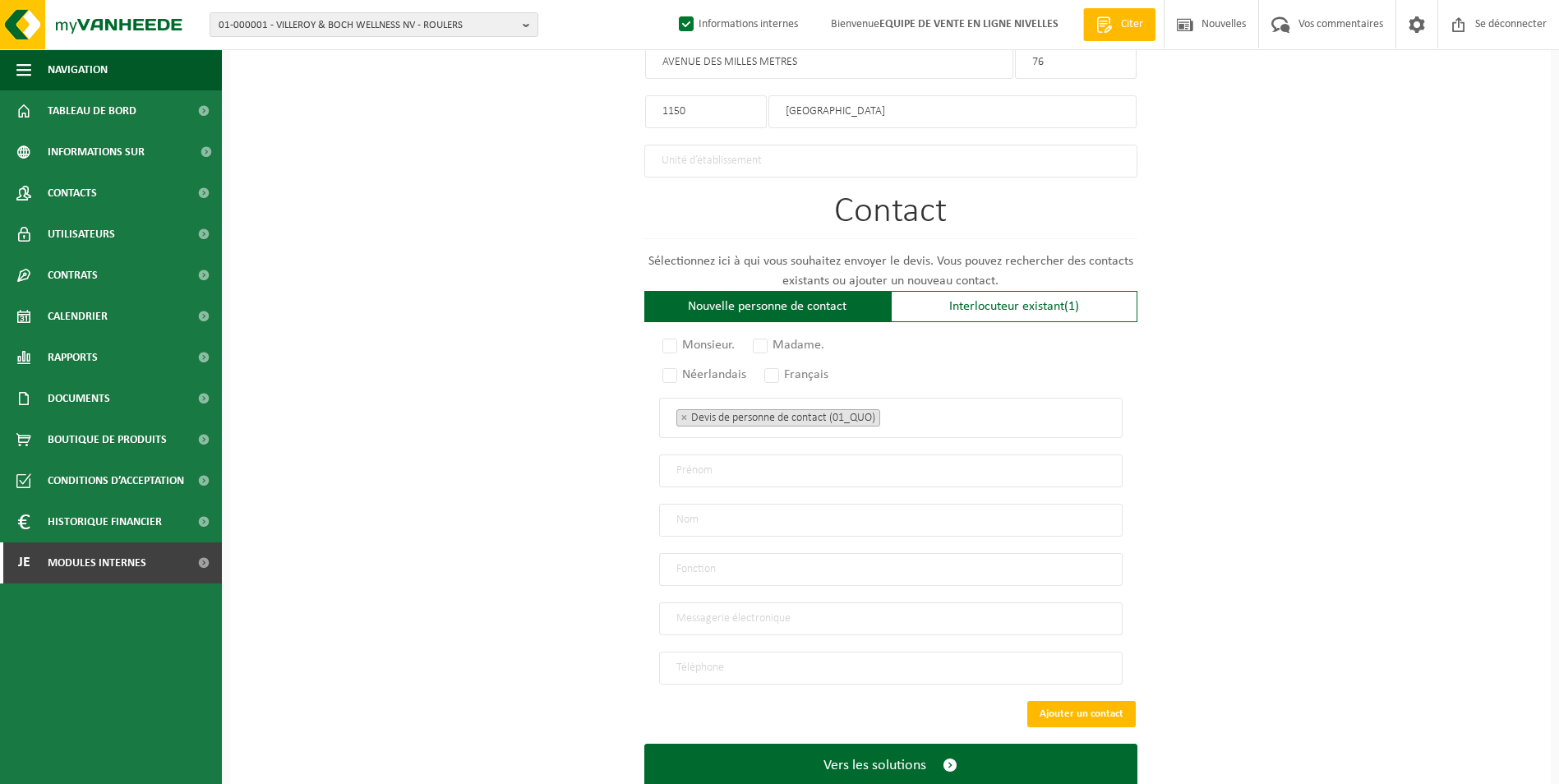
scroll to position [986, 0]
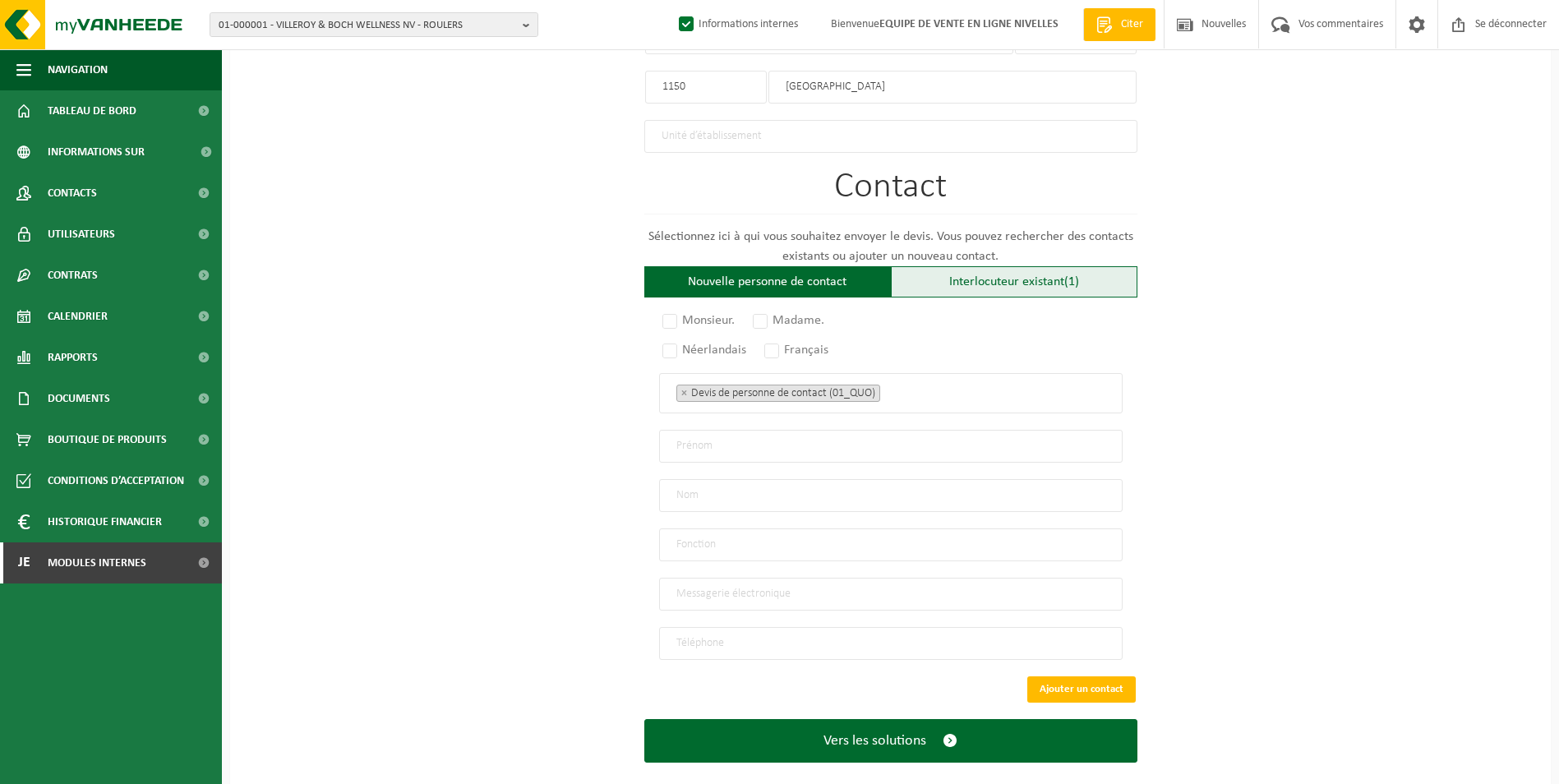
click at [1013, 266] on div "Interlocuteur existant (1)" at bounding box center [1014, 282] width 247 height 31
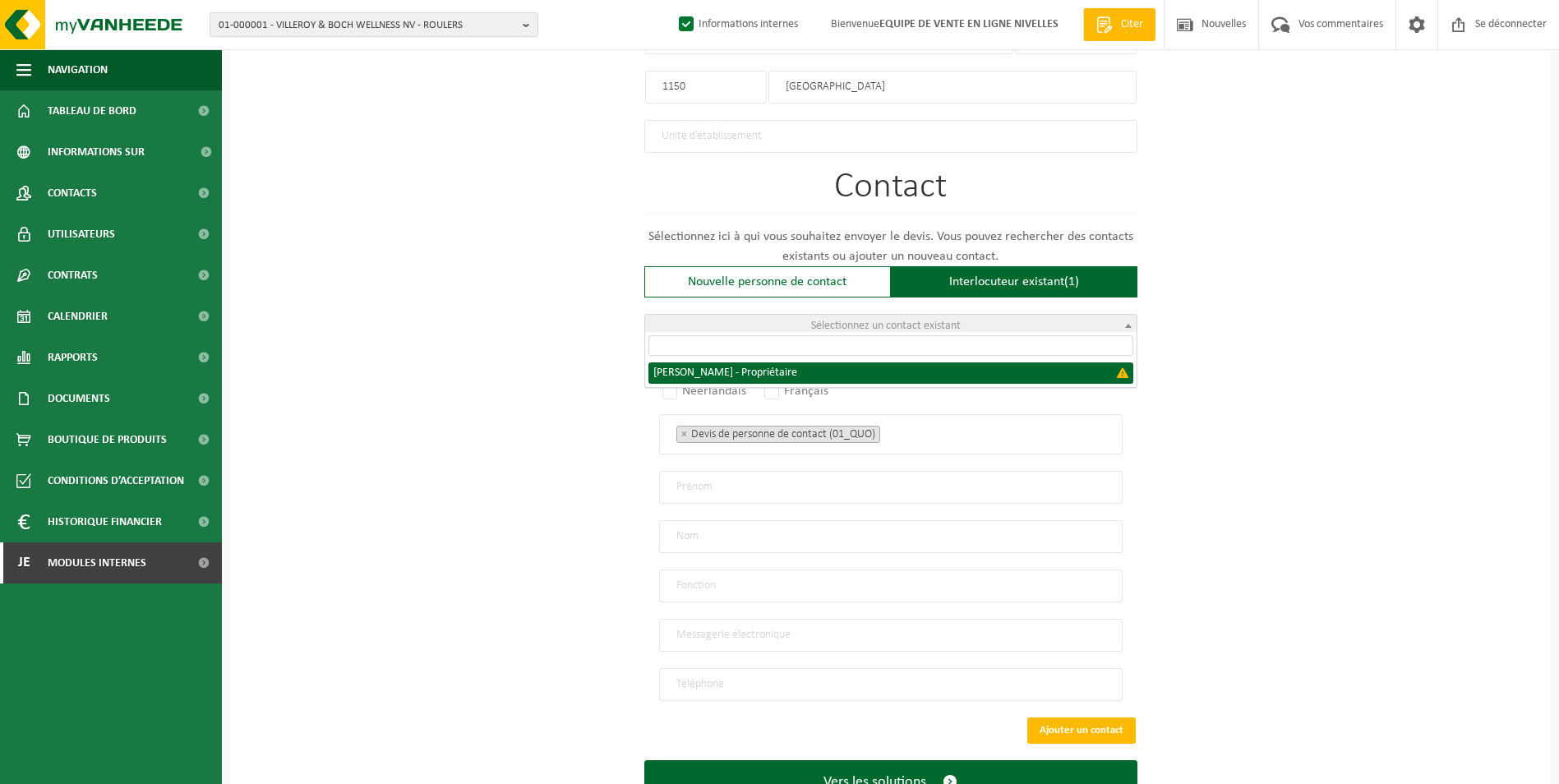
click at [971, 320] on span "Sélectionnez un contact existant" at bounding box center [891, 326] width 491 height 23
select select "{"code":"","firstname":"DARIUSZ","surname":"BASTA","gender":"Unknown","position…"
type input "DARIUSZ"
type input "BASTA"
type input "Proprietor"
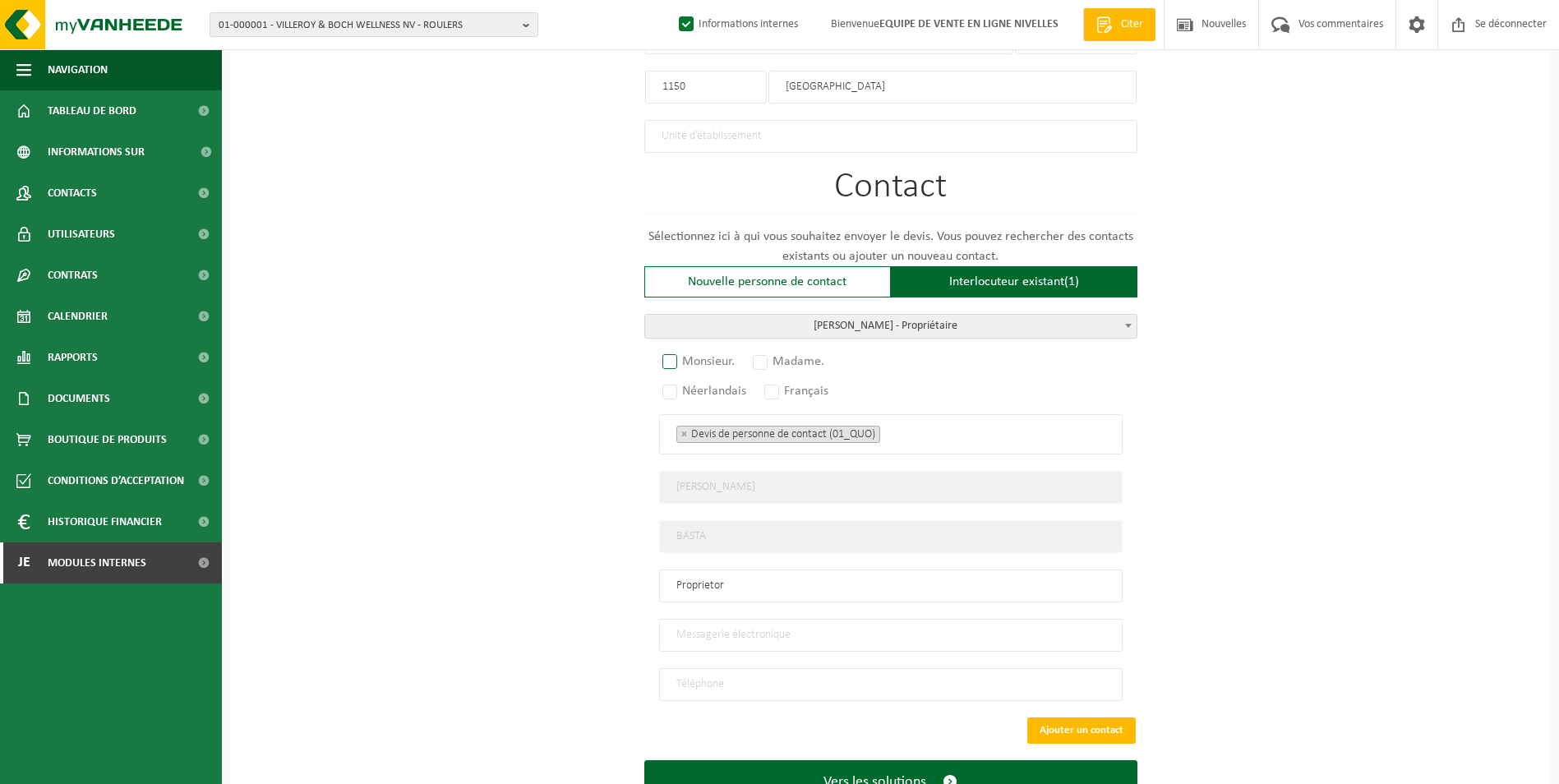
click at [682, 352] on label "Monsieur." at bounding box center [700, 362] width 81 height 23
radio input "true"
click at [772, 386] on label "Français" at bounding box center [797, 392] width 73 height 23
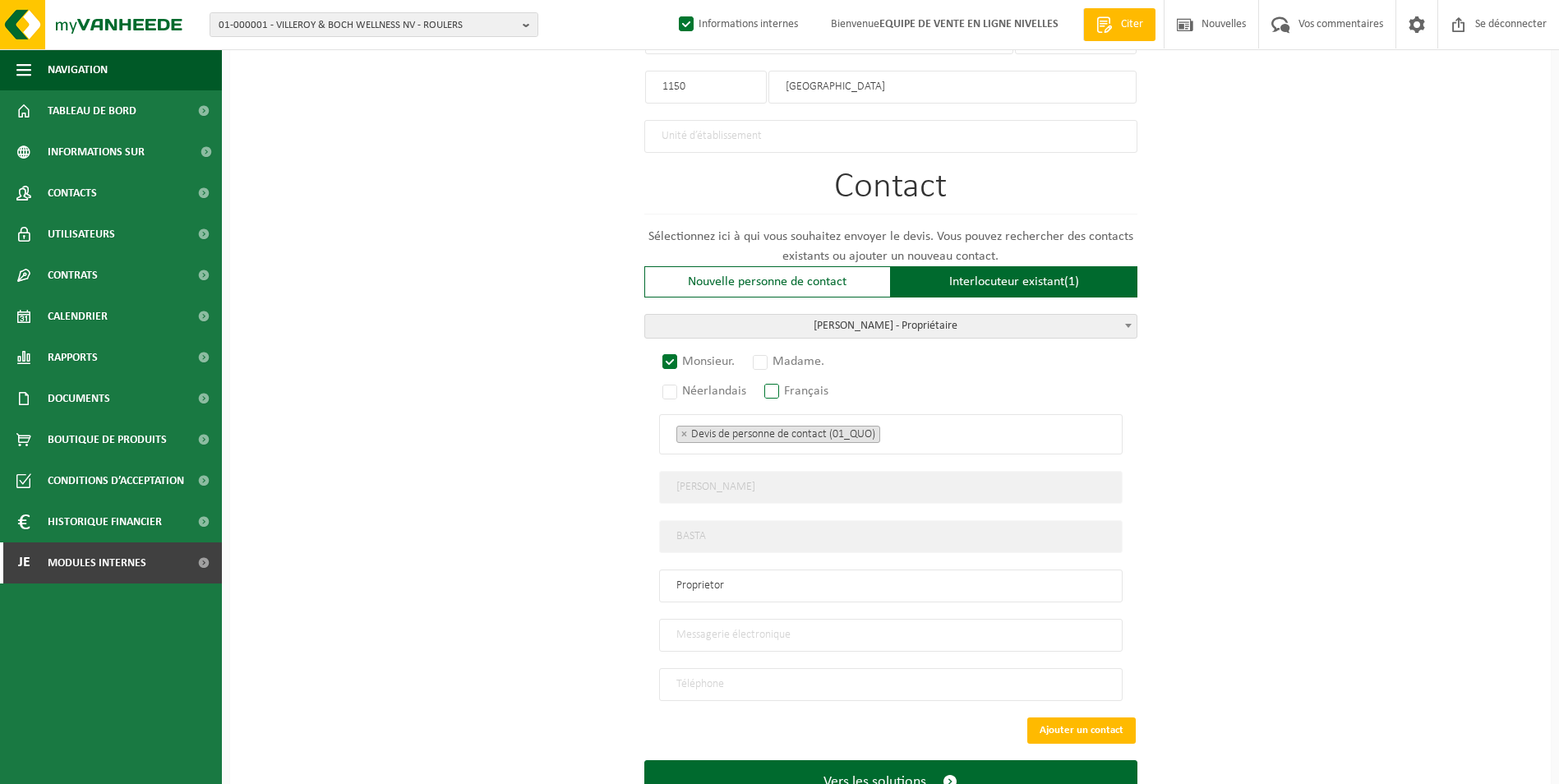
radio input "true"
click at [918, 434] on ul "× Devis de personne de contact (01_QUO)" at bounding box center [891, 434] width 429 height 21
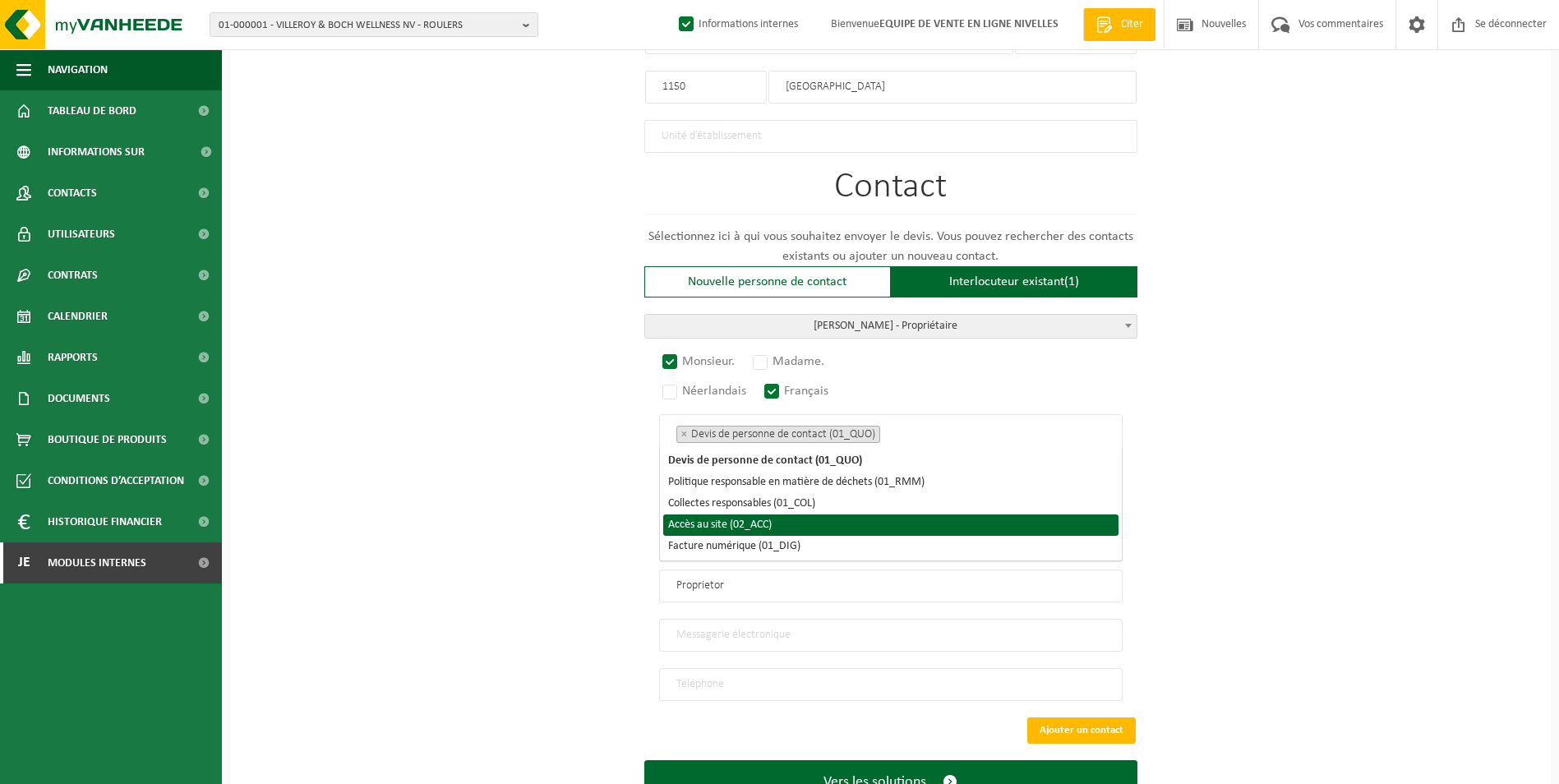
click at [839, 521] on li "Accès au site (02_ACC)" at bounding box center [891, 525] width 455 height 21
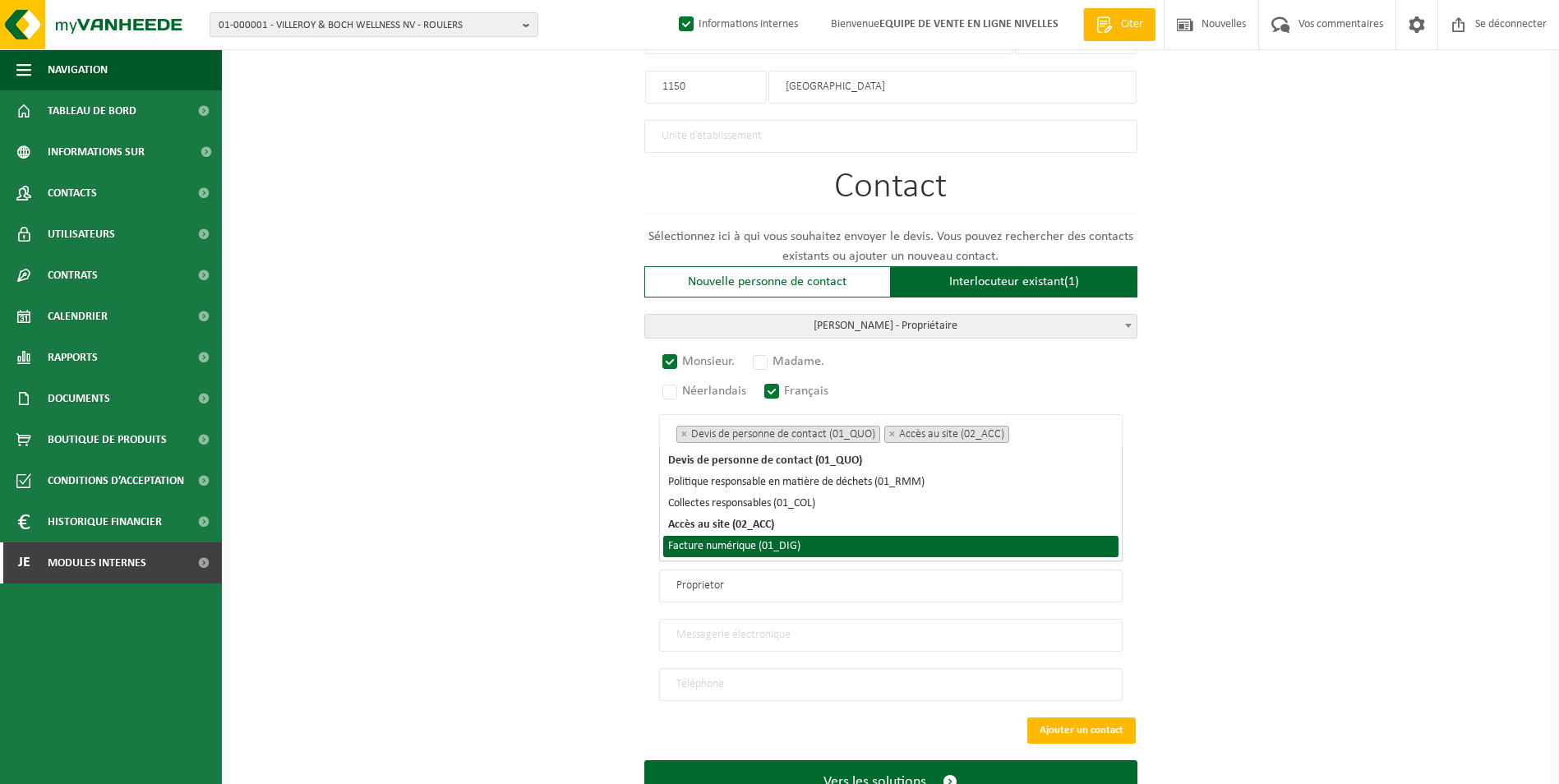
click at [834, 548] on li "Facture numérique (01_DIG)" at bounding box center [891, 547] width 455 height 21
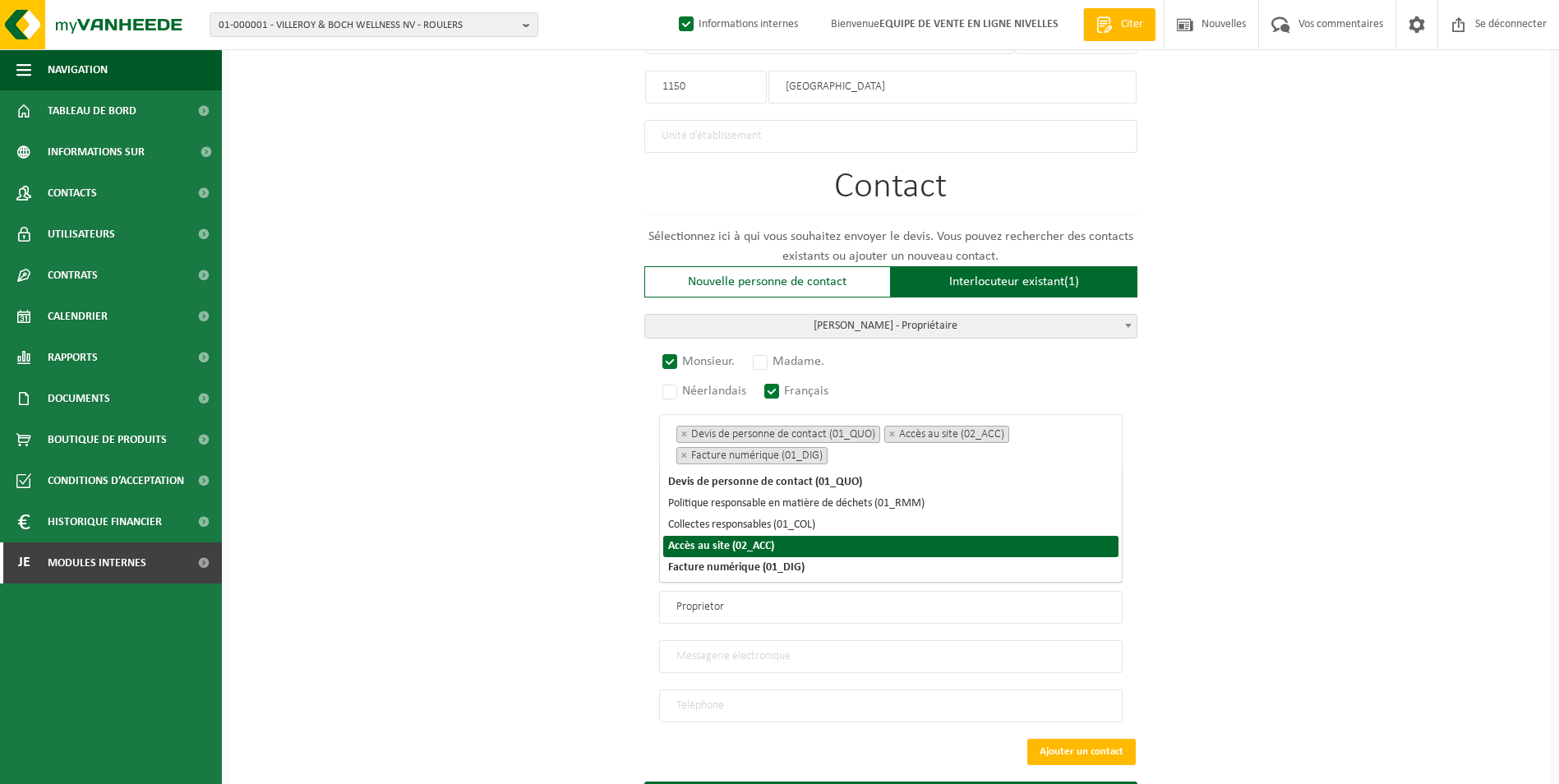
click at [538, 537] on div "Sur quelle entreprise peut-on rédiger cette offre ? Astuce : entrez ici le numé…" at bounding box center [890, 12] width 1321 height 1709
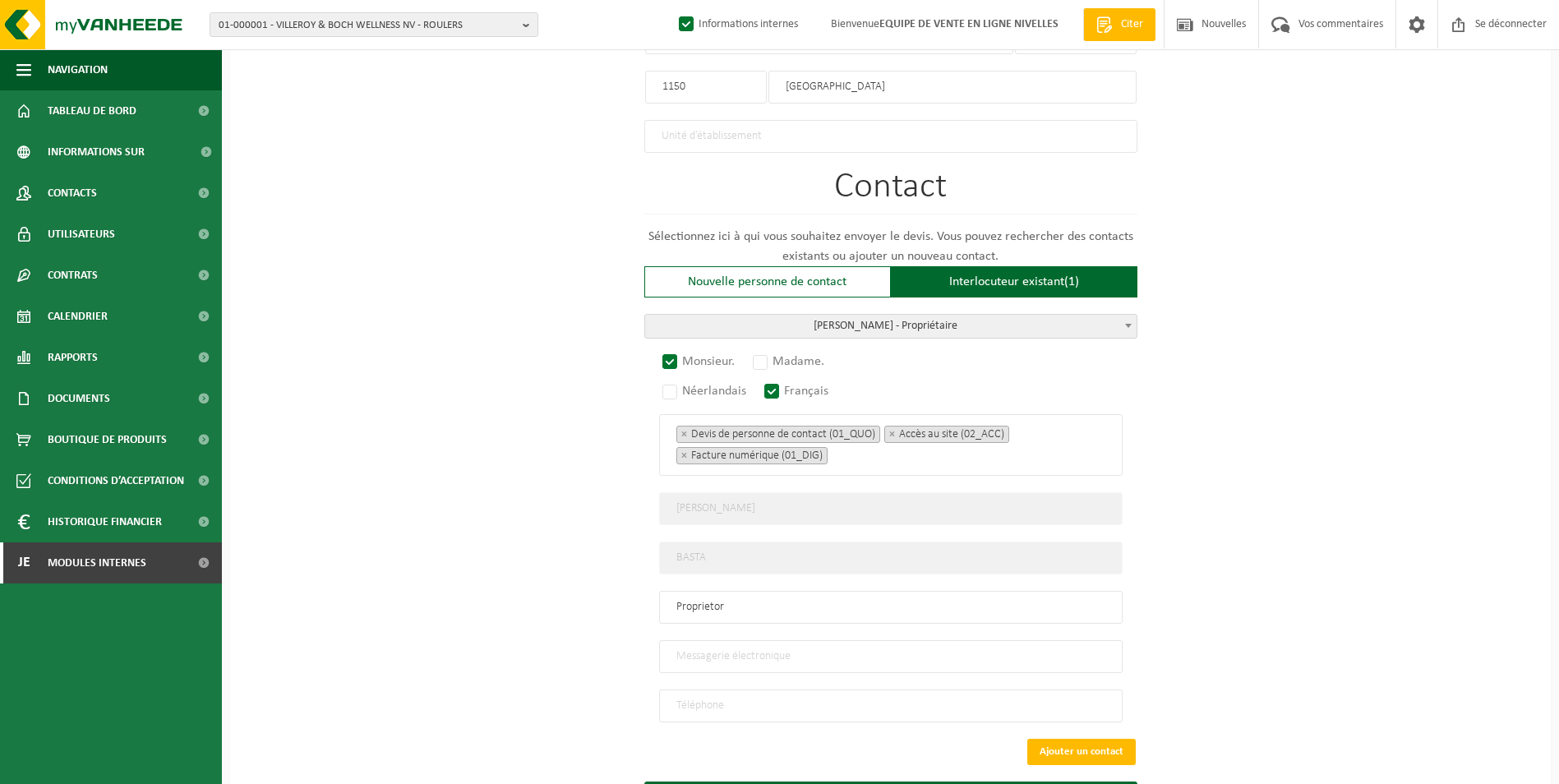
click at [758, 664] on div "Monsieur. Madame. Néerlandais Français Devis de personne de contact (01_QUO) Po…" at bounding box center [891, 539] width 493 height 368
click at [768, 643] on input "email" at bounding box center [891, 657] width 463 height 33
type input "BASTAPORTE@HOTMAIL.COM"
click at [756, 696] on input "tel" at bounding box center [891, 707] width 463 height 33
type input "+32 477 90 74 16"
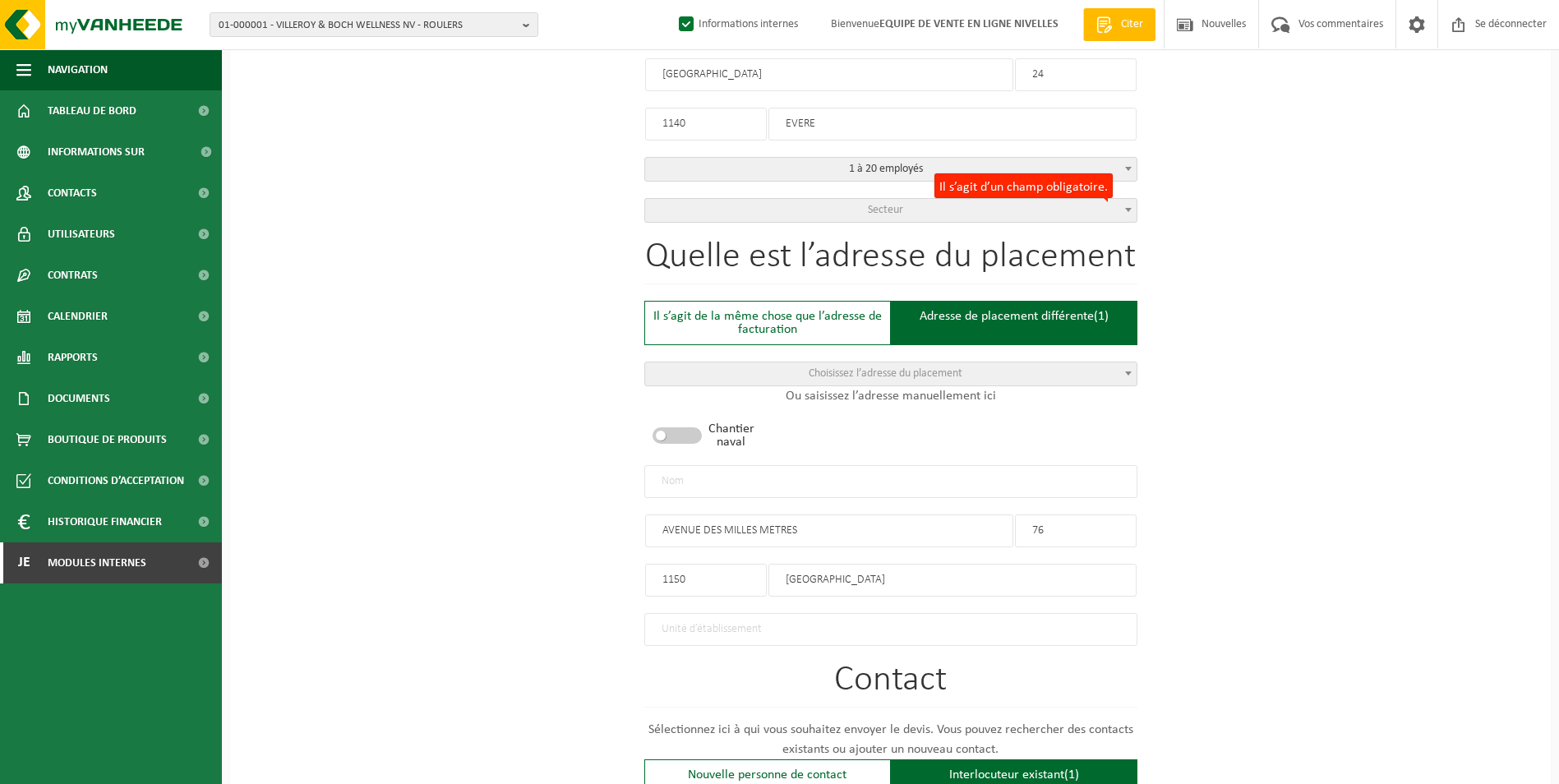
scroll to position [411, 0]
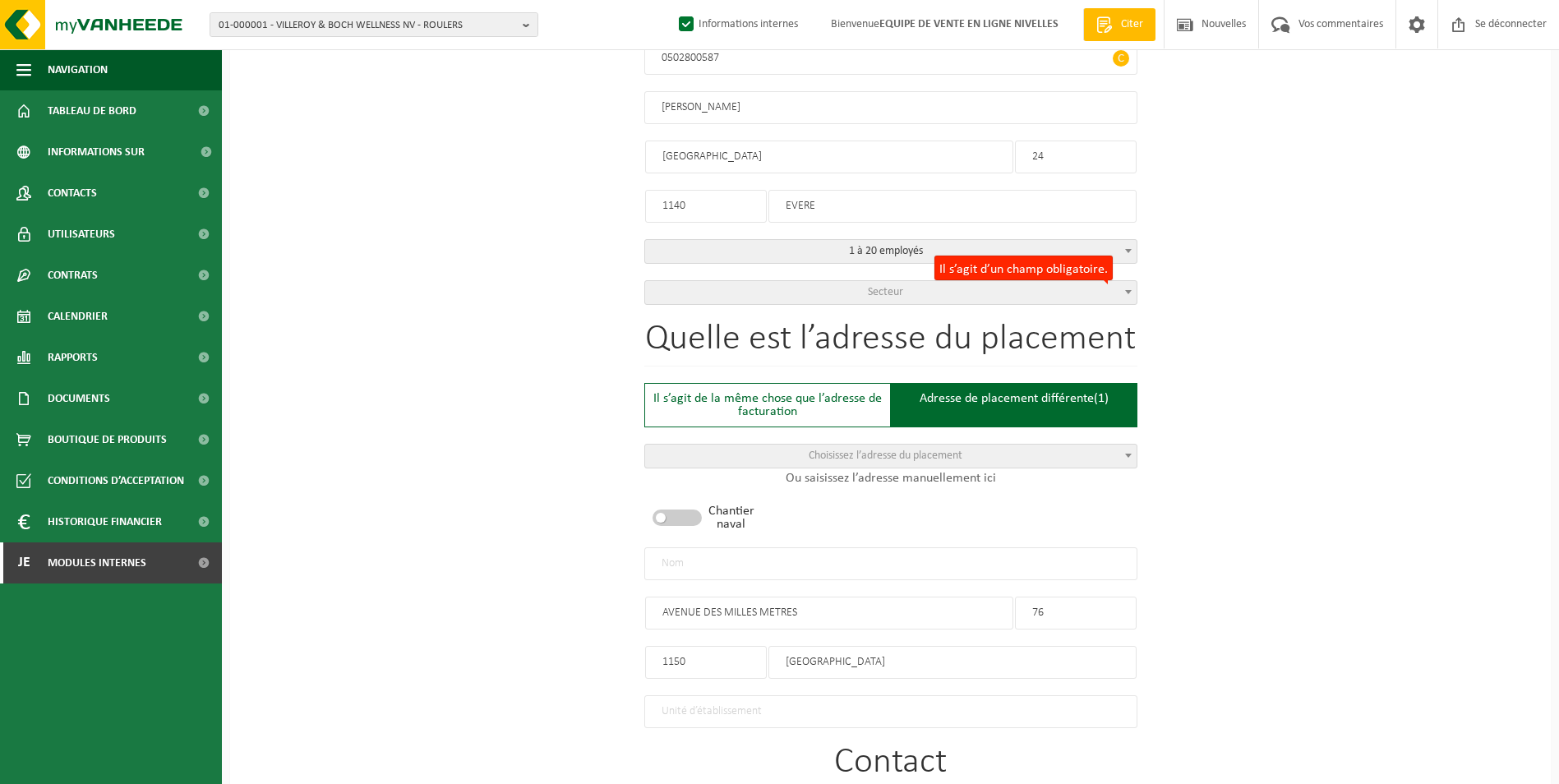
click at [720, 560] on input "text" at bounding box center [891, 564] width 493 height 33
type input "b"
type input "BASTA DARIUSZ*SINT PIETERS WOLUWE"
click at [849, 293] on span "Secteur" at bounding box center [891, 293] width 491 height 23
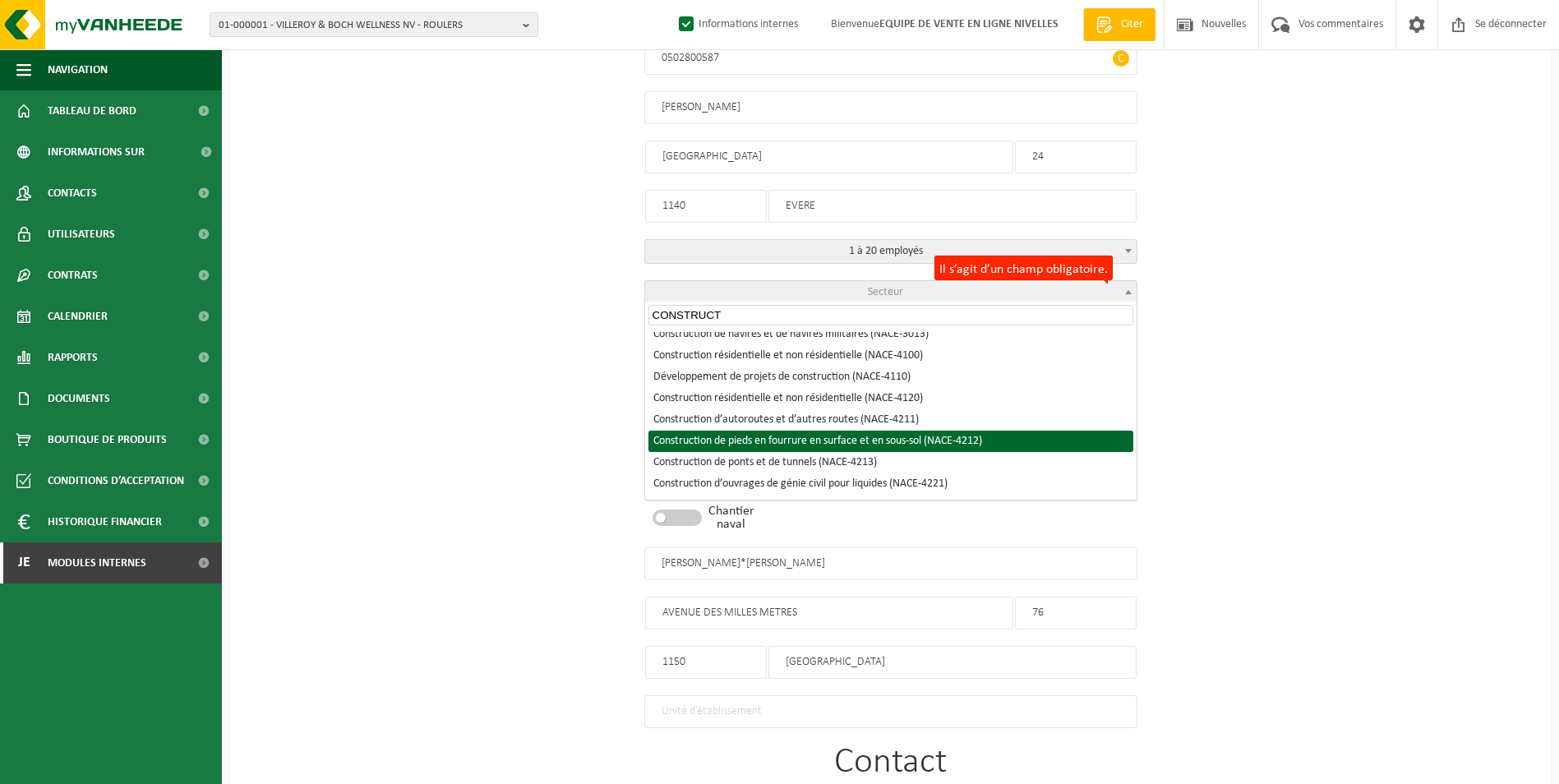
scroll to position [164, 0]
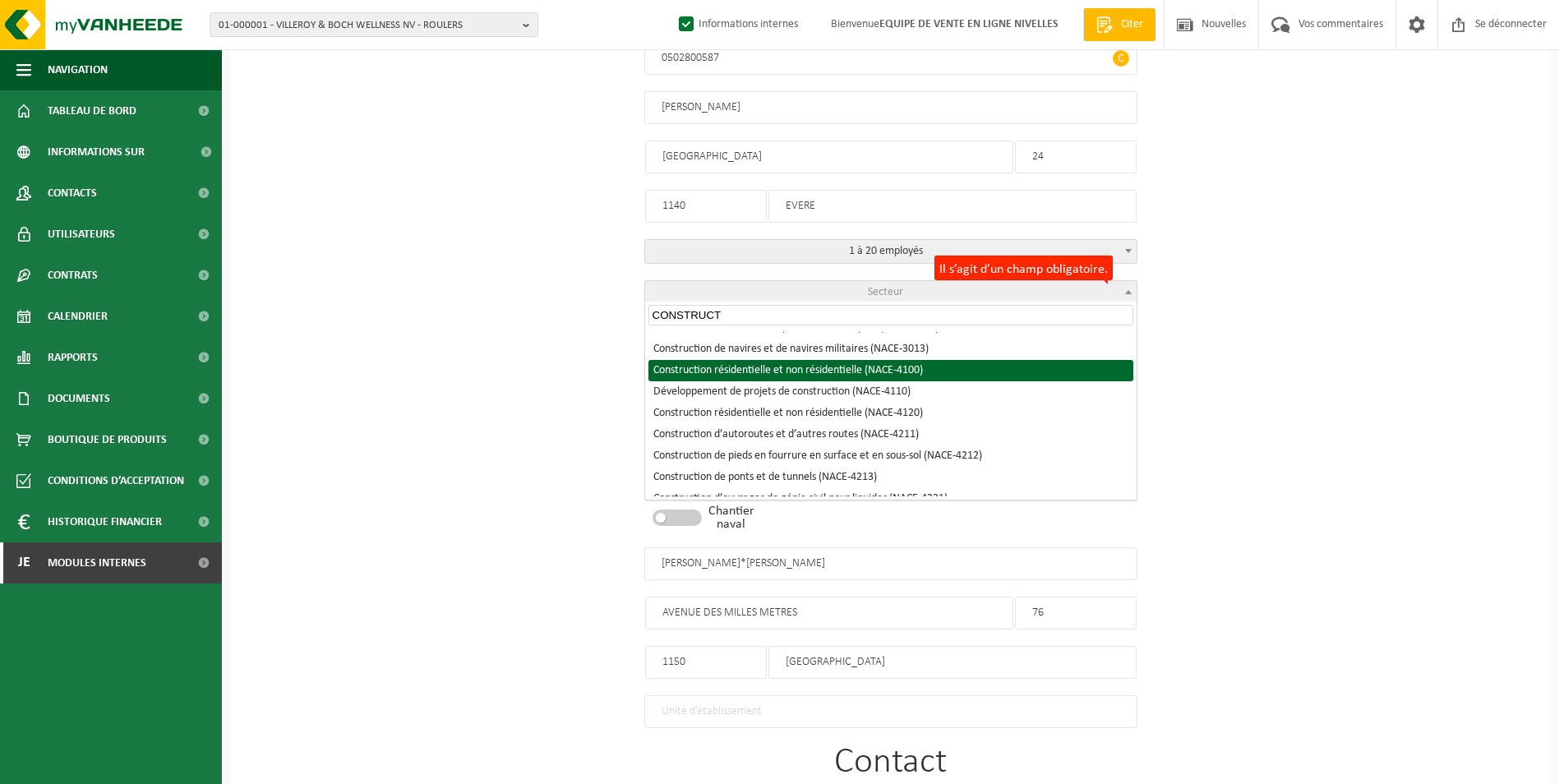
type input "CONSTRUCT"
select select "NACE_4100"
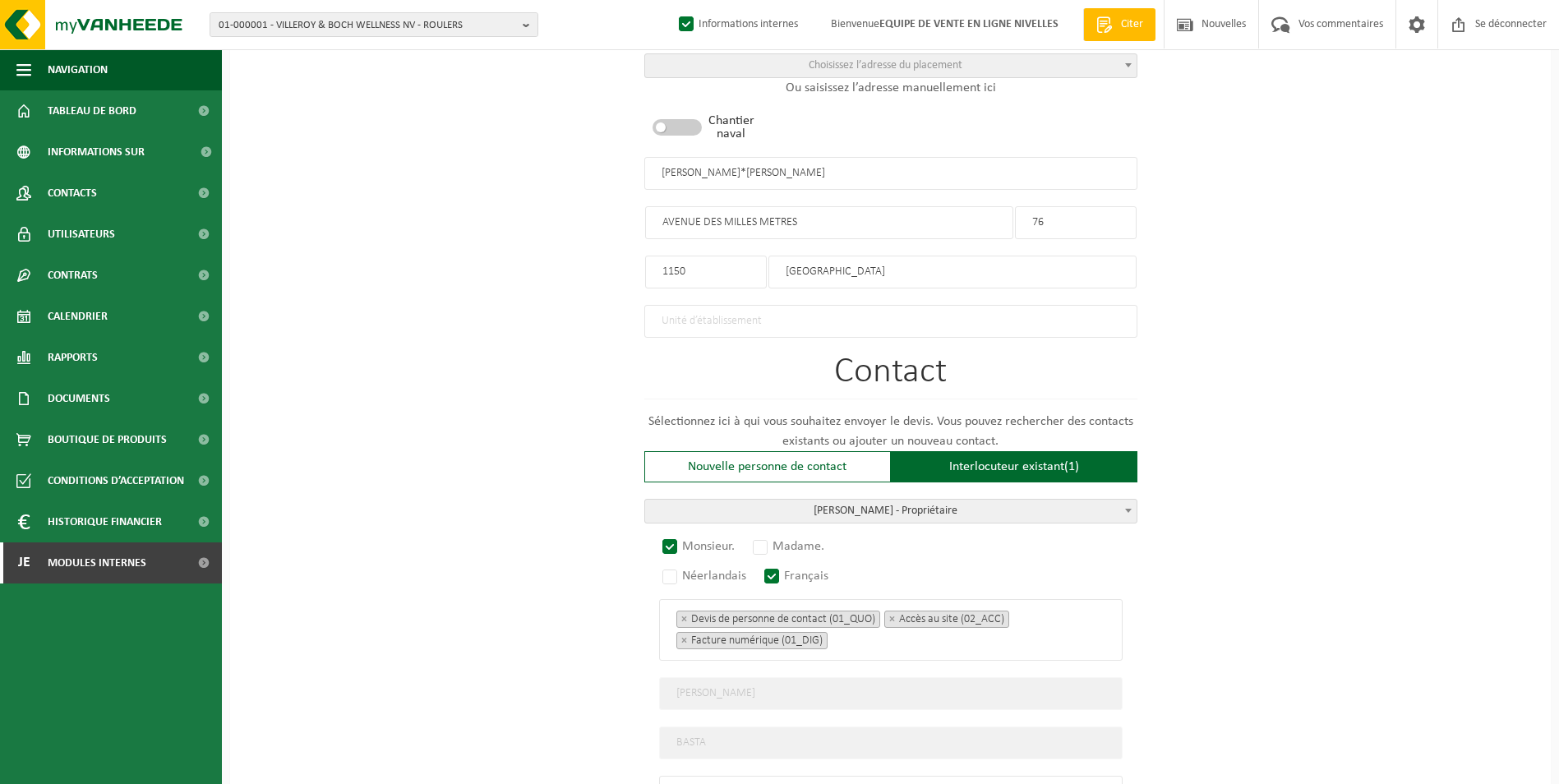
scroll to position [739, 0]
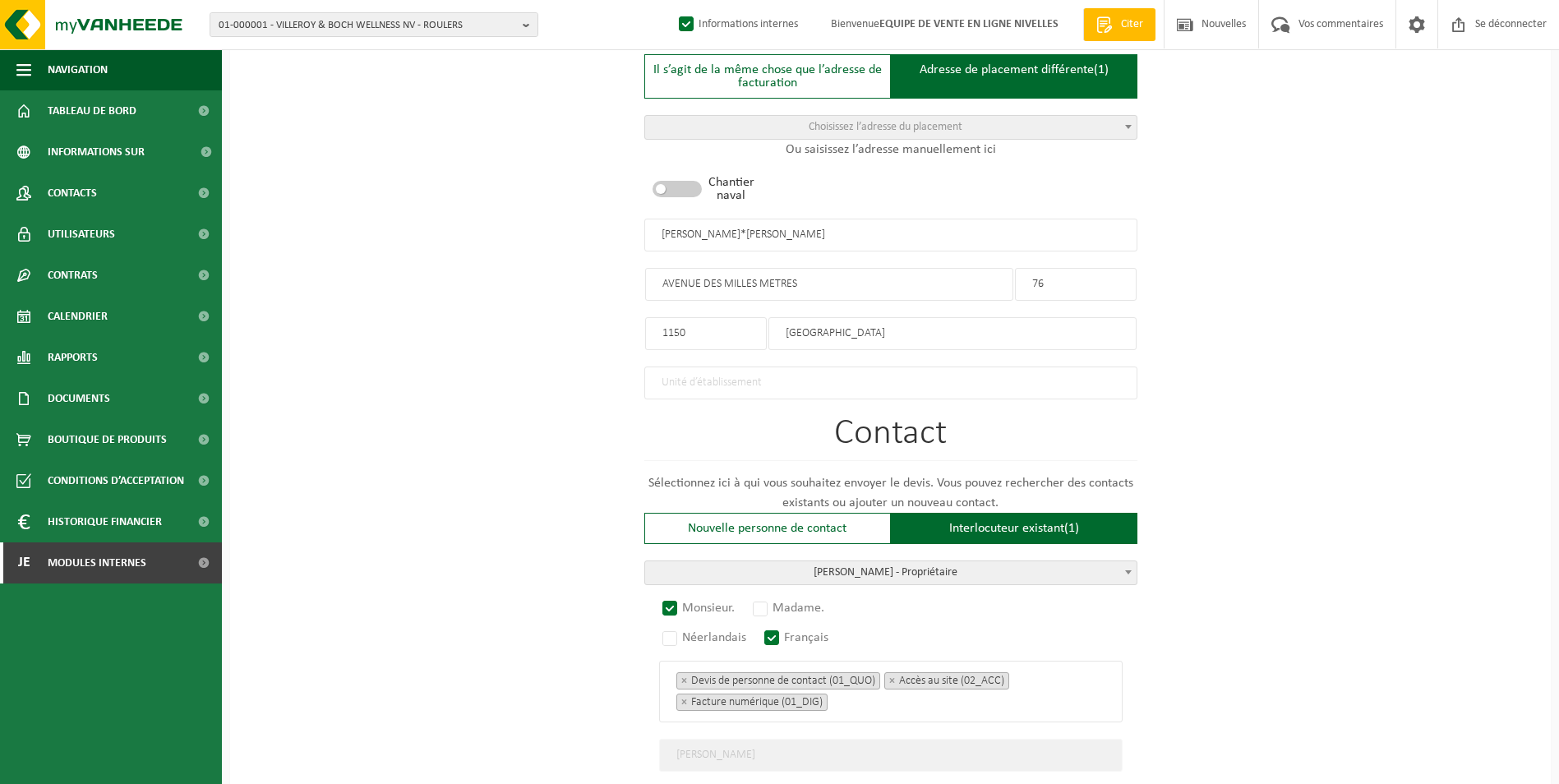
click at [737, 231] on input "BASTA DARIUSZ*SINT PIETERS WOLUWE" at bounding box center [891, 235] width 493 height 33
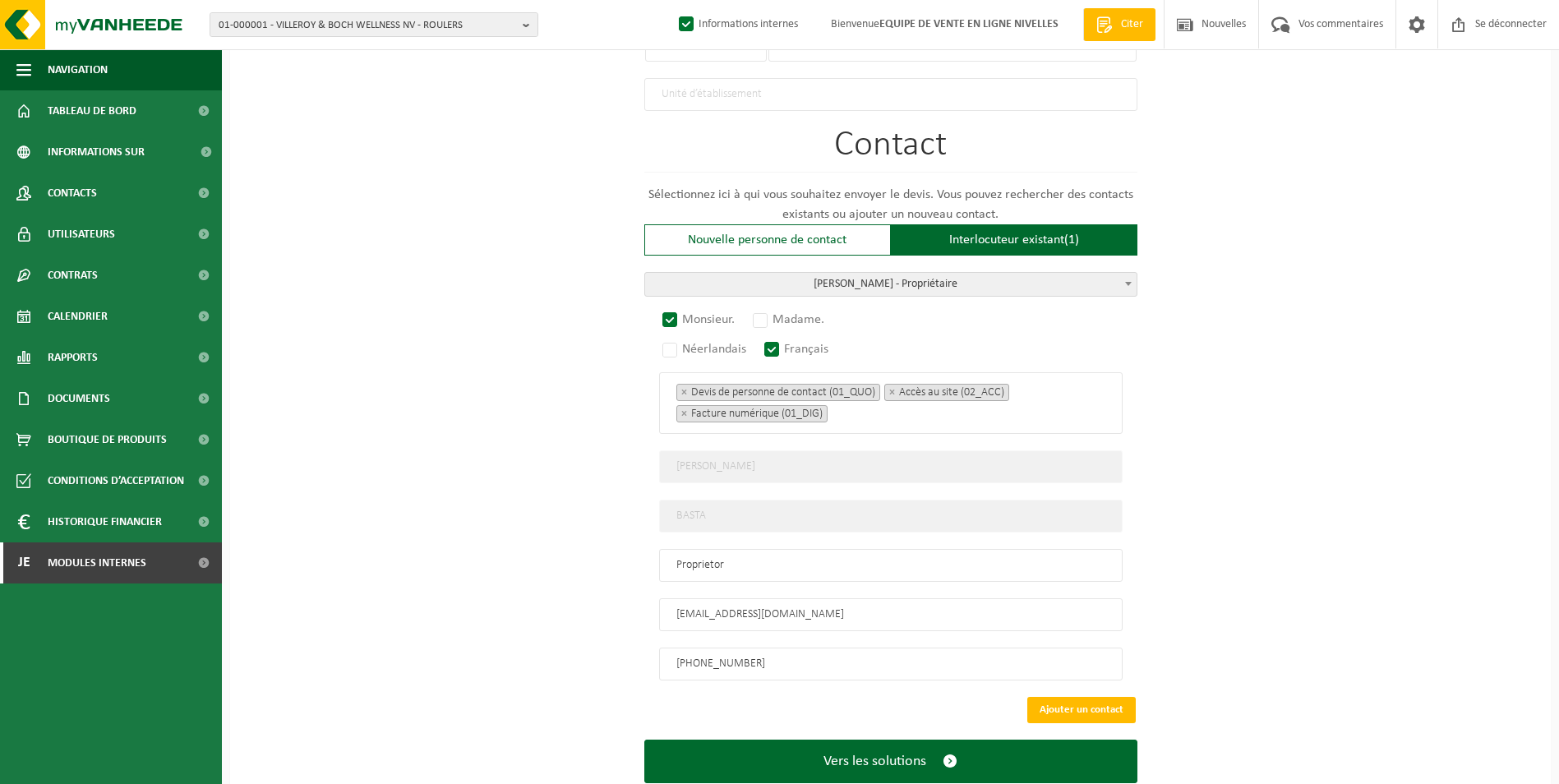
scroll to position [1064, 0]
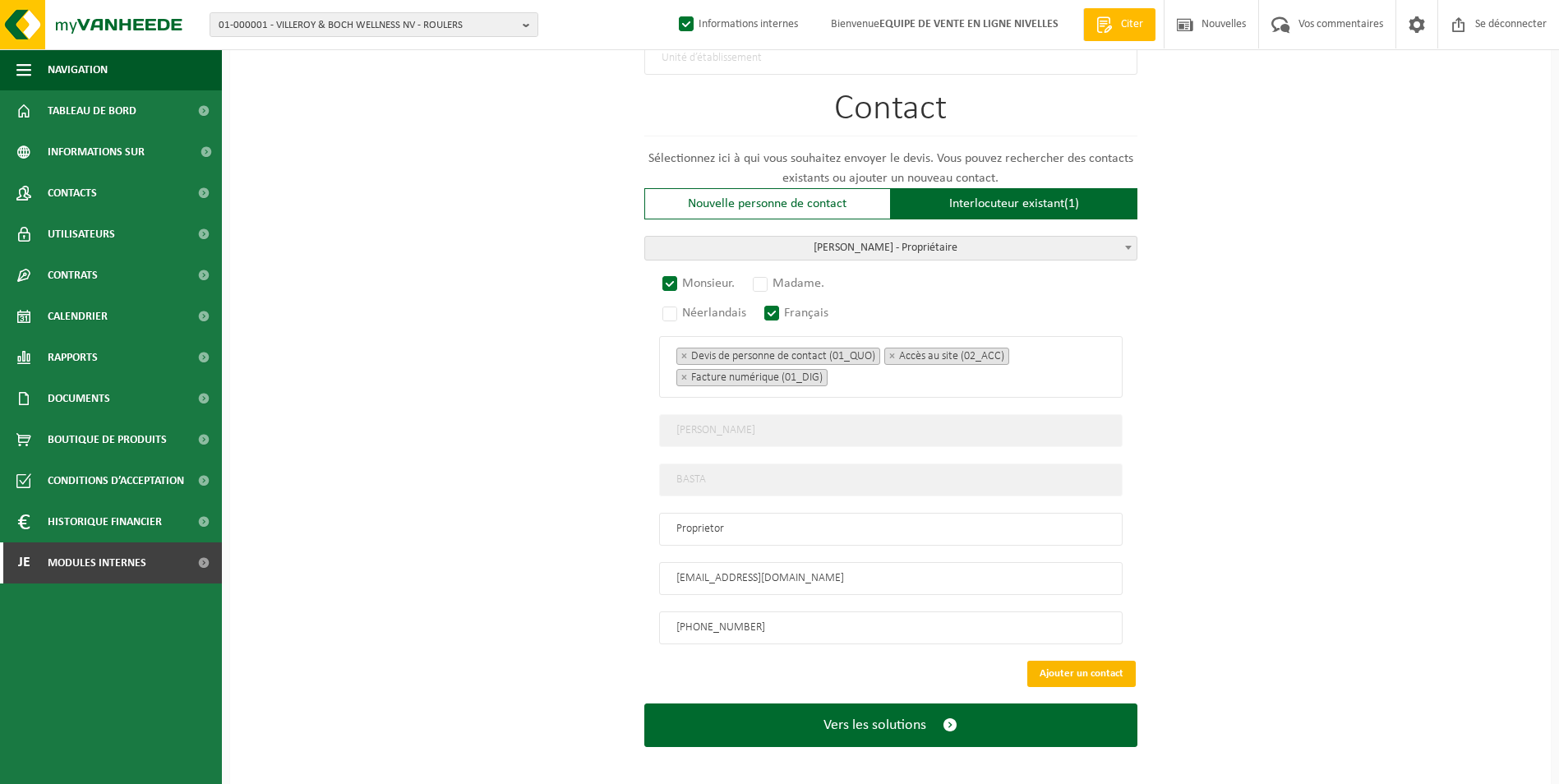
type input "BASTA DARIUSZ-SINT PIETERS WOLUWE"
click at [1054, 664] on button "Ajouter un contact" at bounding box center [1082, 674] width 109 height 26
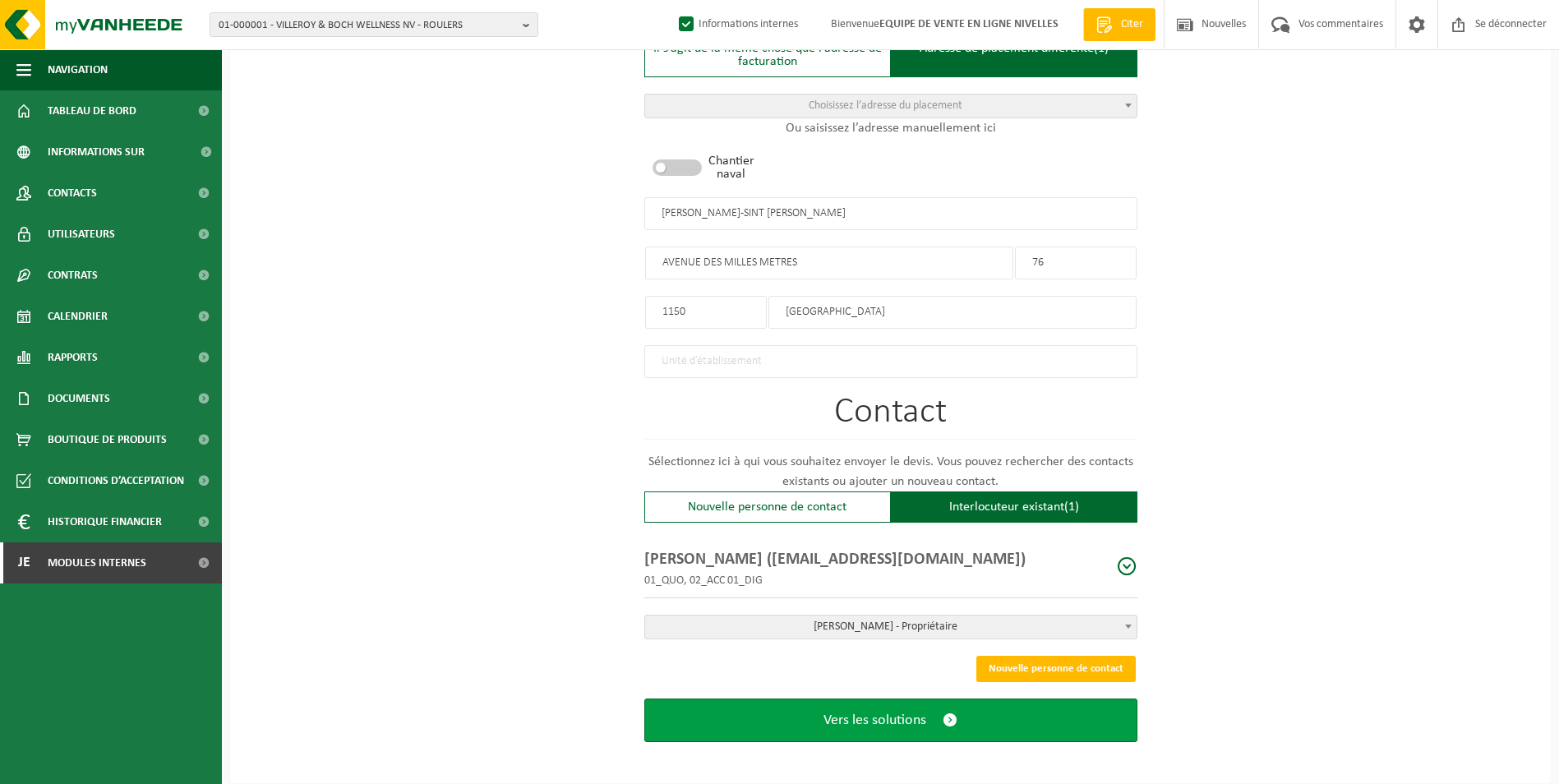
click at [894, 716] on span "Vers les solutions" at bounding box center [875, 720] width 103 height 17
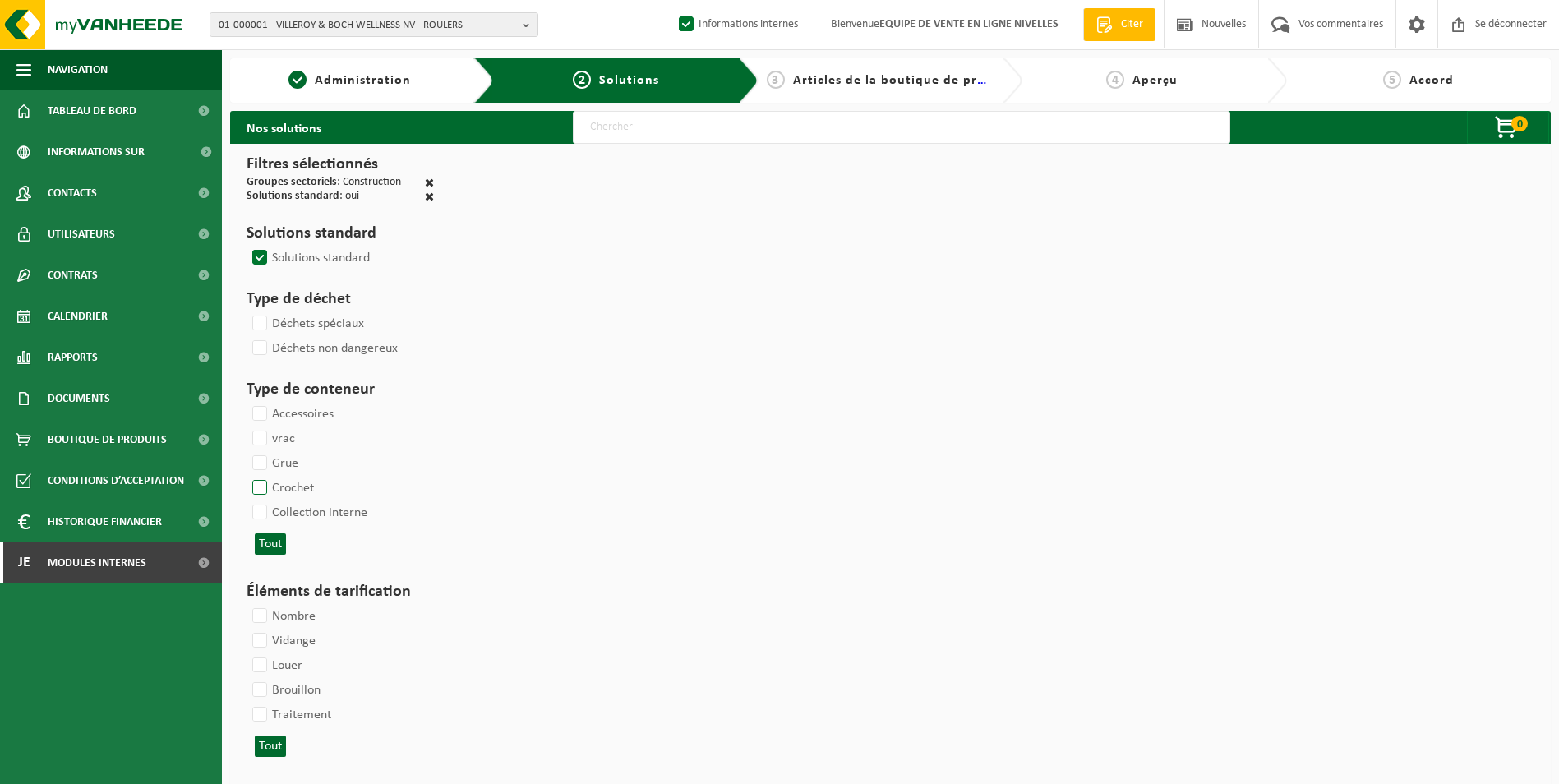
click at [265, 485] on label "Crochet" at bounding box center [281, 488] width 65 height 25
click at [247, 476] on input "Crochet" at bounding box center [246, 475] width 1 height 1
checkbox input "true"
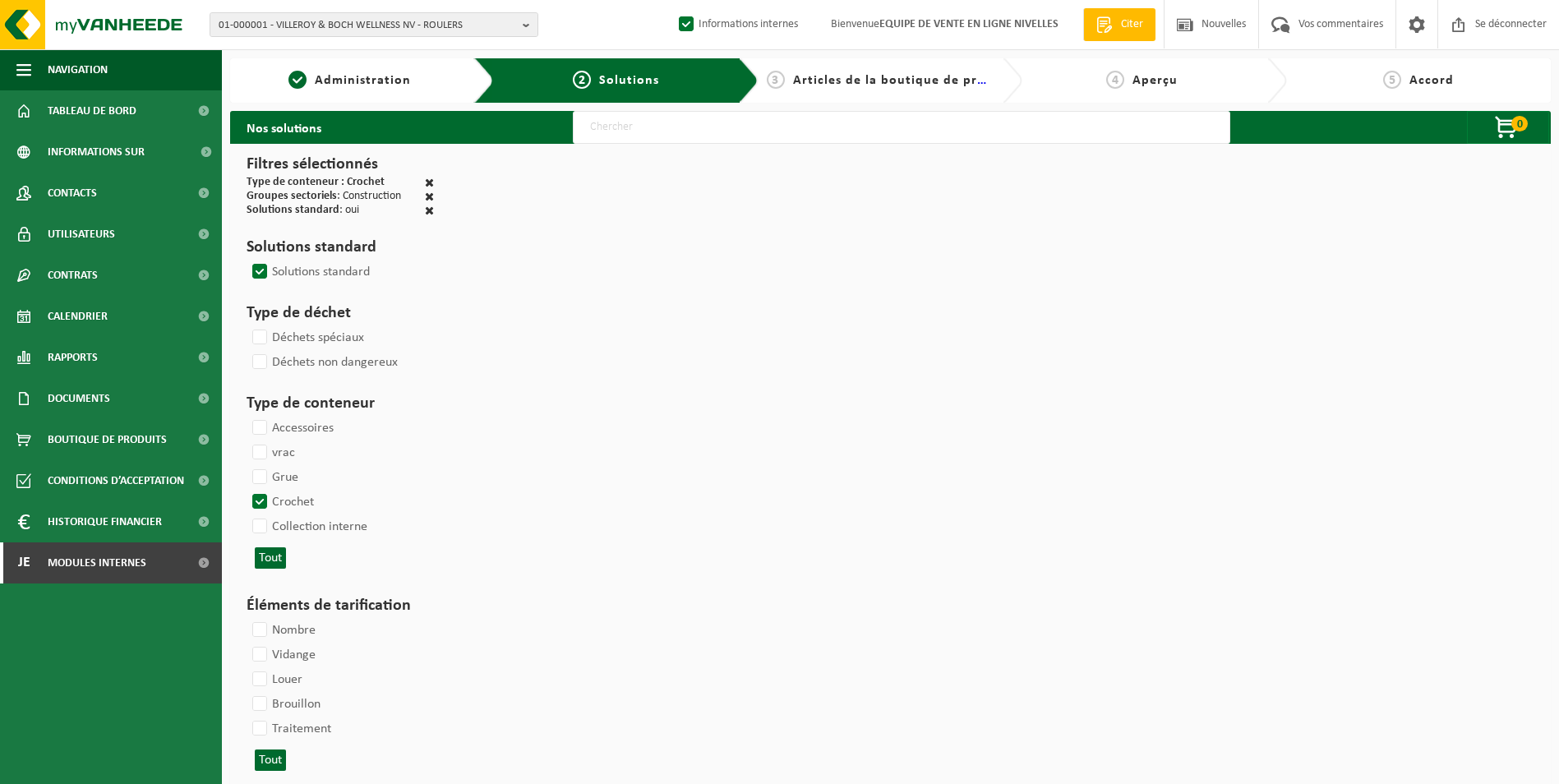
select select
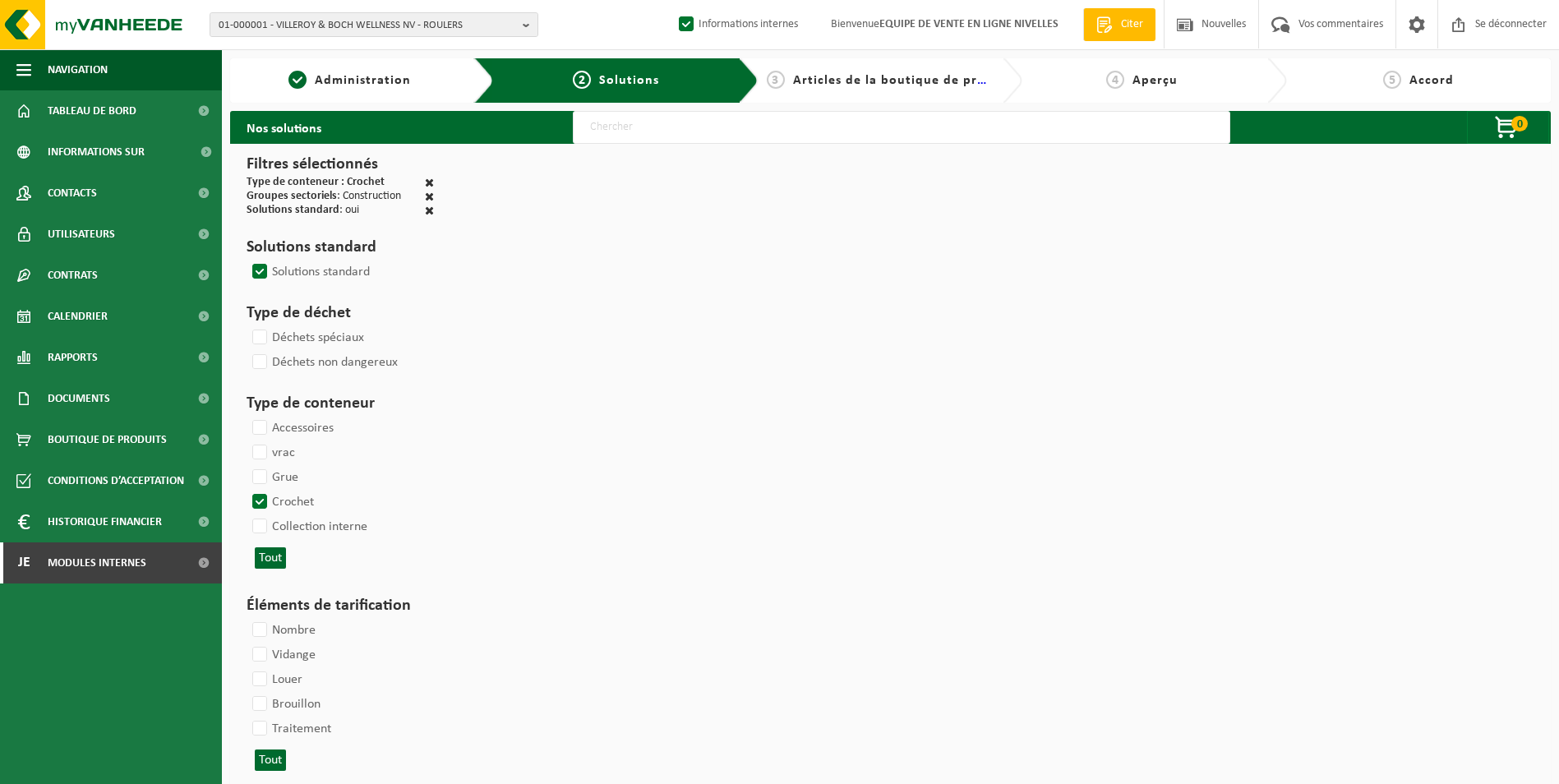
select select
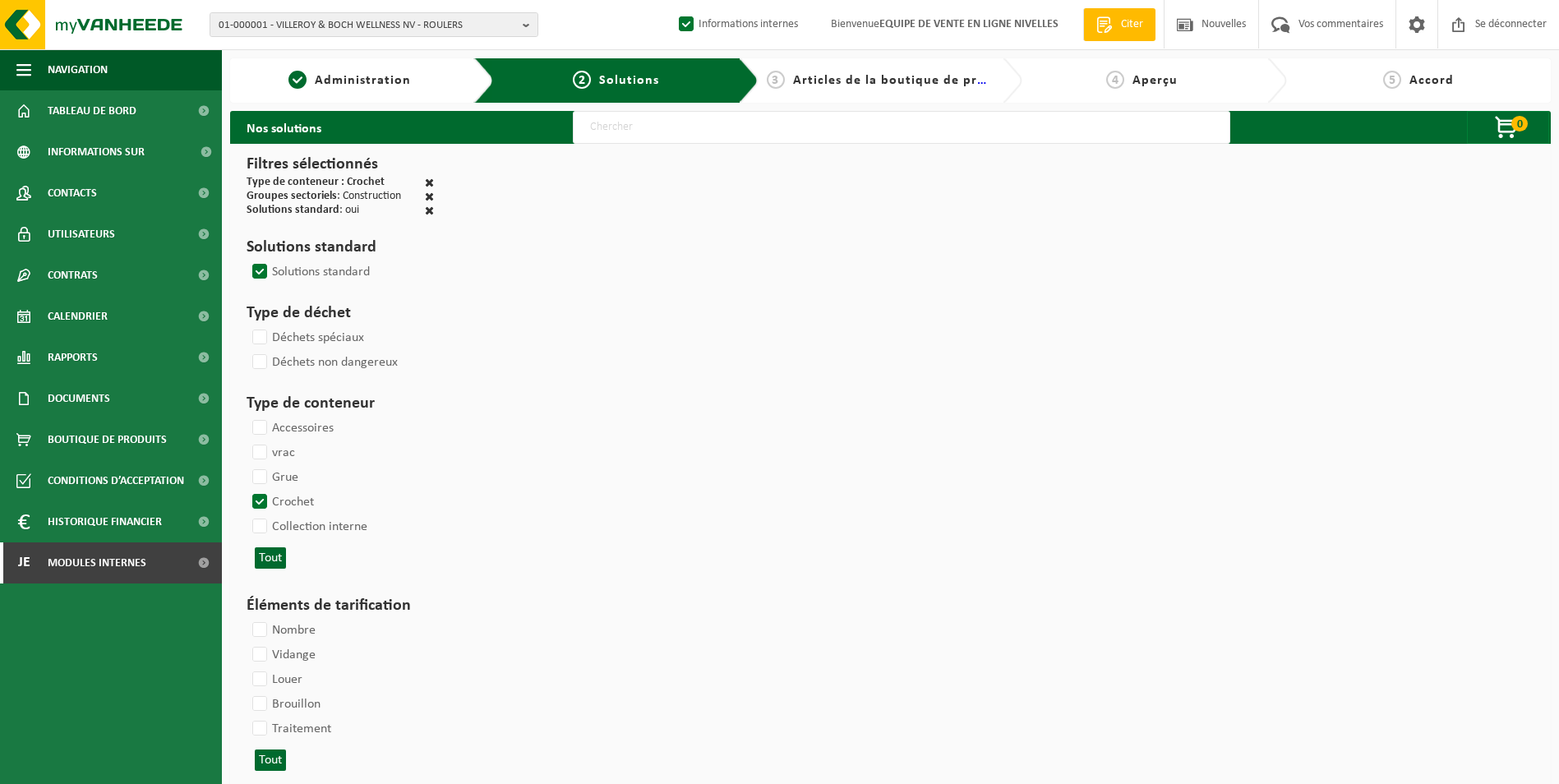
select select
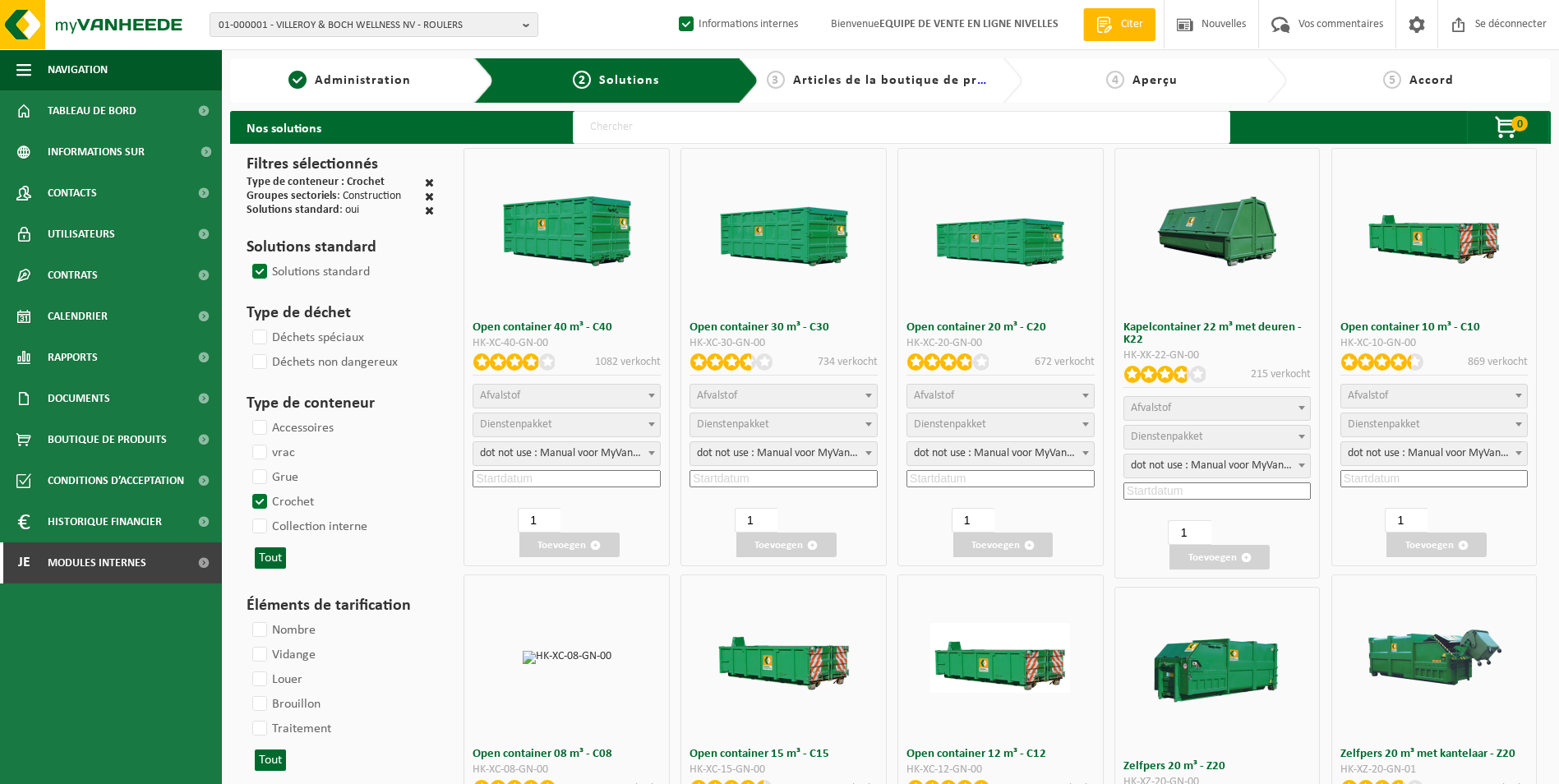
select select
select select "25"
select select "197"
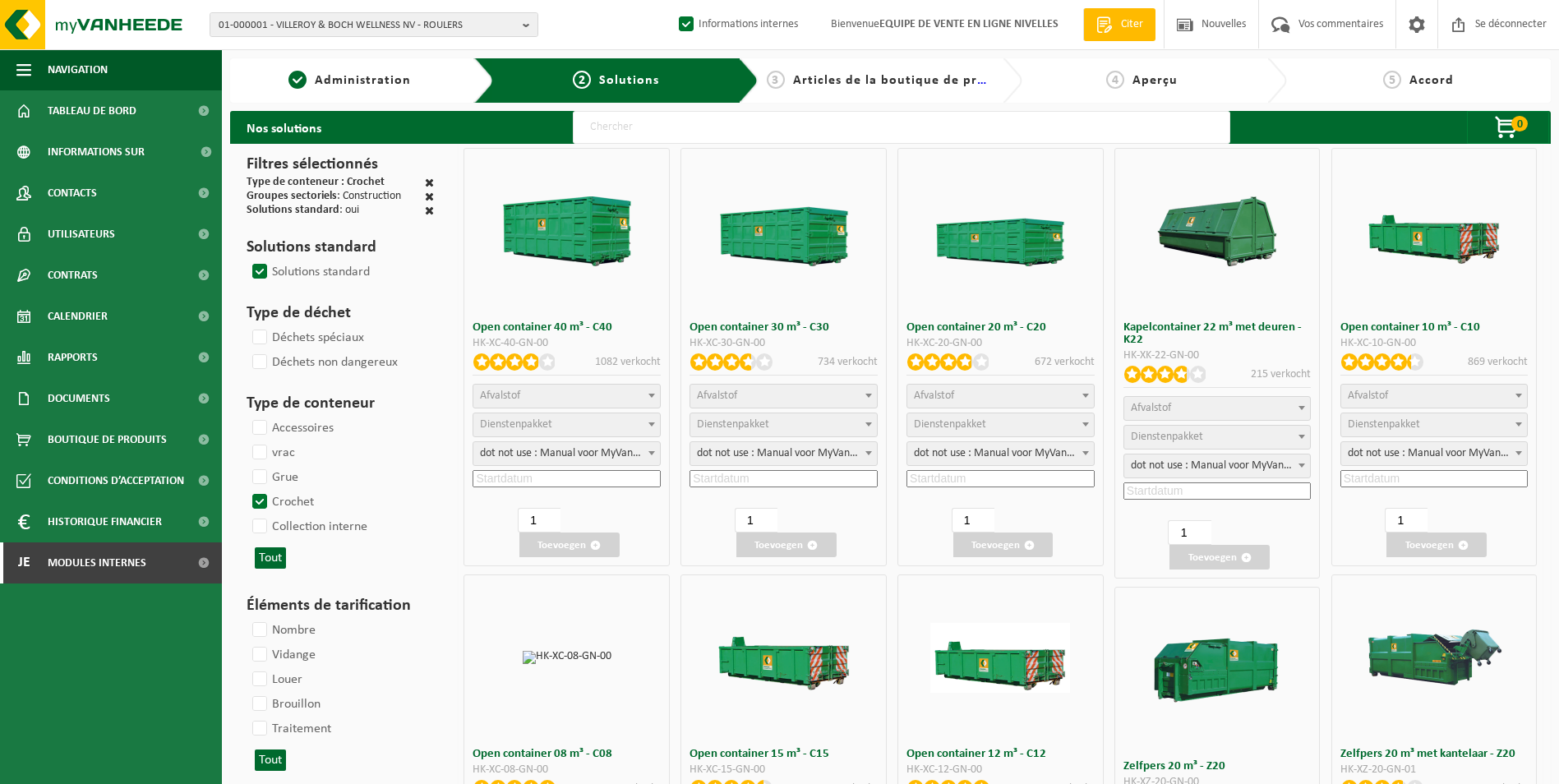
select select "25"
select select "8"
select select "25"
select select "7"
select select "25"
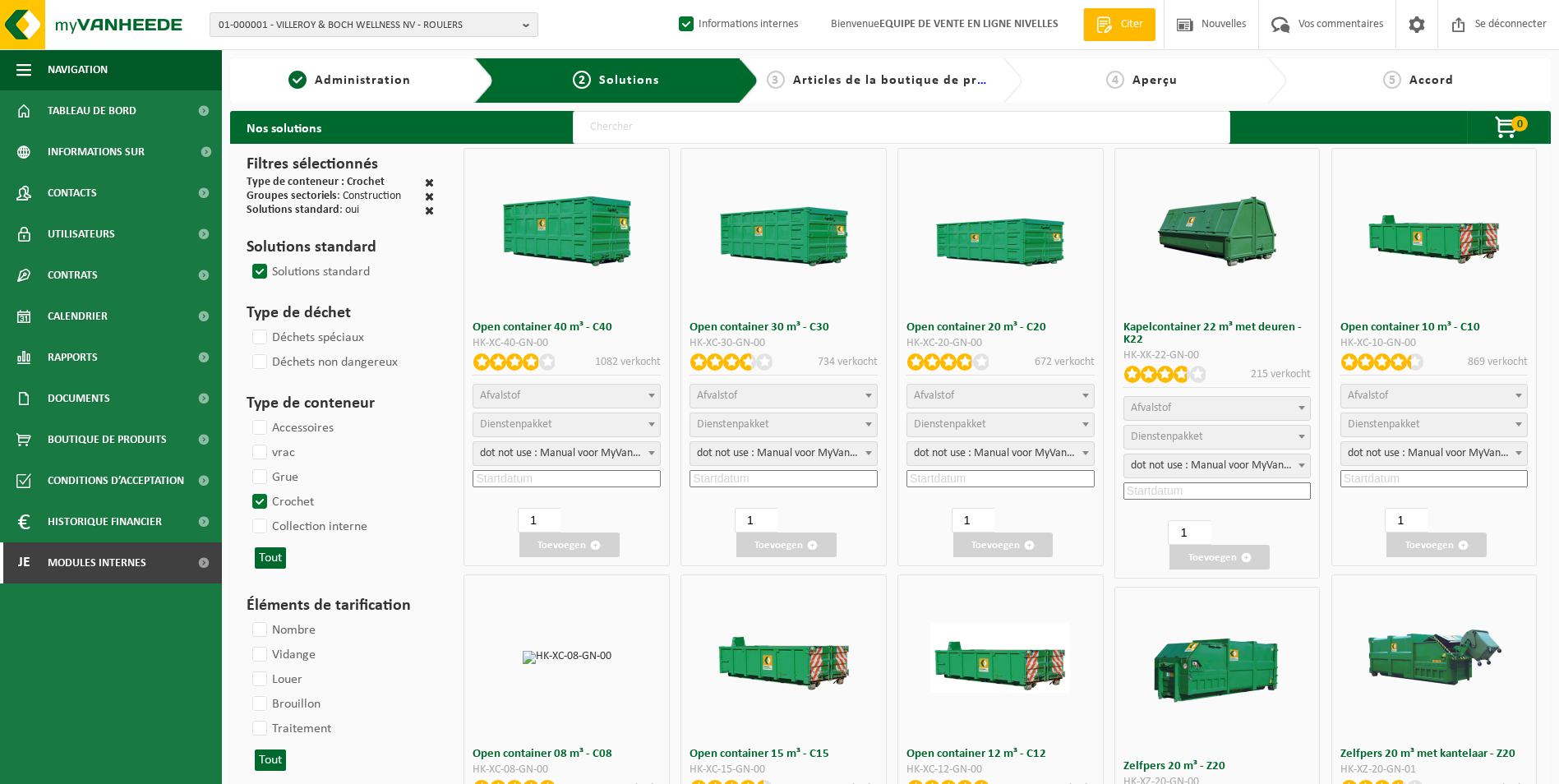
select select "7"
select select "25"
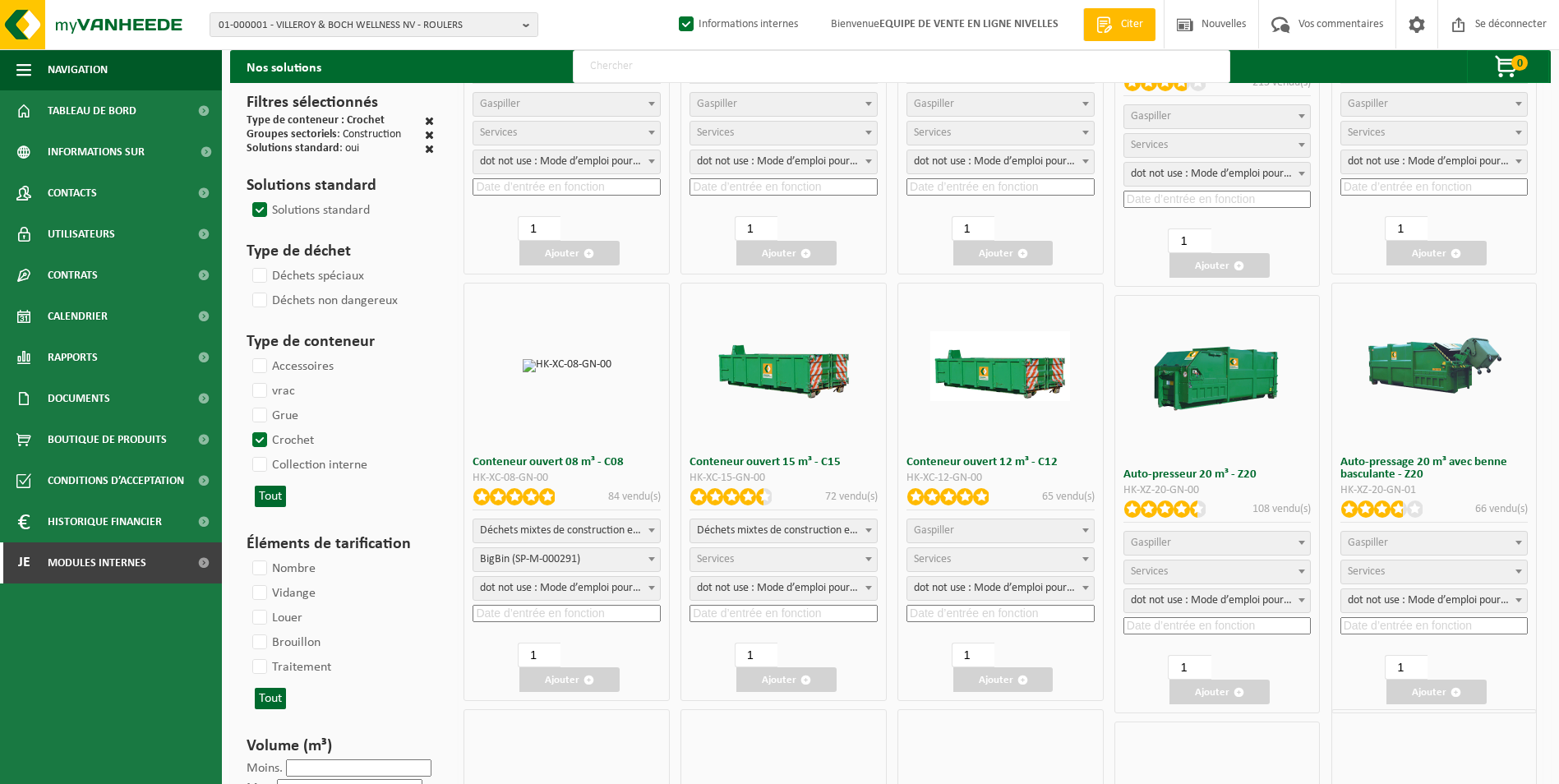
scroll to position [329, 0]
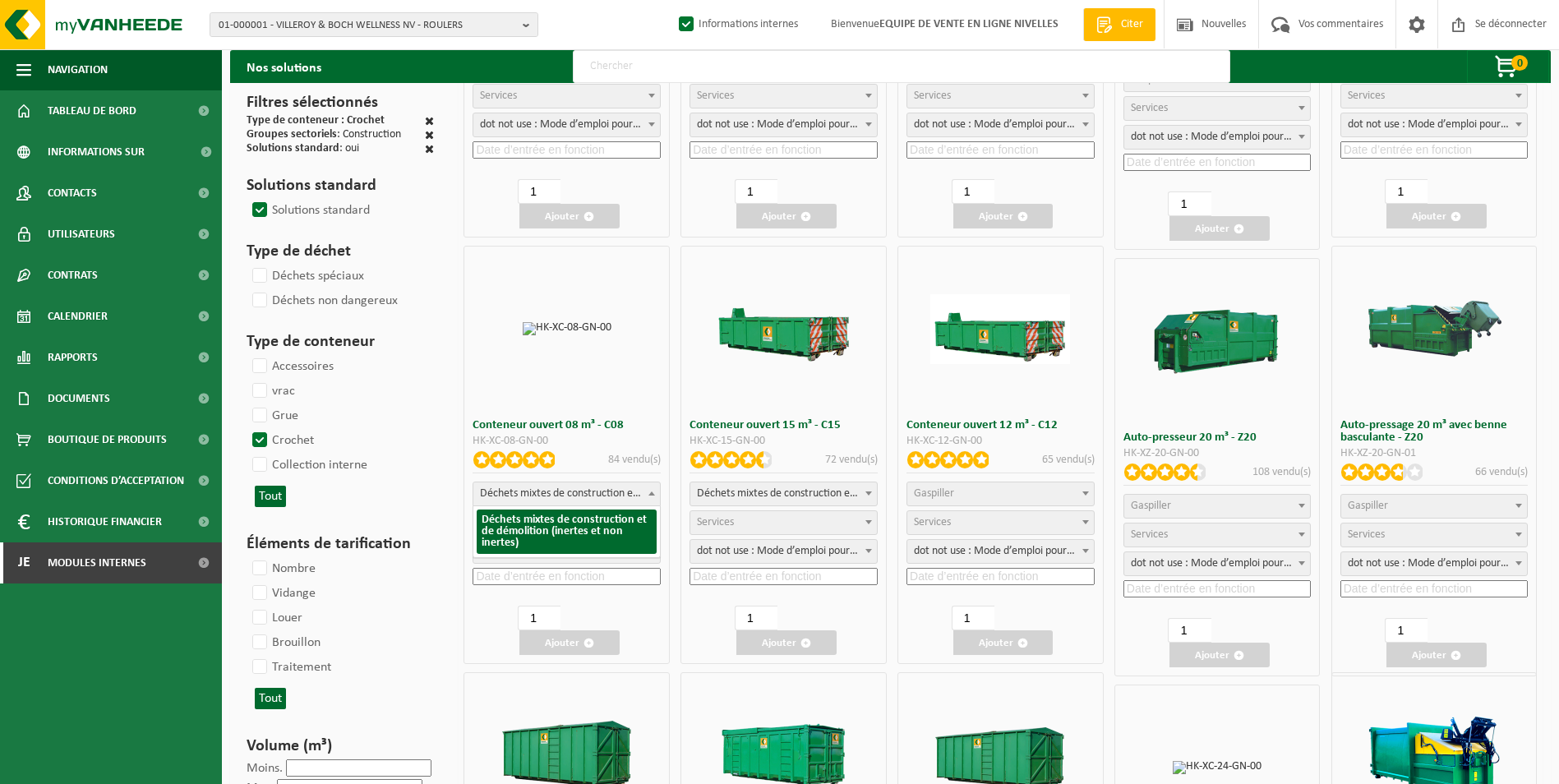
click at [588, 495] on span "Déchets mixtes de construction et de démolition (inertes et non inertes)" at bounding box center [566, 494] width 186 height 23
select select
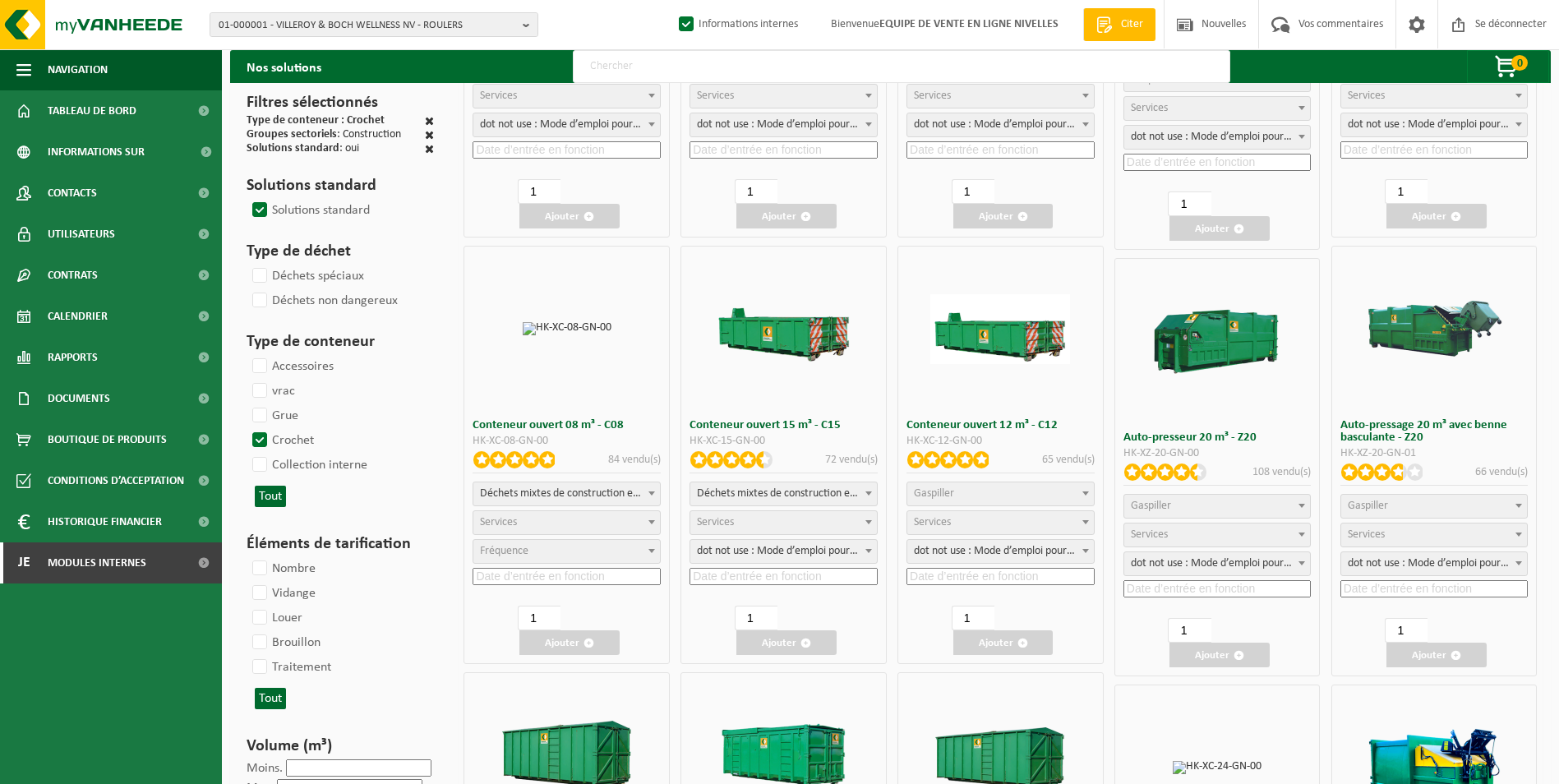
select select
select select "197"
select select "25"
click at [554, 580] on input at bounding box center [566, 576] width 188 height 17
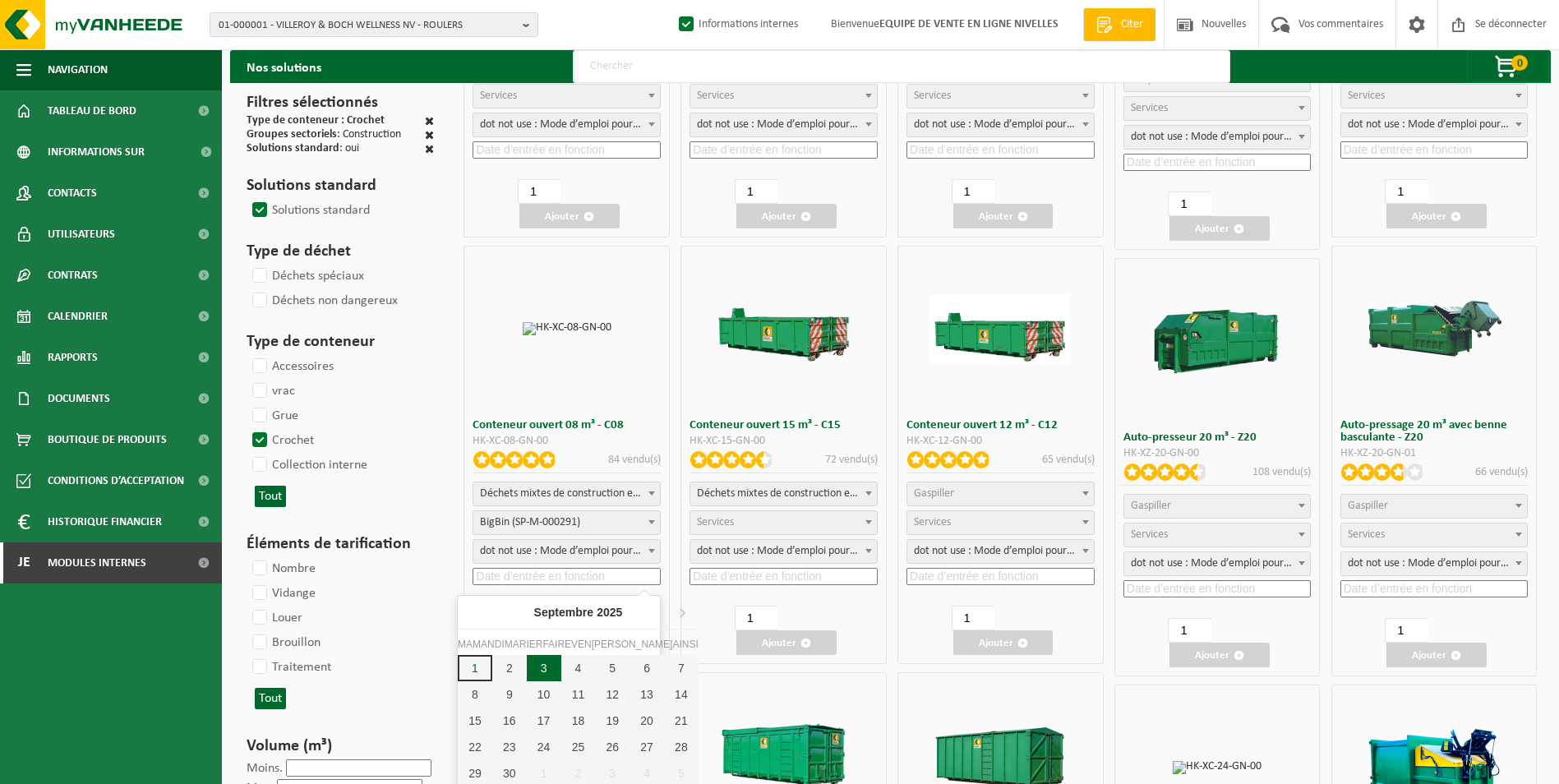
click at [535, 669] on div "3" at bounding box center [544, 669] width 35 height 26
type input "2025-09-03"
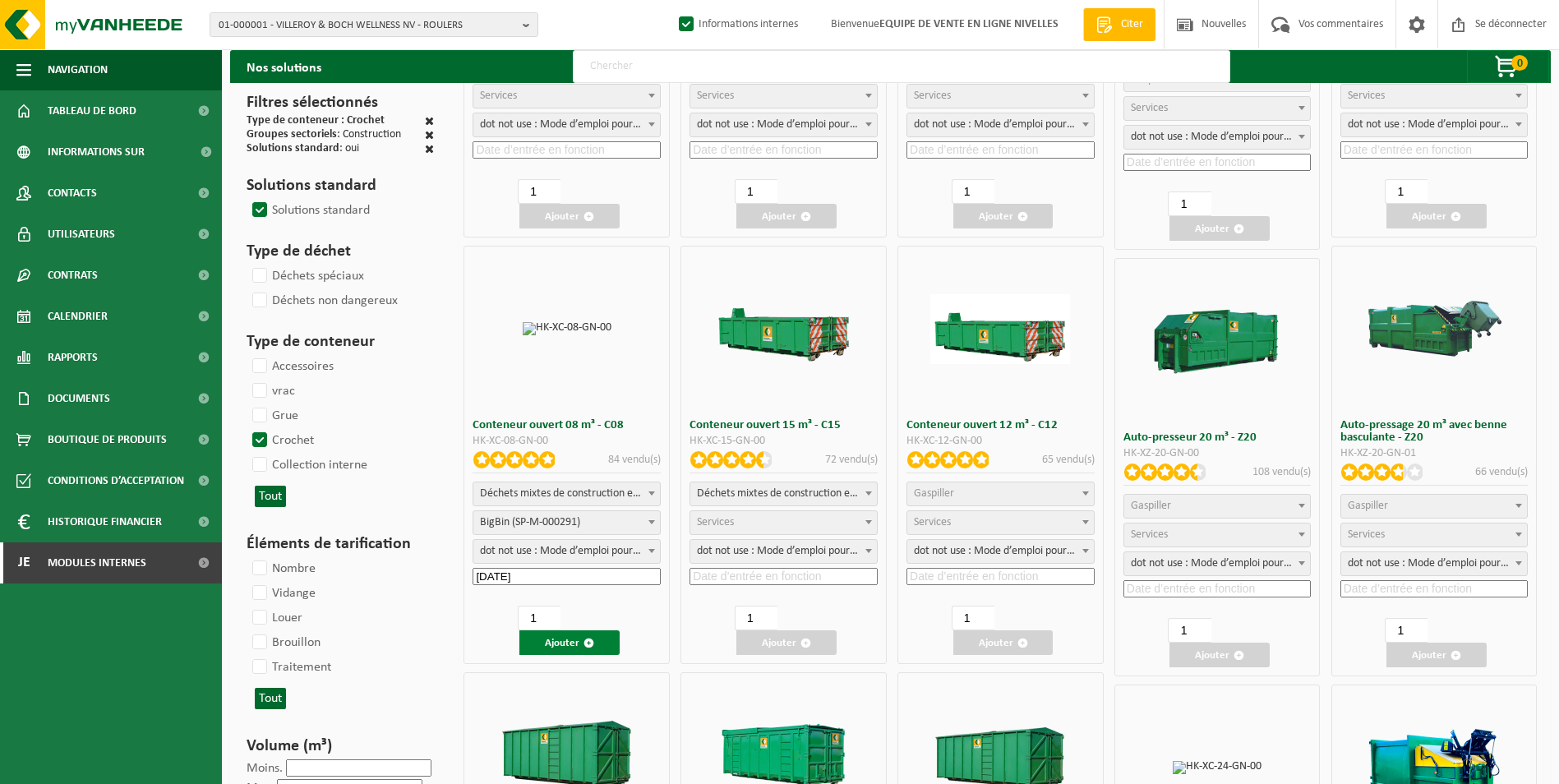
click at [571, 642] on font "Ajouter" at bounding box center [562, 643] width 35 height 11
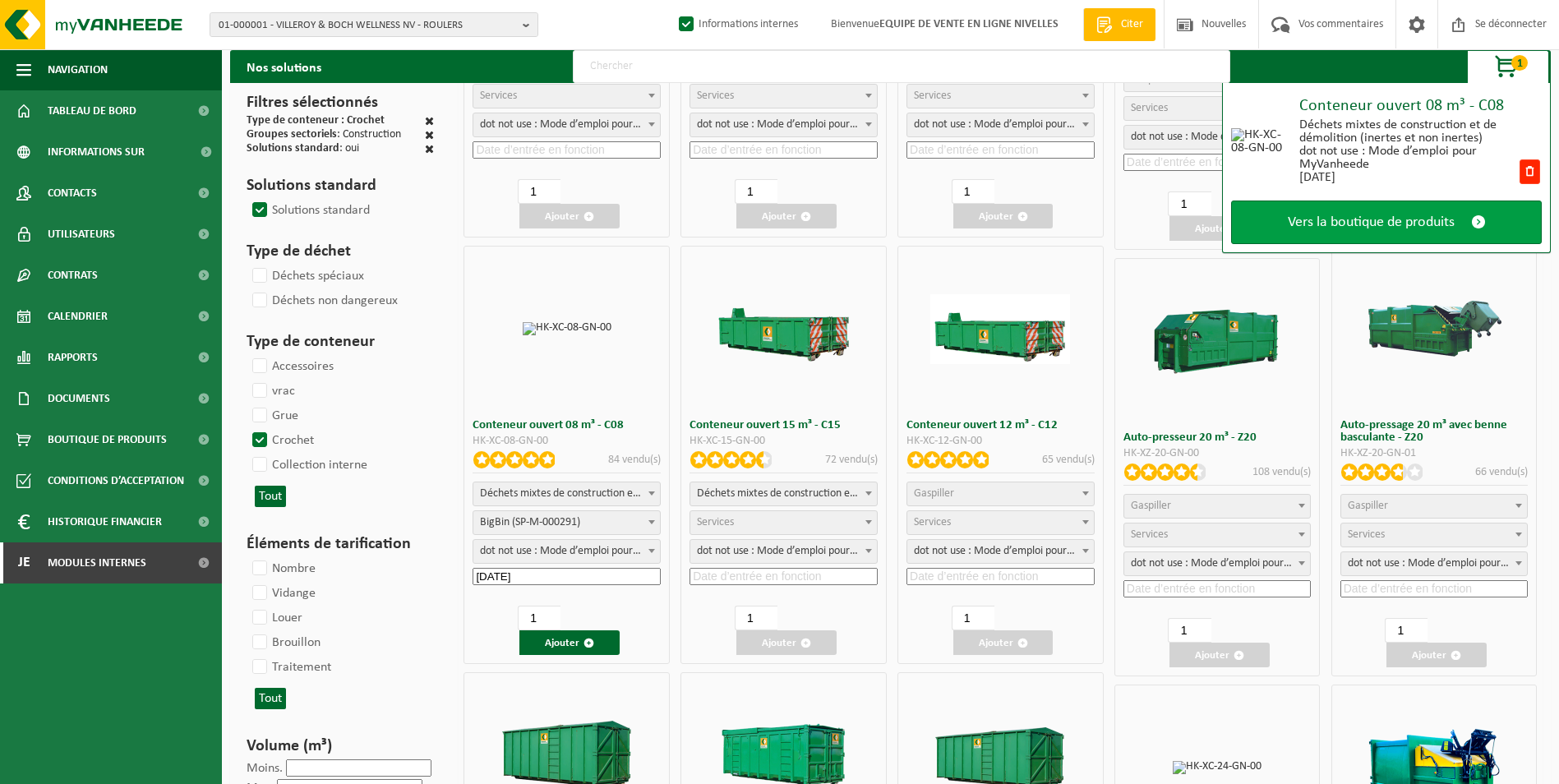
click at [1406, 217] on span "Vers la boutique de produits" at bounding box center [1371, 222] width 167 height 17
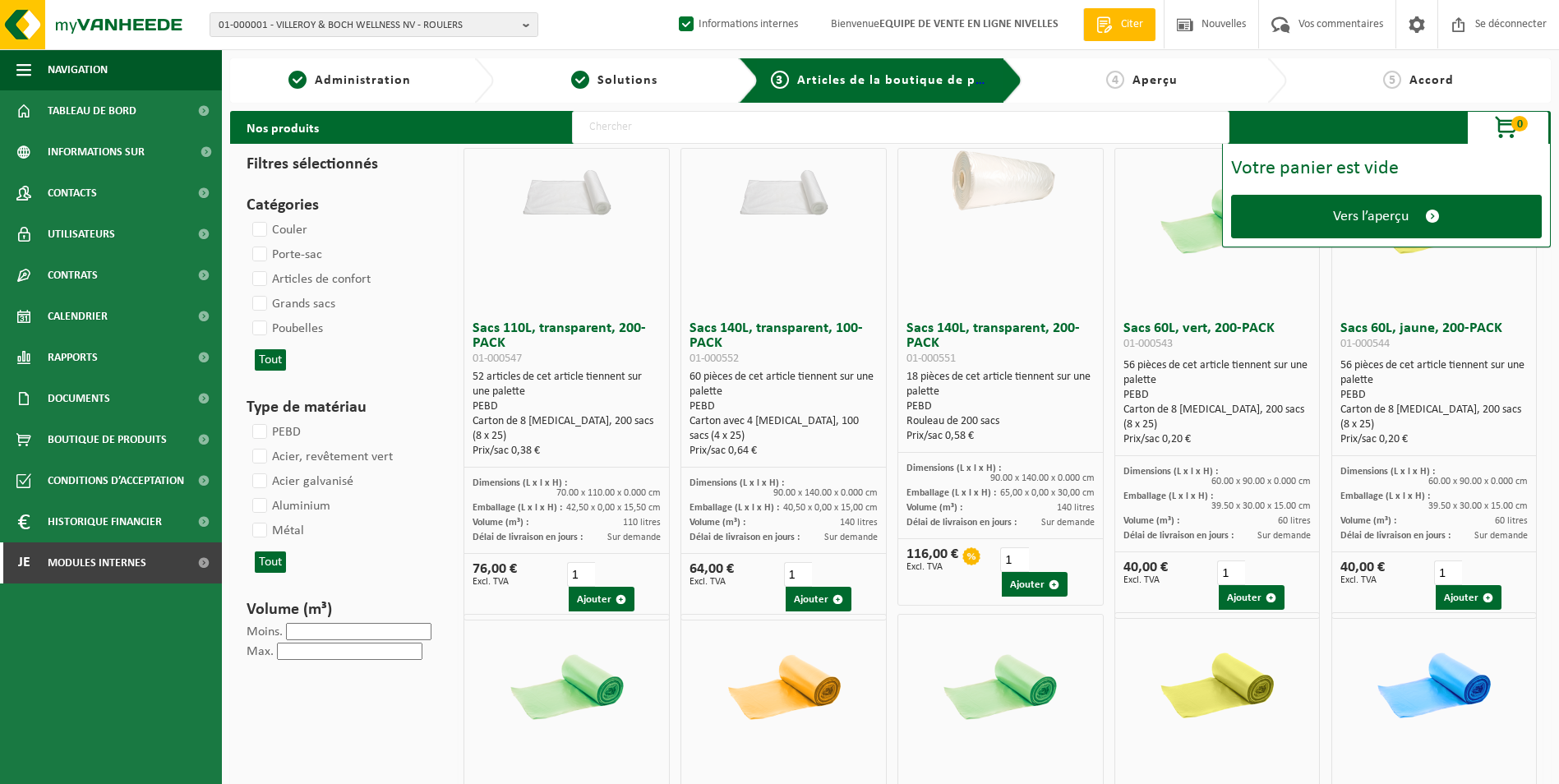
click at [1405, 218] on span "Vers l’aperçu" at bounding box center [1371, 216] width 76 height 17
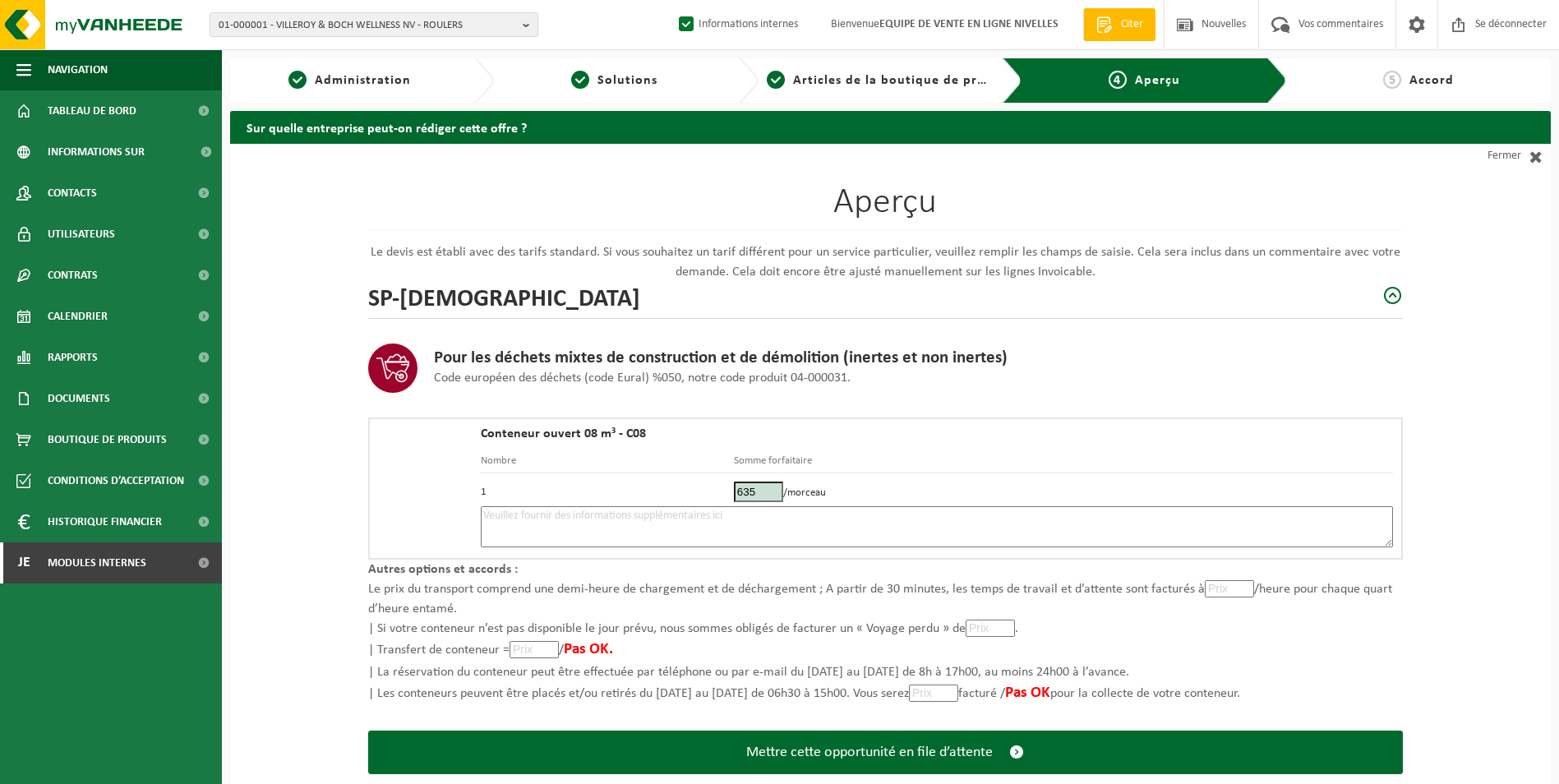
click at [848, 525] on textarea at bounding box center [937, 527] width 913 height 41
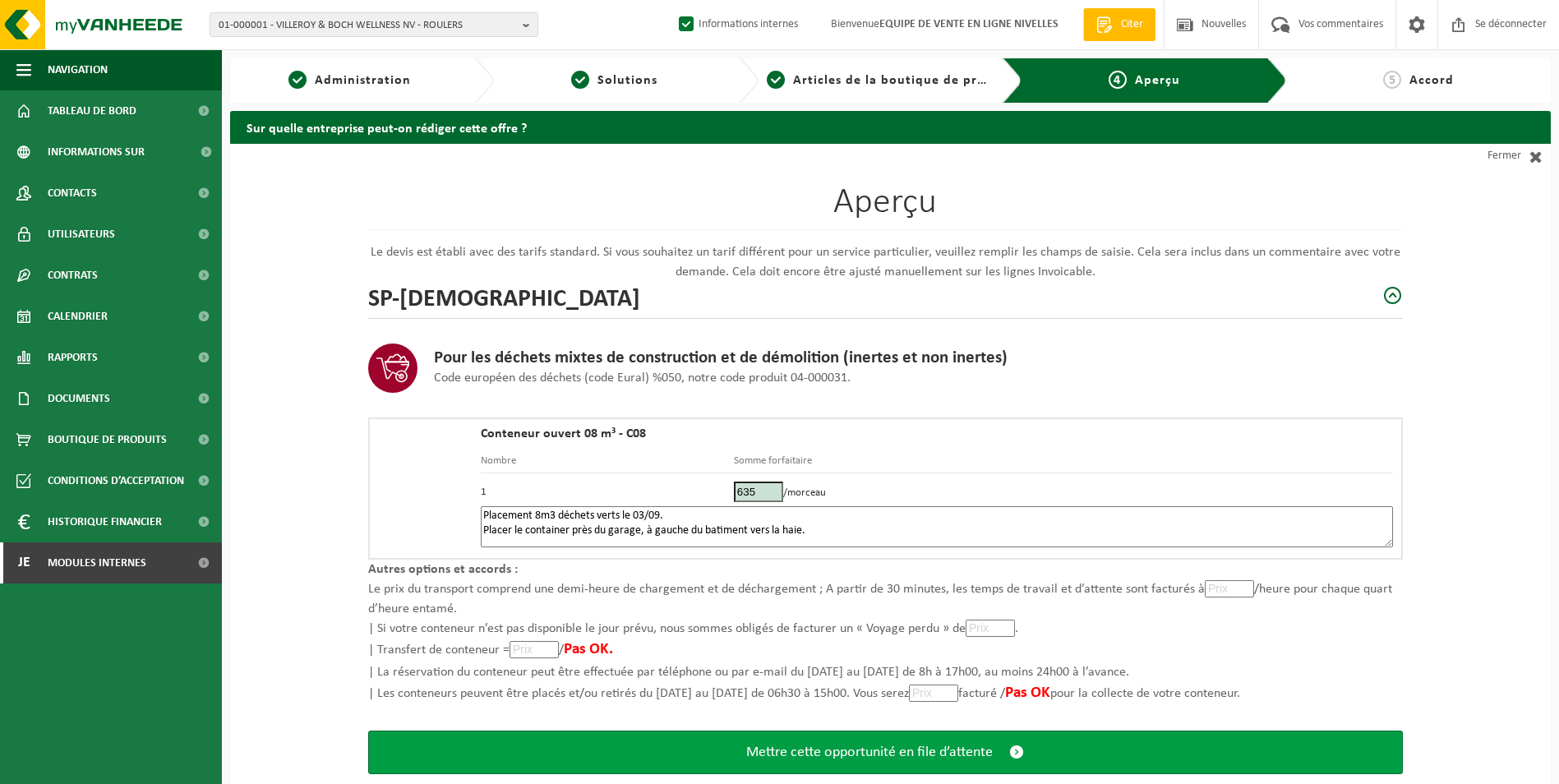
type textarea "Placement 8m3 déchets verts le 03/09. Placer le container près du garage, à gau…"
click at [848, 744] on span "Mettre cette opportunité en file d’attente" at bounding box center [869, 752] width 247 height 17
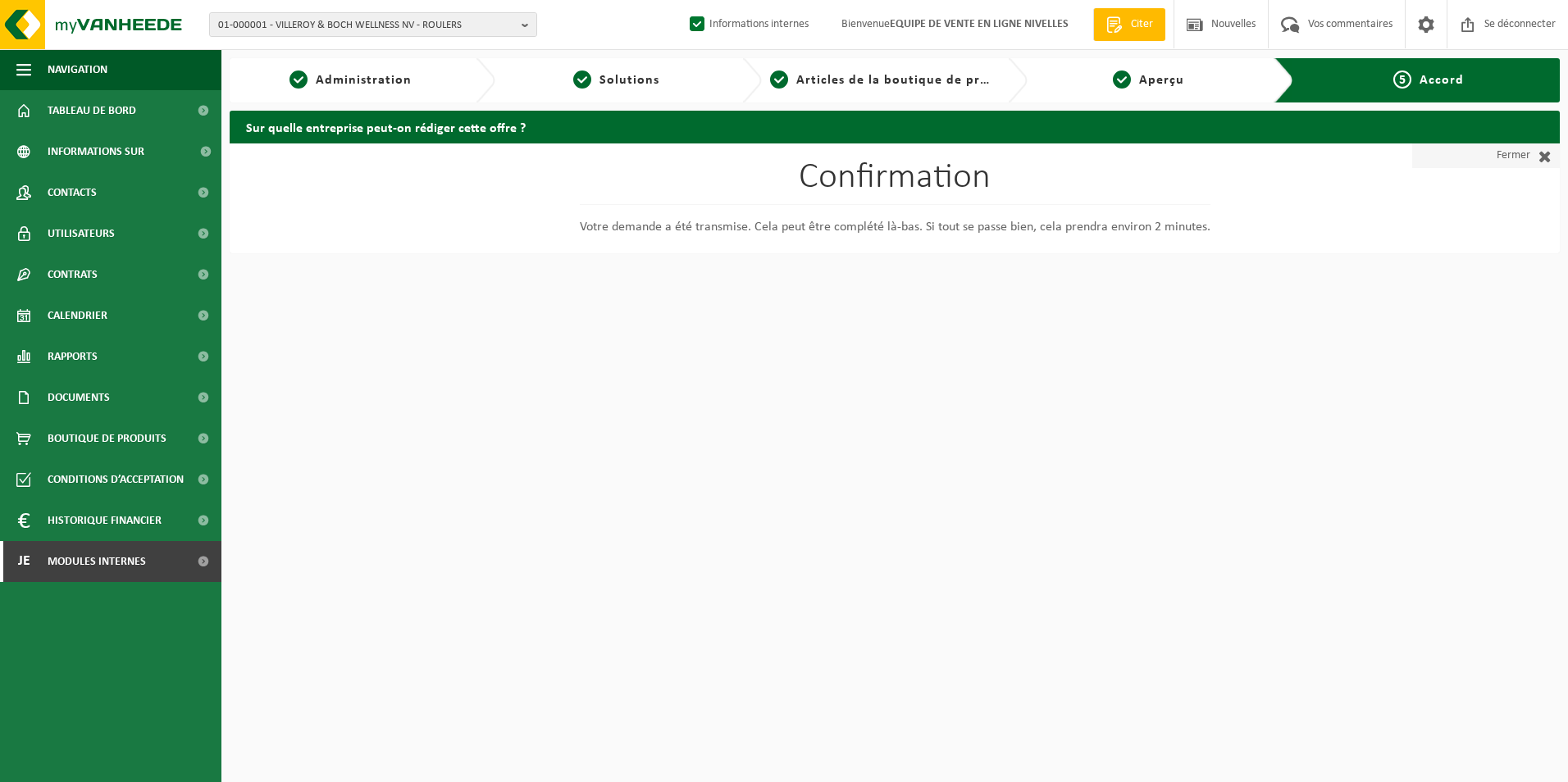
click at [1514, 160] on font "Fermer" at bounding box center [1514, 155] width 34 height 25
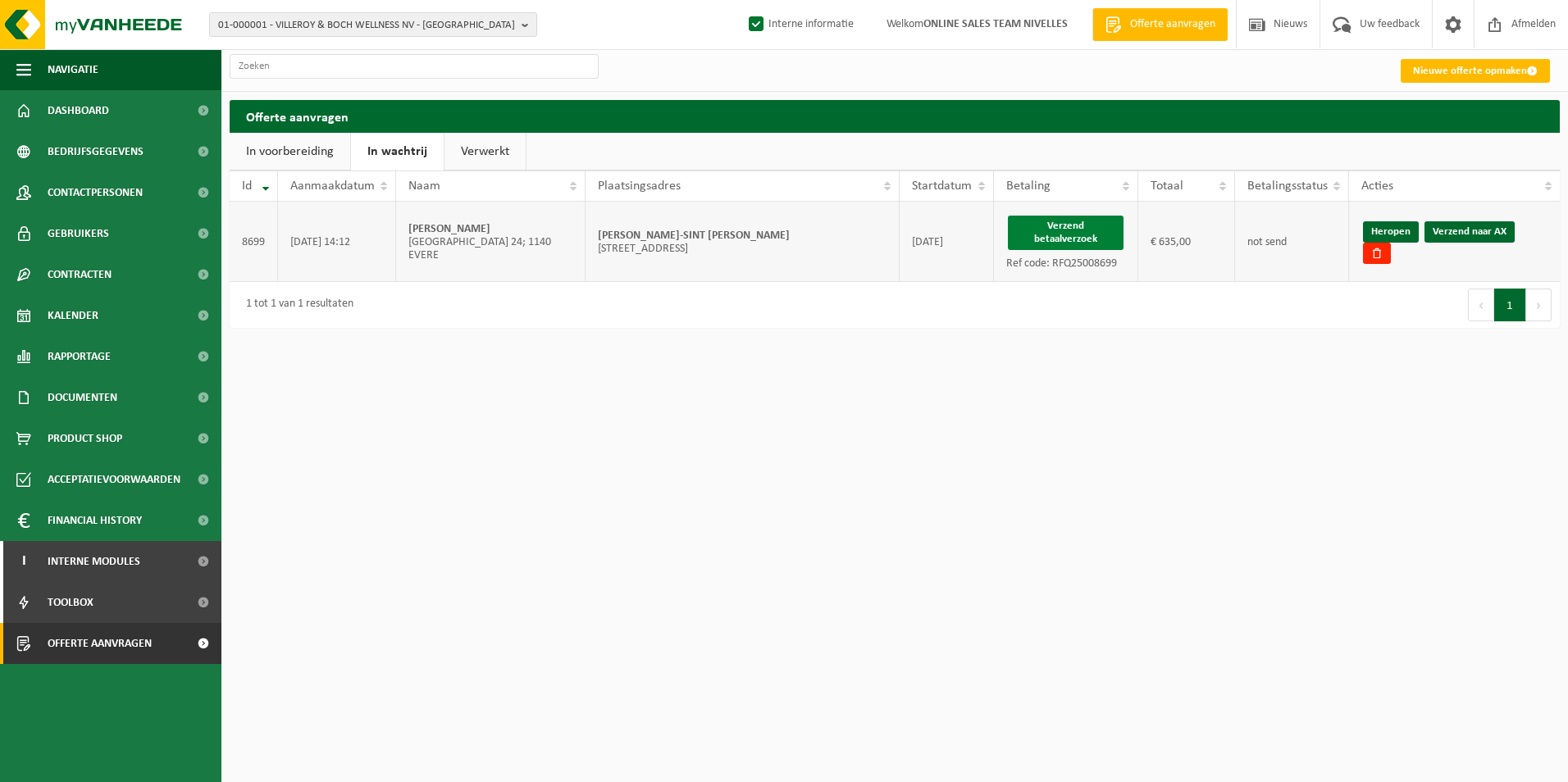
click at [1081, 224] on button "Verzend betaalverzoek" at bounding box center [1066, 233] width 117 height 35
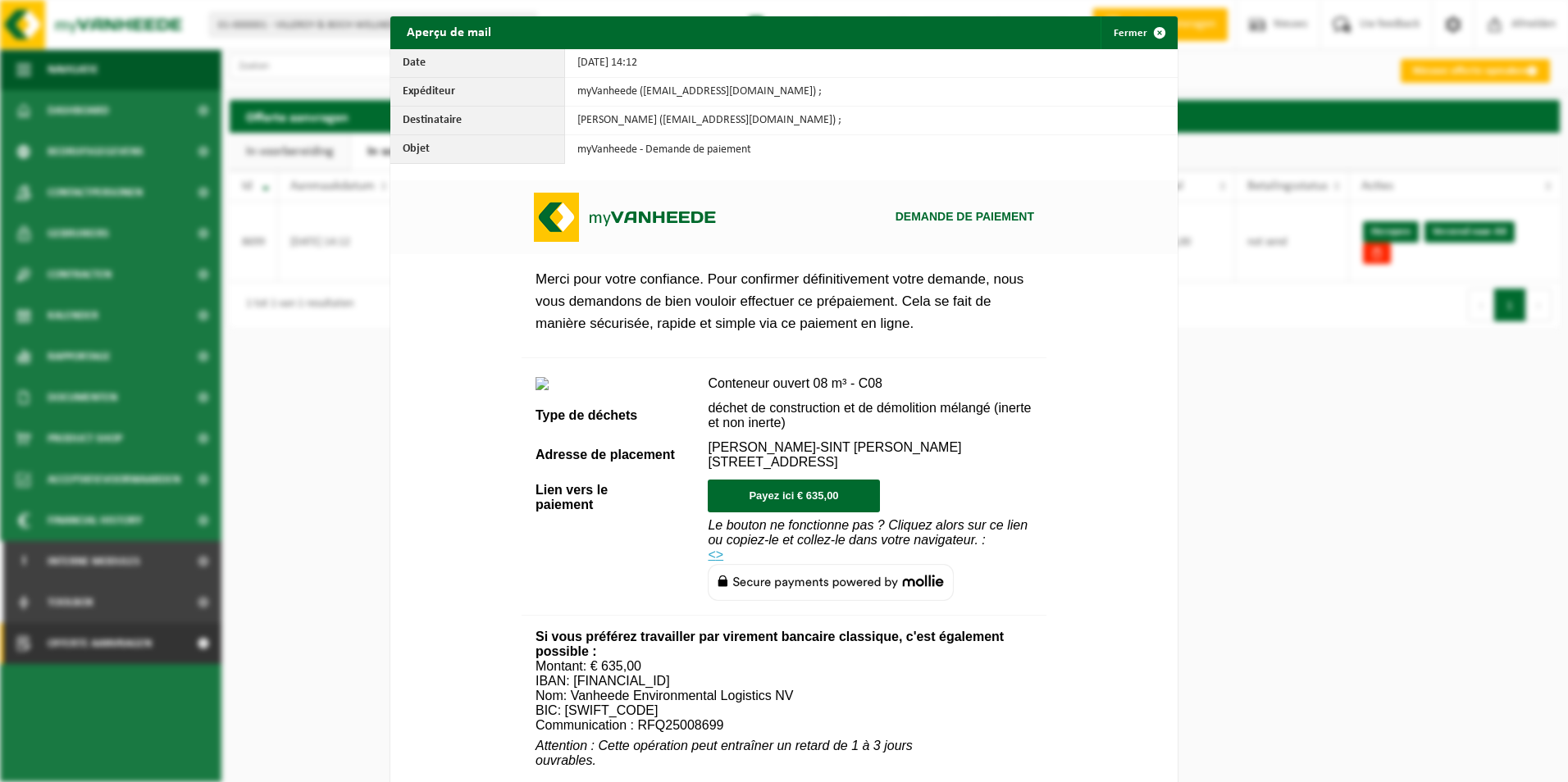
scroll to position [574, 0]
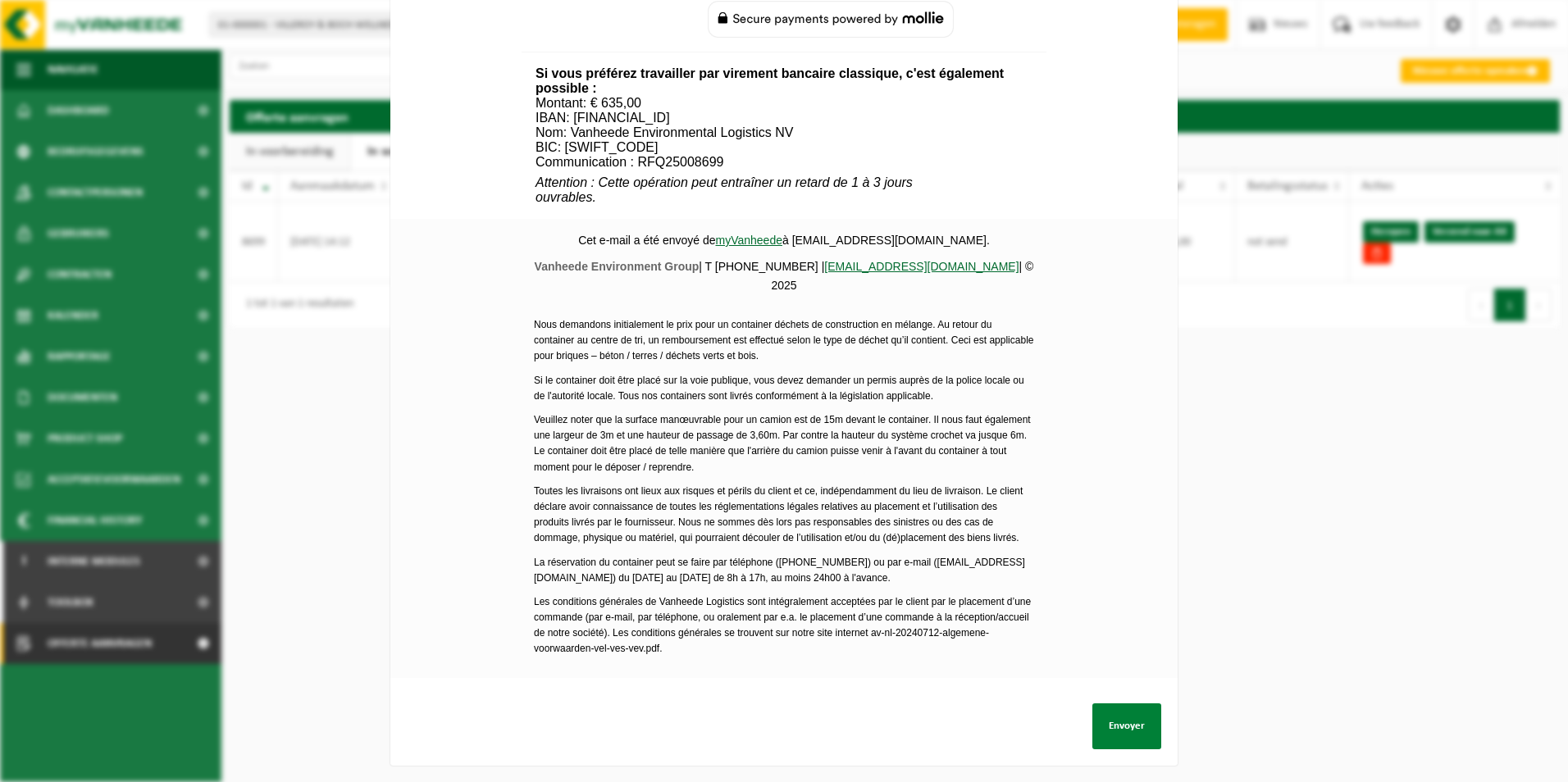
click at [1128, 720] on button "Envoyer" at bounding box center [1127, 726] width 69 height 46
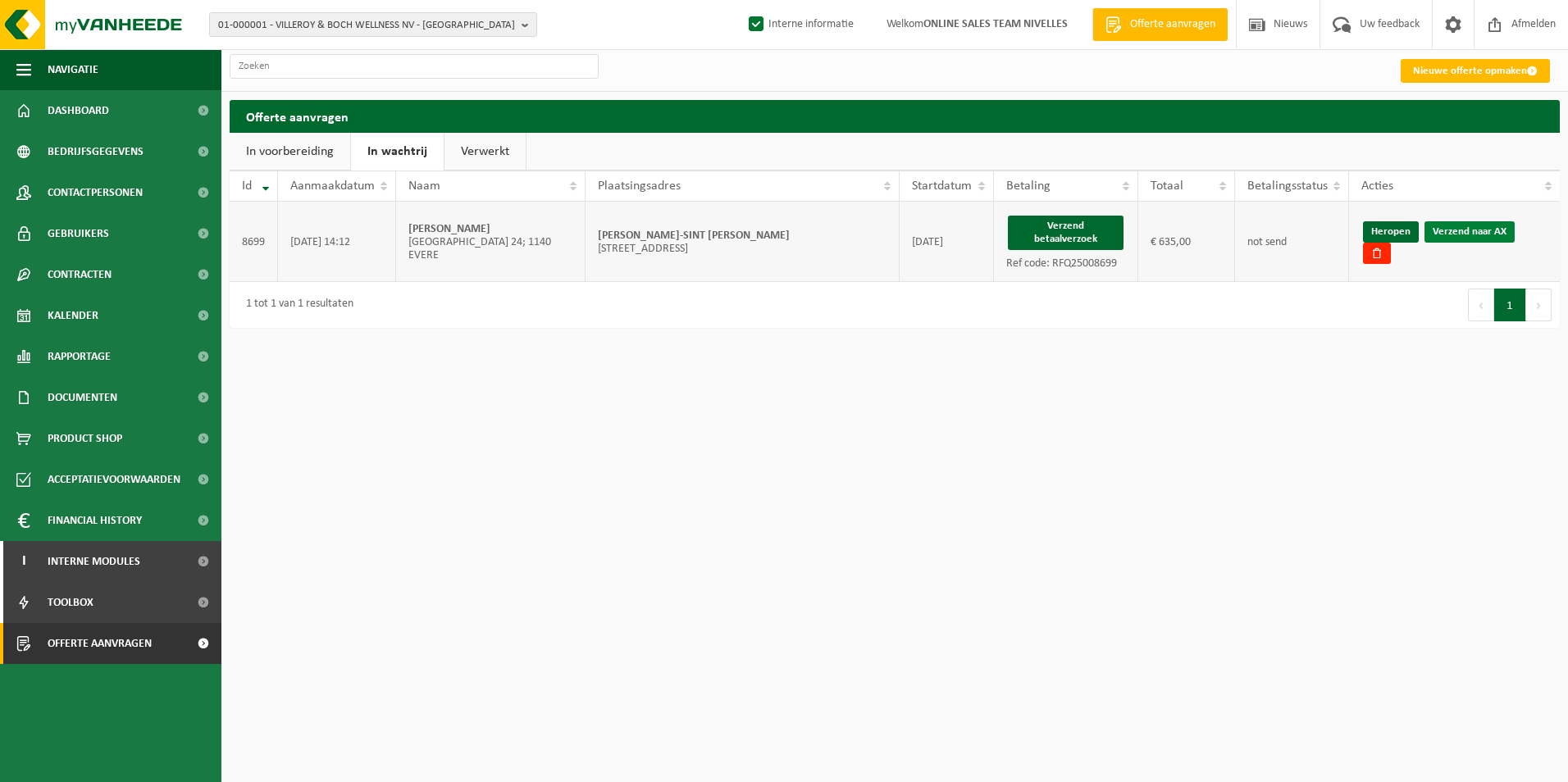
click at [1464, 234] on link "Verzend naar AX" at bounding box center [1470, 232] width 90 height 21
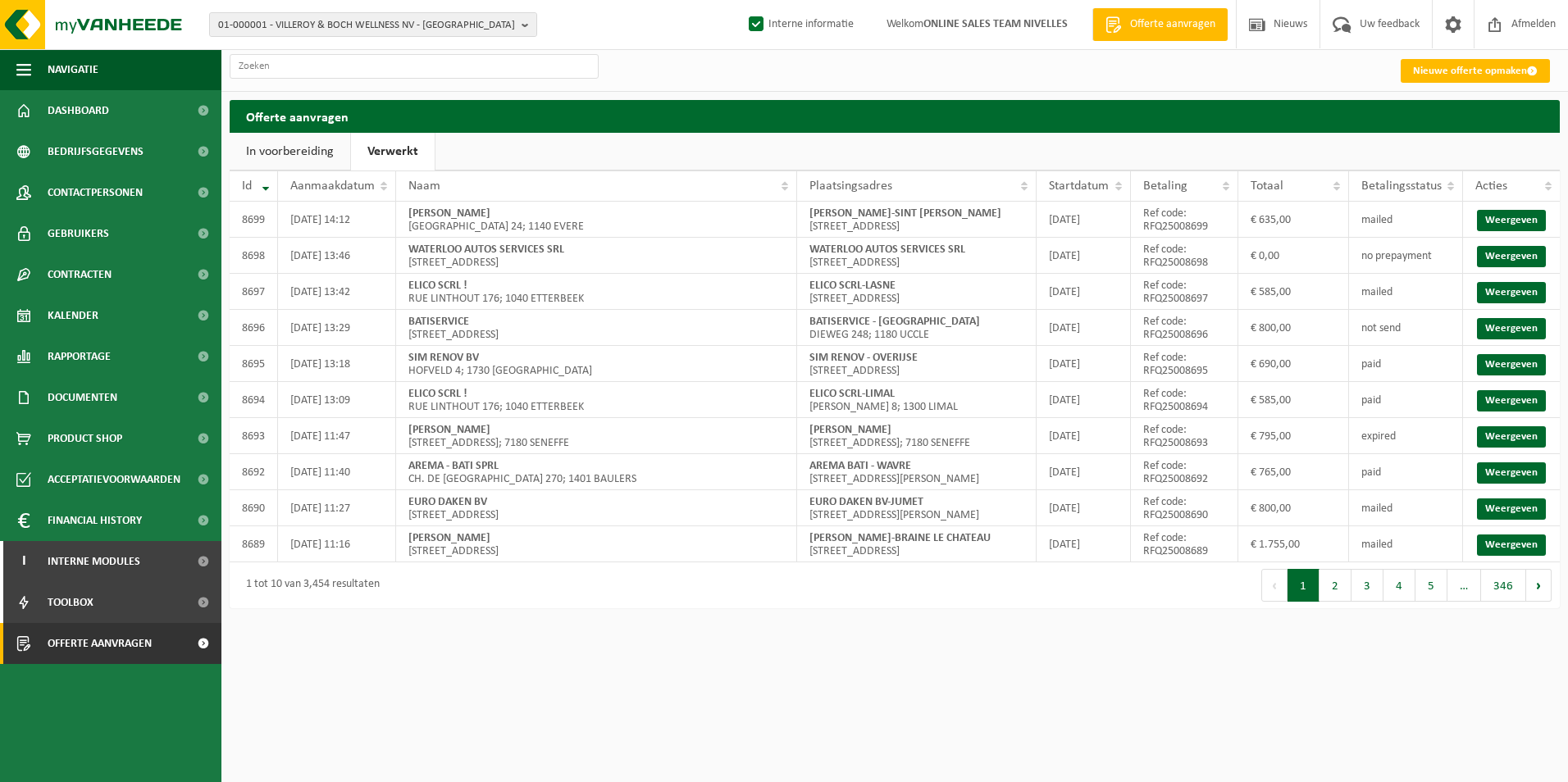
click at [382, 152] on link "Verwerkt" at bounding box center [393, 152] width 84 height 38
drag, startPoint x: 810, startPoint y: 215, endPoint x: 1012, endPoint y: 214, distance: 202.0
click at [1012, 214] on td "[PERSON_NAME]-SINT [STREET_ADDRESS]" at bounding box center [916, 220] width 239 height 36
copy strong "[PERSON_NAME]-SINT [PERSON_NAME]"
click at [1514, 412] on link "Weergeven" at bounding box center [1512, 401] width 69 height 21
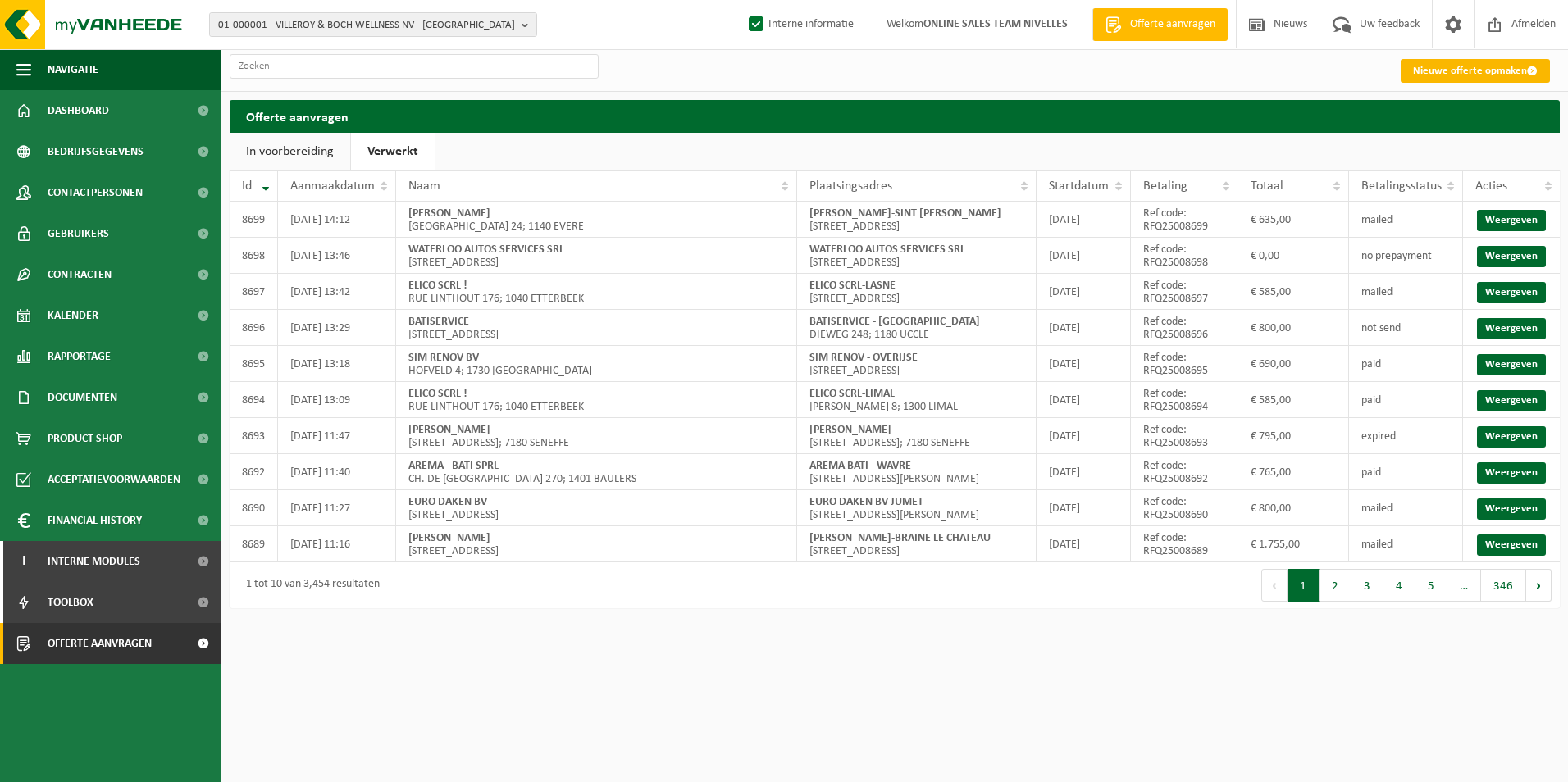
click at [1465, 73] on link "Nieuwe offerte opmaken" at bounding box center [1475, 71] width 149 height 24
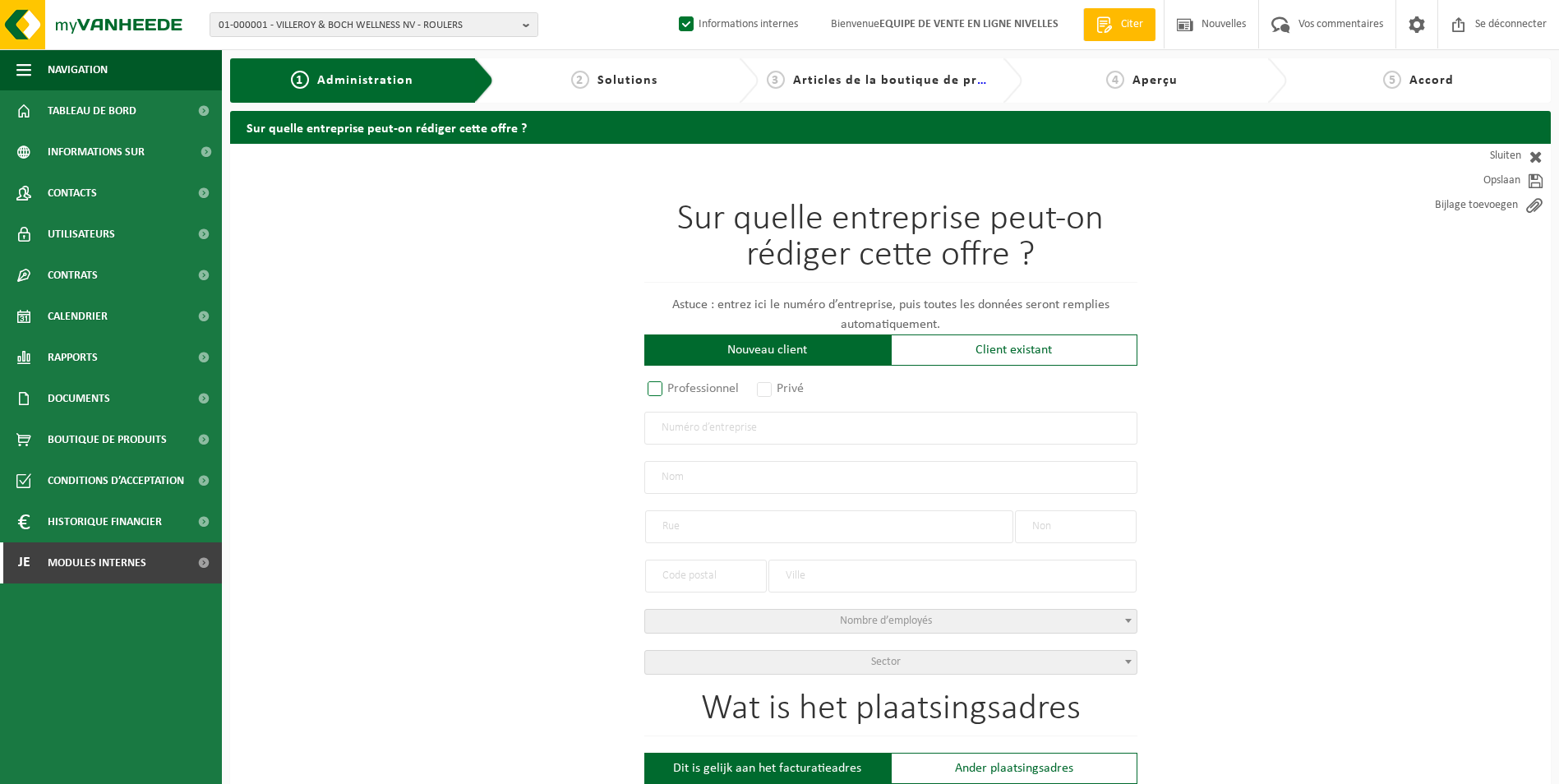
click at [684, 390] on label "Professionnel" at bounding box center [694, 389] width 100 height 23
click at [683, 390] on input "Professionnel" at bounding box center [677, 390] width 11 height 11
radio input "true"
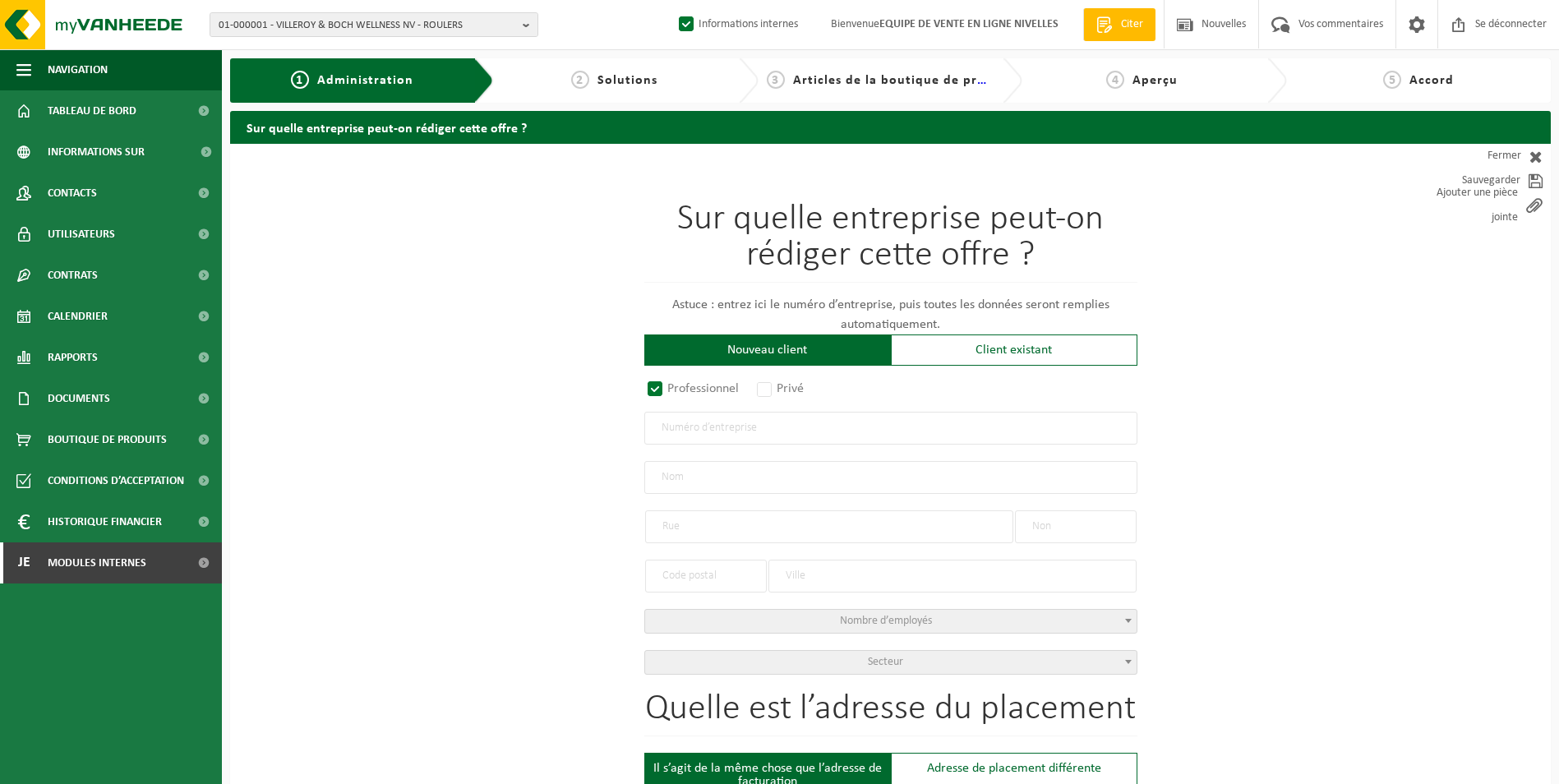
click at [763, 432] on input "text" at bounding box center [891, 429] width 493 height 33
paste input "BE 1.017.604.927"
type input "BE 1.017.604.927"
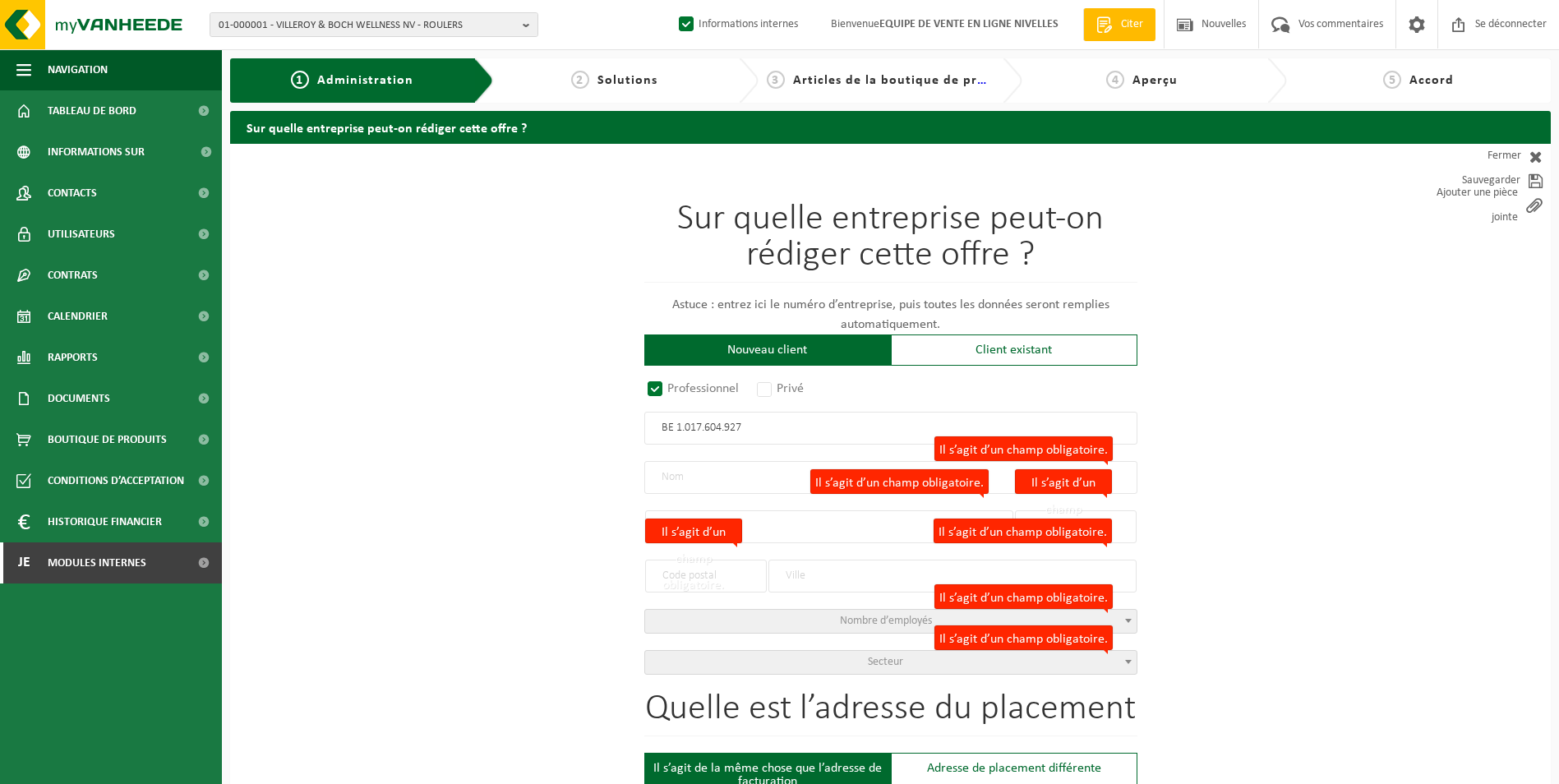
radio input "true"
type input "1017604927"
type input "LA RIVELAINE"
type input "RUE RIVELAINE"
type input "42"
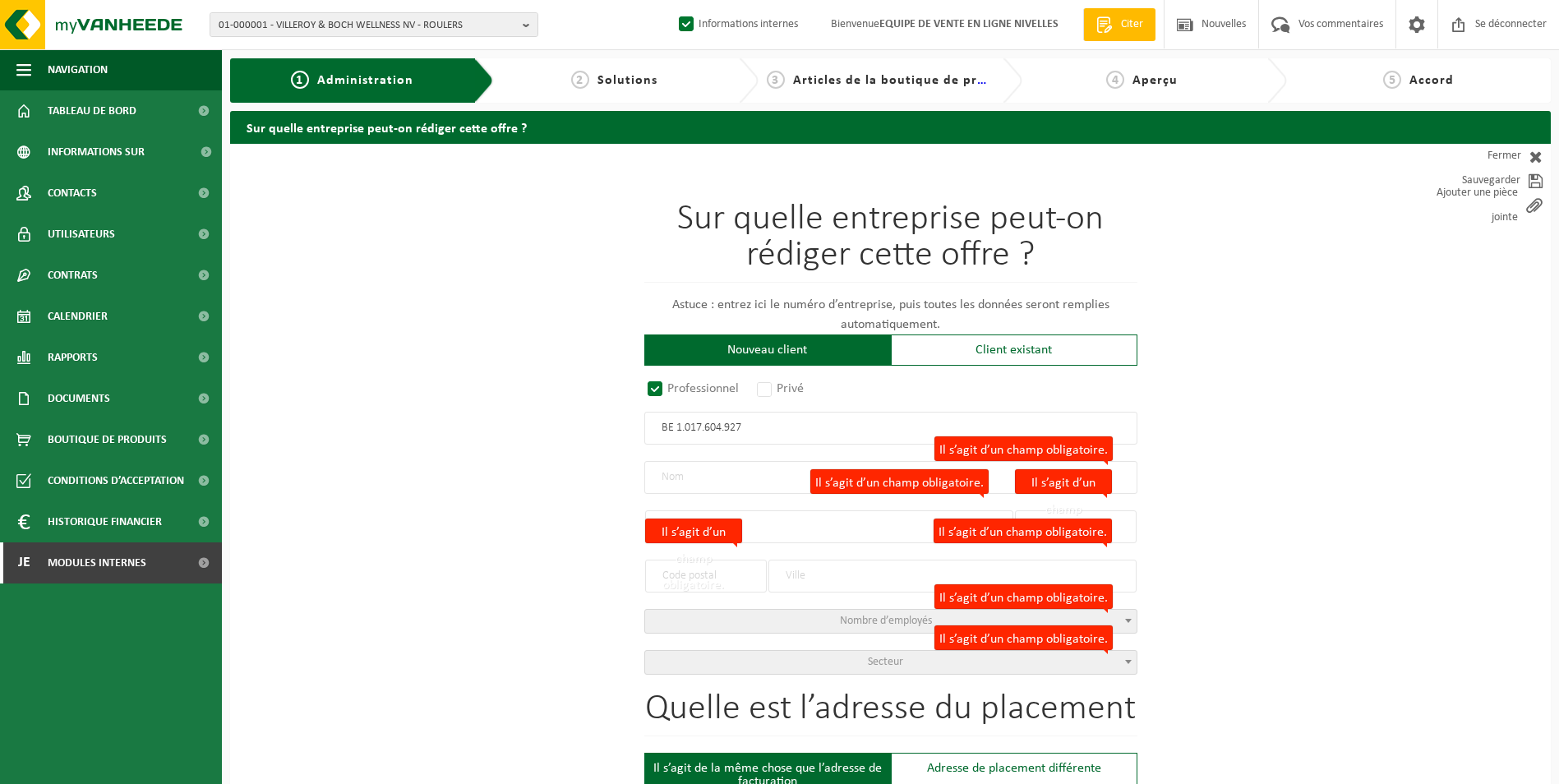
type input "1428"
type input "BRAINE-L'ALLEUD"
select select "D"
type input "LA RIVELAINE"
type input "RUE RIVELAINE"
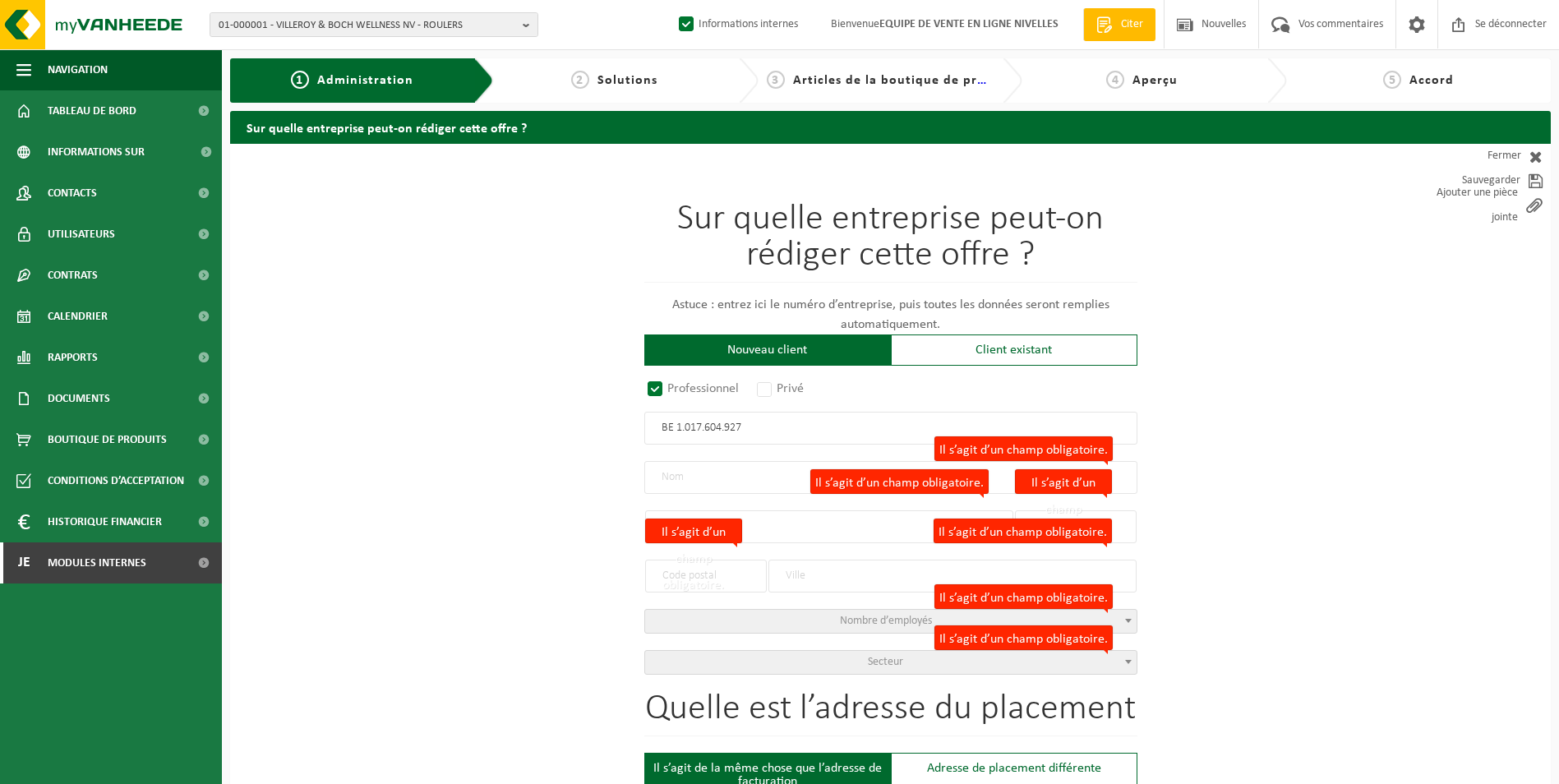
type input "42"
type input "1428"
type input "BRAINE-L'ALLEUD"
type input "2369639427"
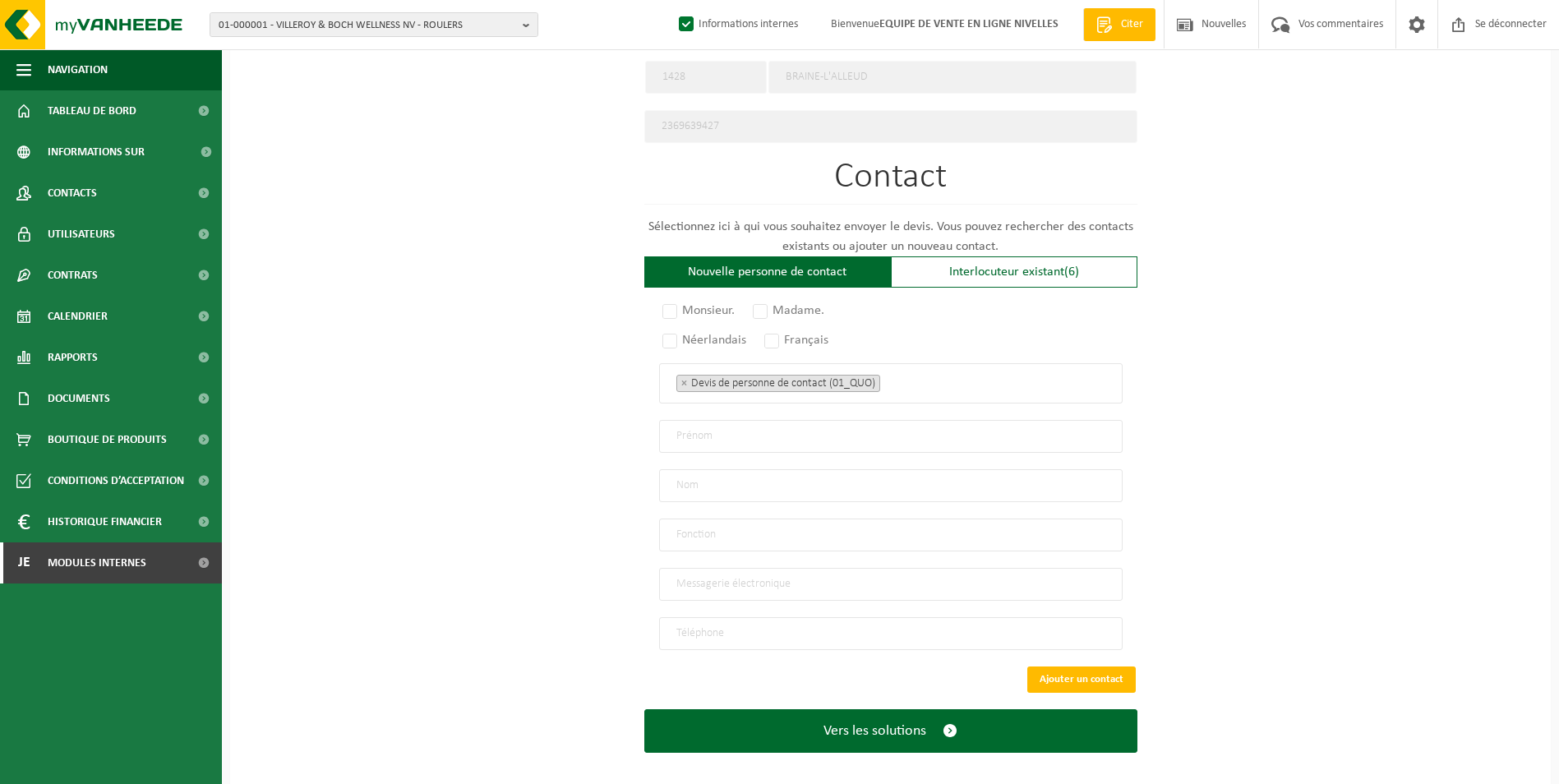
scroll to position [857, 0]
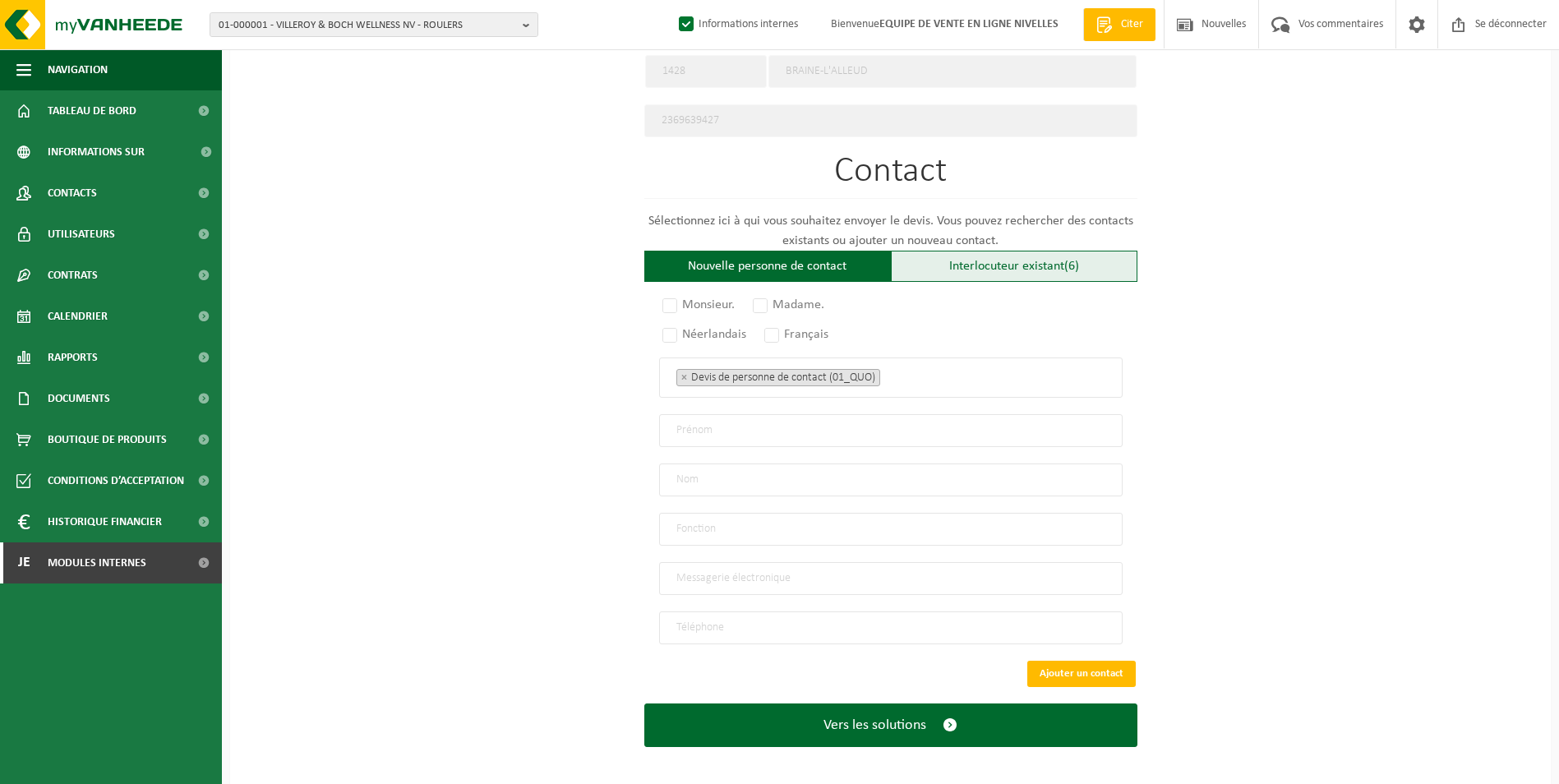
click at [915, 263] on div "Interlocuteur existant (6)" at bounding box center [1014, 266] width 247 height 31
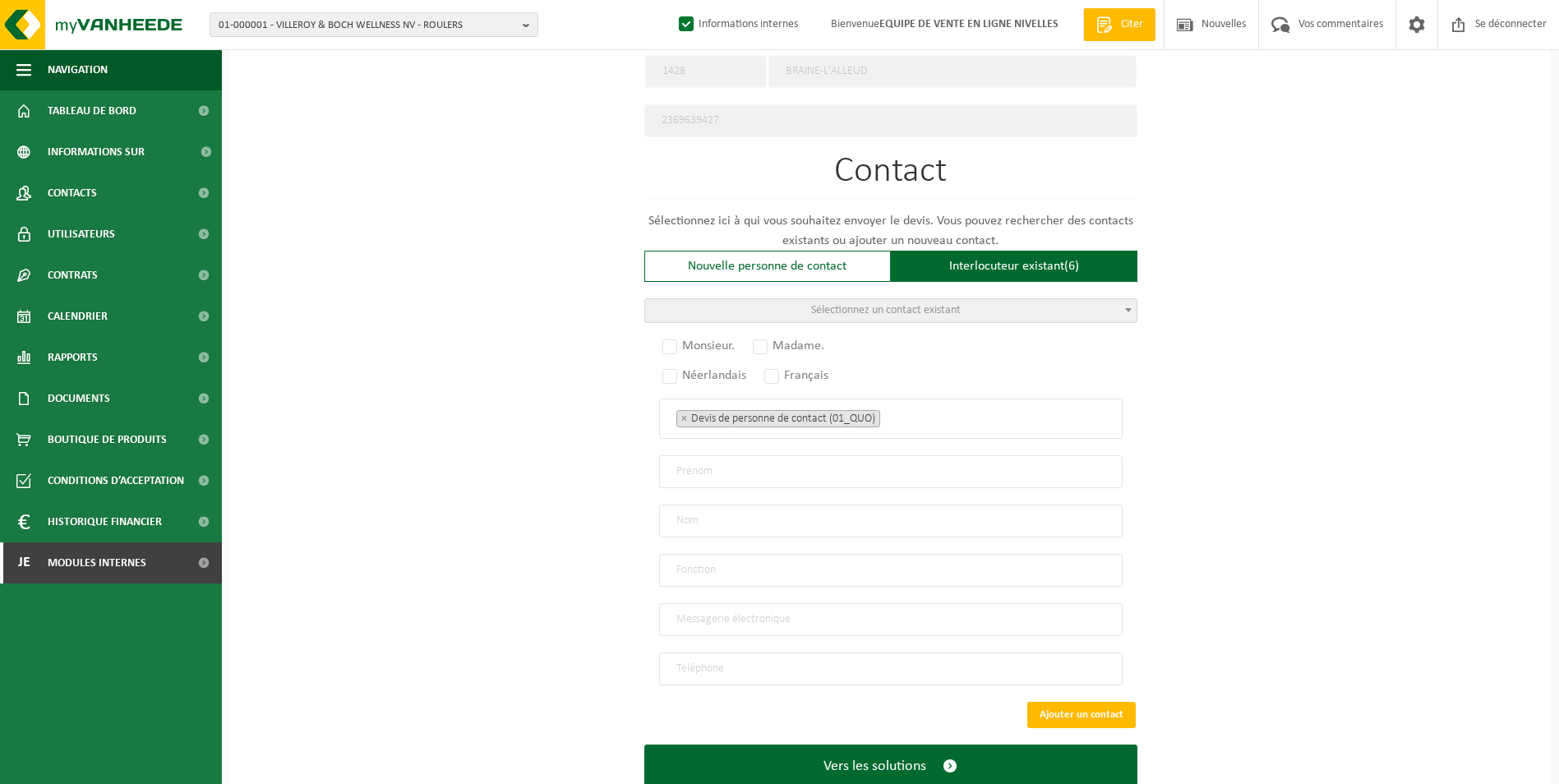
click at [885, 304] on span "Sélectionnez un contact existant" at bounding box center [885, 310] width 149 height 12
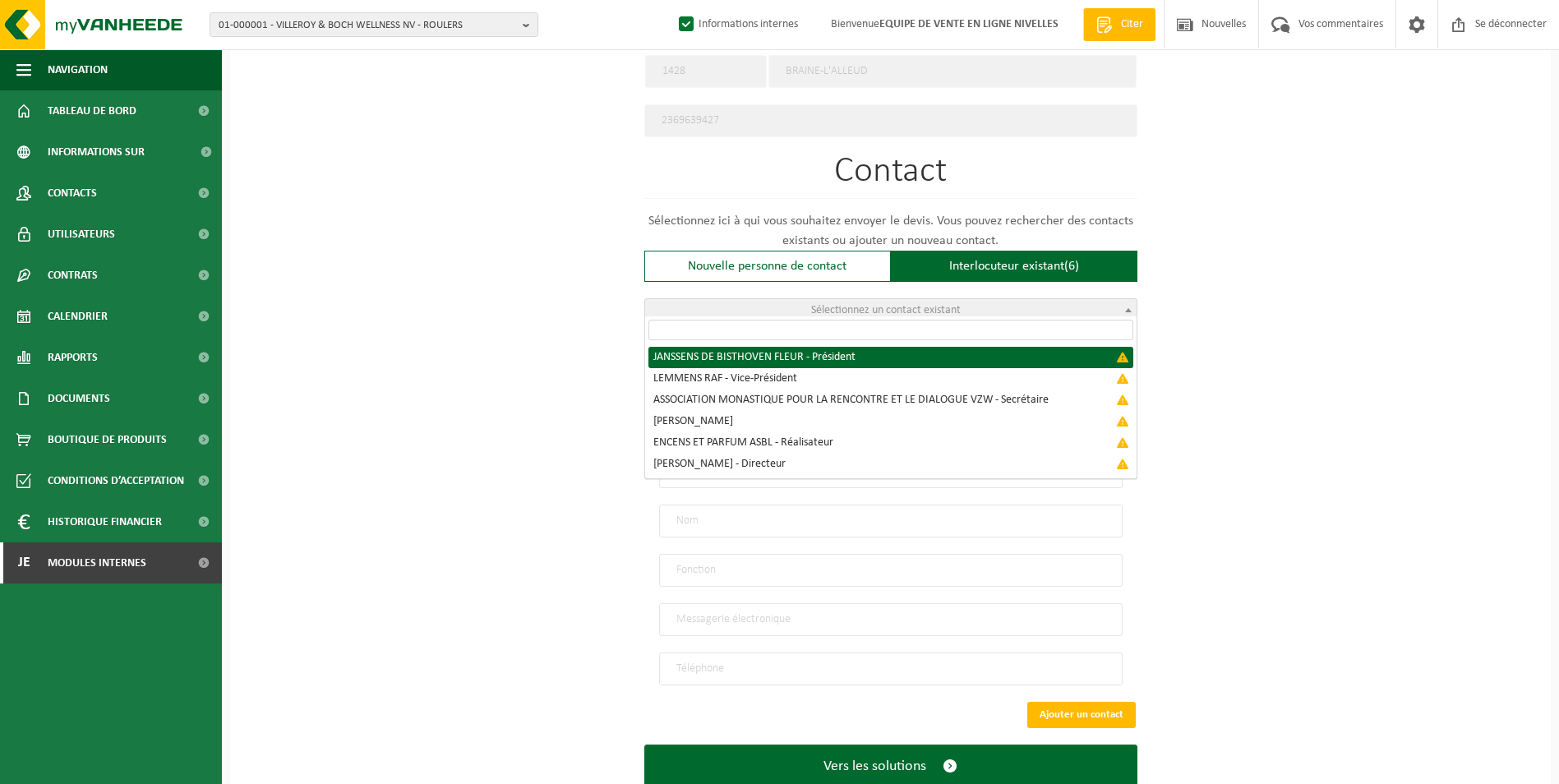
select select "{"code":"","firstname":"FLEUR","surname":"JANSSENS DE BISTHOVEN","gender":"Unkn…"
type input "FLEUR"
type input "JANSSENS DE BISTHOVEN"
type input "Chairman"
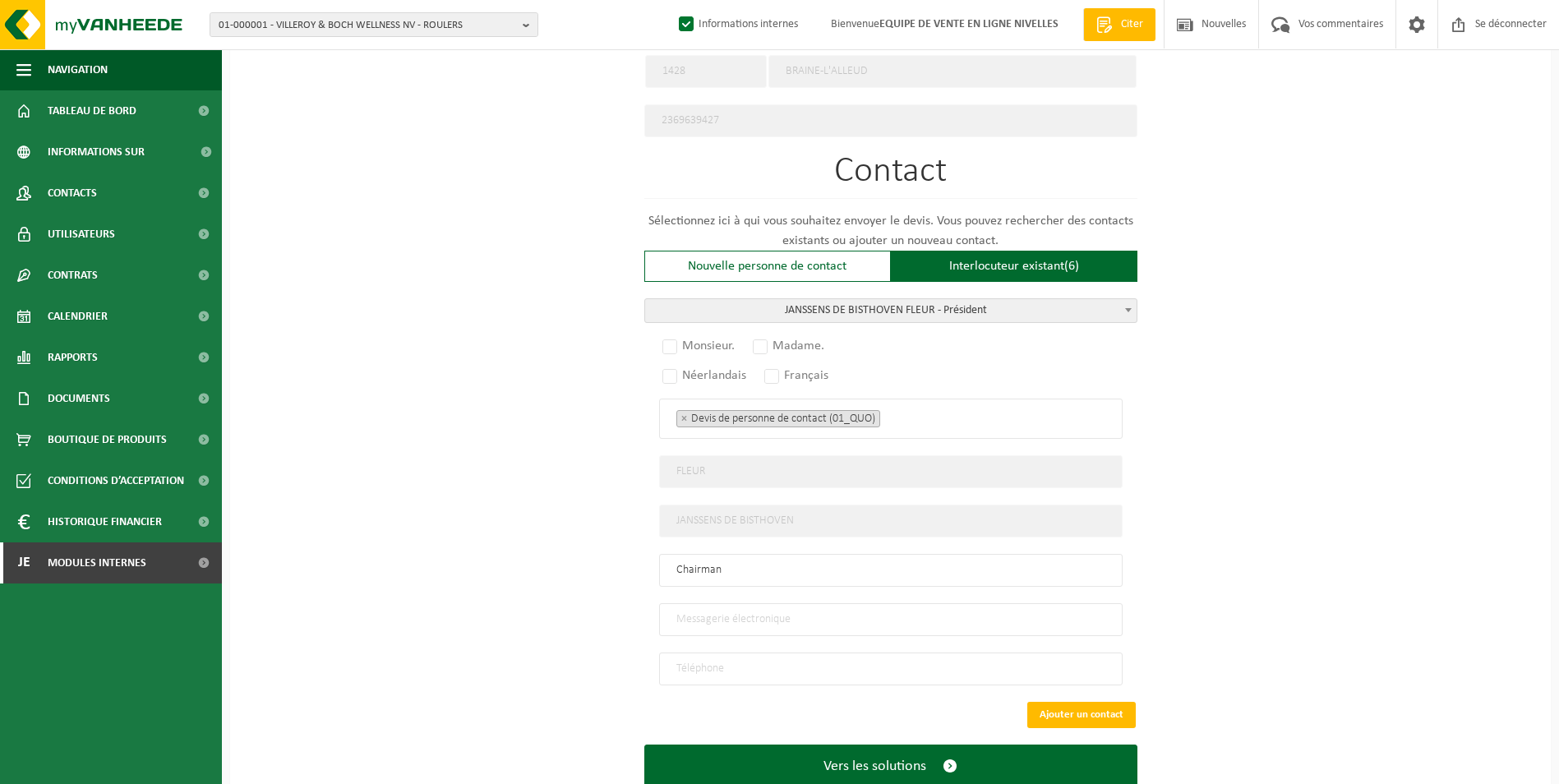
click at [764, 613] on input "email" at bounding box center [891, 620] width 463 height 33
click at [783, 610] on input "email" at bounding box center [891, 620] width 463 height 33
paste input "info@larivelaine.be"
type input "info@larivelaine.be"
click at [706, 663] on input "tel" at bounding box center [891, 669] width 463 height 33
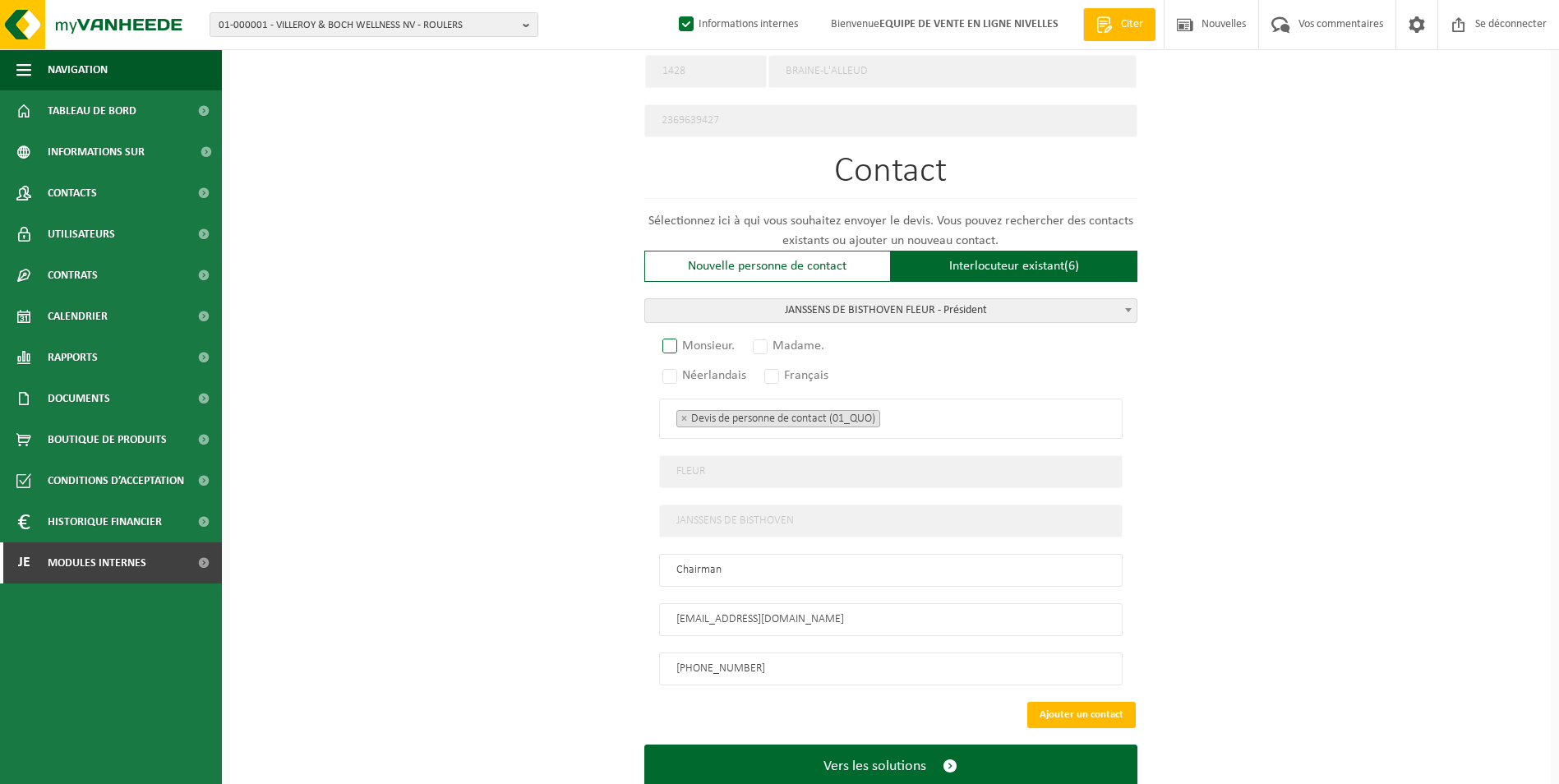
type input "+32 475 82 52 50"
click at [669, 337] on label "Monsieur." at bounding box center [700, 346] width 81 height 23
radio input "true"
click at [773, 367] on label "Français" at bounding box center [797, 376] width 73 height 23
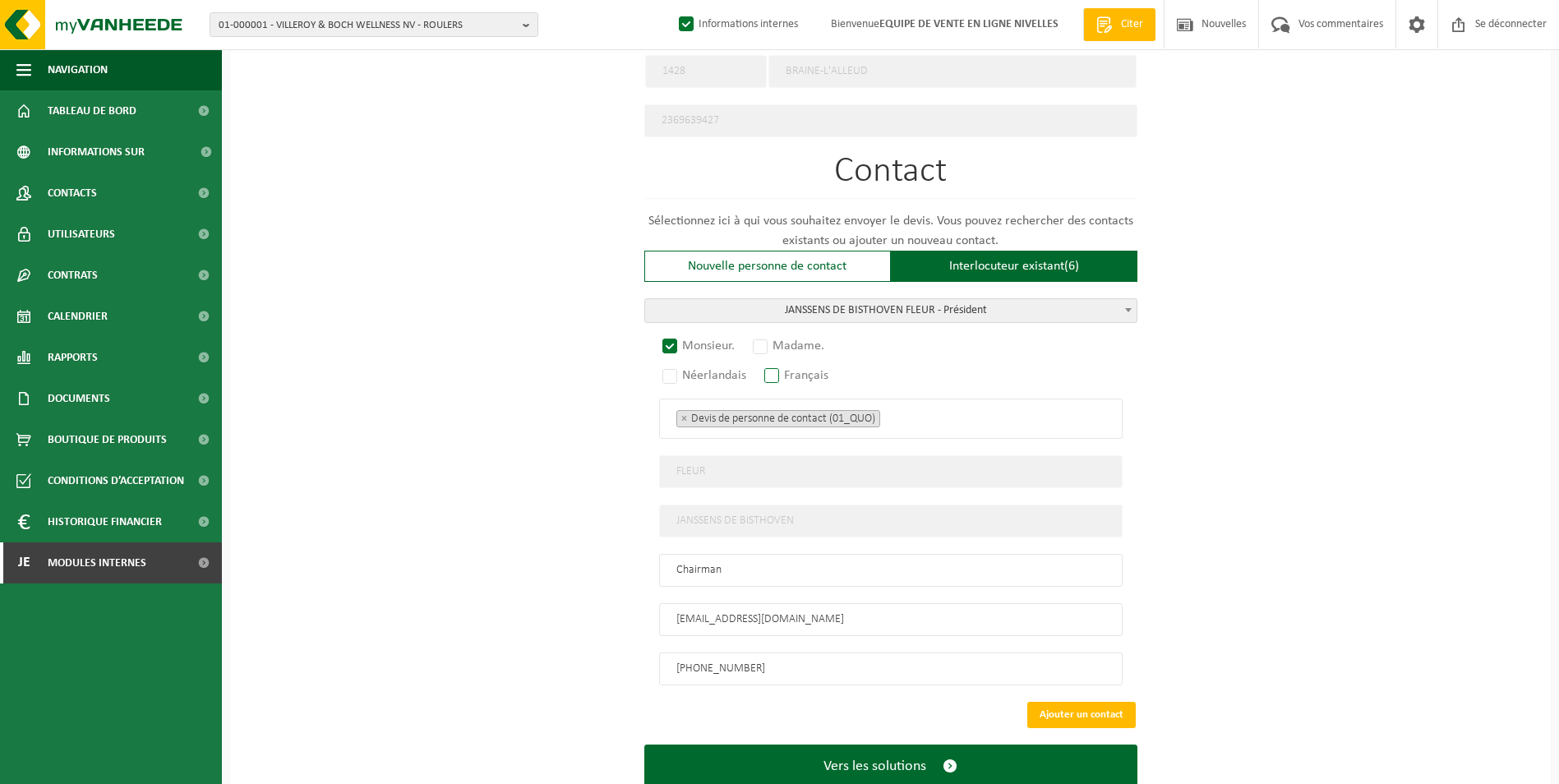
radio input "true"
click at [899, 416] on ul "× Devis de personne de contact (01_QUO)" at bounding box center [891, 419] width 429 height 21
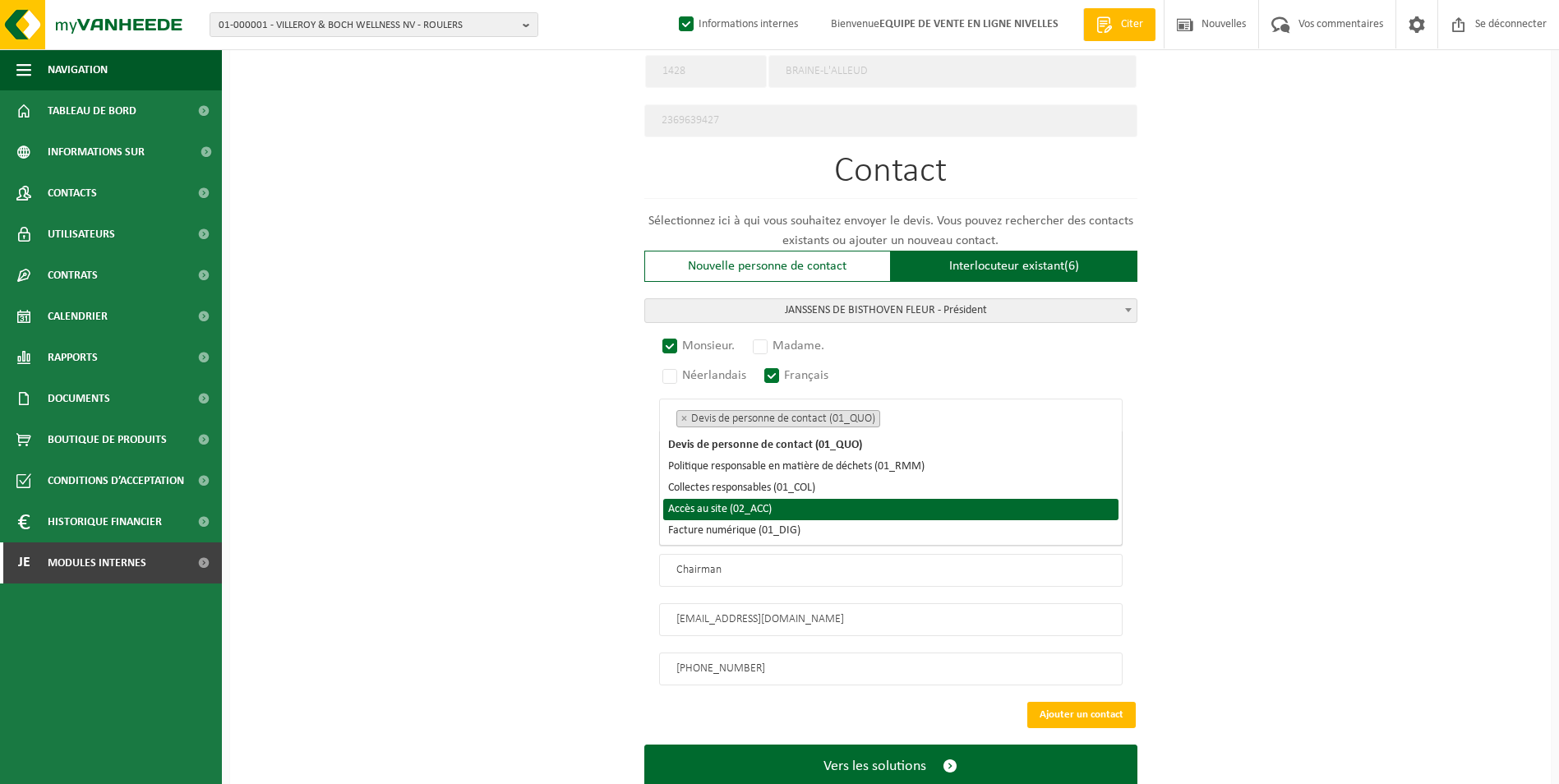
click at [774, 509] on li "Accès au site (02_ACC)" at bounding box center [891, 509] width 455 height 21
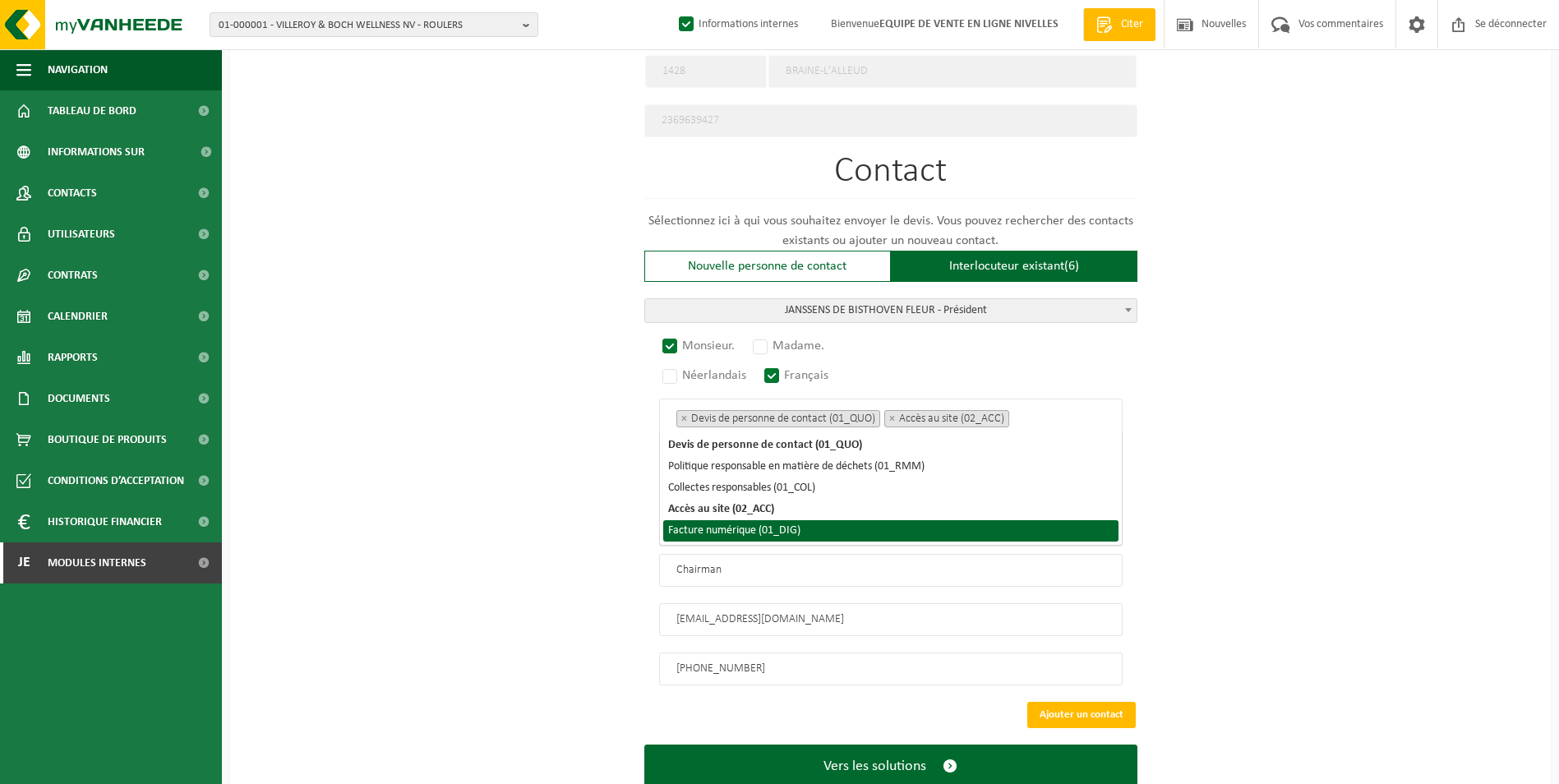
click at [768, 527] on li "Facture numérique (01_DIG)" at bounding box center [891, 531] width 455 height 21
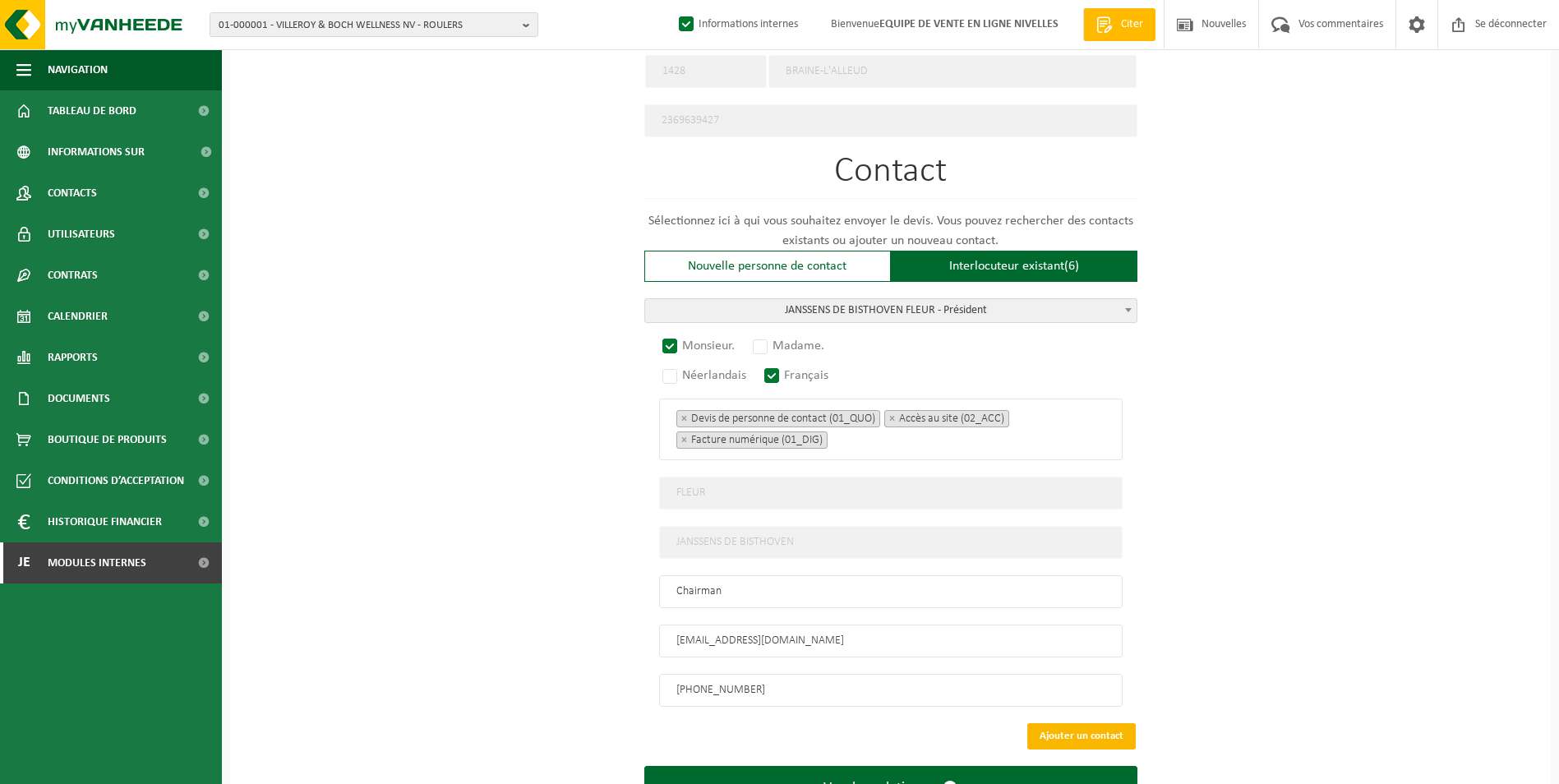
click at [1040, 723] on button "Ajouter un contact" at bounding box center [1082, 736] width 109 height 26
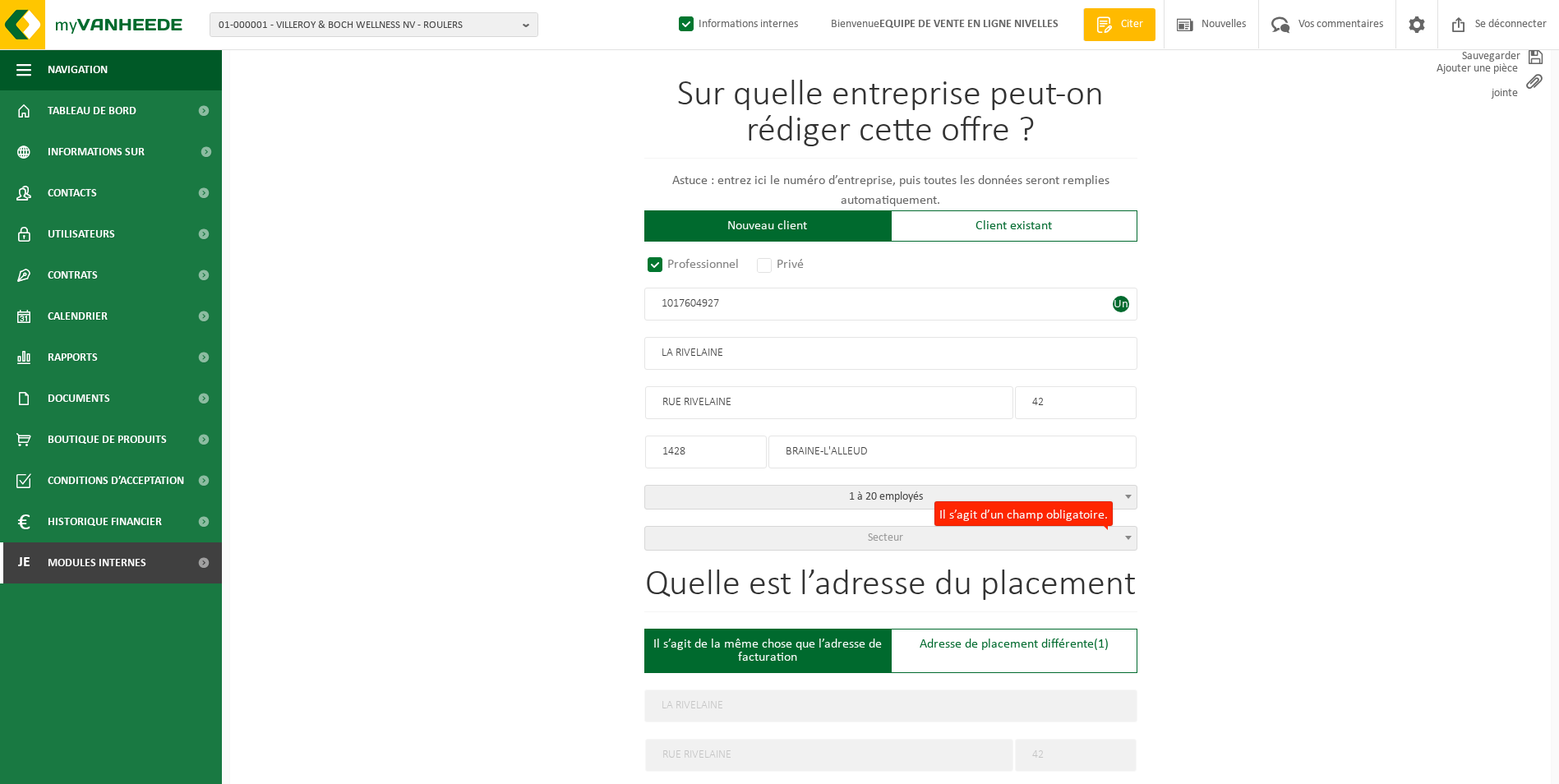
scroll to position [124, 0]
click at [957, 534] on span "Secteur" at bounding box center [891, 539] width 491 height 23
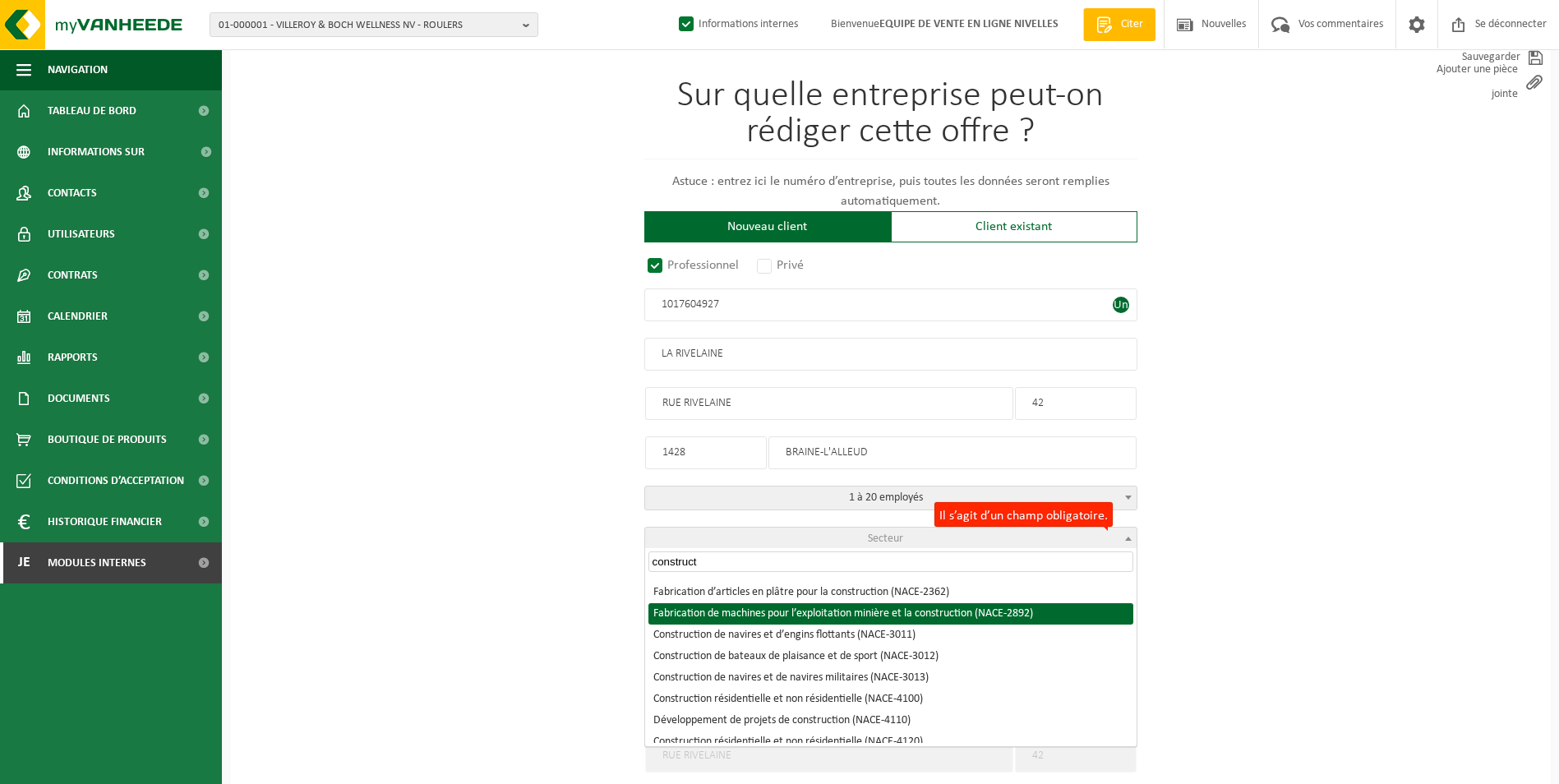
scroll to position [164, 0]
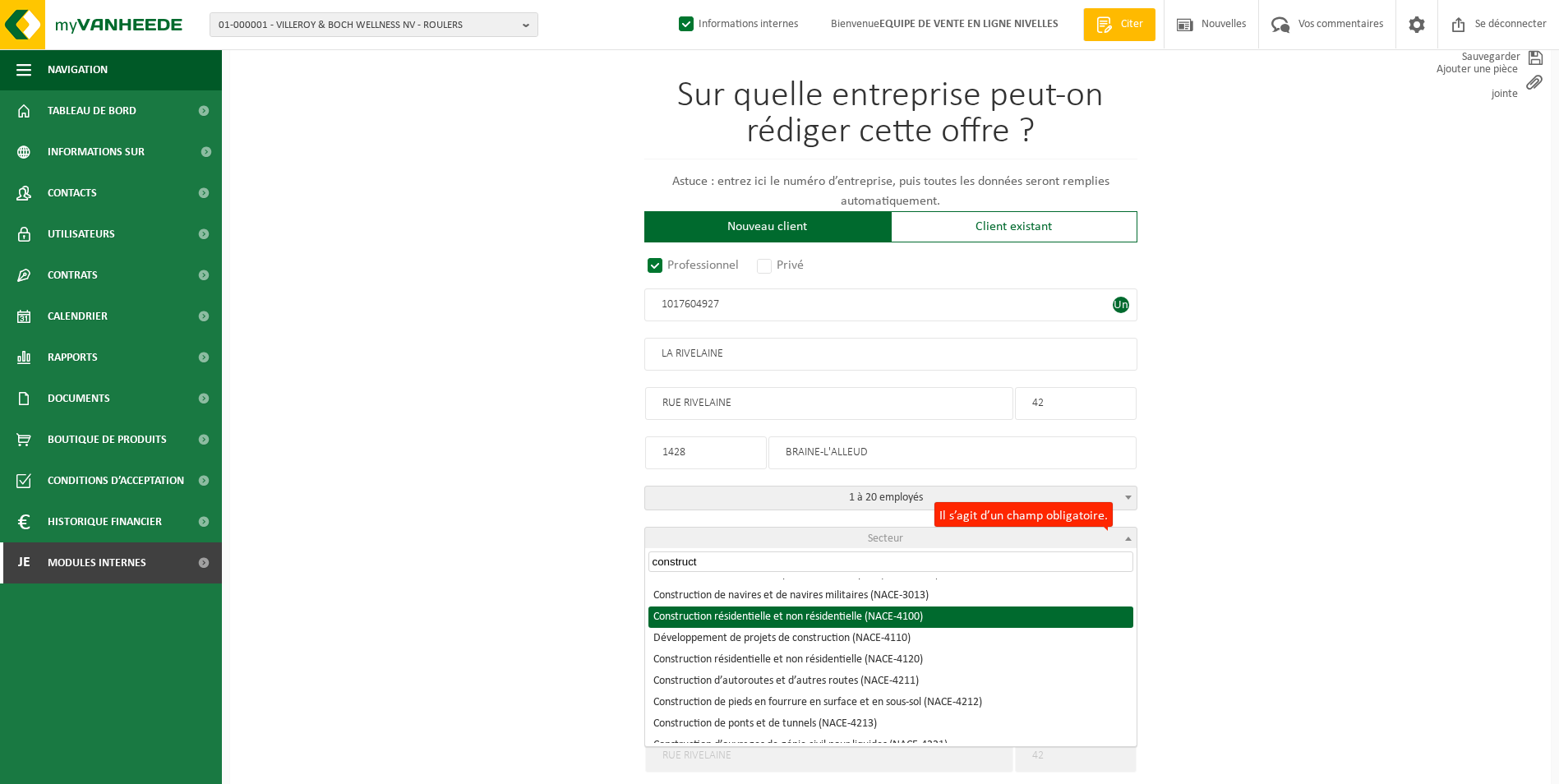
type input "construct"
select select "NACE_4100"
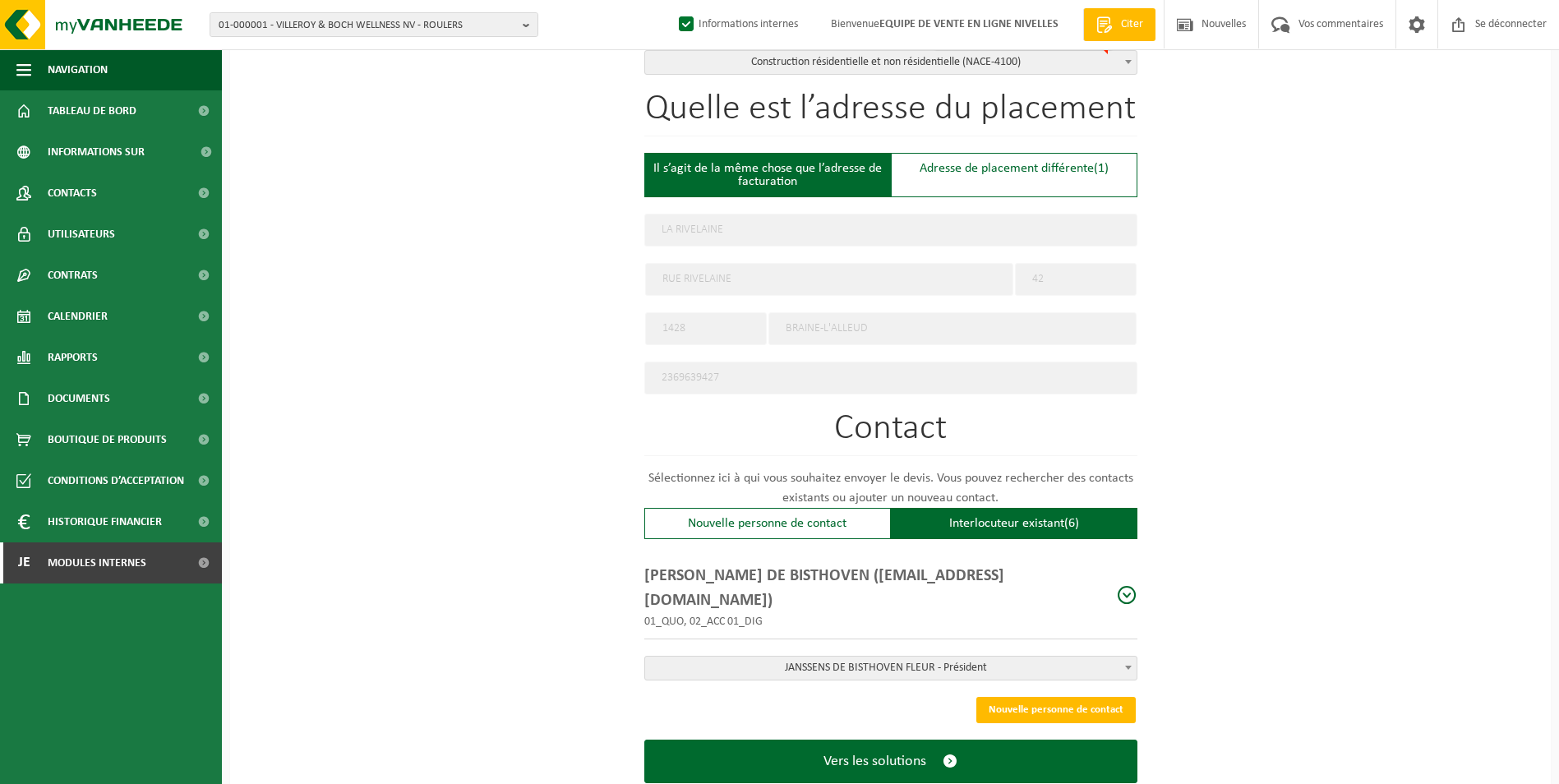
scroll to position [617, 0]
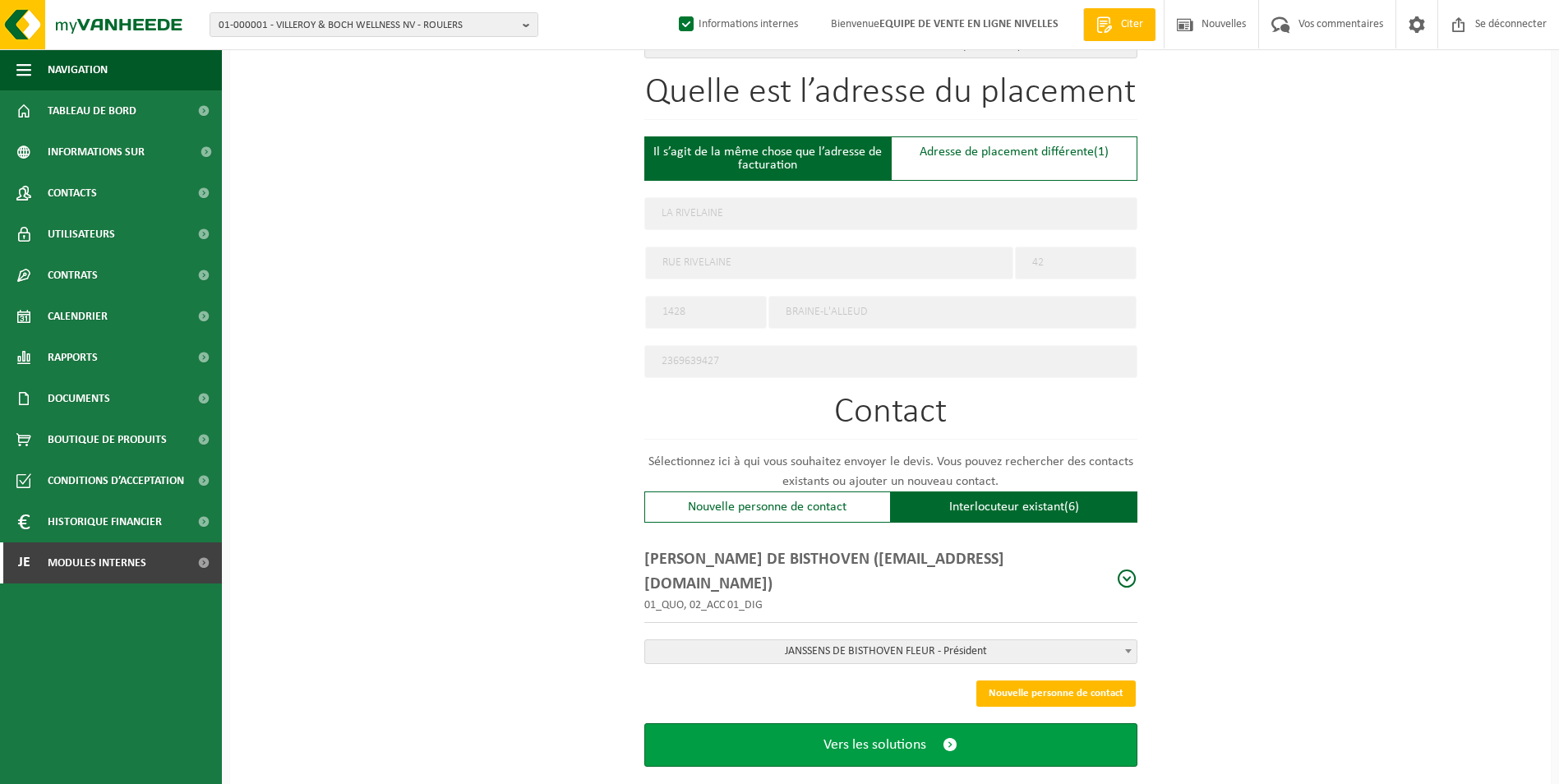
click at [898, 736] on span "Vers les solutions" at bounding box center [875, 744] width 103 height 17
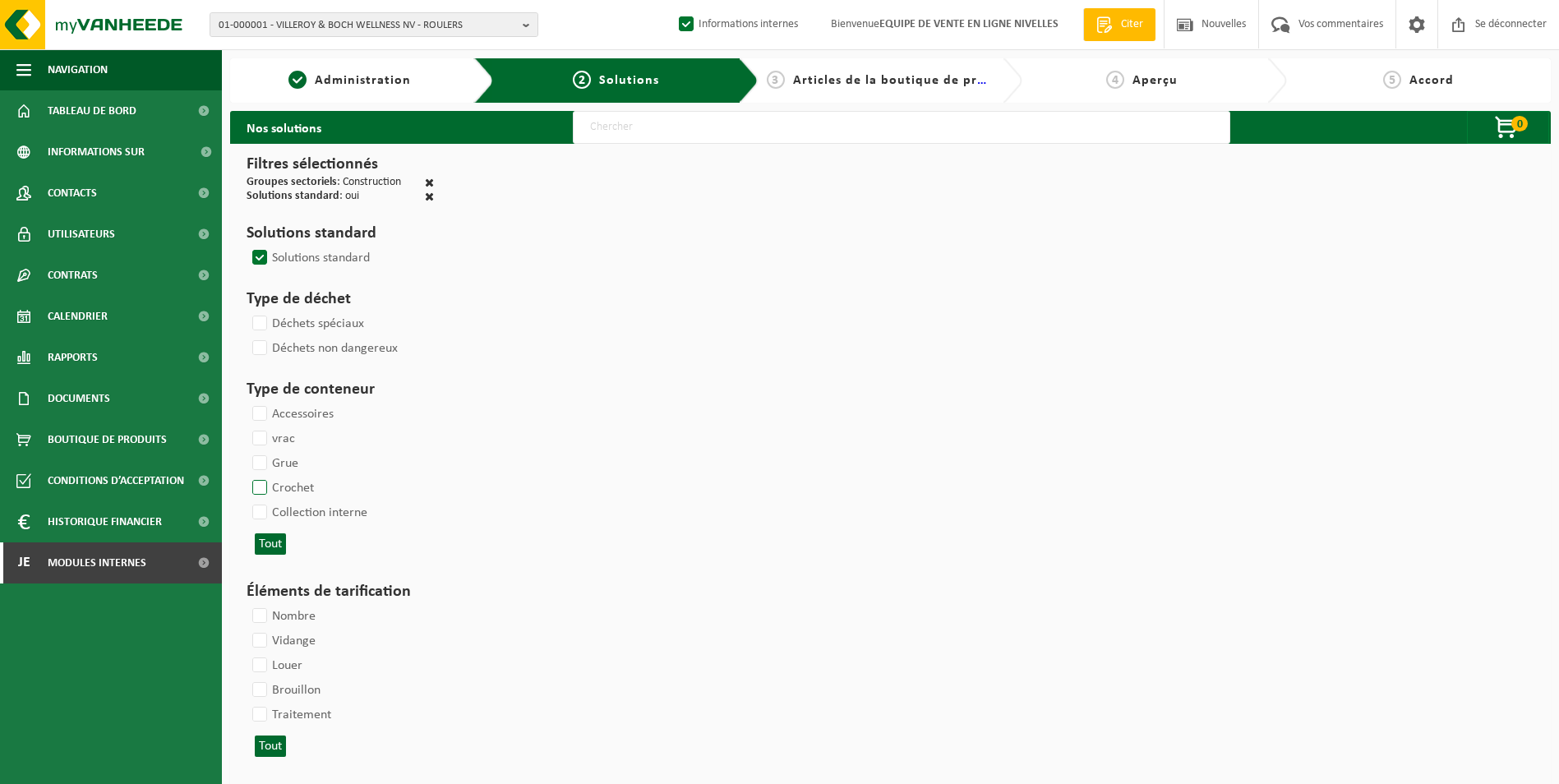
select select
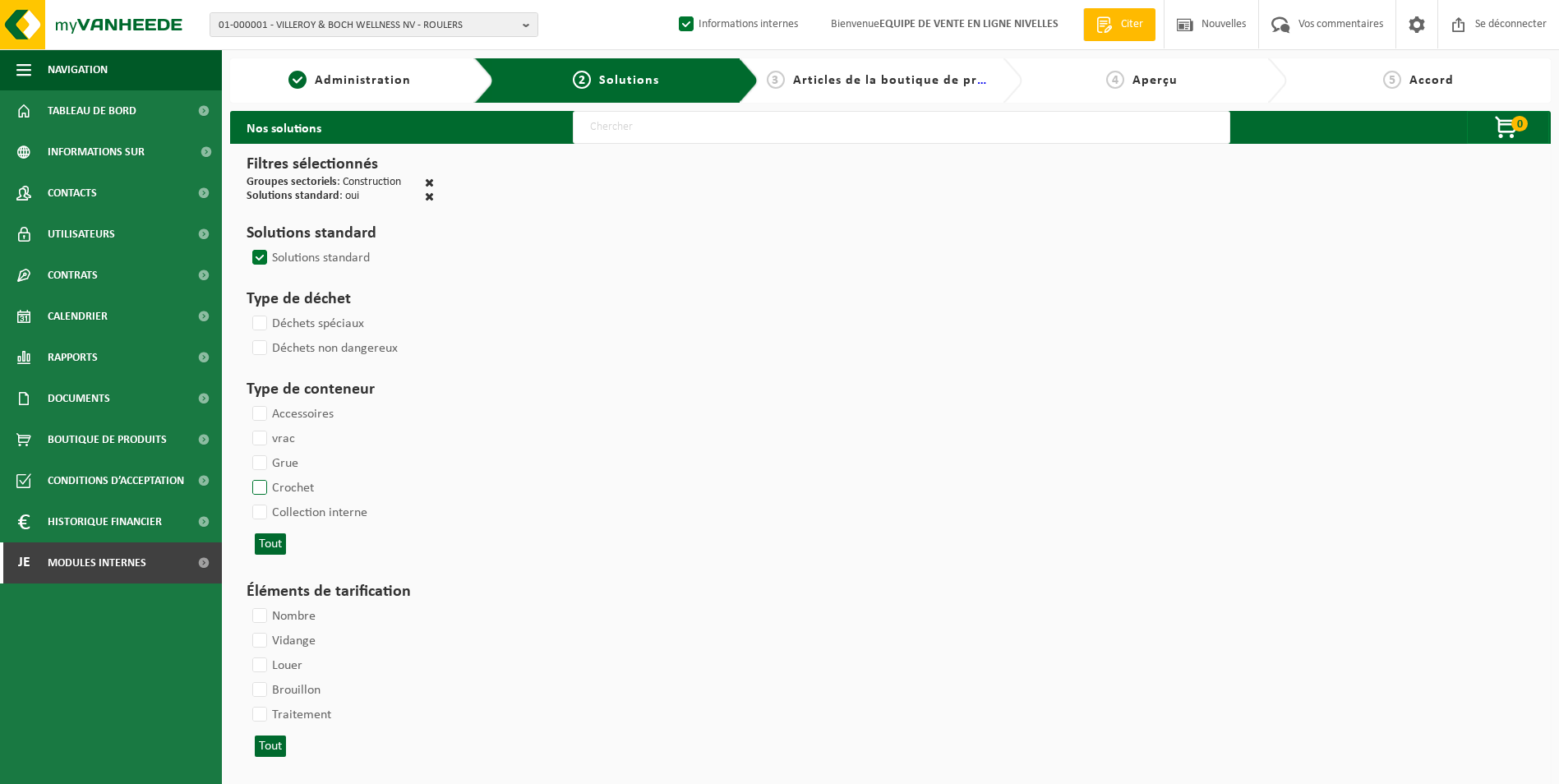
select select
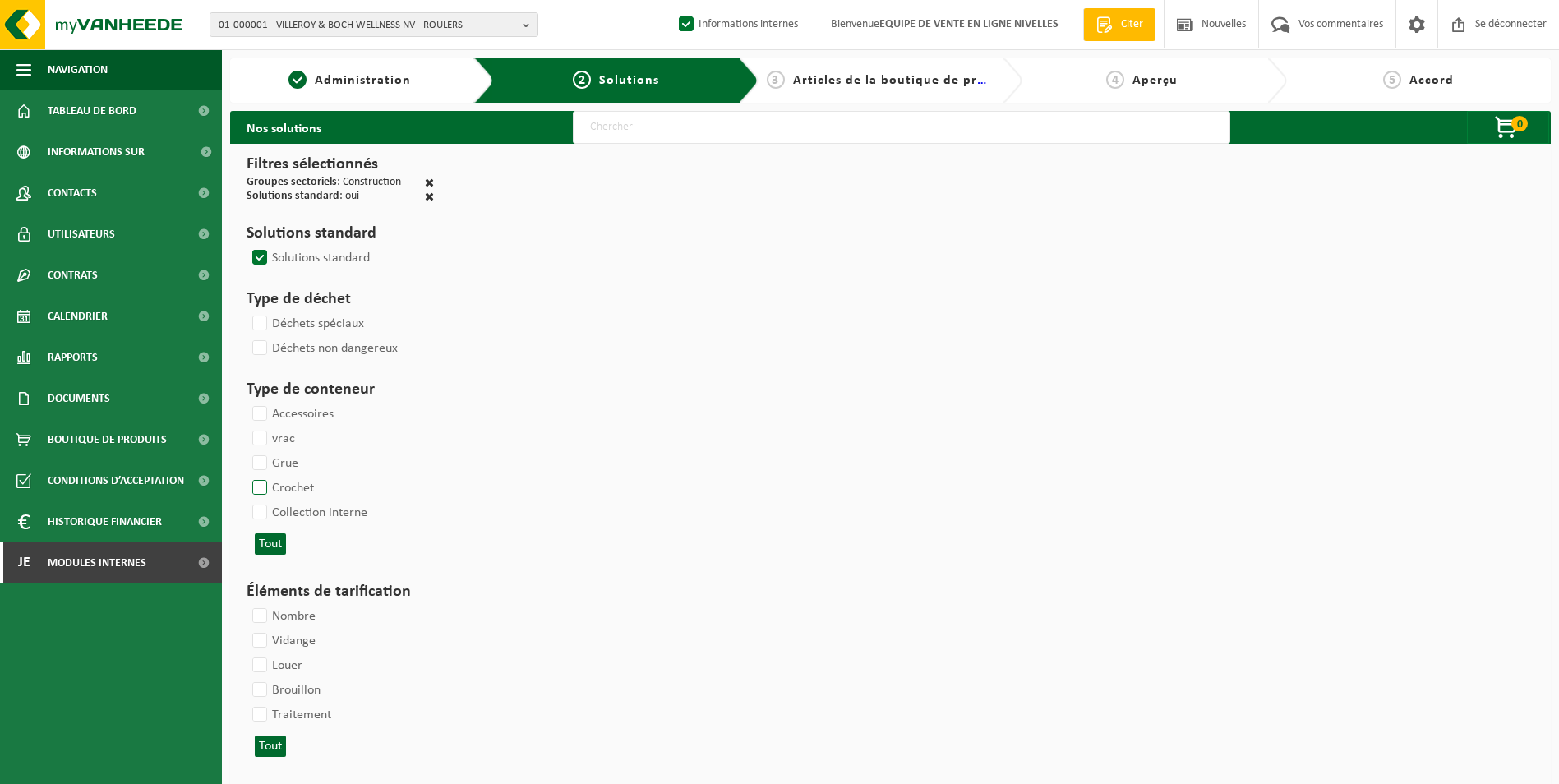
select select
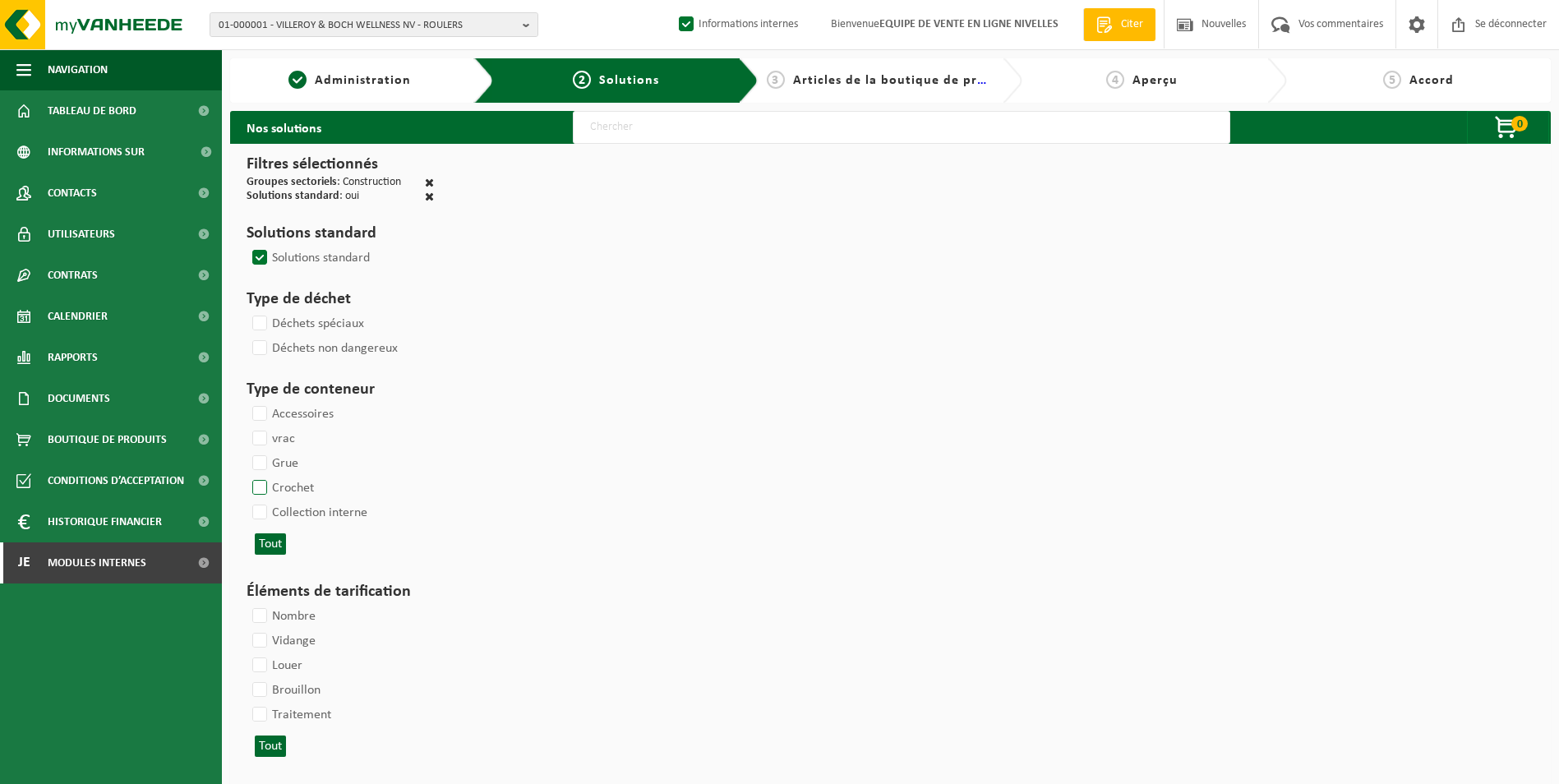
select select
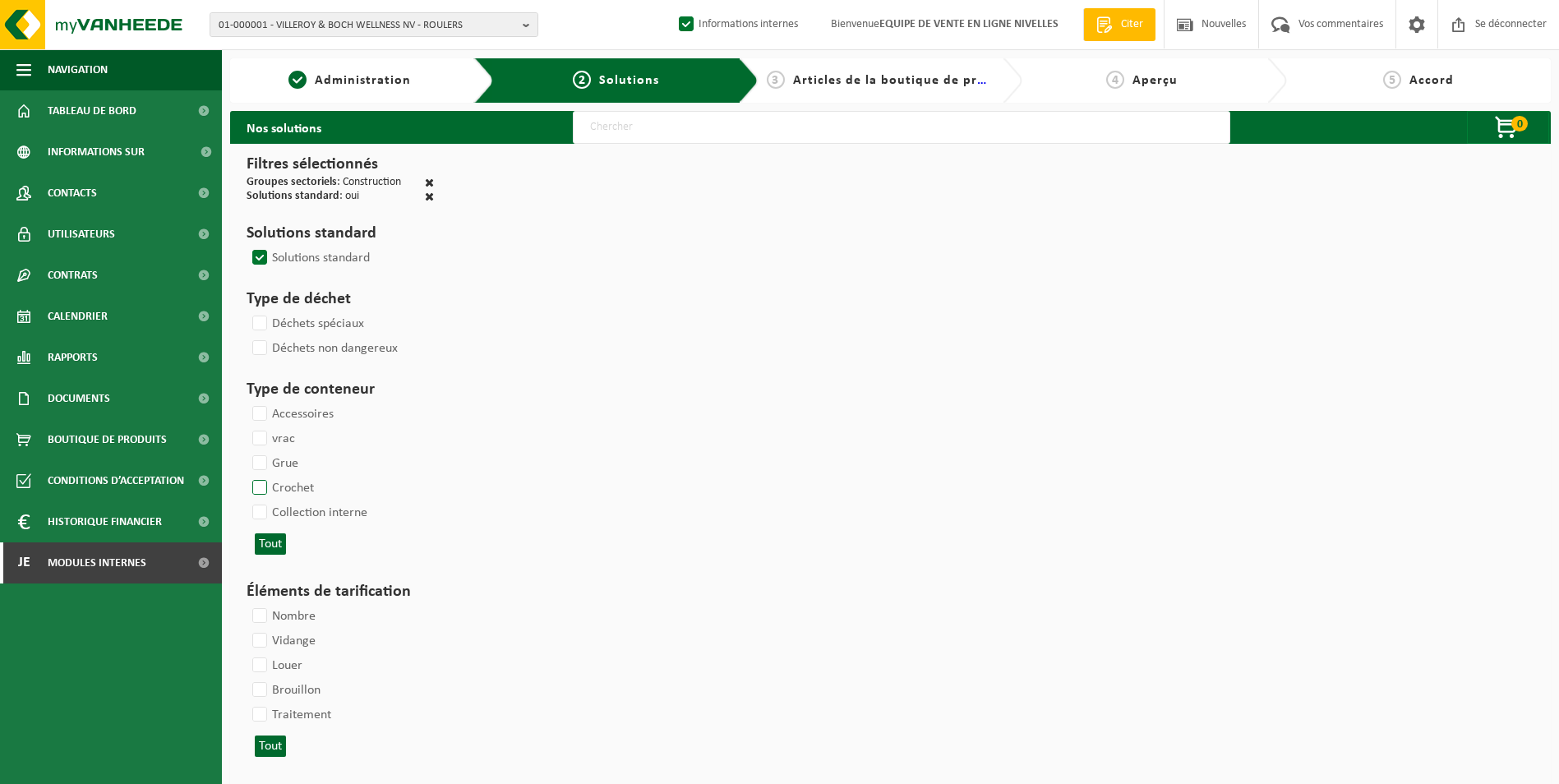
select select
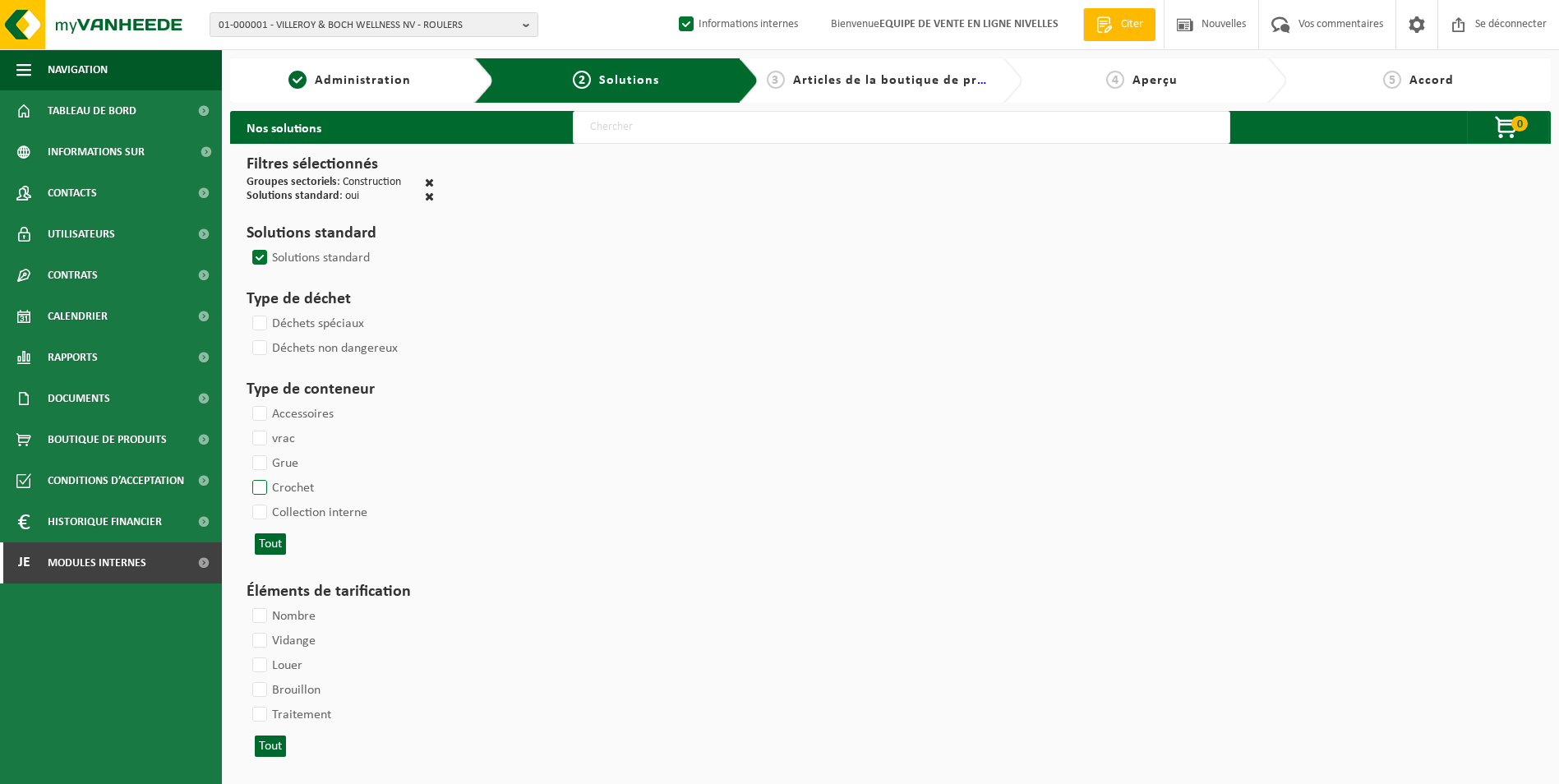
select select
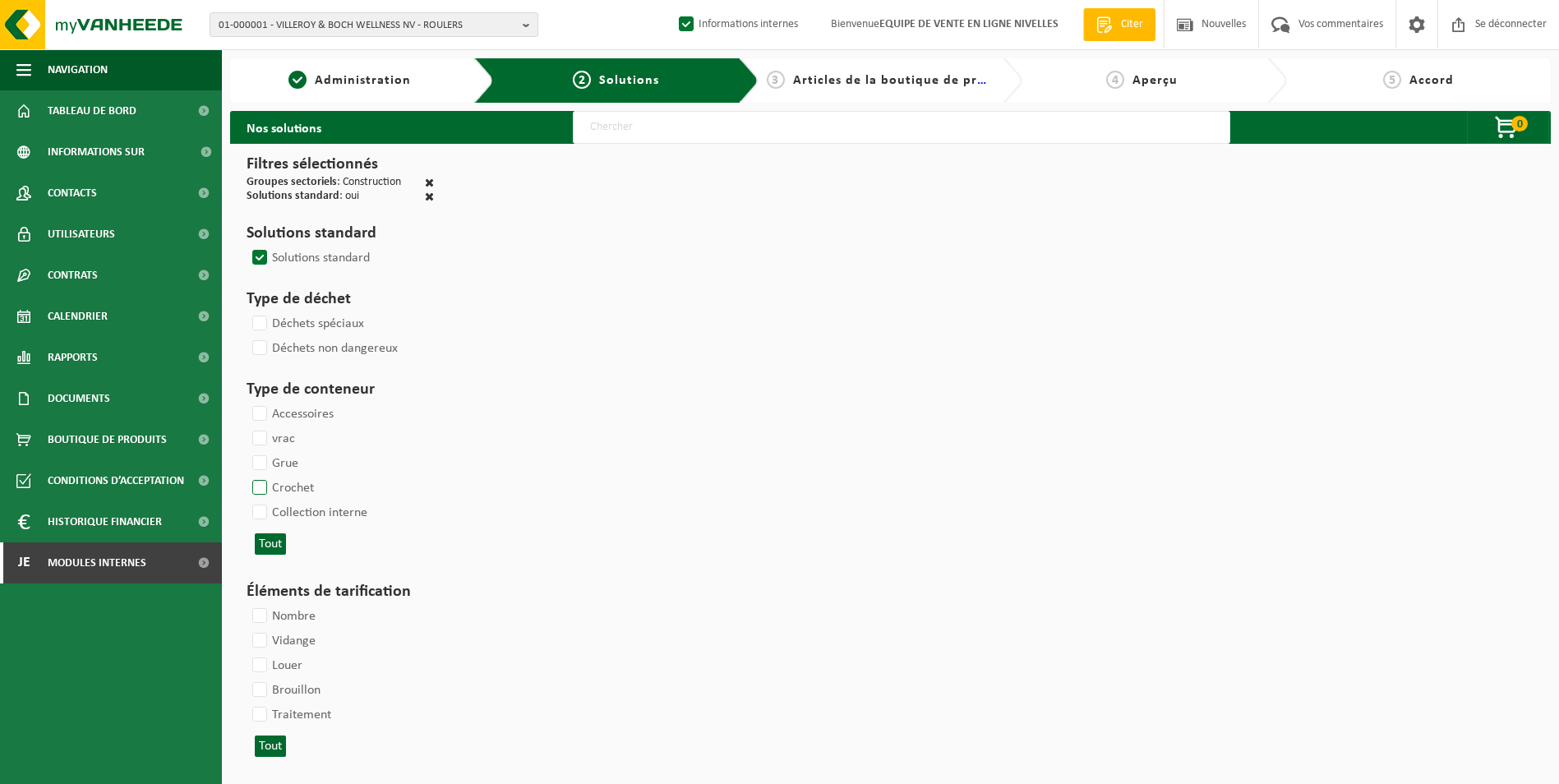
select select
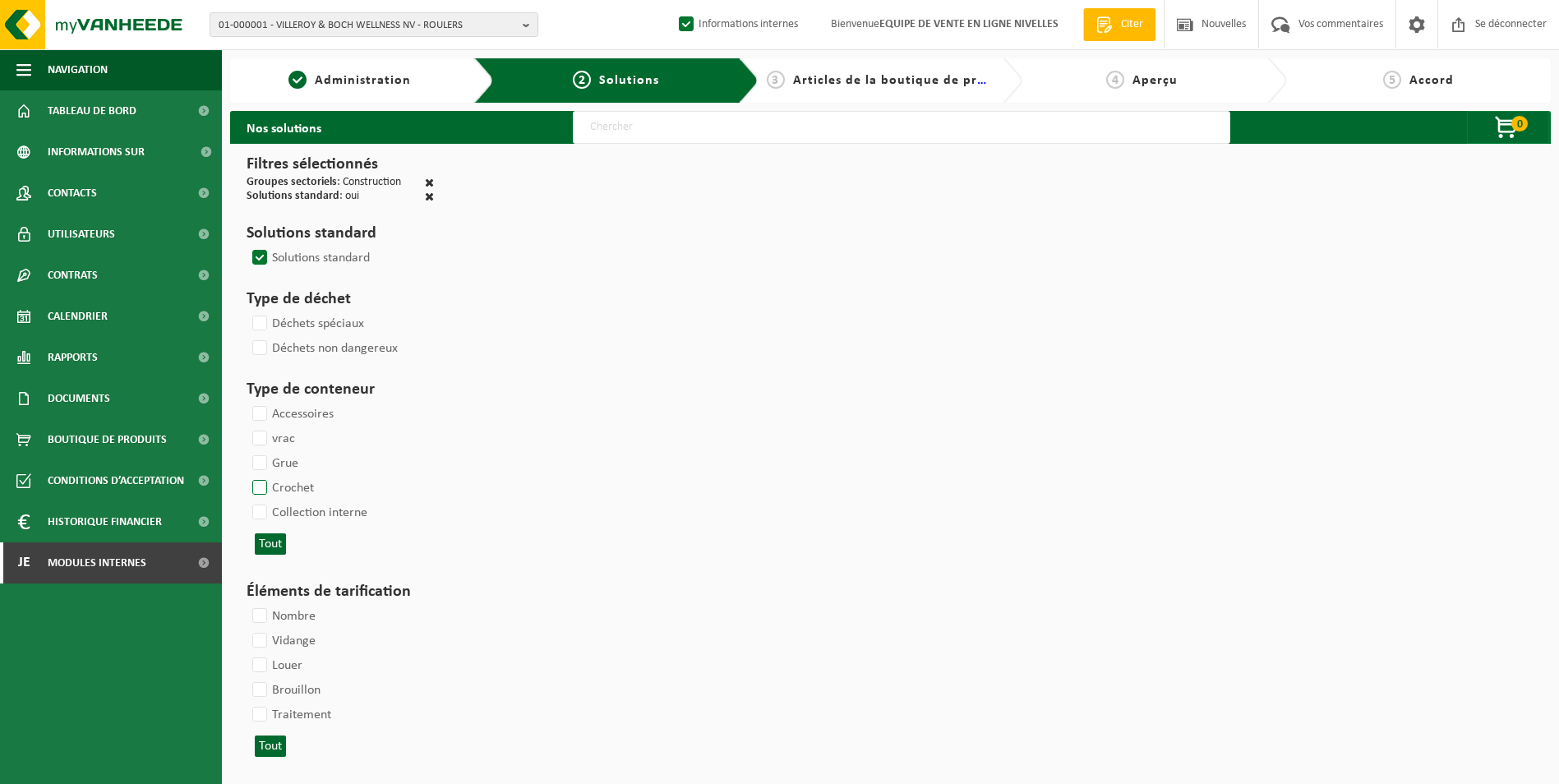
select select
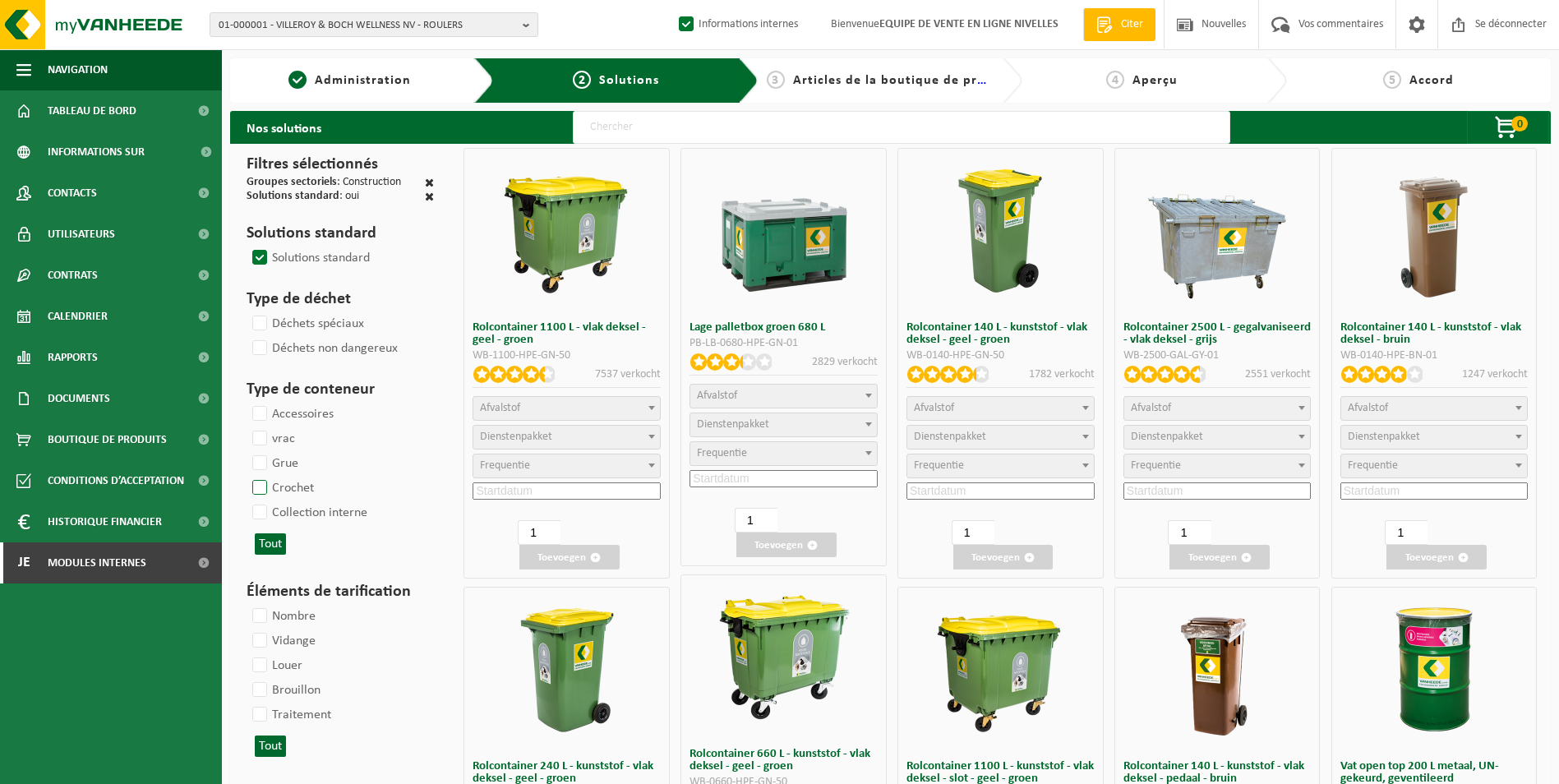
click at [260, 485] on label "Crochet" at bounding box center [281, 488] width 65 height 25
click at [247, 476] on input "Crochet" at bounding box center [246, 475] width 1 height 1
checkbox input "true"
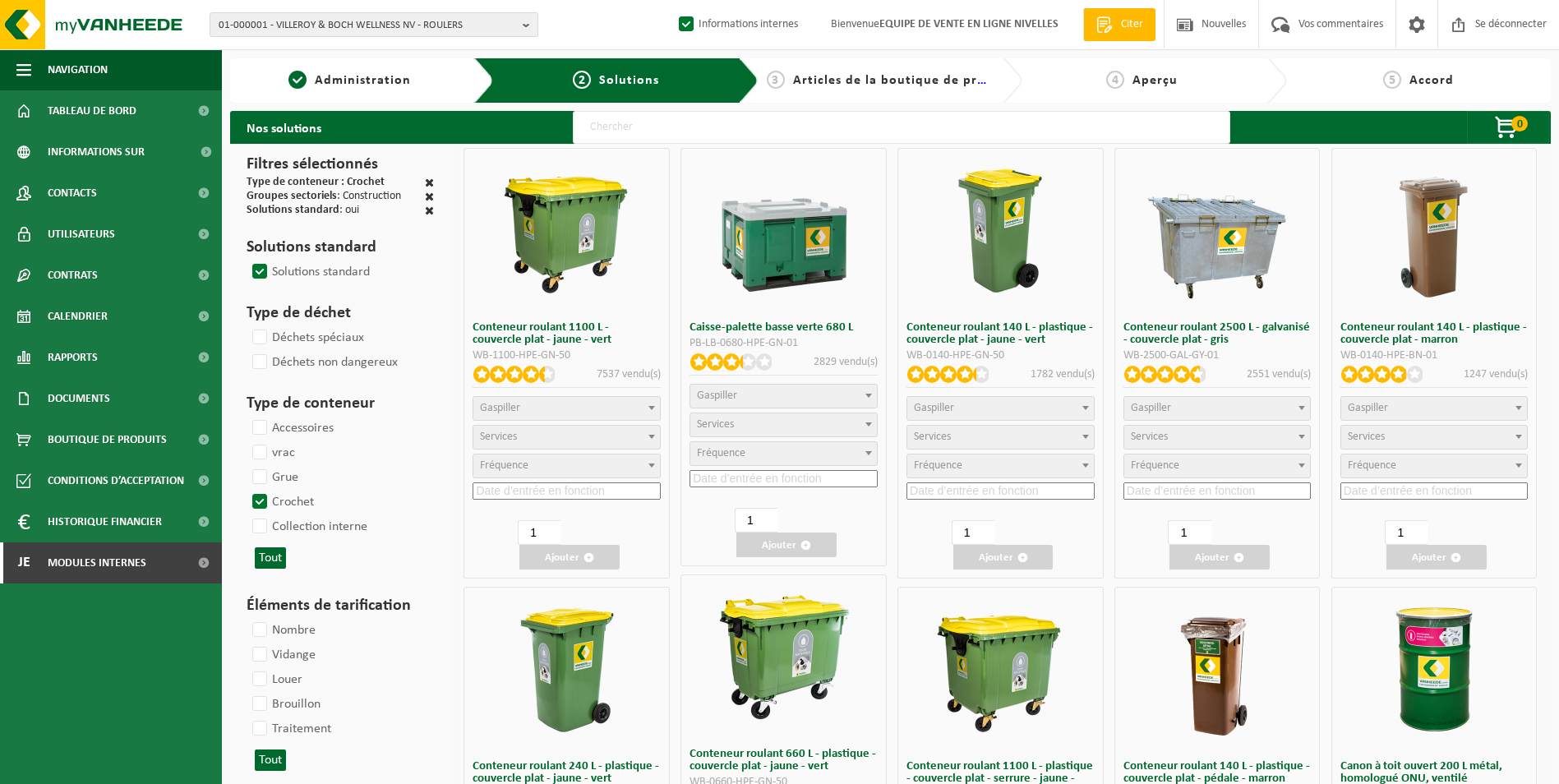
select select
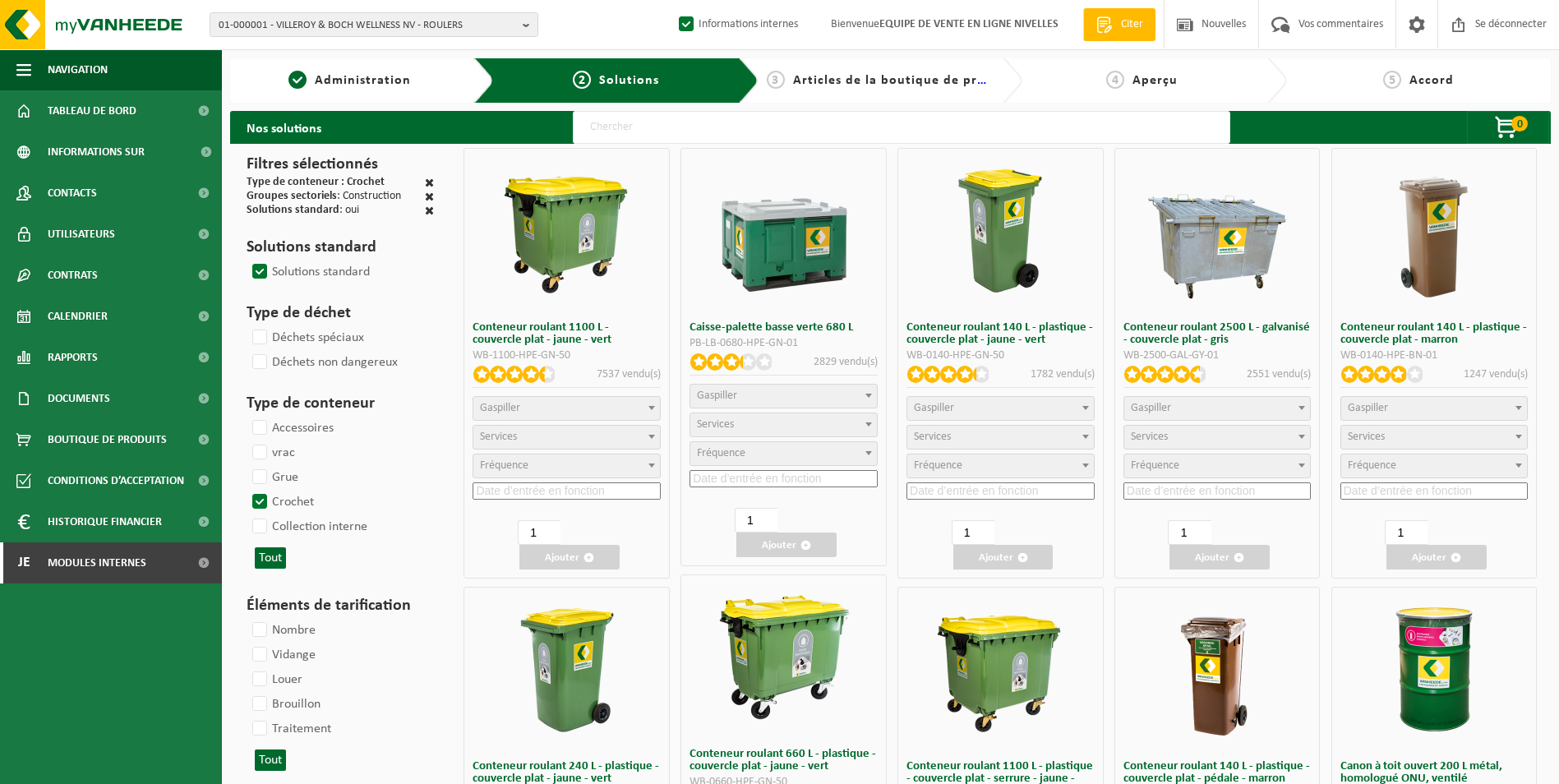
select select
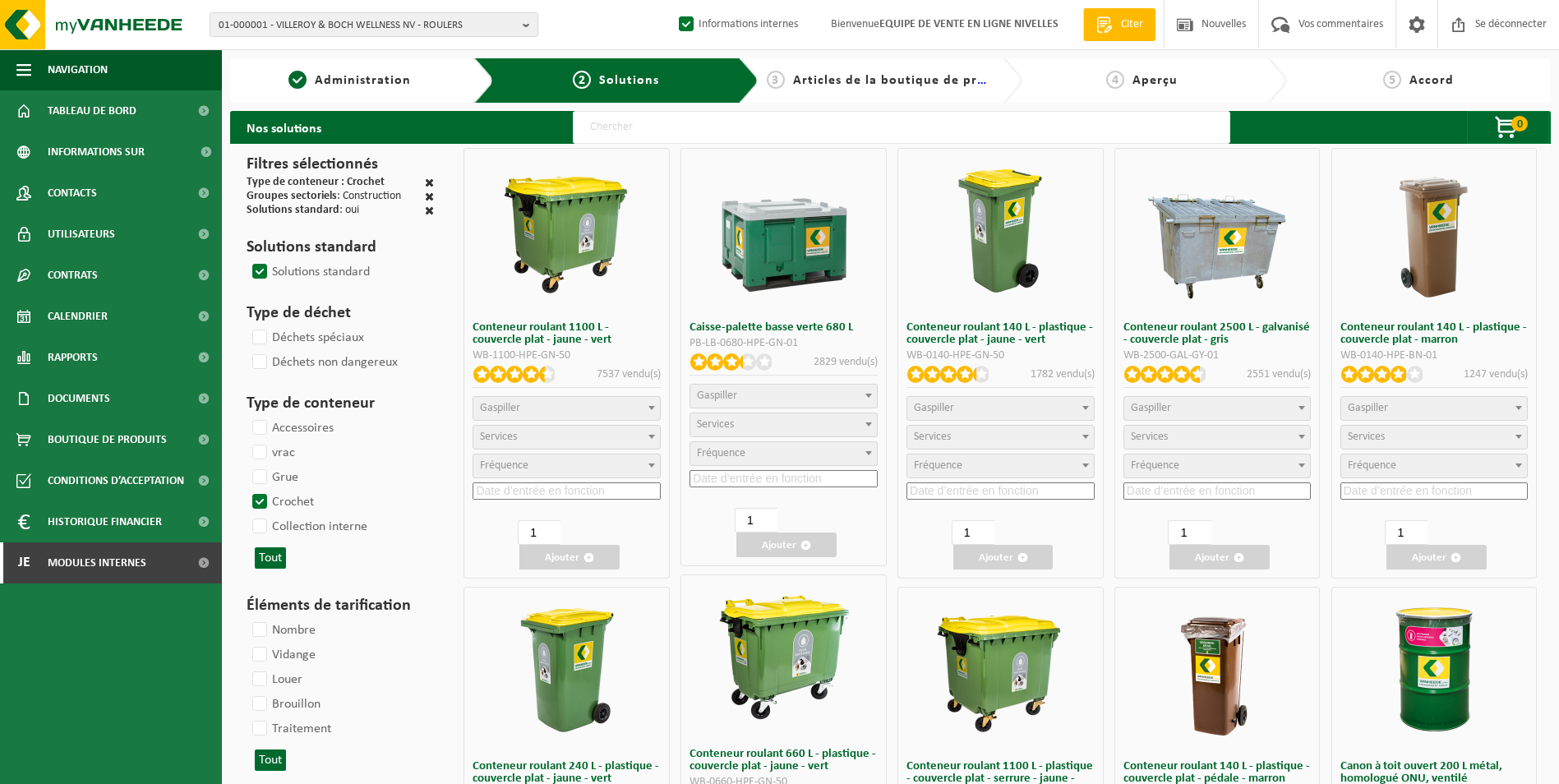
select select
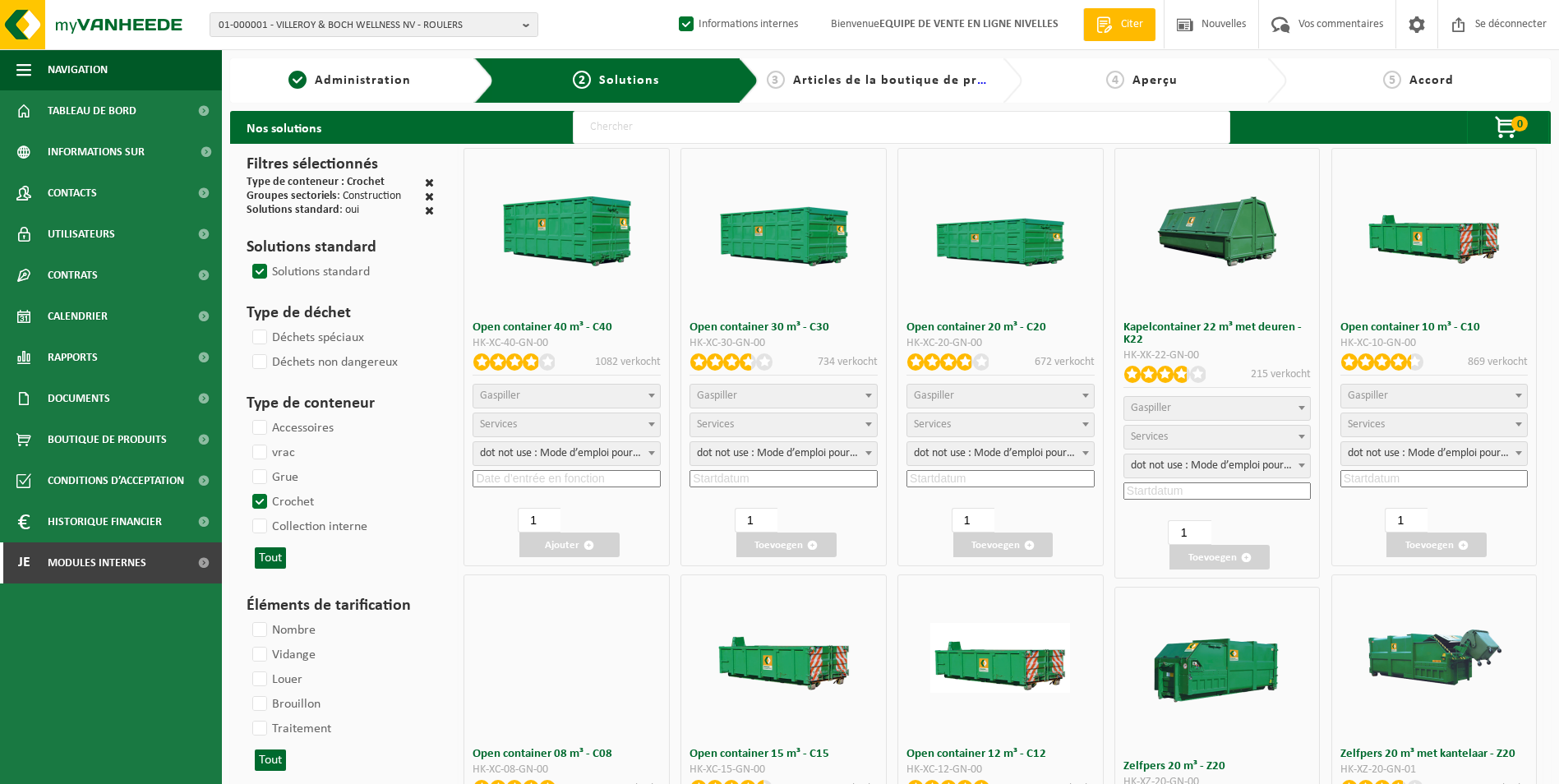
select select
select select "25"
select select
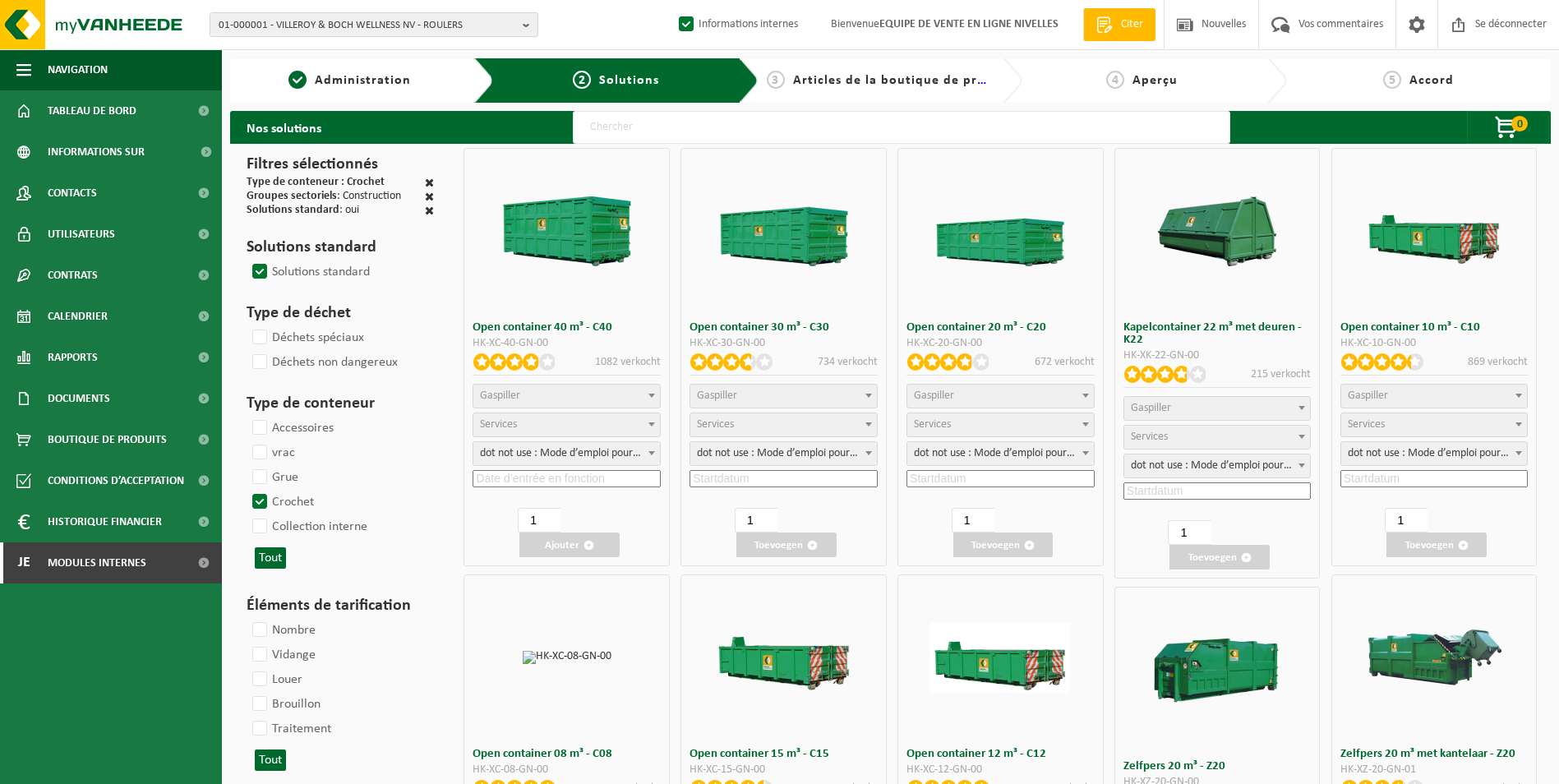
select select "197"
select select "25"
select select "8"
select select
select select "7"
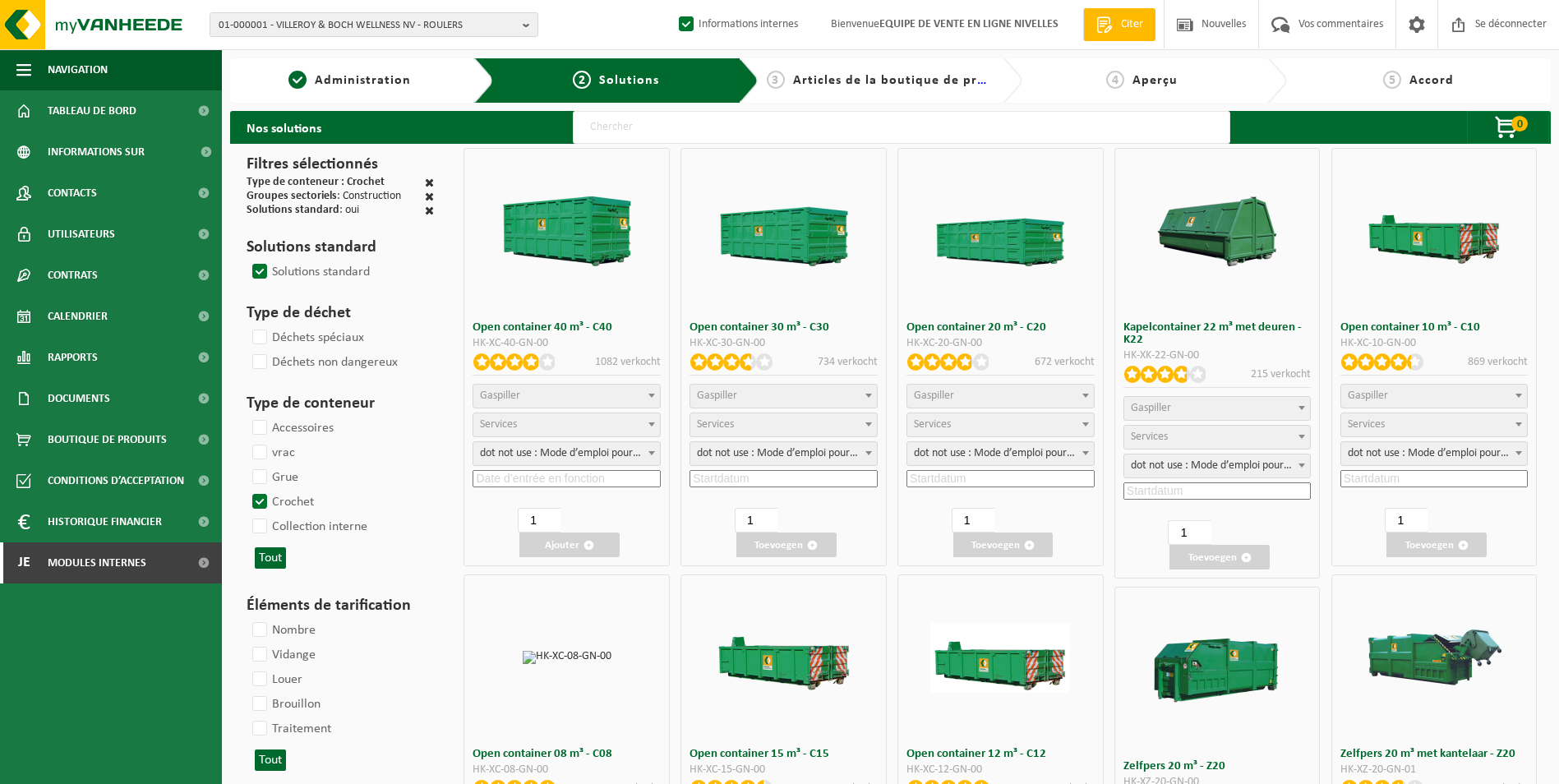
select select
select select "7"
select select
select select "25"
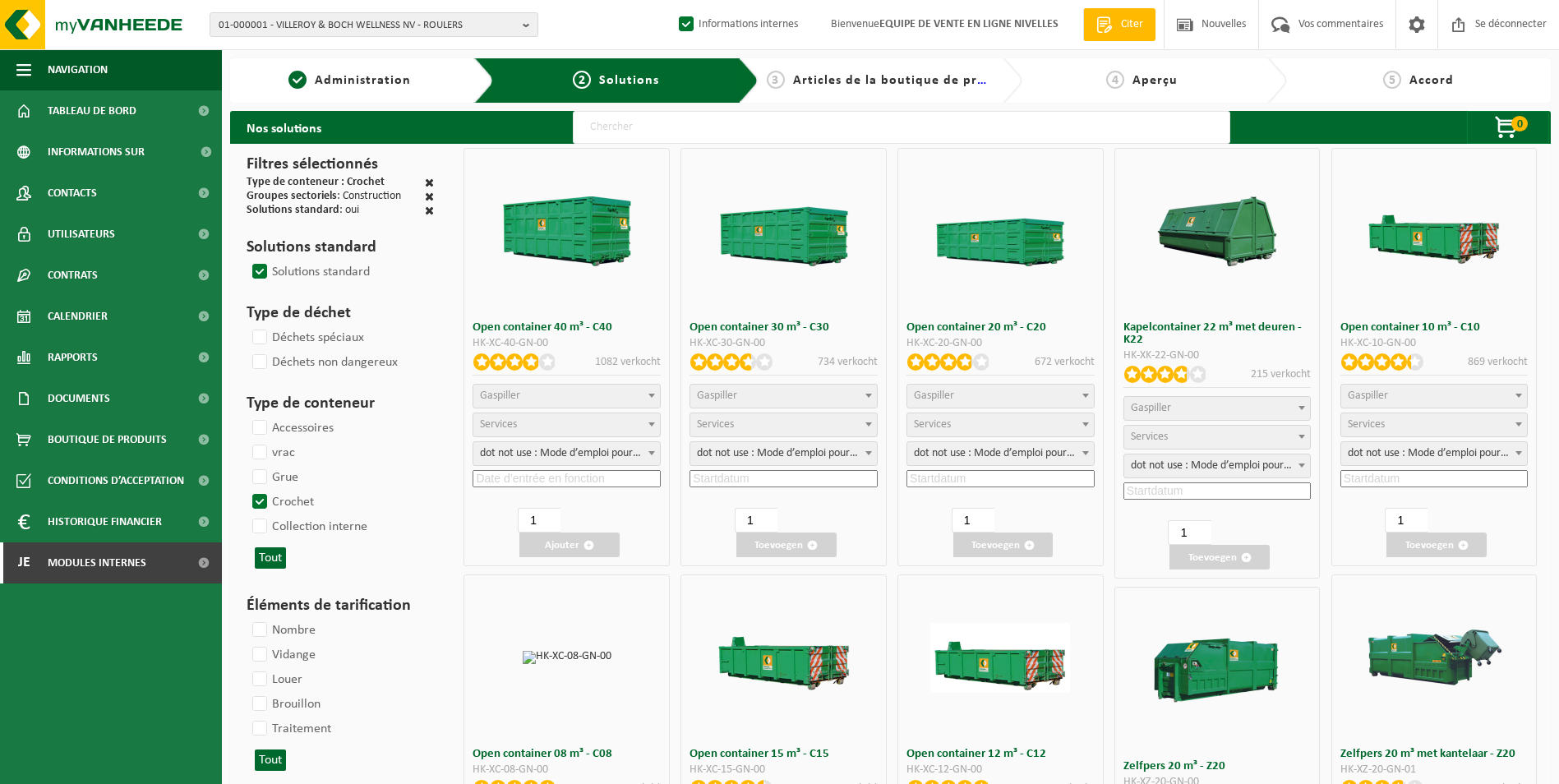
select select "25"
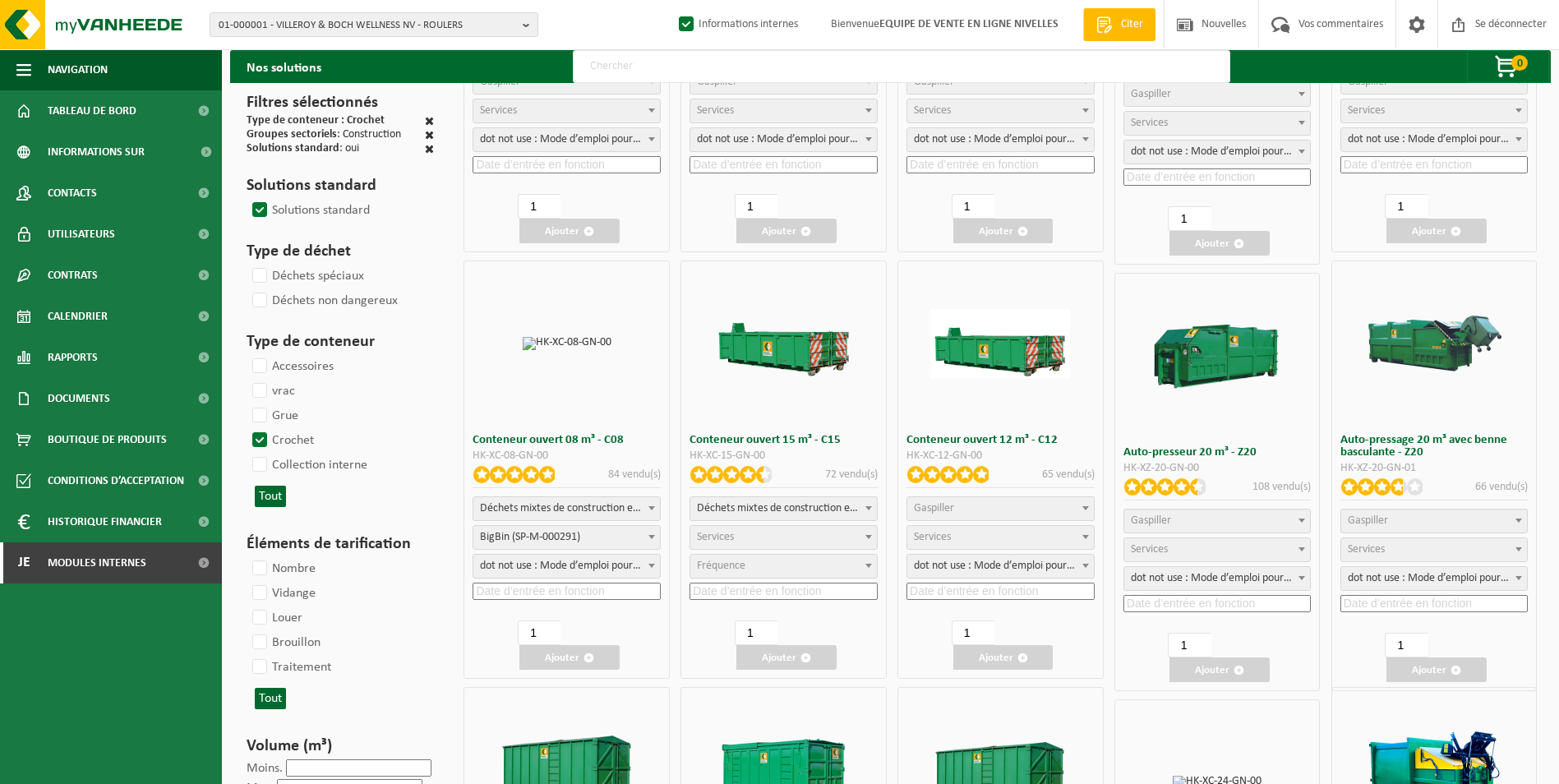
scroll to position [329, 0]
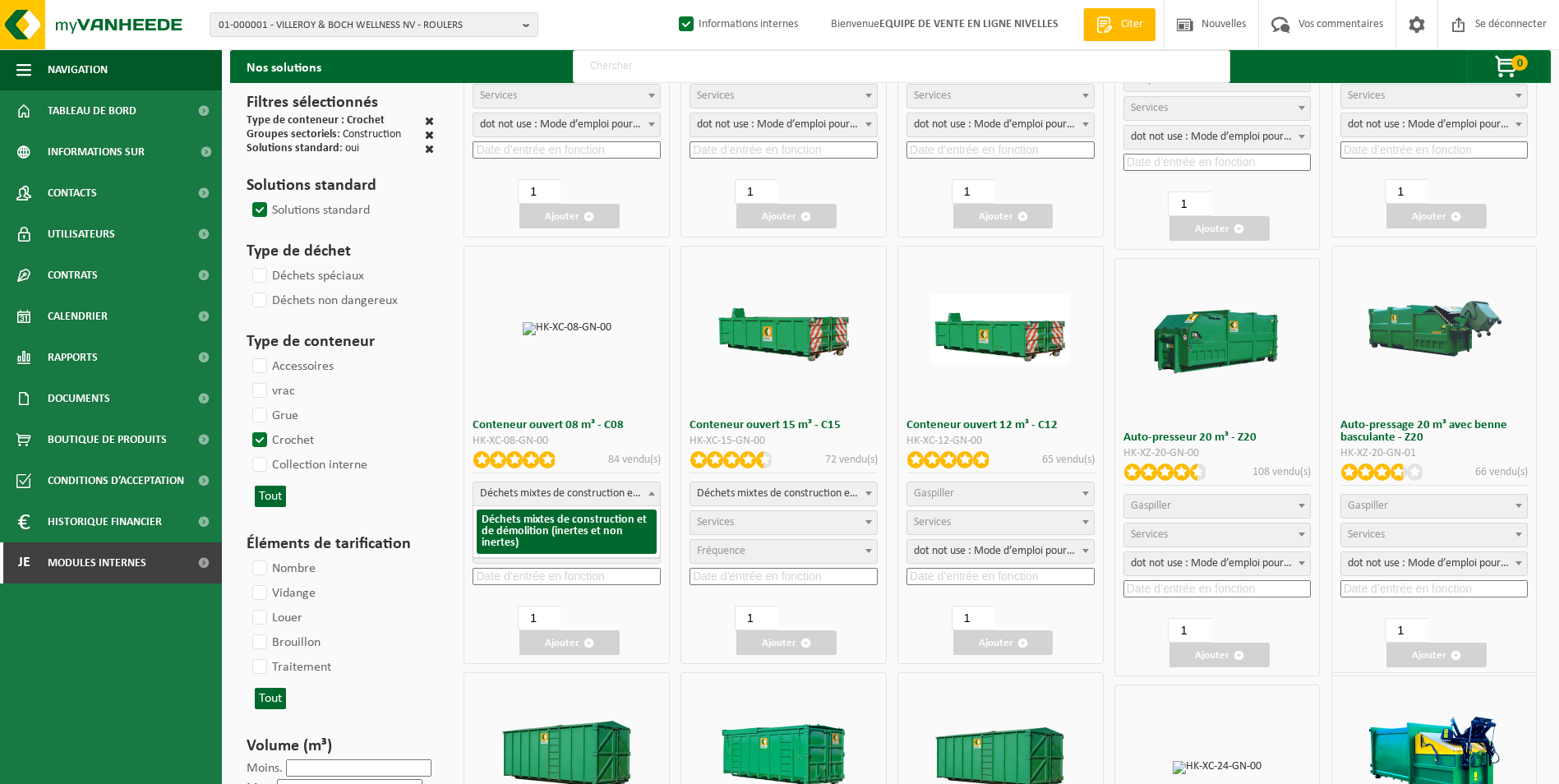
click at [548, 494] on span "Déchets mixtes de construction et de démolition (inertes et non inertes)" at bounding box center [566, 494] width 186 height 23
select select
select select "197"
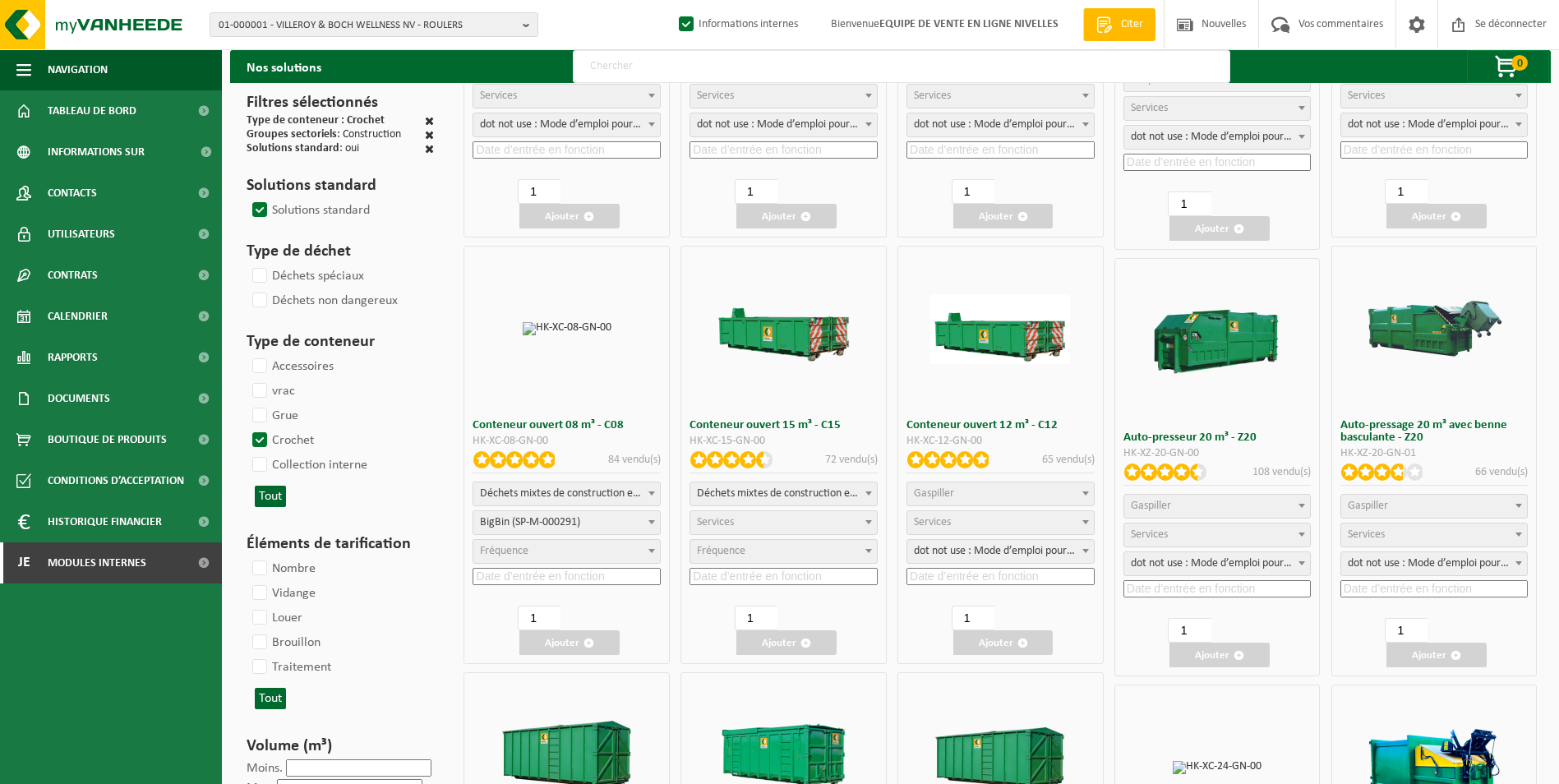
select select "25"
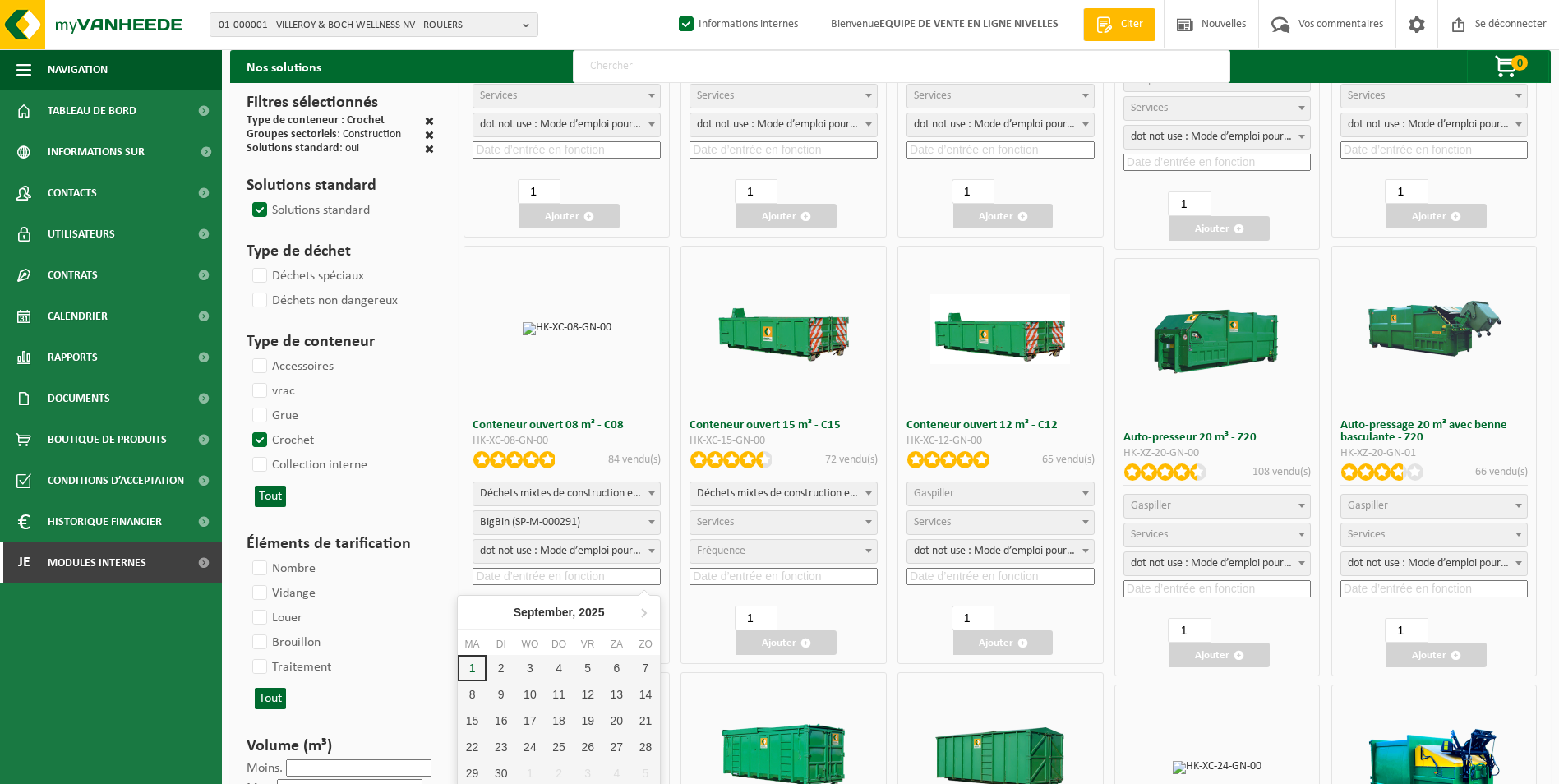
click at [537, 573] on input at bounding box center [566, 576] width 188 height 17
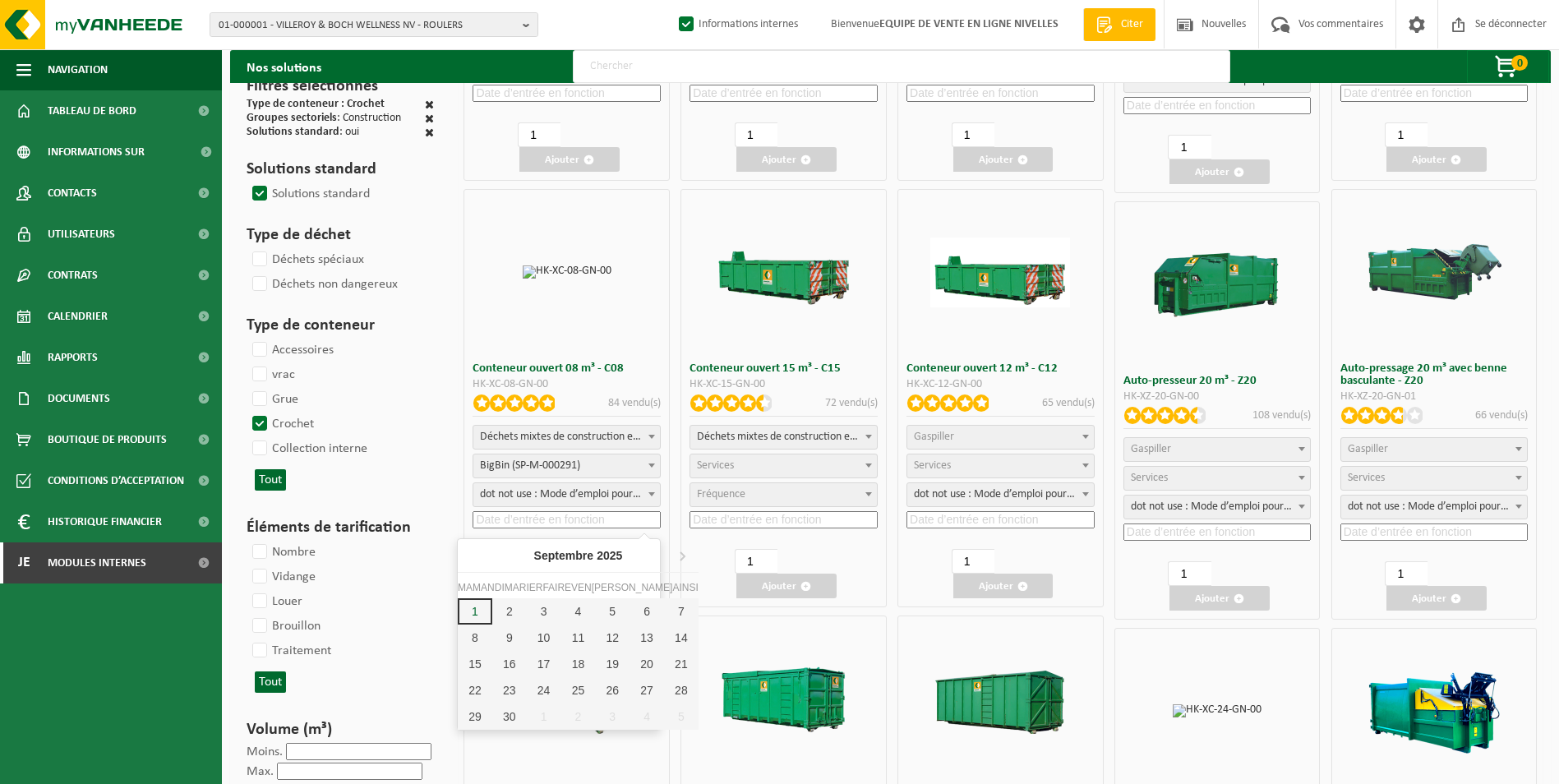
scroll to position [411, 0]
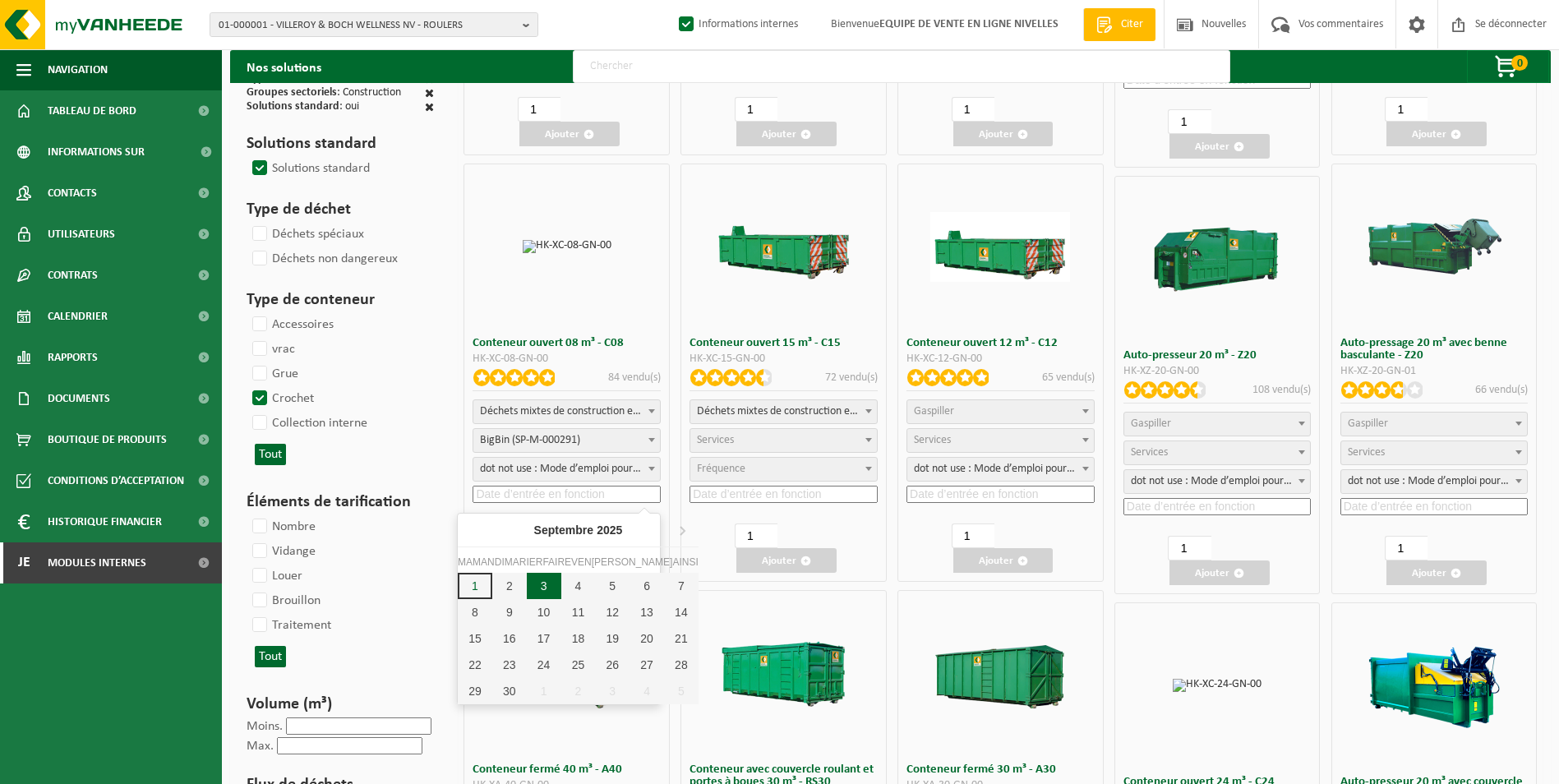
click at [528, 585] on div "3" at bounding box center [544, 586] width 35 height 26
type input "2025-09-03"
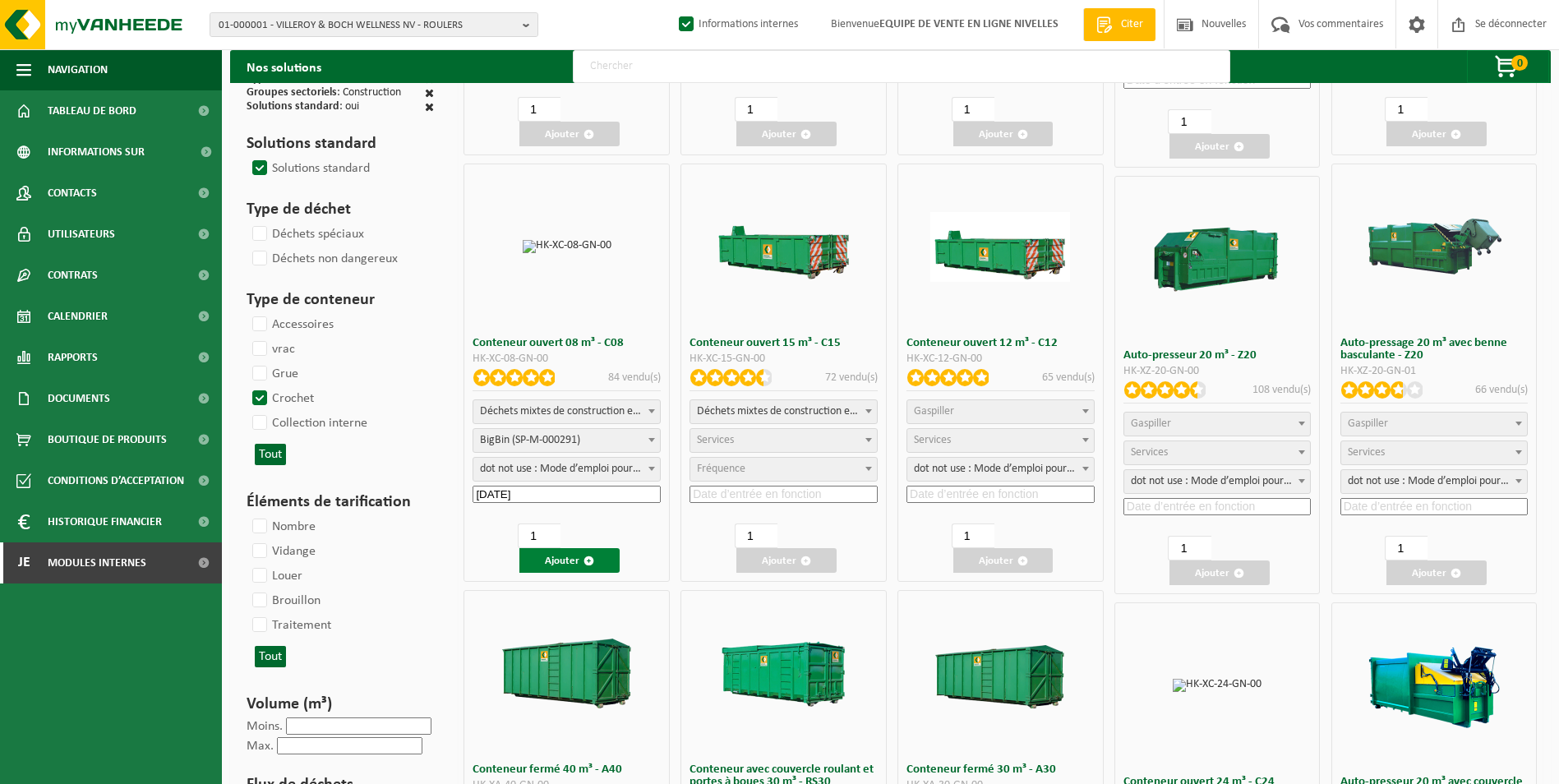
click at [558, 557] on font "Ajouter" at bounding box center [562, 561] width 35 height 11
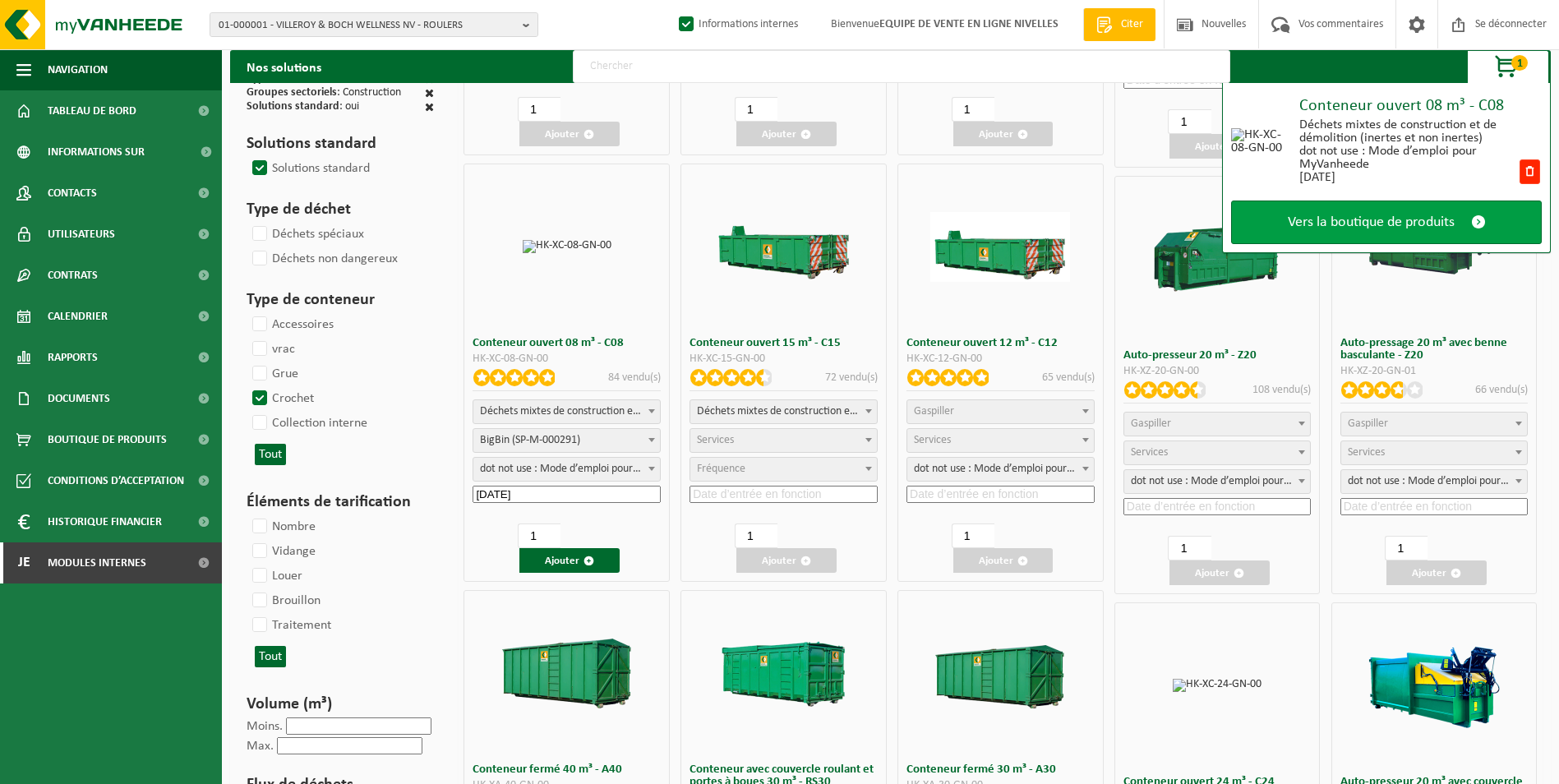
click at [1387, 223] on span "Vers la boutique de produits" at bounding box center [1371, 222] width 167 height 17
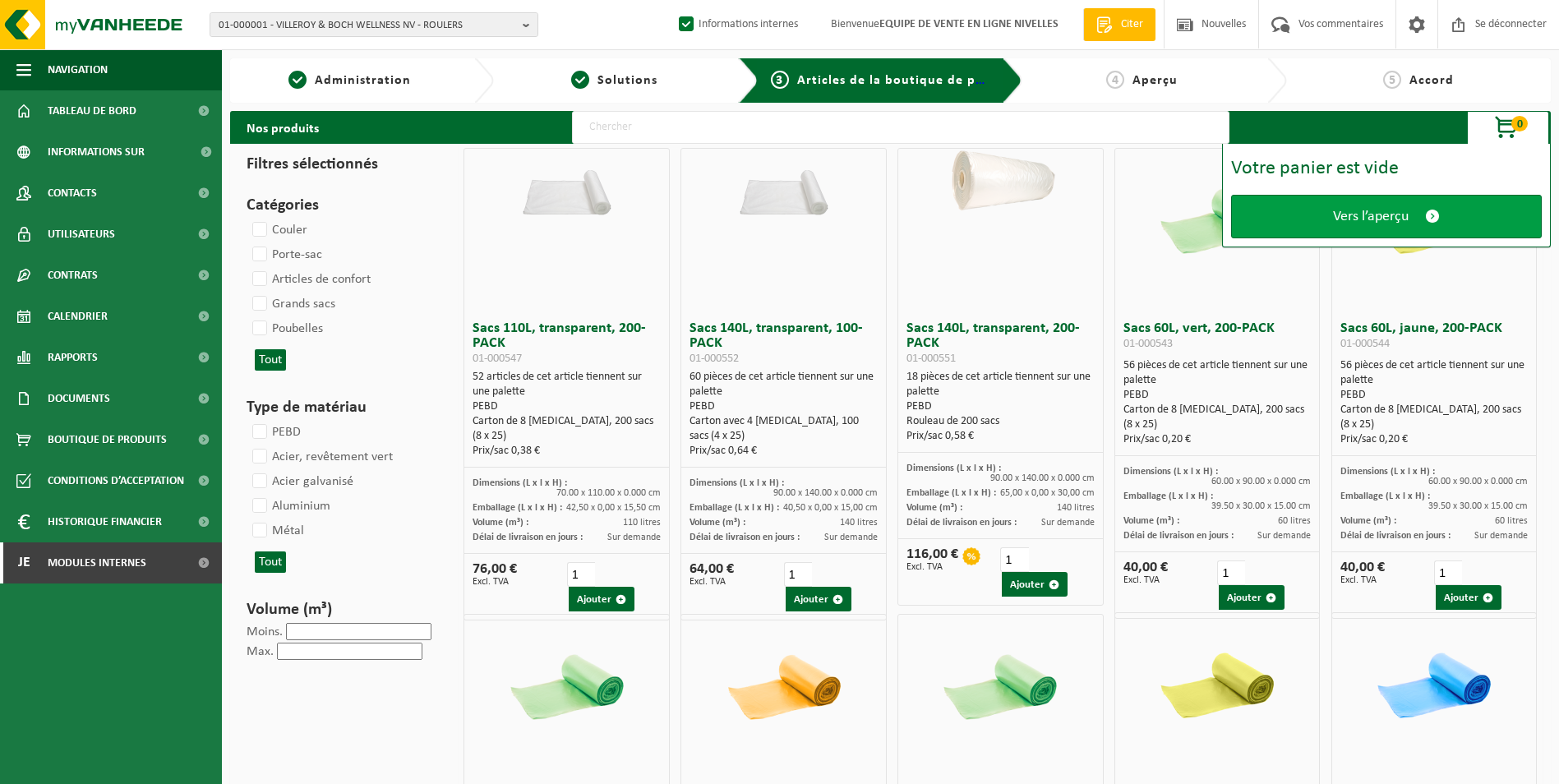
click at [1393, 214] on span "Vers l’aperçu" at bounding box center [1371, 216] width 76 height 17
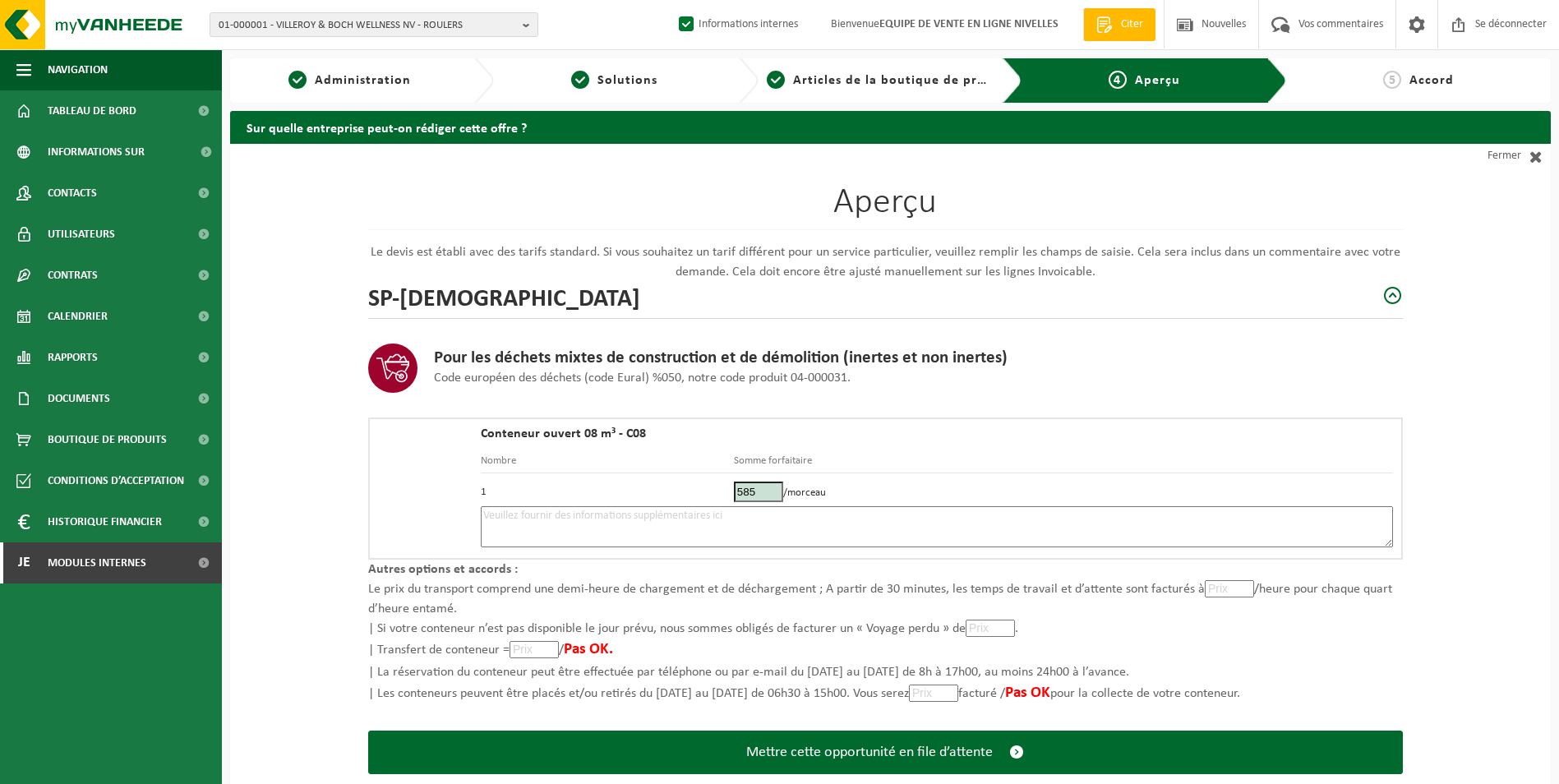
click at [791, 522] on textarea at bounding box center [937, 527] width 913 height 41
click at [615, 516] on textarea "Placement 8m3 le 03/09." at bounding box center [937, 527] width 913 height 41
click at [1180, 519] on textarea "Placement 8m3 le 03/09. (Chercher 7m3 de gravier hautrage de chez Recyplus, ils…" at bounding box center [937, 527] width 913 height 41
click at [563, 530] on textarea "Placement 8m3 le 03/09. (Chercher 7m3 de gravier hautrage de chez Recyplus, ils…" at bounding box center [937, 527] width 913 height 41
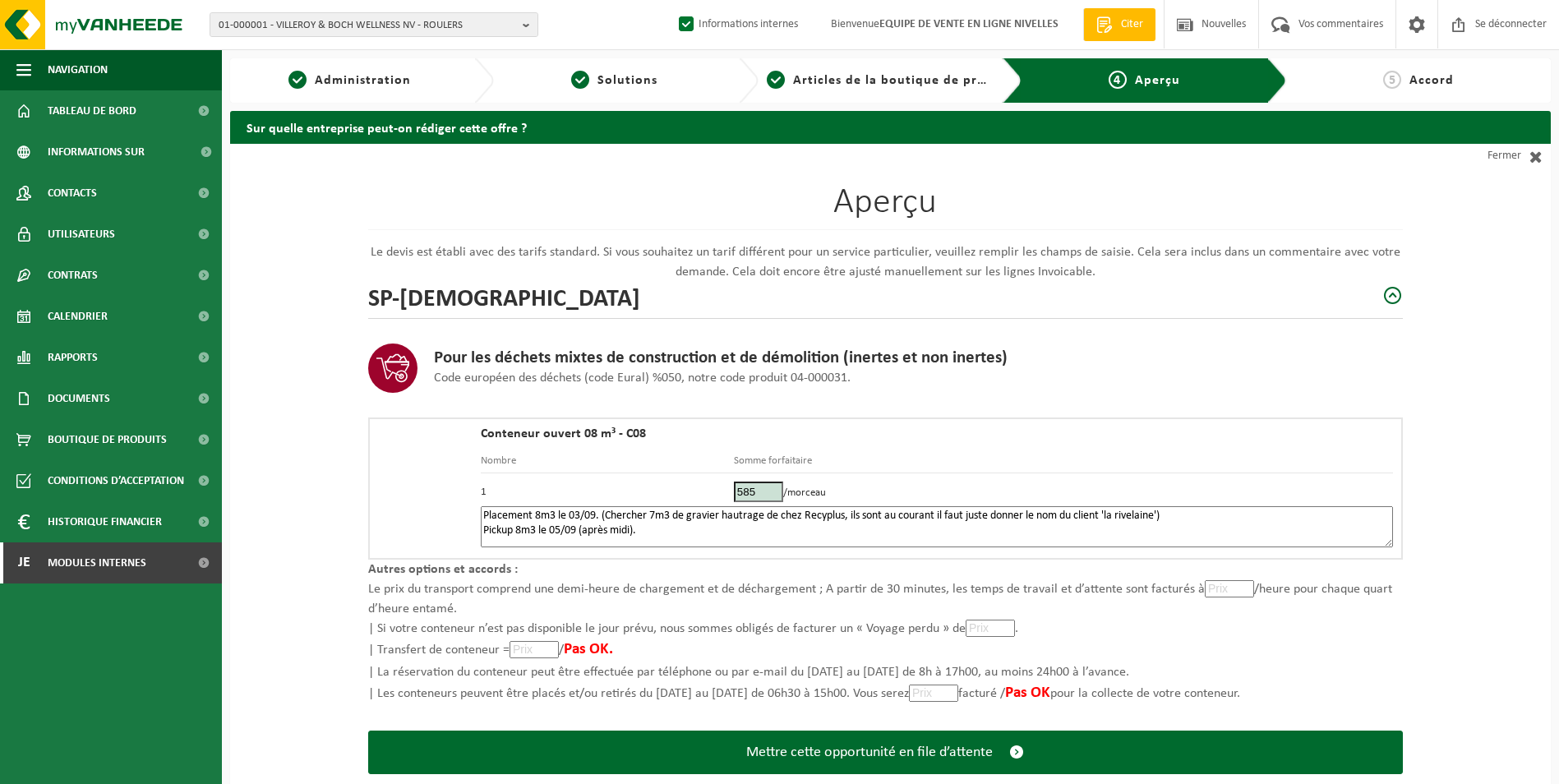
click at [1200, 519] on textarea "Placement 8m3 le 03/09. (Chercher 7m3 de gravier hautrage de chez Recyplus, ils…" at bounding box center [937, 527] width 913 height 41
click at [1176, 514] on textarea "Placement 8m3 le 03/09. (Chercher 7m3 de gravier hautrage de chez Recyplus, ils…" at bounding box center [937, 527] width 913 height 41
click at [607, 509] on textarea "Placement 8m3 le 03/09. (Chercher 7m3 de gravier hautrage de chez Recyplus, ils…" at bounding box center [937, 527] width 913 height 41
click at [1204, 514] on textarea "Placement 8m3 le 03/09. ( Avant Chercher 7m3 de gravier hautrage de chez Recypl…" at bounding box center [937, 527] width 913 height 41
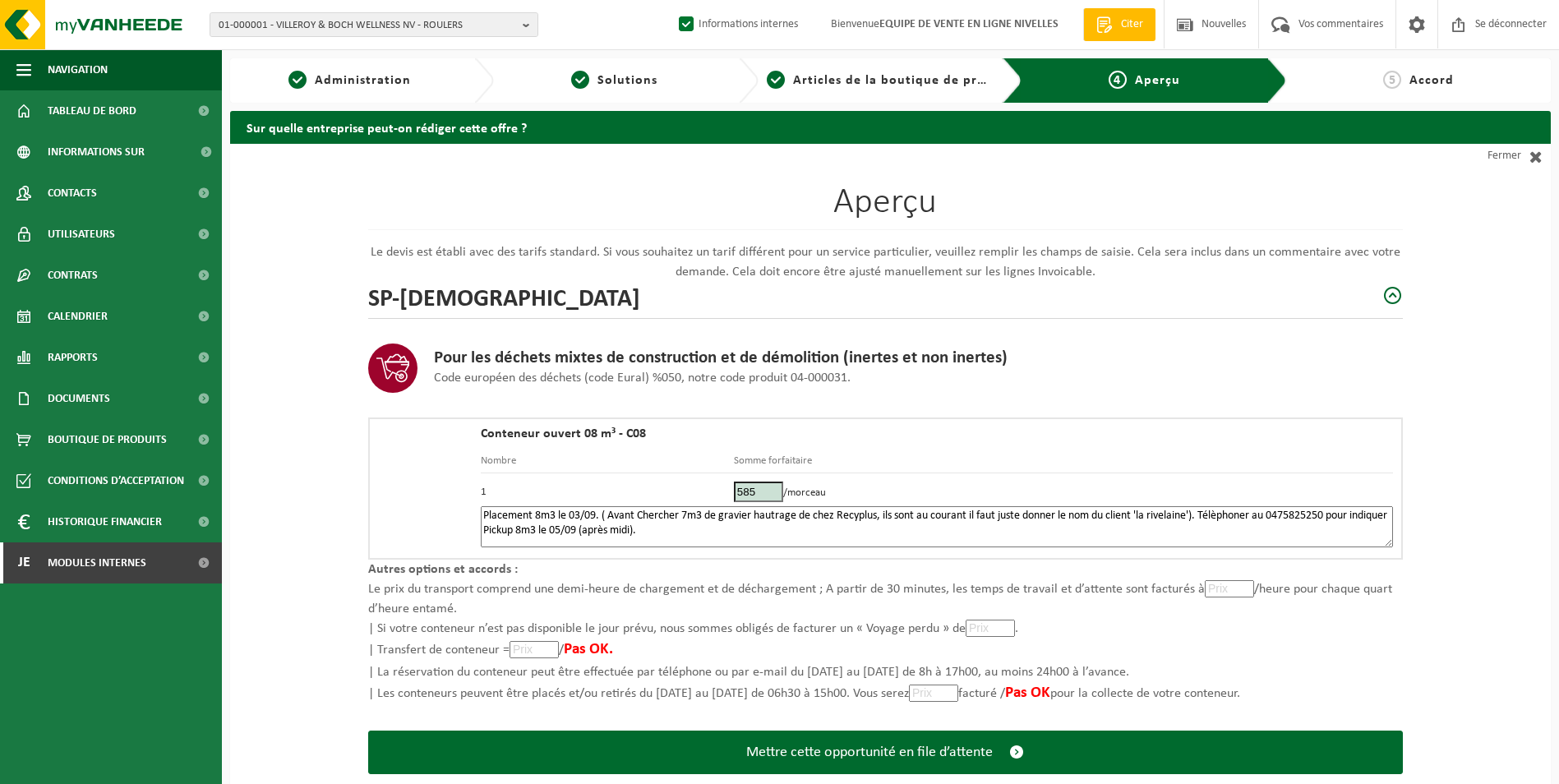
click at [538, 528] on textarea "Placement 8m3 le 03/09. ( Avant Chercher 7m3 de gravier hautrage de chez Recypl…" at bounding box center [937, 527] width 913 height 41
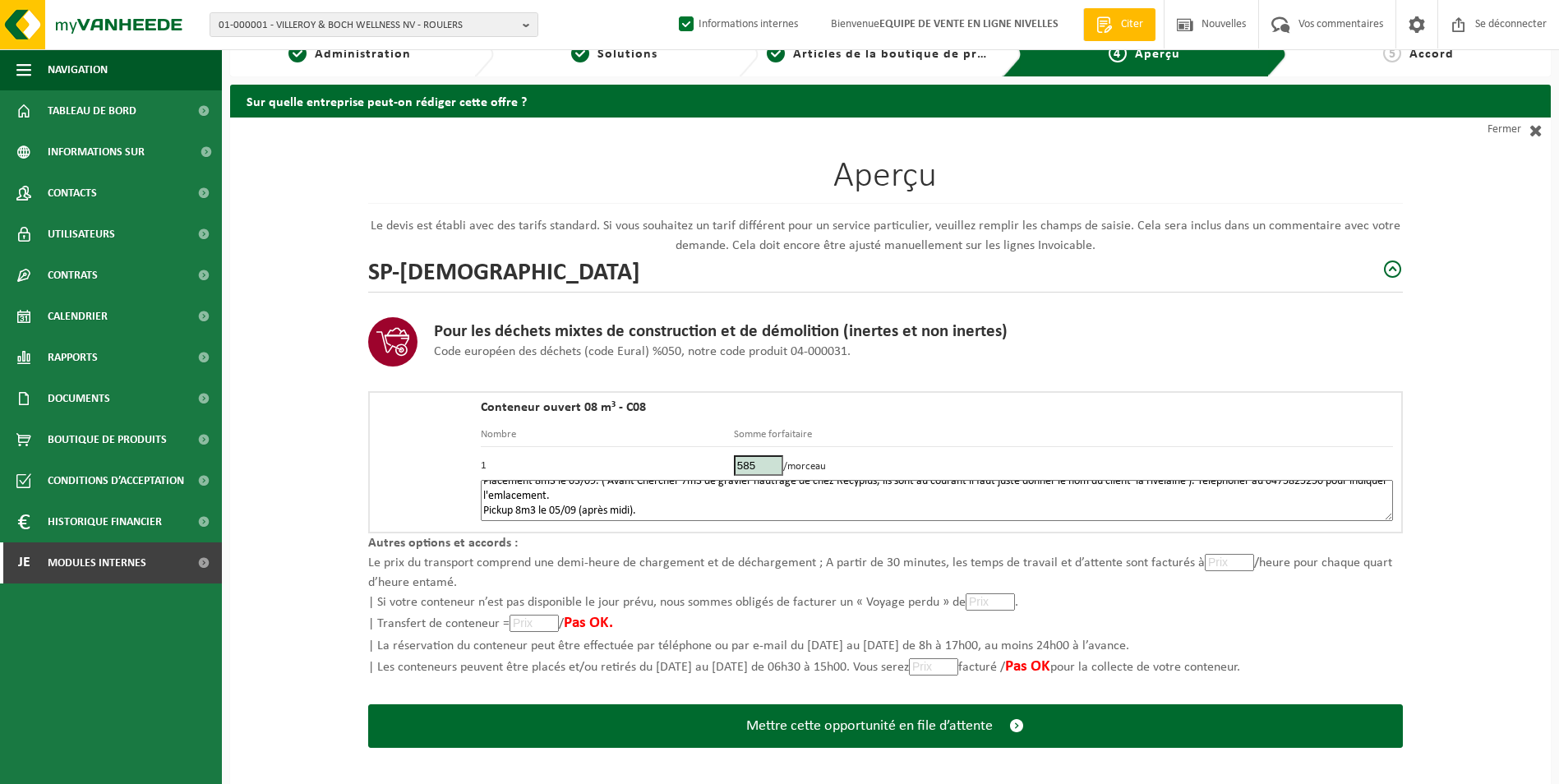
scroll to position [39, 0]
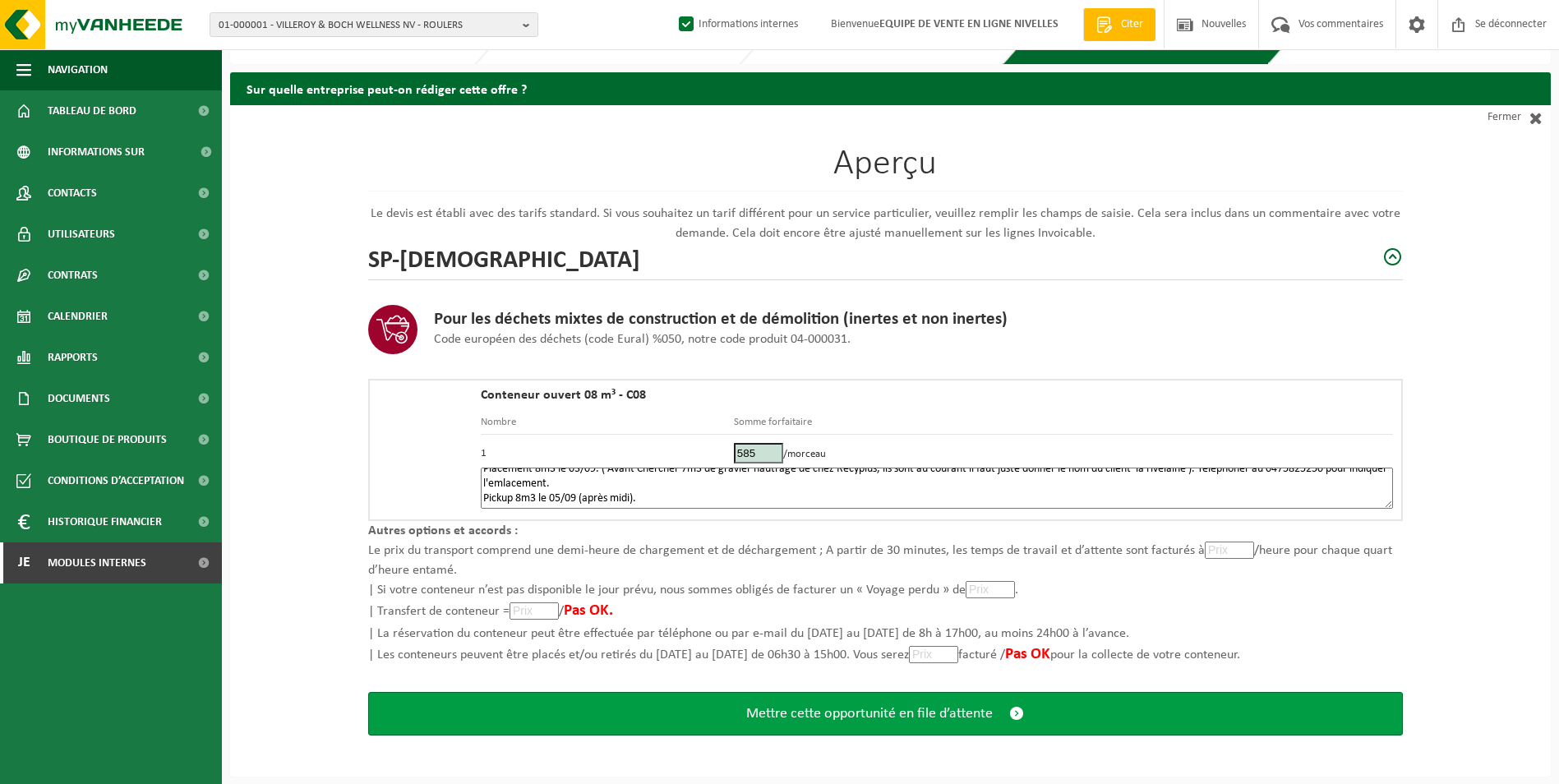
type textarea "Placement 8m3 le 03/09. ( Avant Chercher 7m3 de gravier hautrage de chez Recypl…"
click at [860, 716] on span "Mettre cette opportunité en file d’attente" at bounding box center [869, 713] width 247 height 17
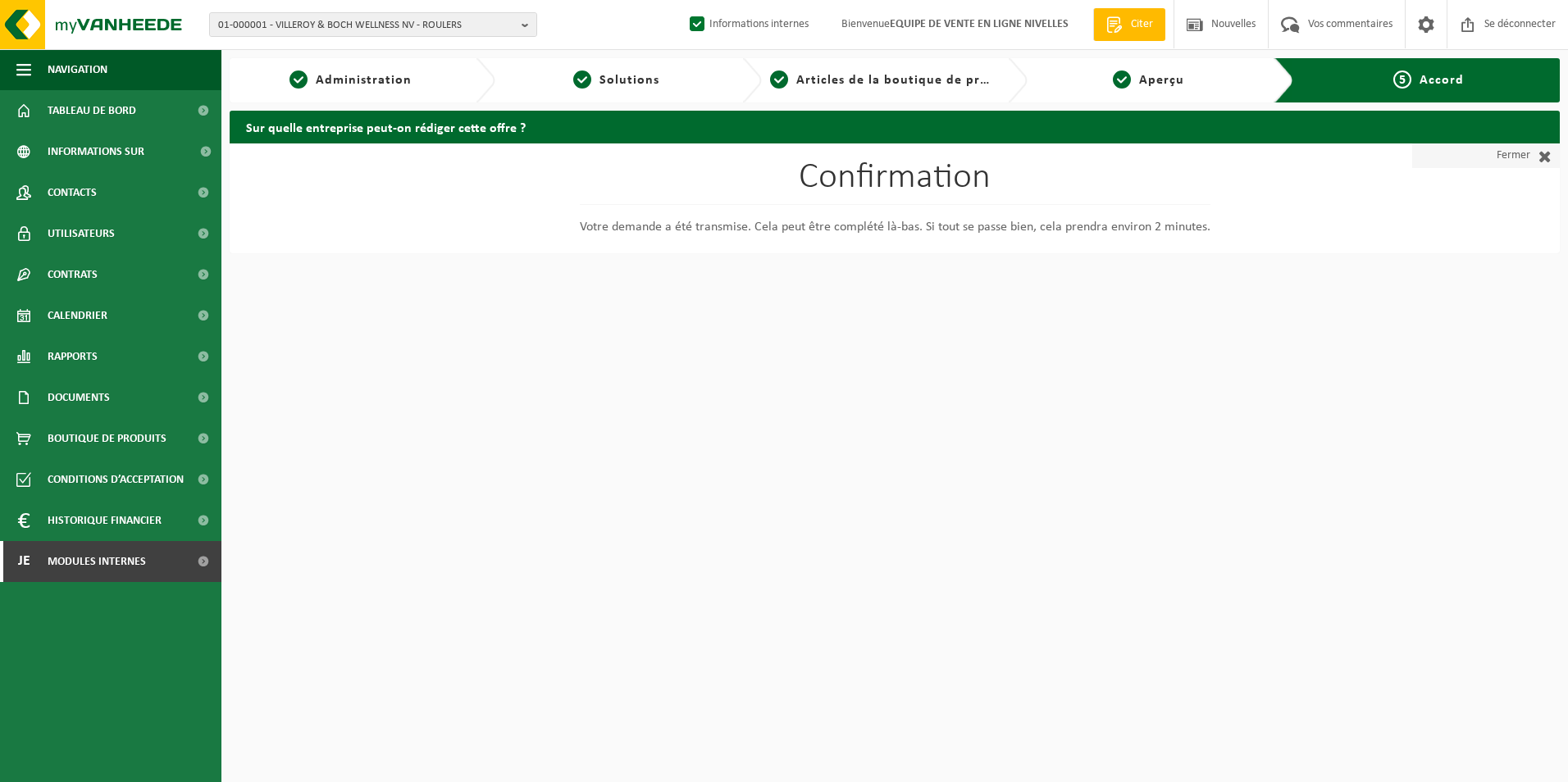
click at [1500, 155] on font "Fermer" at bounding box center [1514, 155] width 34 height 25
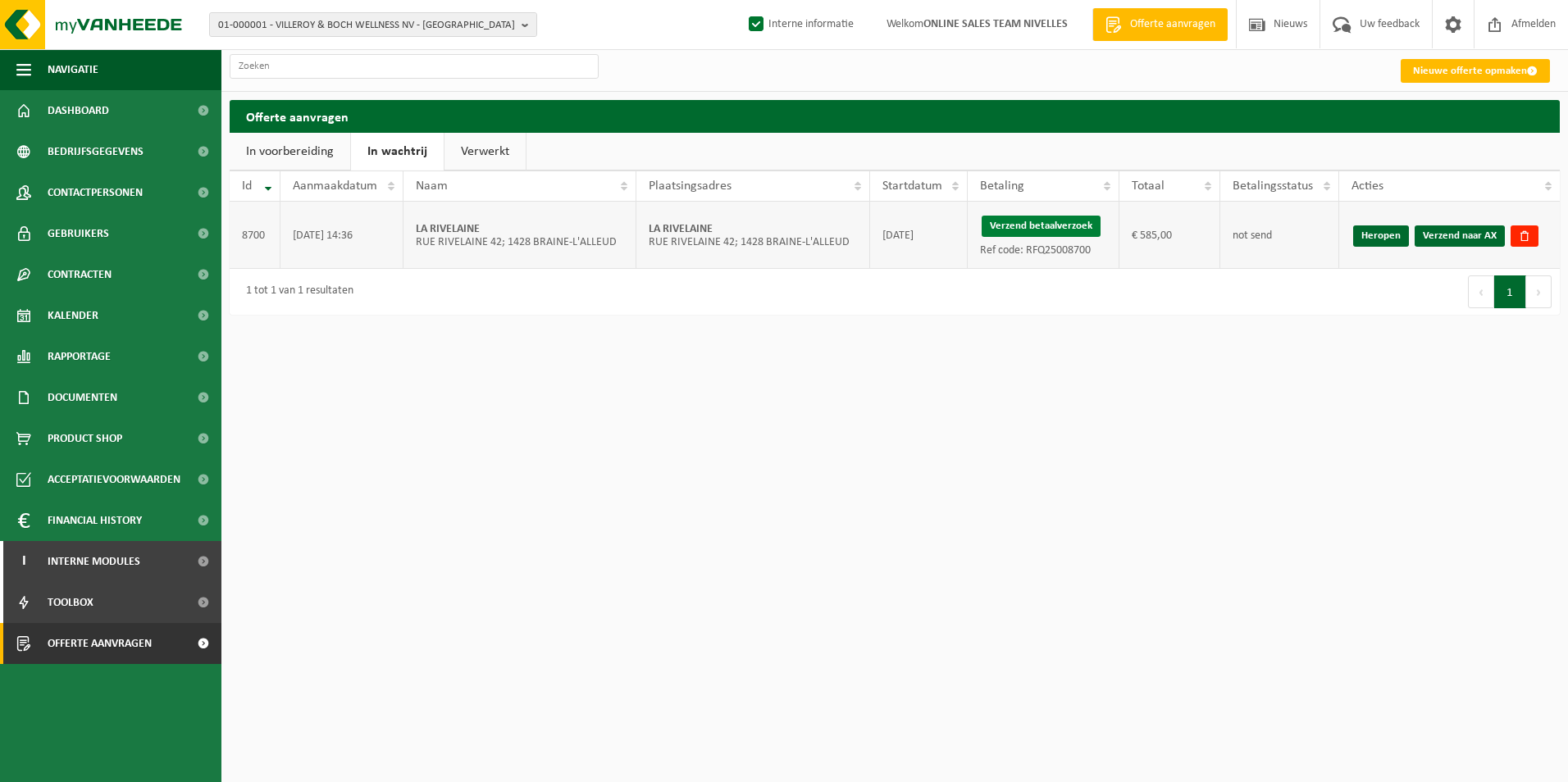
click at [1064, 221] on button "Verzend betaalverzoek" at bounding box center [1041, 226] width 119 height 21
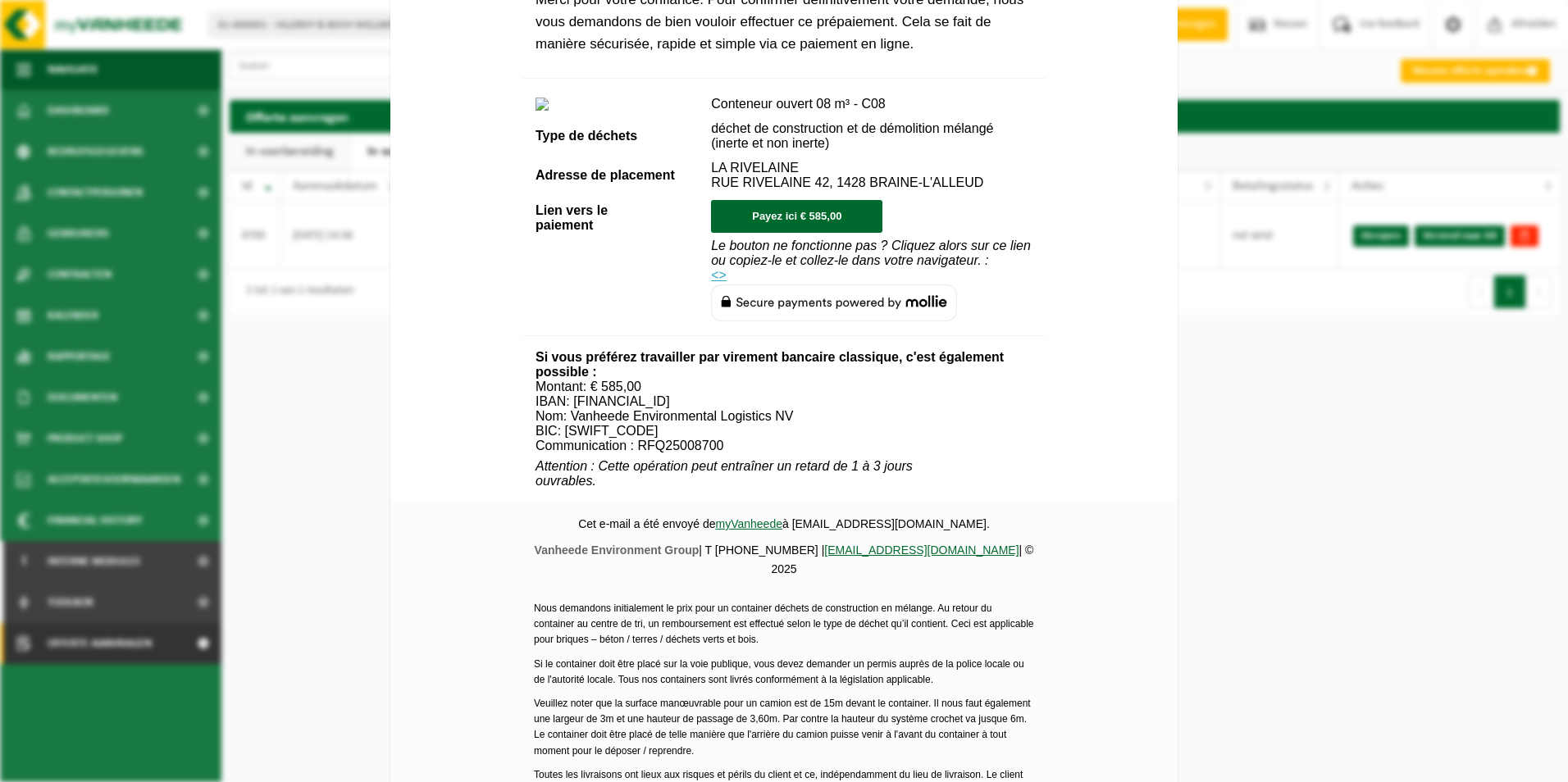
scroll to position [559, 0]
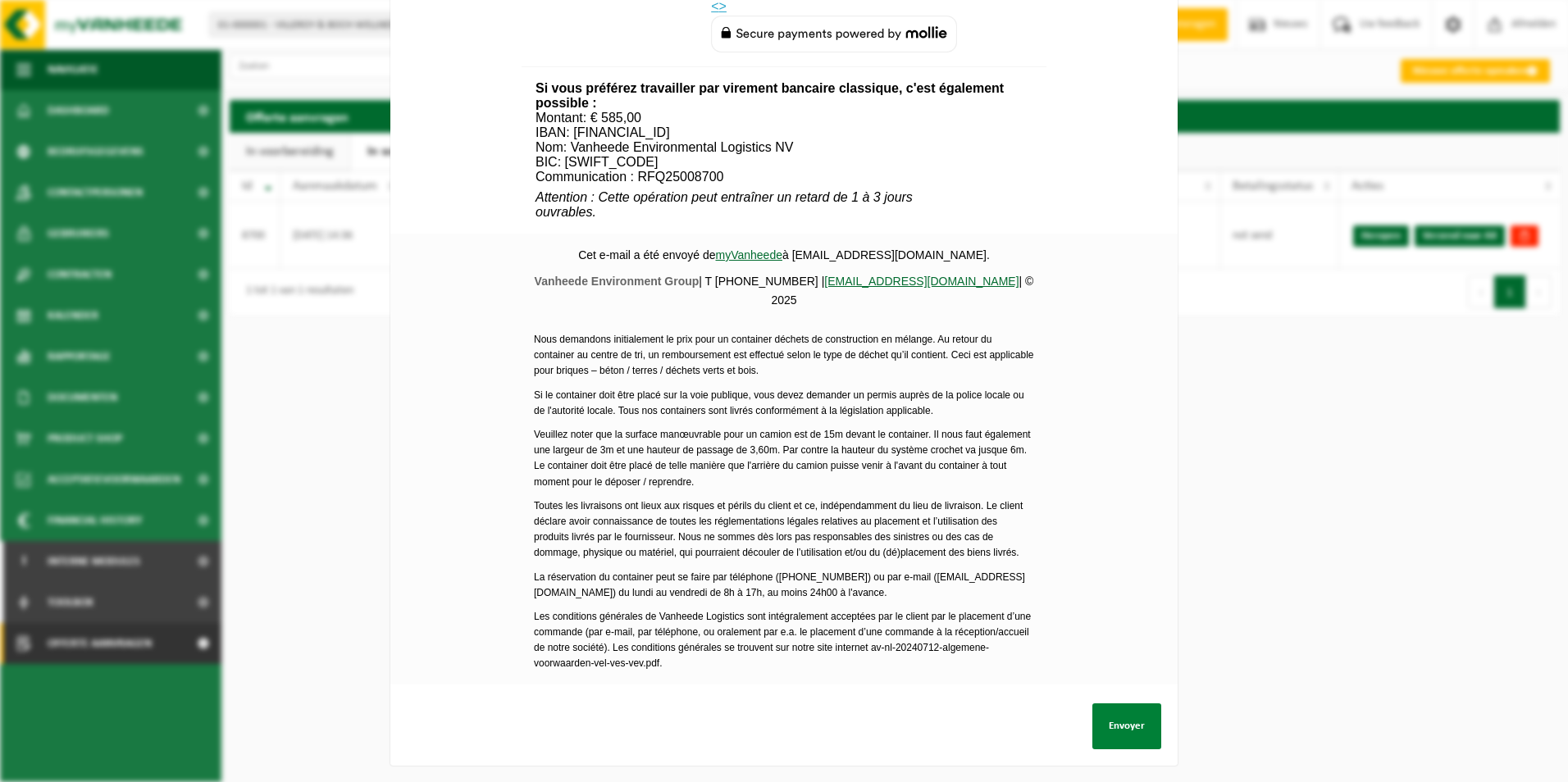
click at [1109, 715] on button "Envoyer" at bounding box center [1127, 726] width 69 height 46
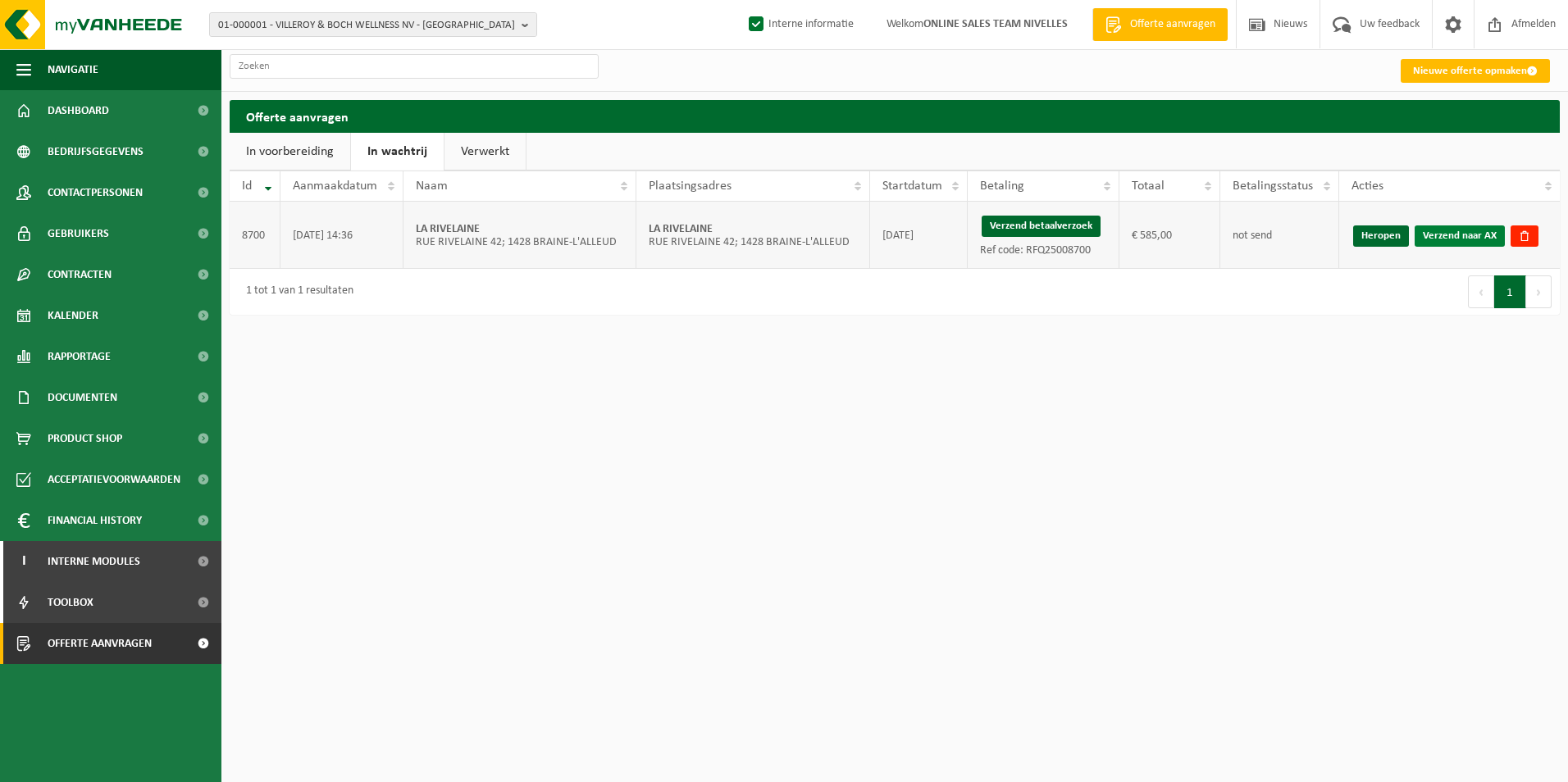
click at [1464, 234] on link "Verzend naar AX" at bounding box center [1460, 236] width 90 height 21
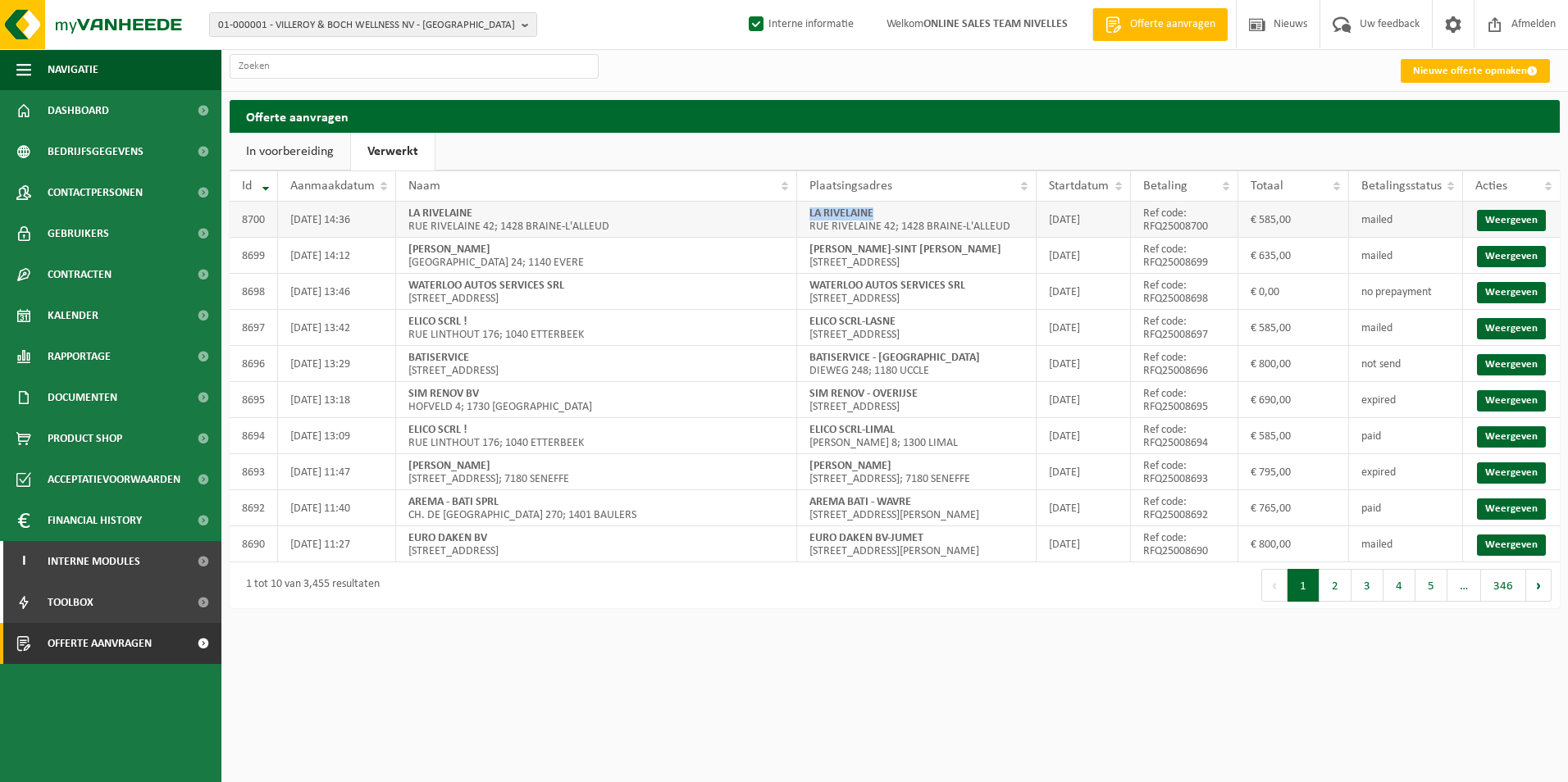
drag, startPoint x: 810, startPoint y: 212, endPoint x: 884, endPoint y: 206, distance: 74.2
click at [884, 206] on td "LA RIVELAINE RUE RIVELAINE 42; 1428 BRAINE-L'ALLEUD" at bounding box center [916, 220] width 239 height 36
copy strong "LA RIVELAINE"
click at [1515, 224] on link "Weergeven" at bounding box center [1512, 220] width 69 height 21
click at [297, 67] on input "text" at bounding box center [414, 67] width 369 height 25
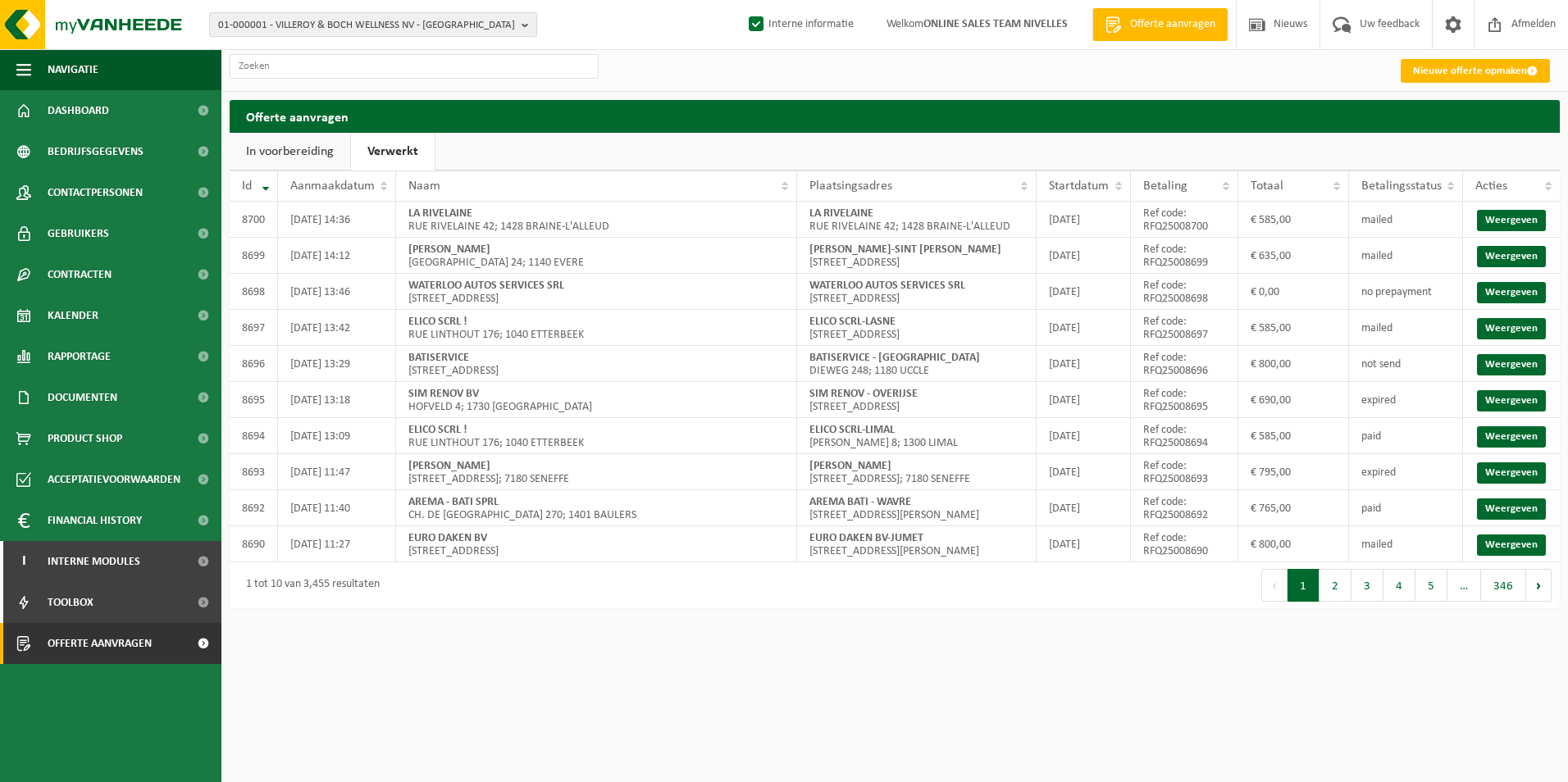
click at [280, 15] on span "01-000001 - VILLEROY & BOCH WELLNESS NV - [GEOGRAPHIC_DATA]" at bounding box center [366, 25] width 297 height 25
paste input "GREEN GARDEN PEETERS SPRL-NIVELLES"
type input "GREEN GARDEN PEETERS SPRL-NIVELLES"
click at [367, 73] on strong "GREEN GARDEN PEETERS SPRL-NIVELLES" at bounding box center [404, 76] width 176 height 11
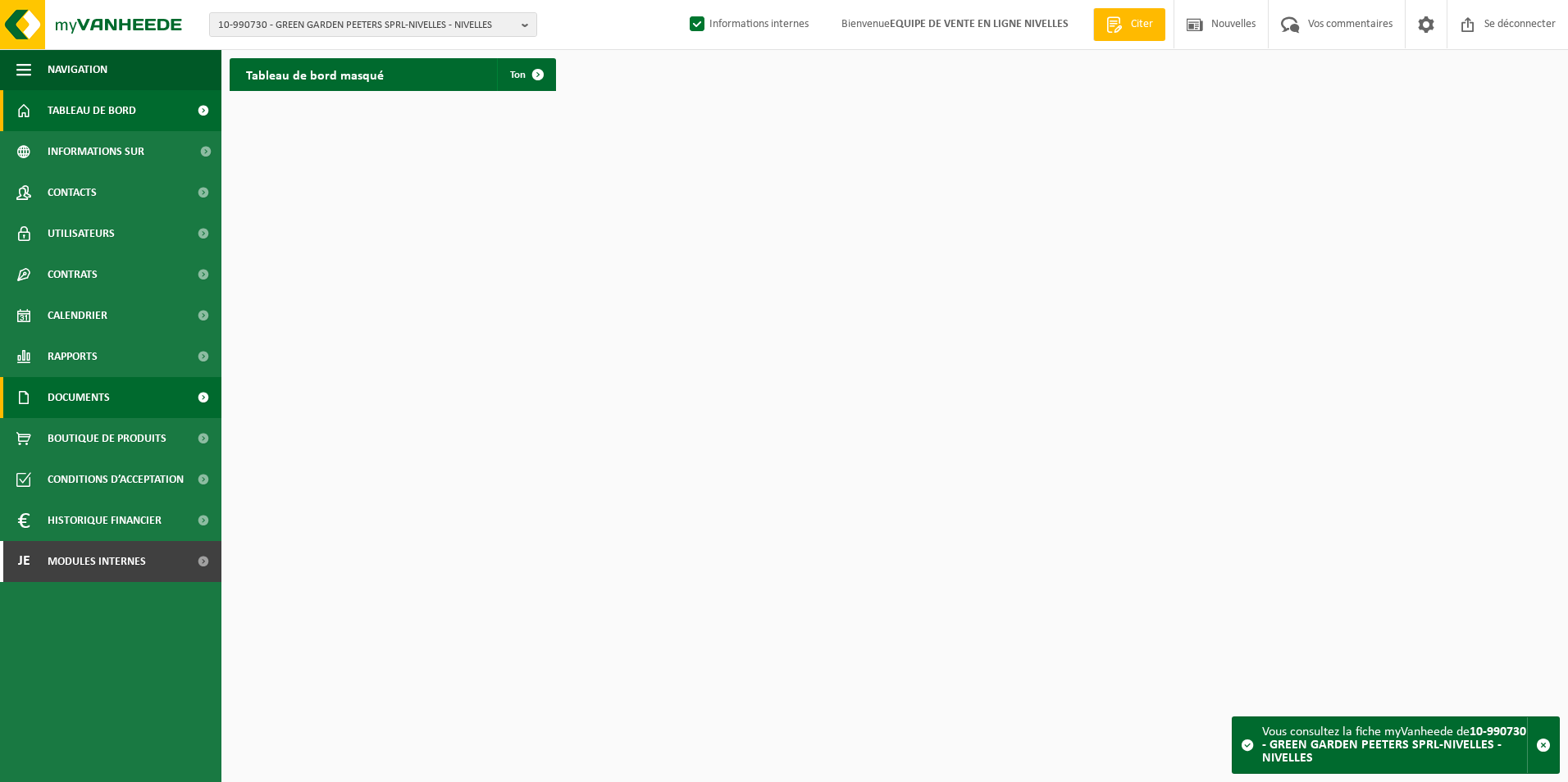
click at [68, 400] on span "Documents" at bounding box center [79, 398] width 63 height 41
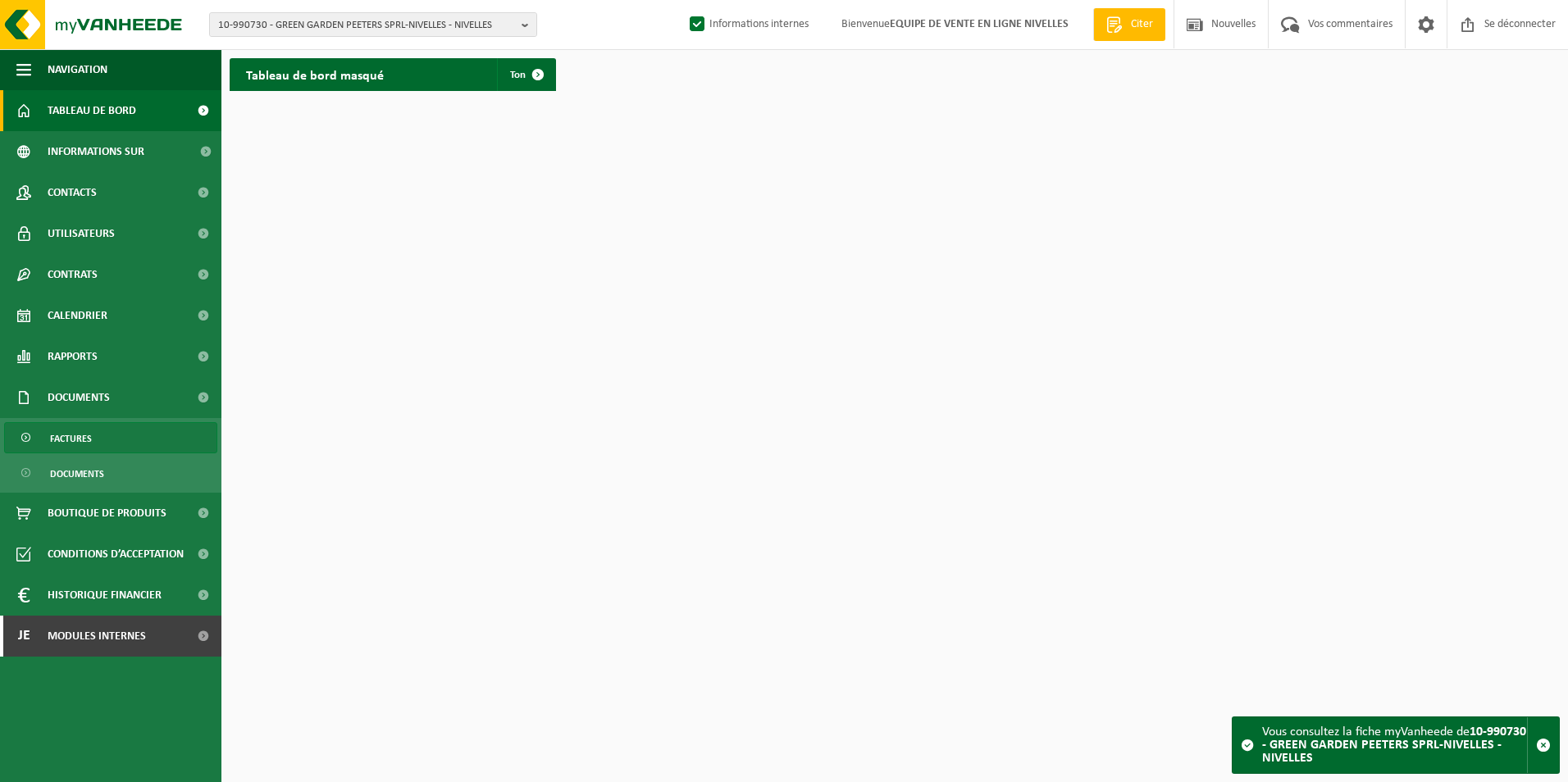
click at [63, 439] on span "Factures" at bounding box center [71, 438] width 42 height 31
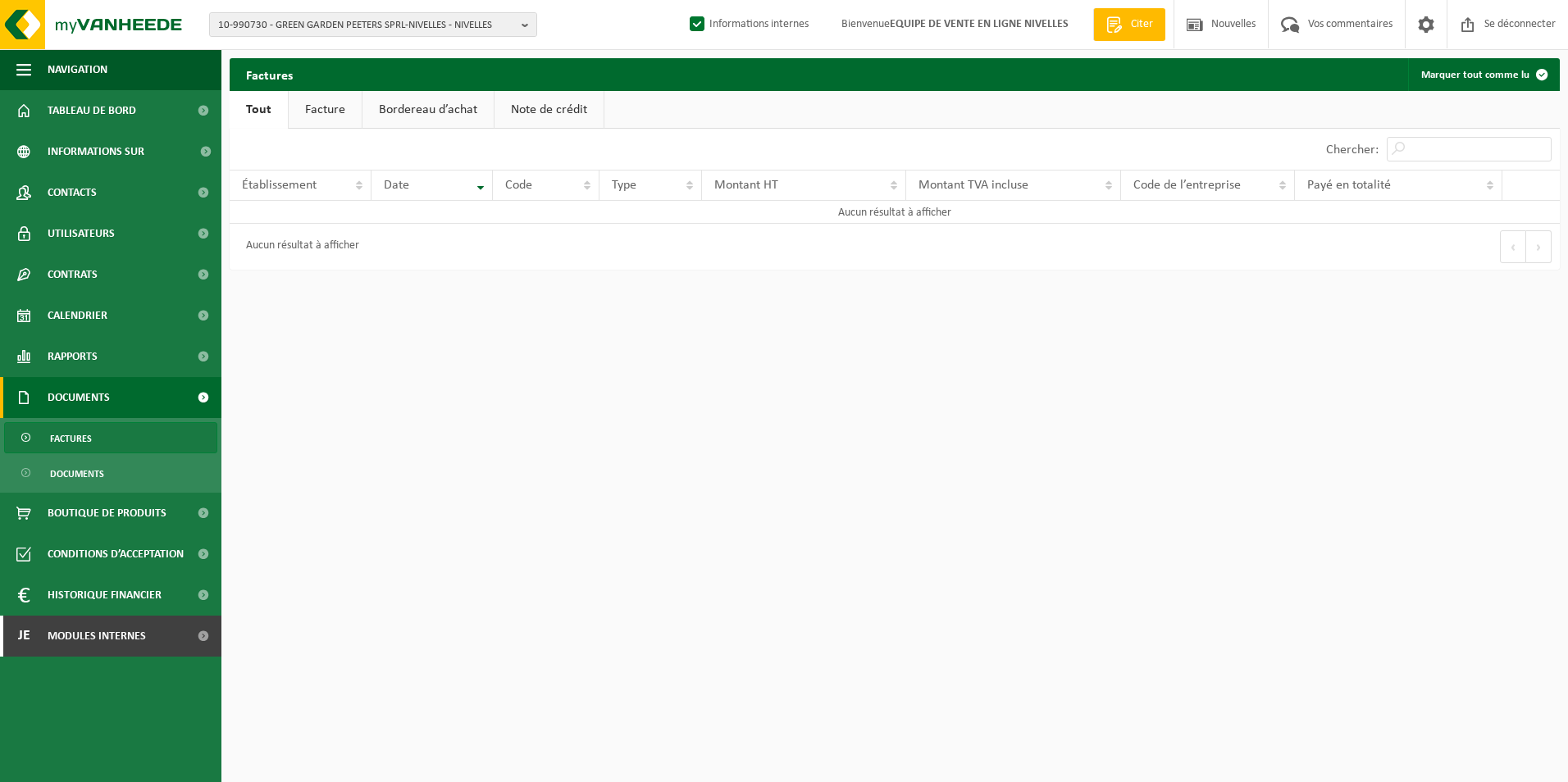
click at [323, 109] on link "Facture" at bounding box center [325, 110] width 73 height 38
click at [262, 109] on link "Tout" at bounding box center [257, 110] width 56 height 38
click at [105, 649] on span "Modules internes" at bounding box center [97, 636] width 99 height 41
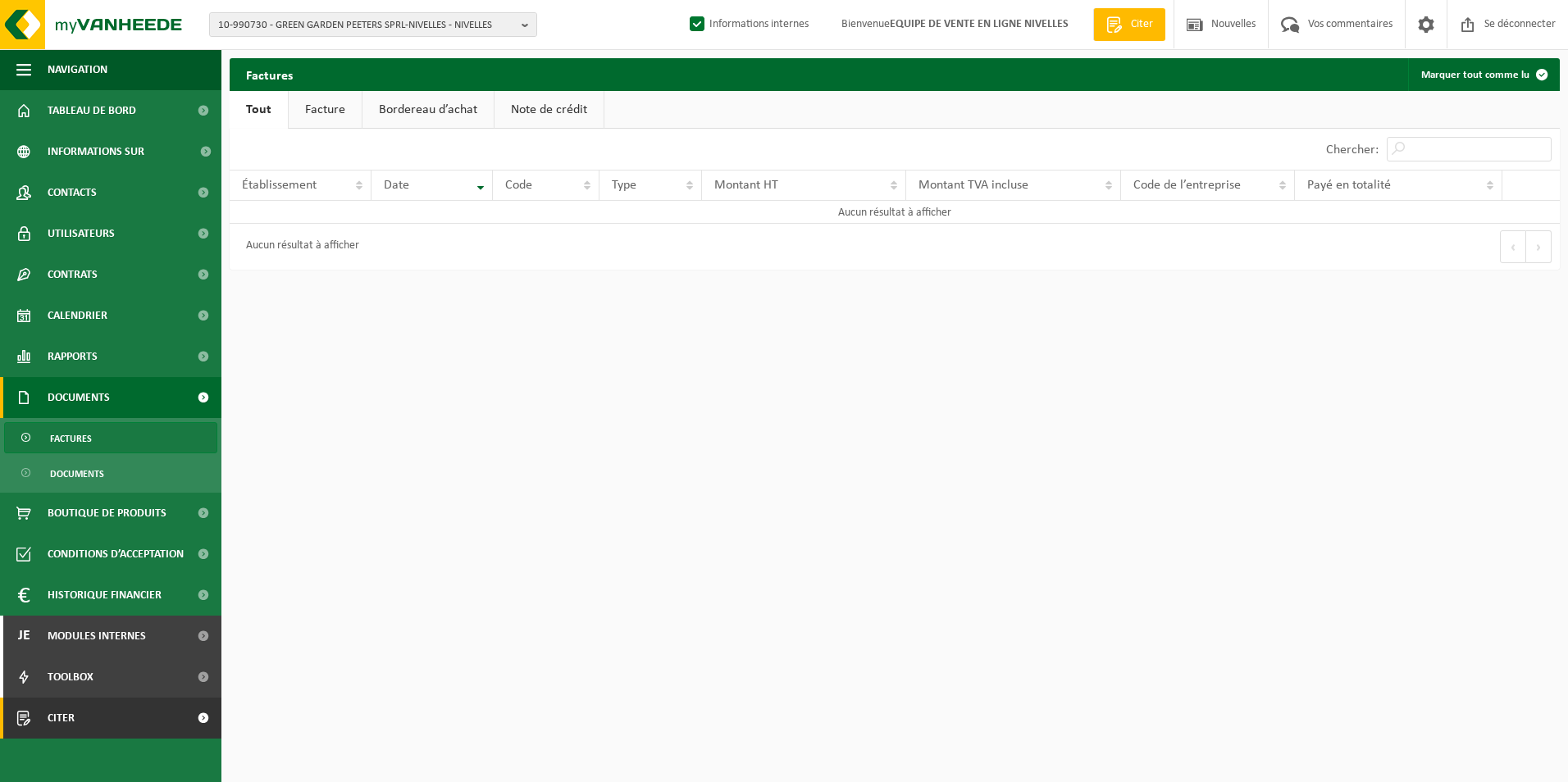
click at [86, 723] on link "Citer" at bounding box center [110, 718] width 221 height 41
